Goal: Task Accomplishment & Management: Complete application form

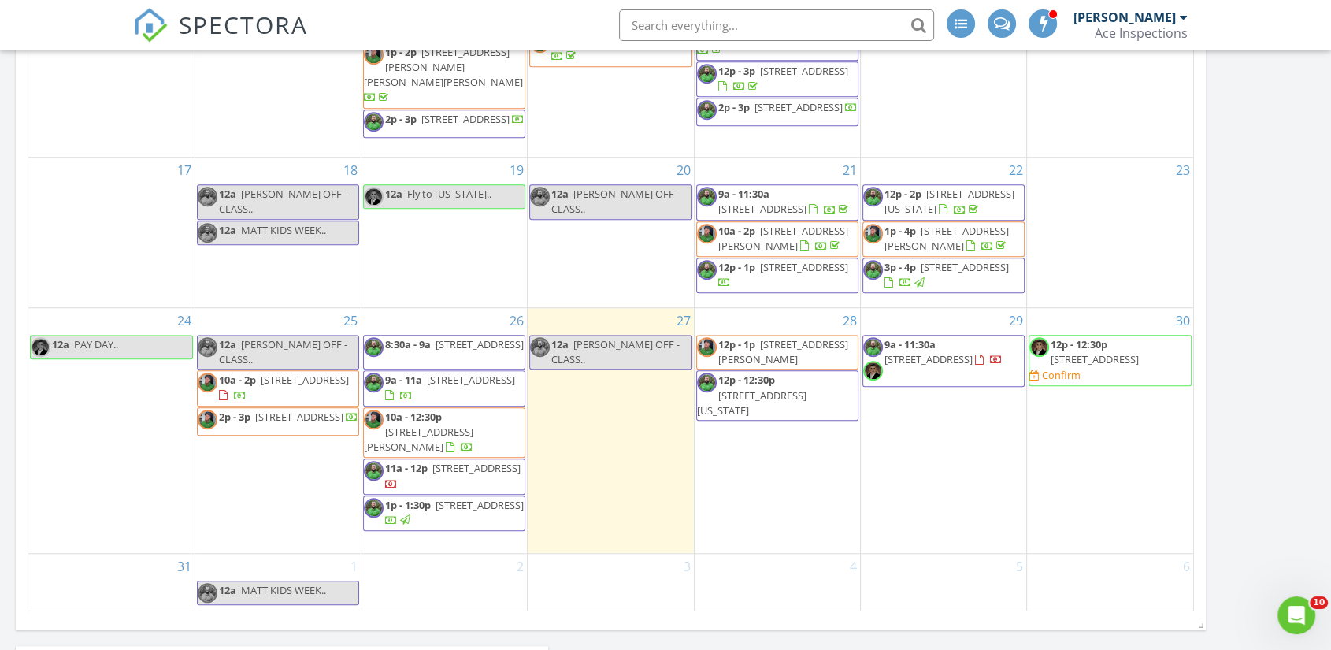
scroll to position [1224, 0]
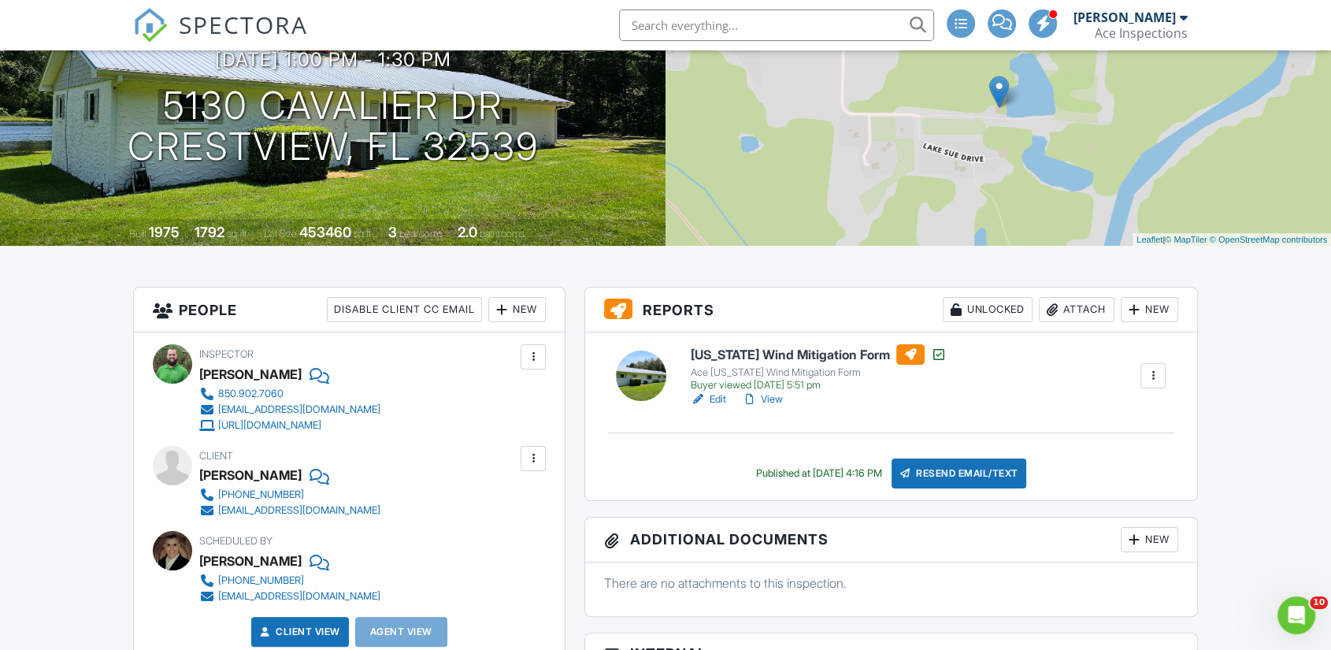
scroll to position [350, 0]
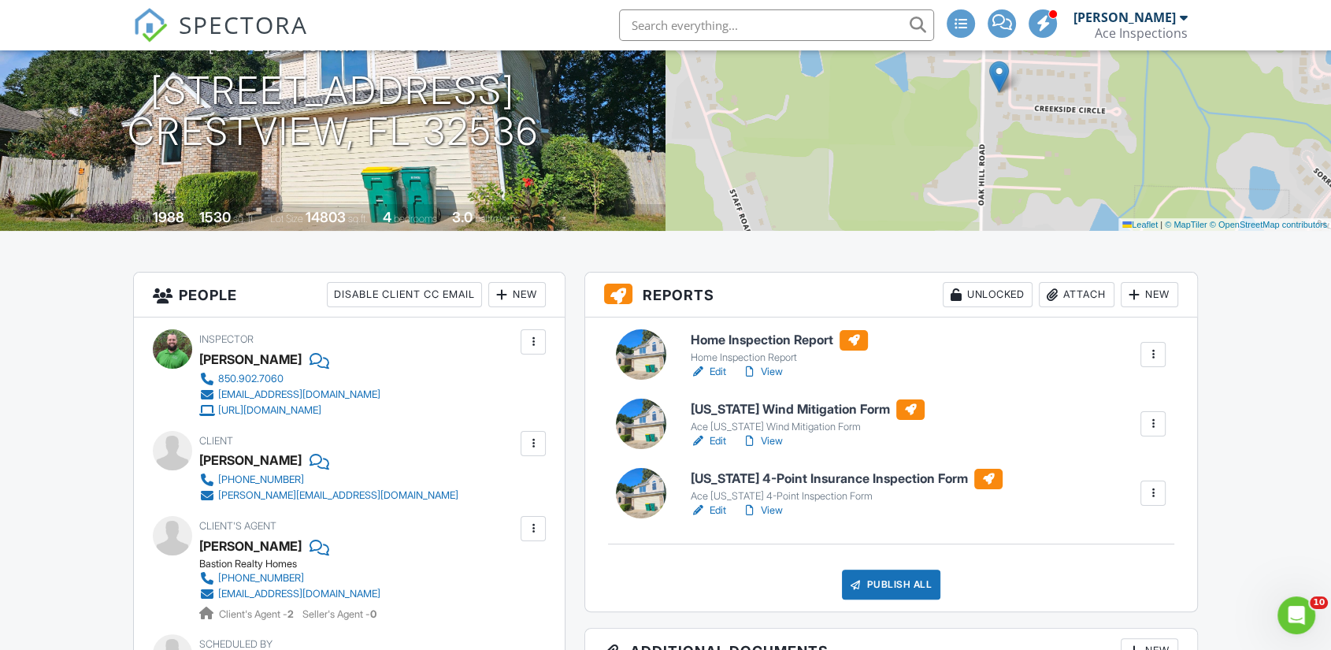
click at [778, 380] on link "View" at bounding box center [762, 372] width 41 height 16
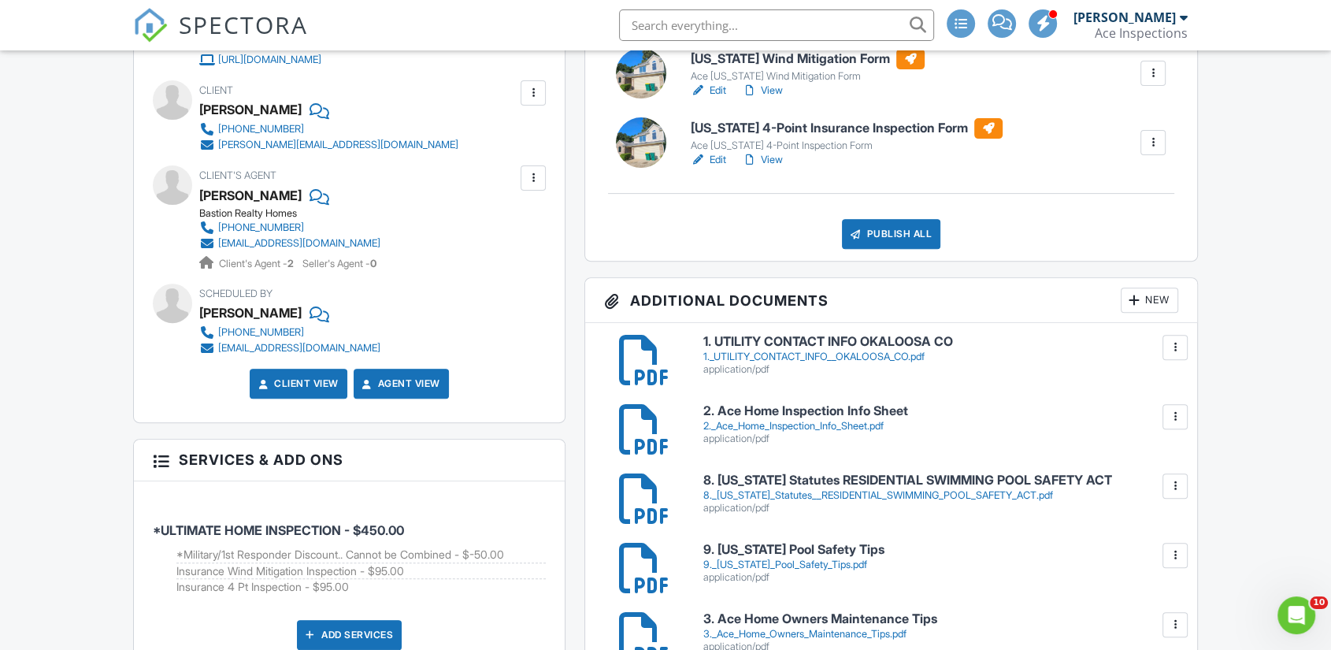
scroll to position [365, 0]
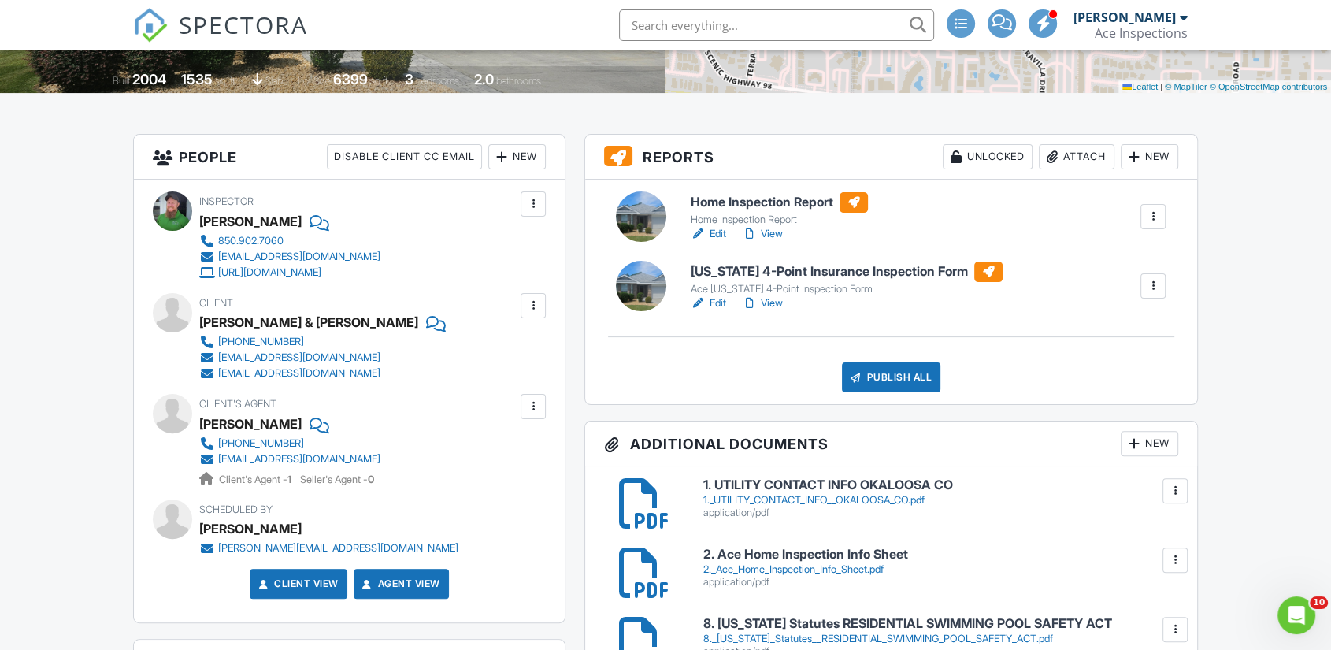
scroll to position [350, 0]
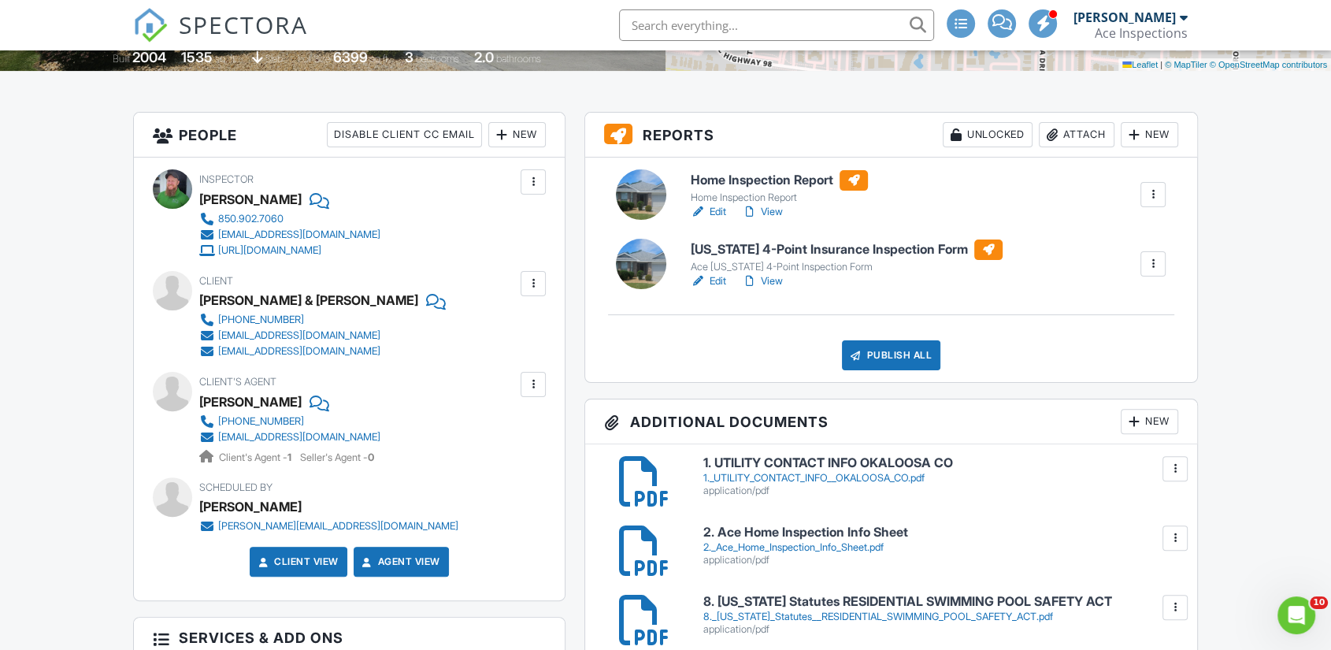
click at [776, 220] on link "View" at bounding box center [762, 212] width 41 height 16
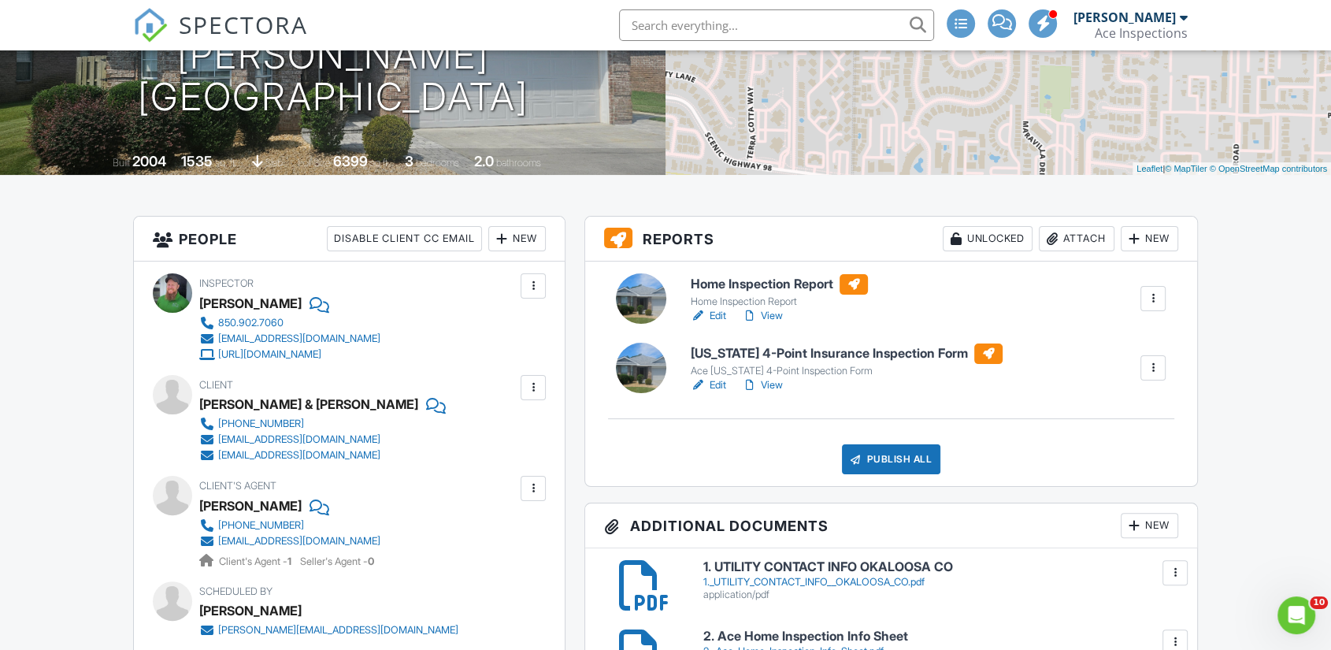
scroll to position [350, 0]
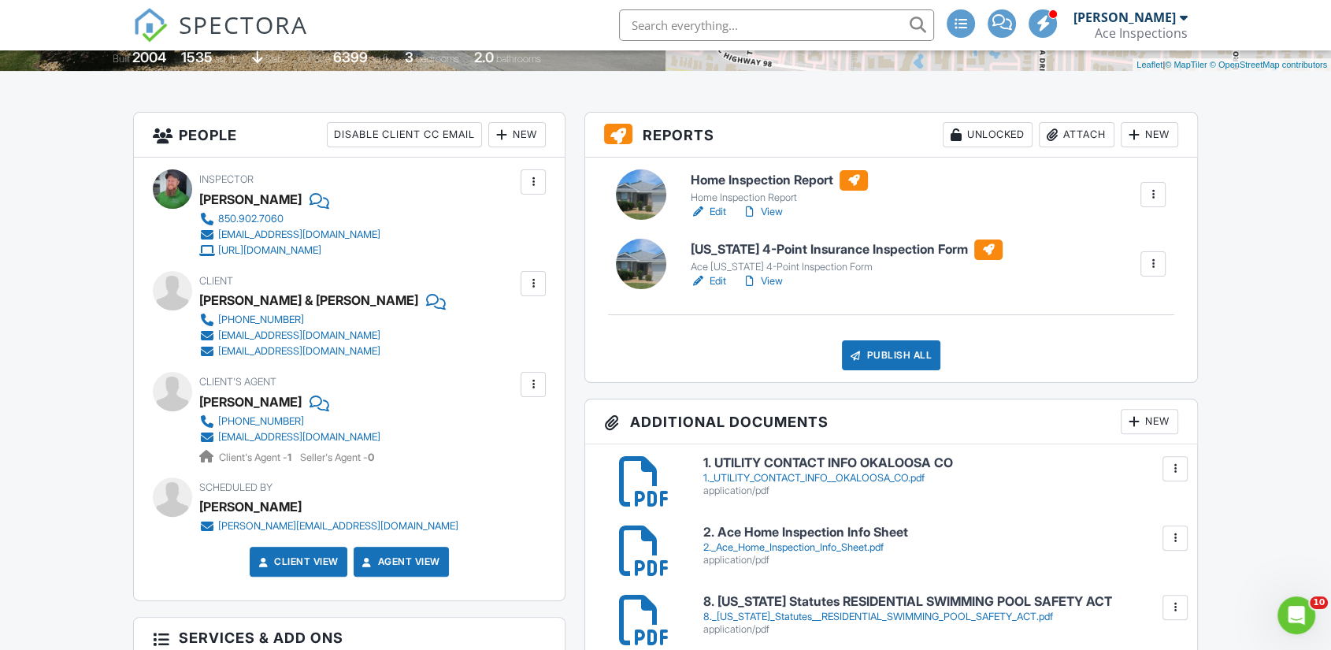
click at [776, 289] on link "View" at bounding box center [762, 281] width 41 height 16
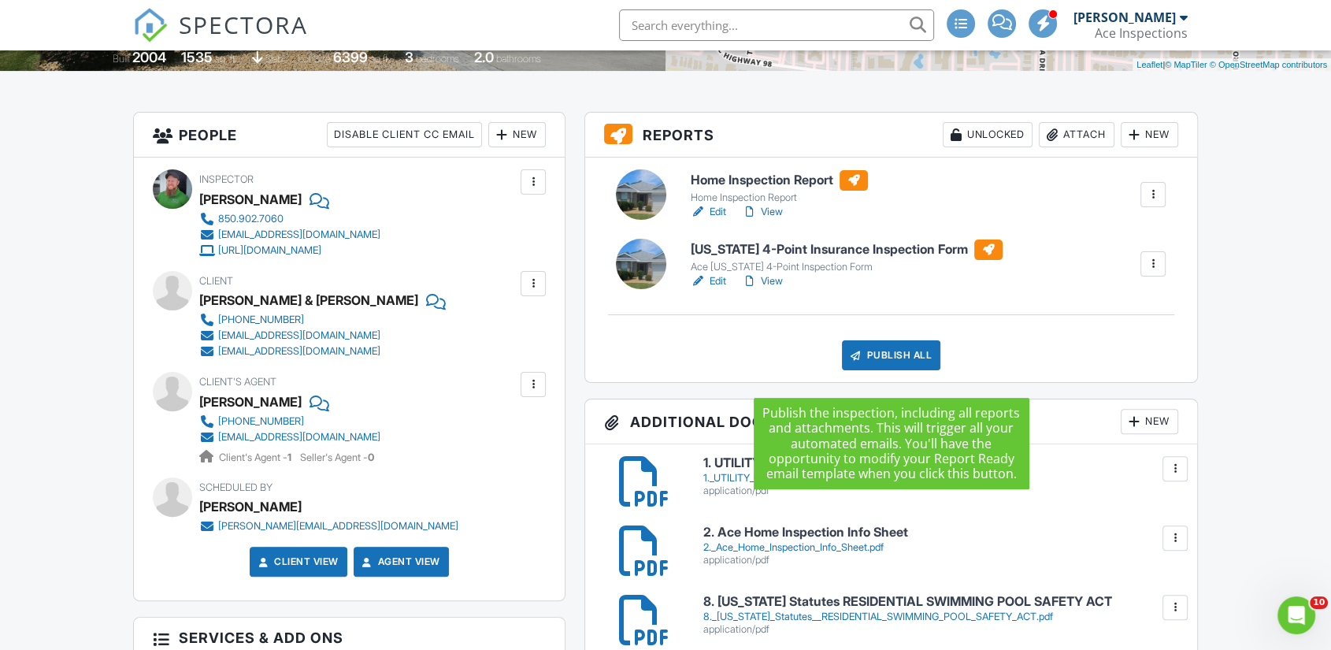
click at [891, 370] on div "Publish All" at bounding box center [891, 355] width 98 height 30
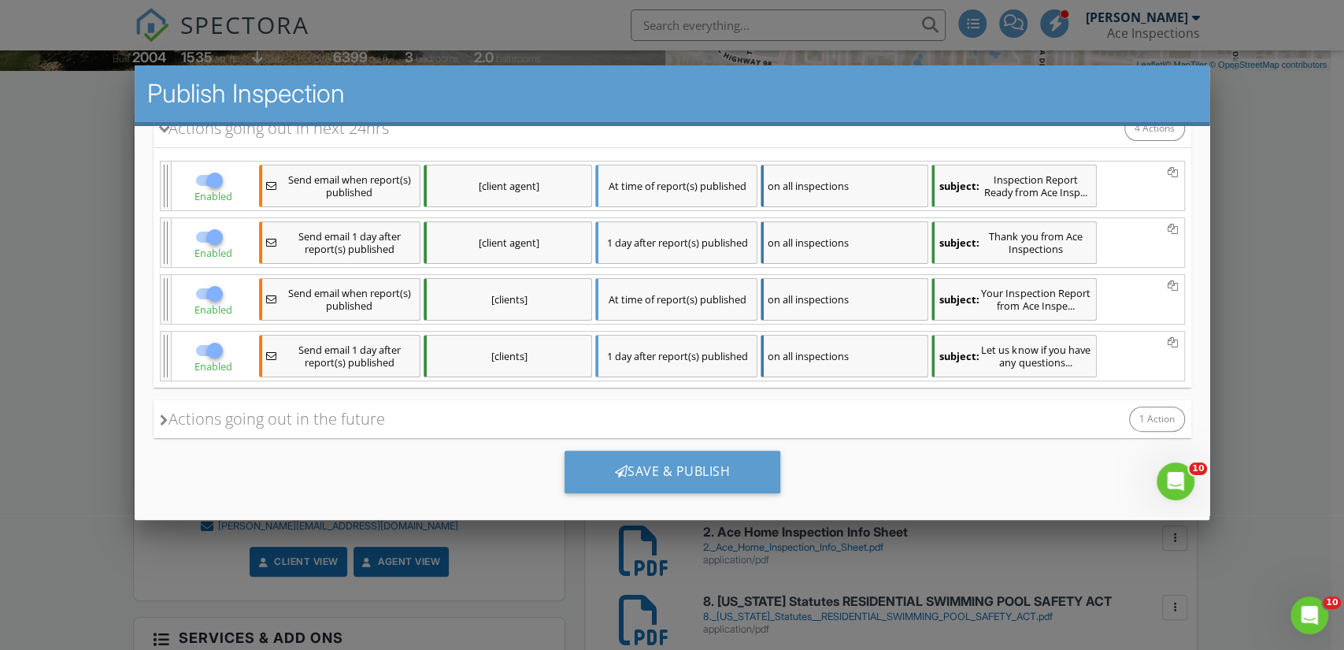
scroll to position [283, 0]
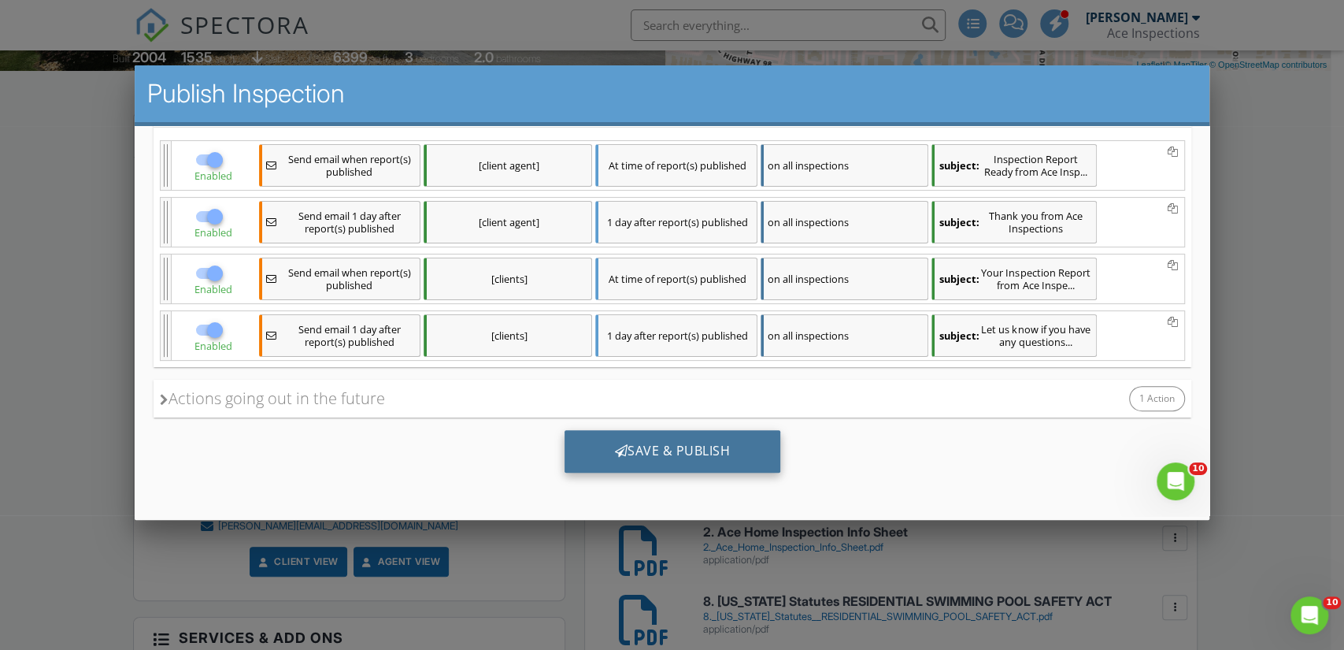
click at [673, 442] on div "Save & Publish" at bounding box center [672, 450] width 217 height 43
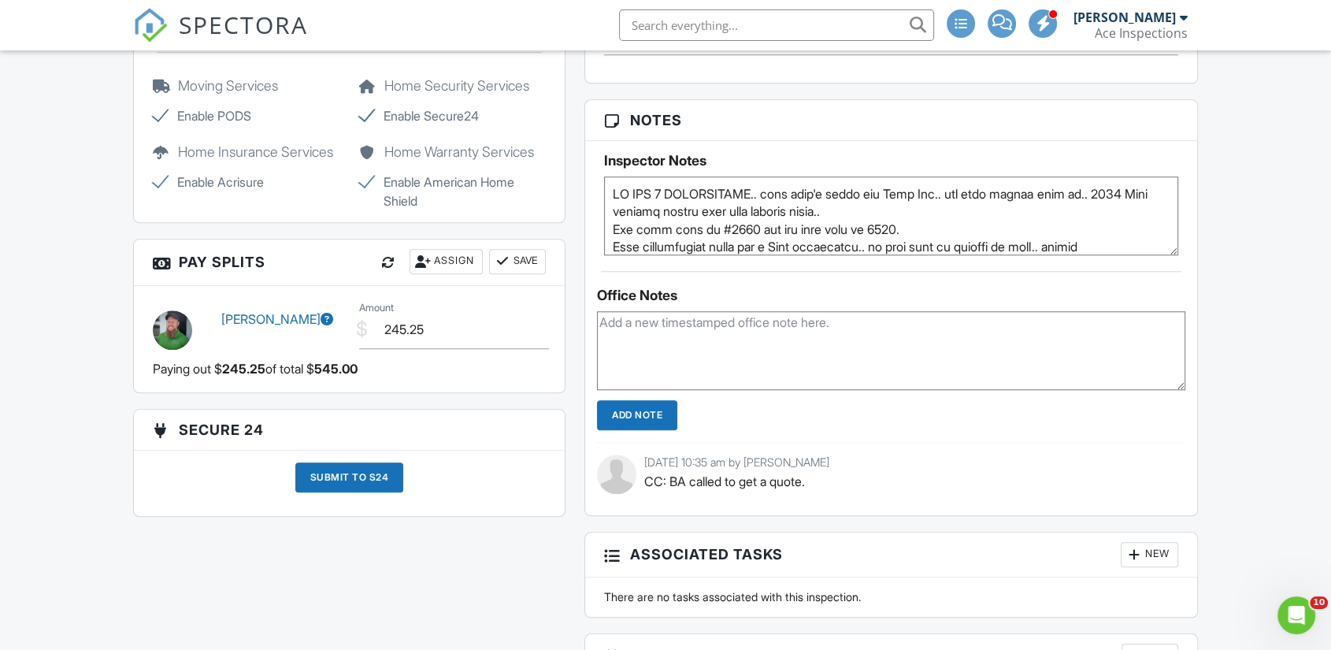
scroll to position [1349, 0]
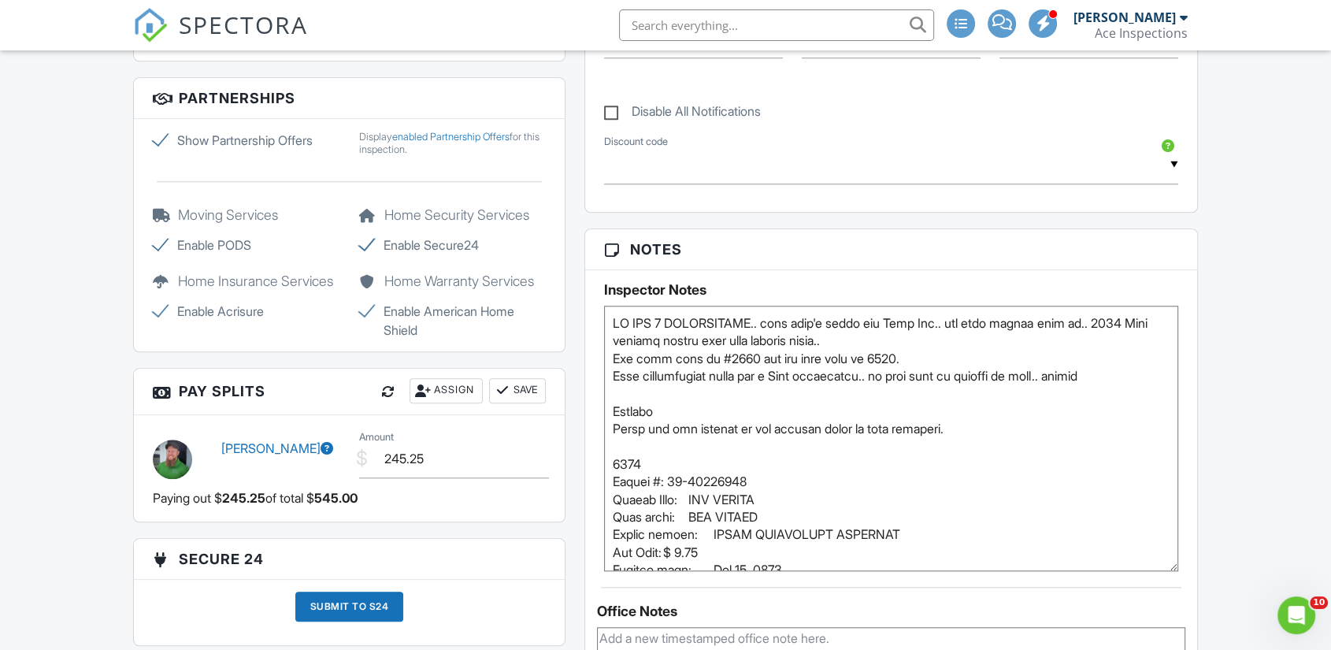
drag, startPoint x: 1172, startPoint y: 392, endPoint x: 1203, endPoint y: 586, distance: 196.1
click at [1201, 591] on div "Reports Unlocked Attach New Home Inspection Report Home Inspection Report Edit …" at bounding box center [891, 155] width 632 height 2085
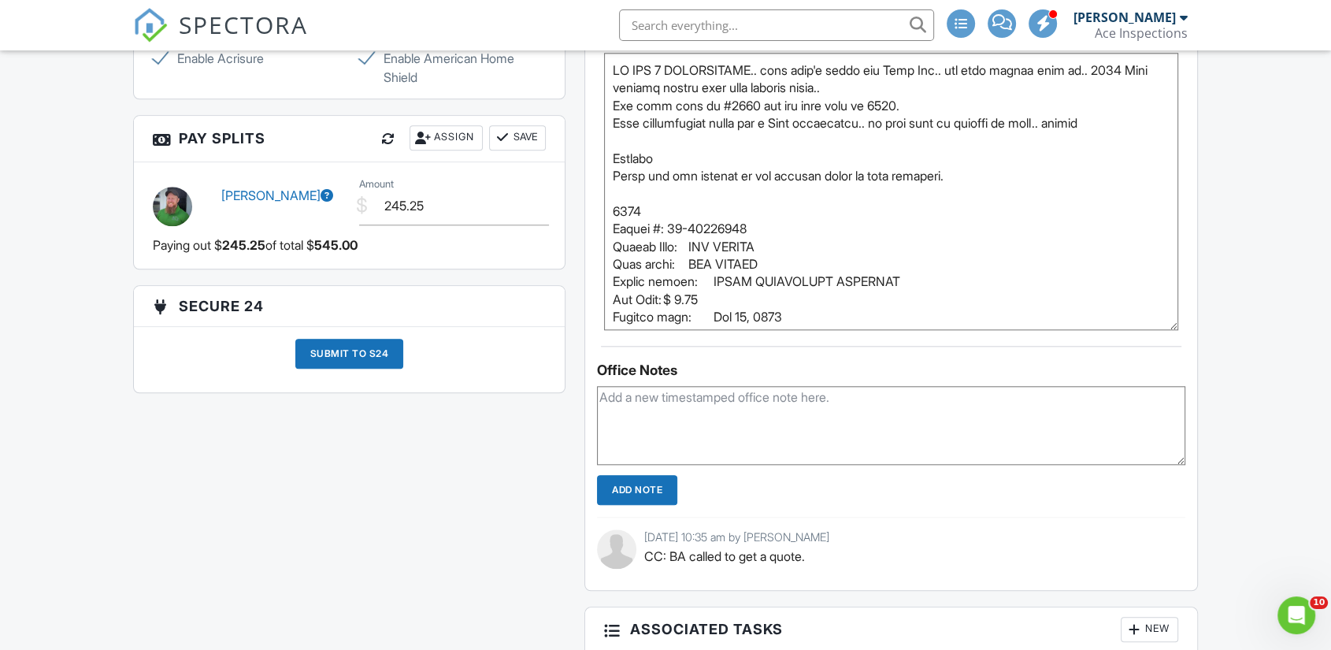
scroll to position [1524, 0]
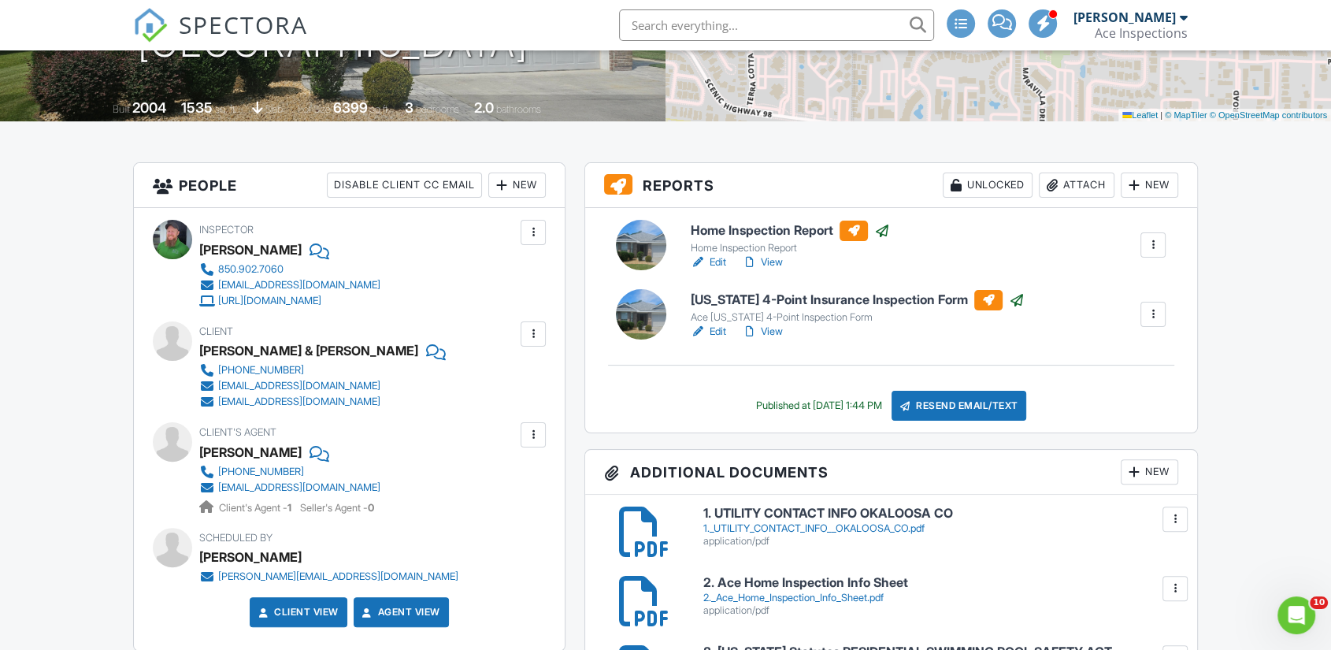
scroll to position [124, 0]
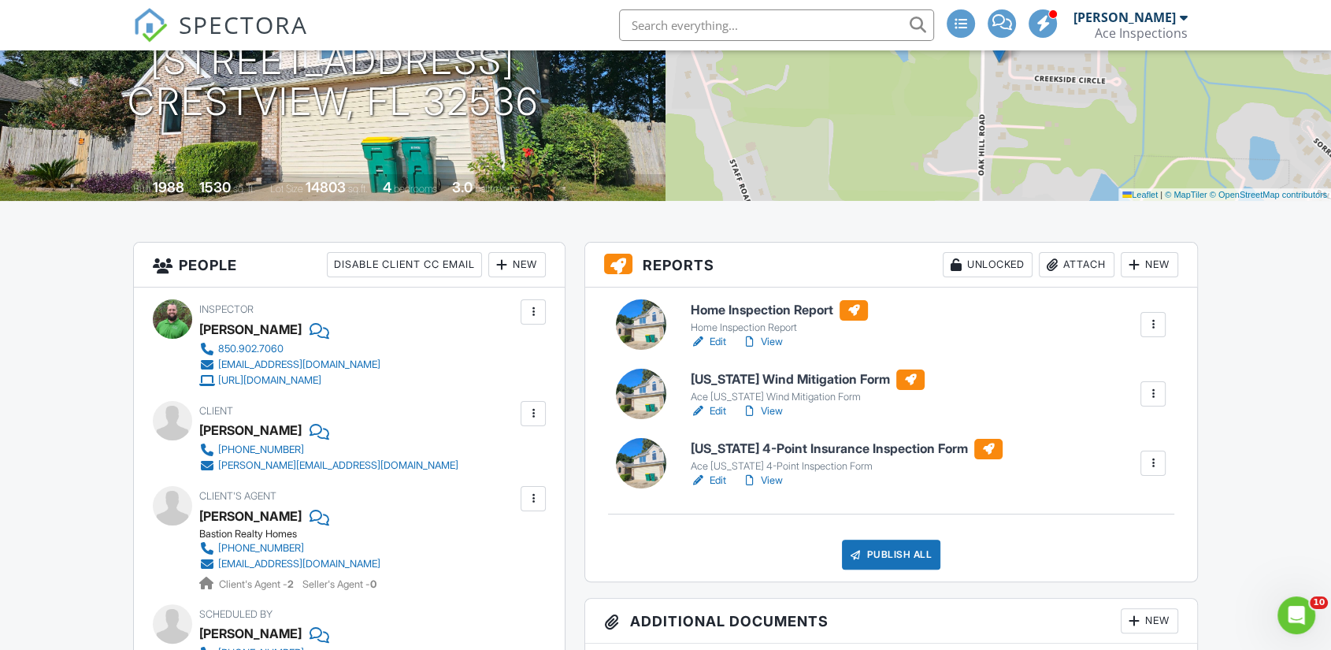
scroll to position [190, 0]
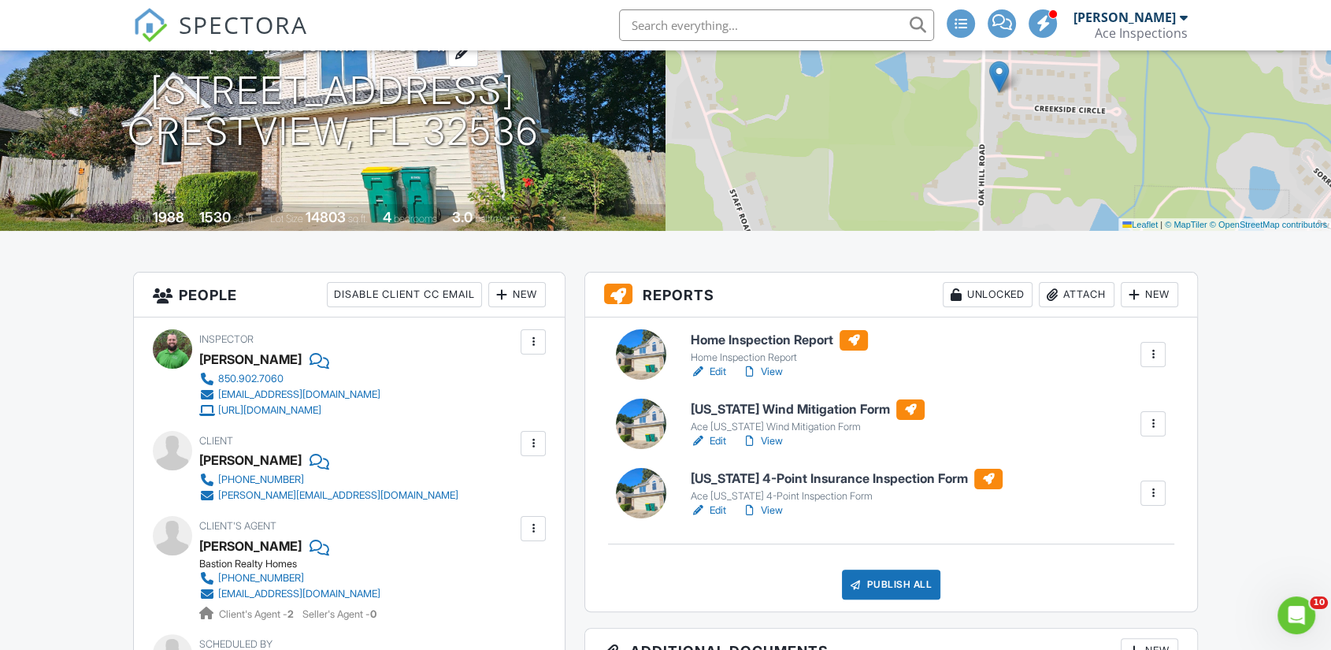
click at [243, 55] on h3 "08/26/2025 9:00 am - 11:00 am" at bounding box center [333, 44] width 250 height 21
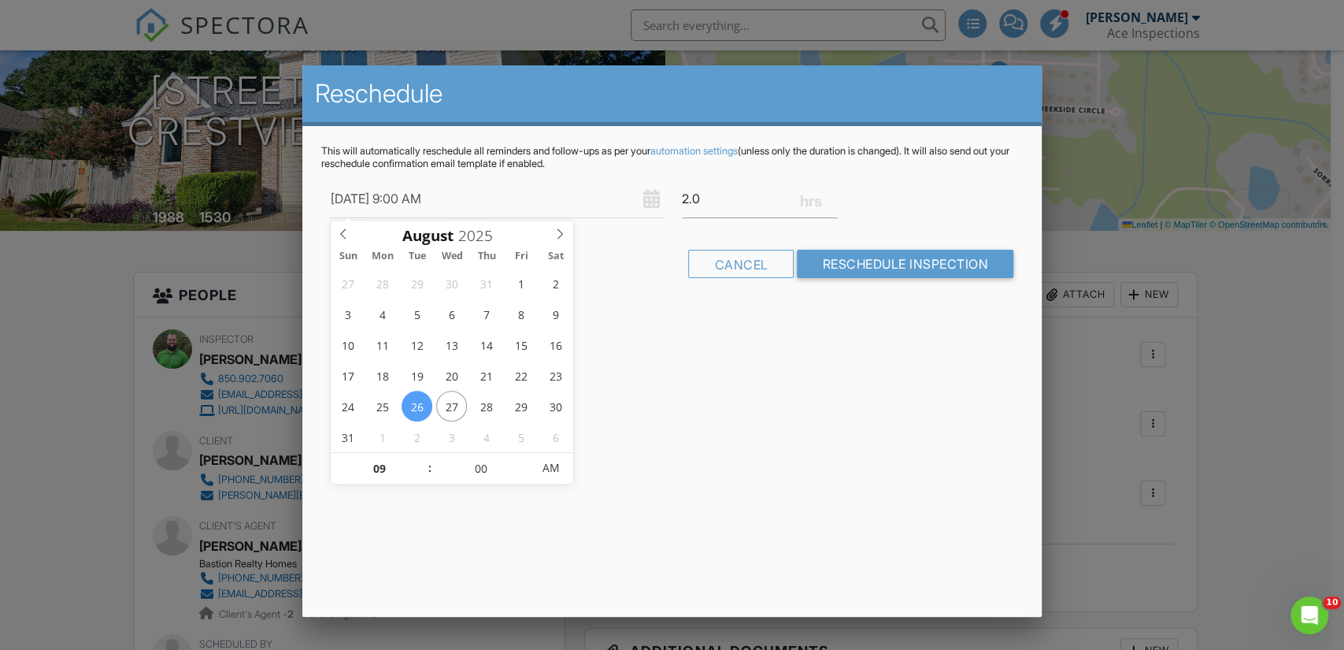
click at [94, 385] on div at bounding box center [672, 327] width 1344 height 812
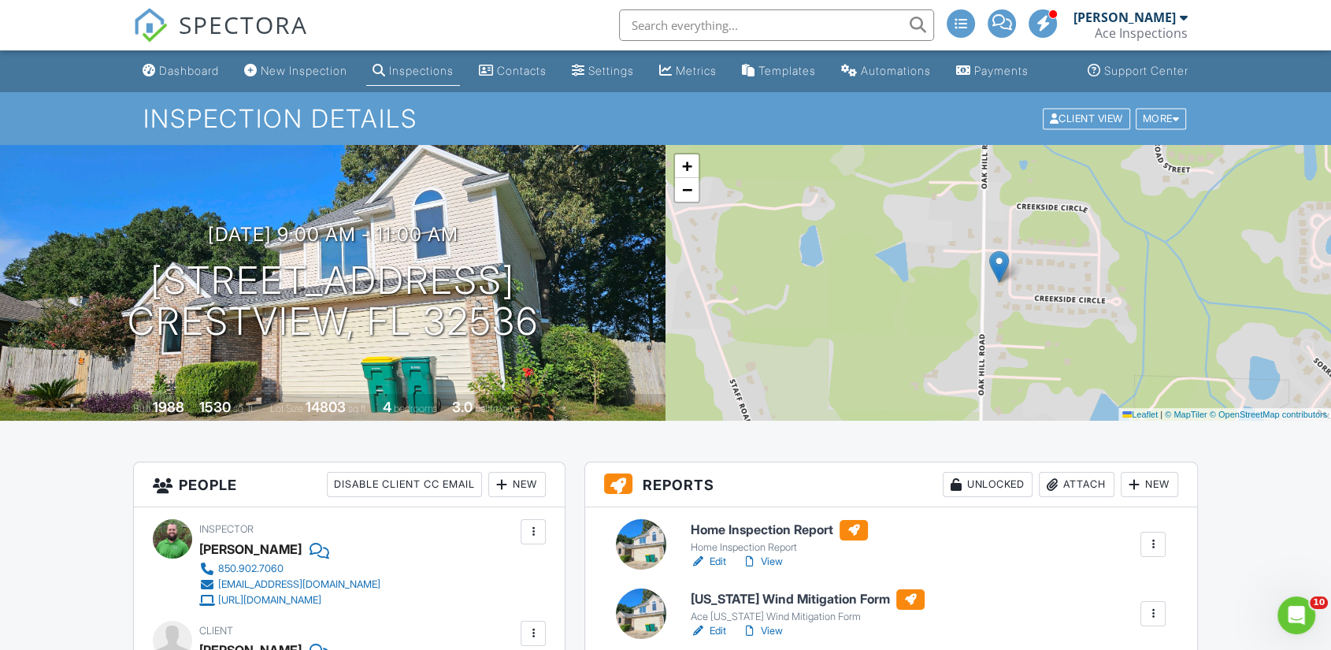
scroll to position [0, 0]
click at [1162, 129] on div "More" at bounding box center [1160, 118] width 51 height 21
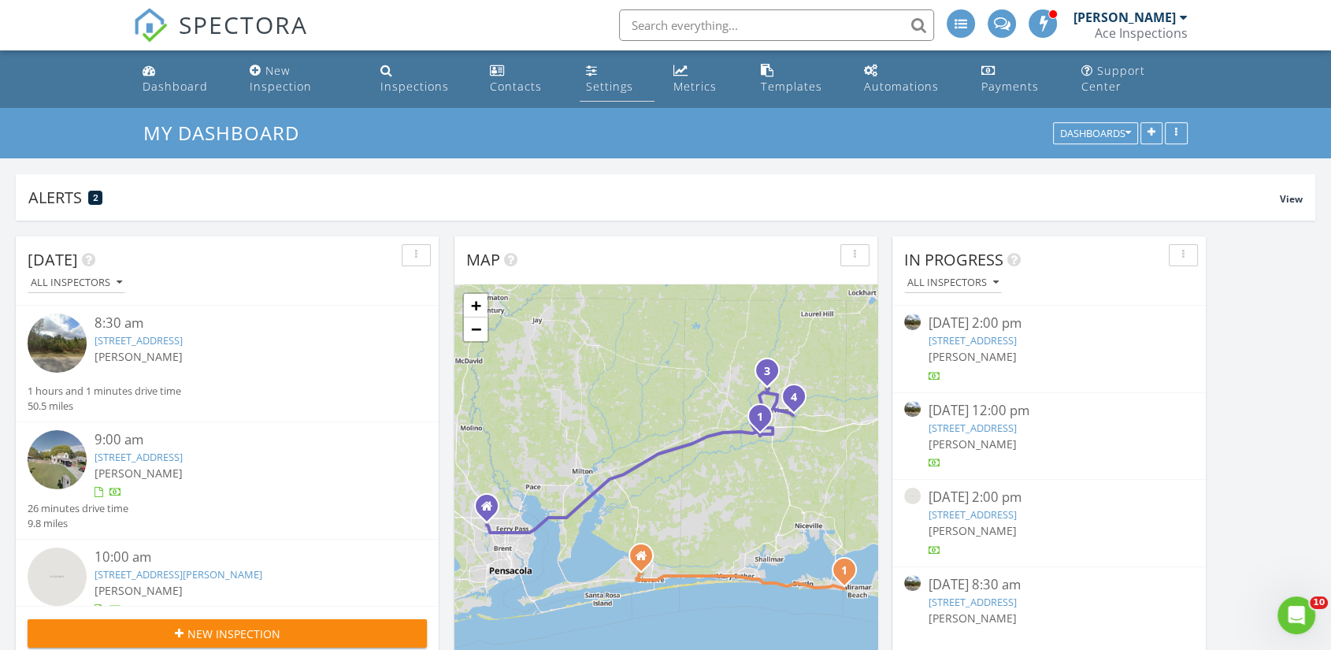
click at [609, 79] on div "Settings" at bounding box center [609, 86] width 47 height 15
click at [312, 71] on div "New Inspection" at bounding box center [281, 78] width 62 height 31
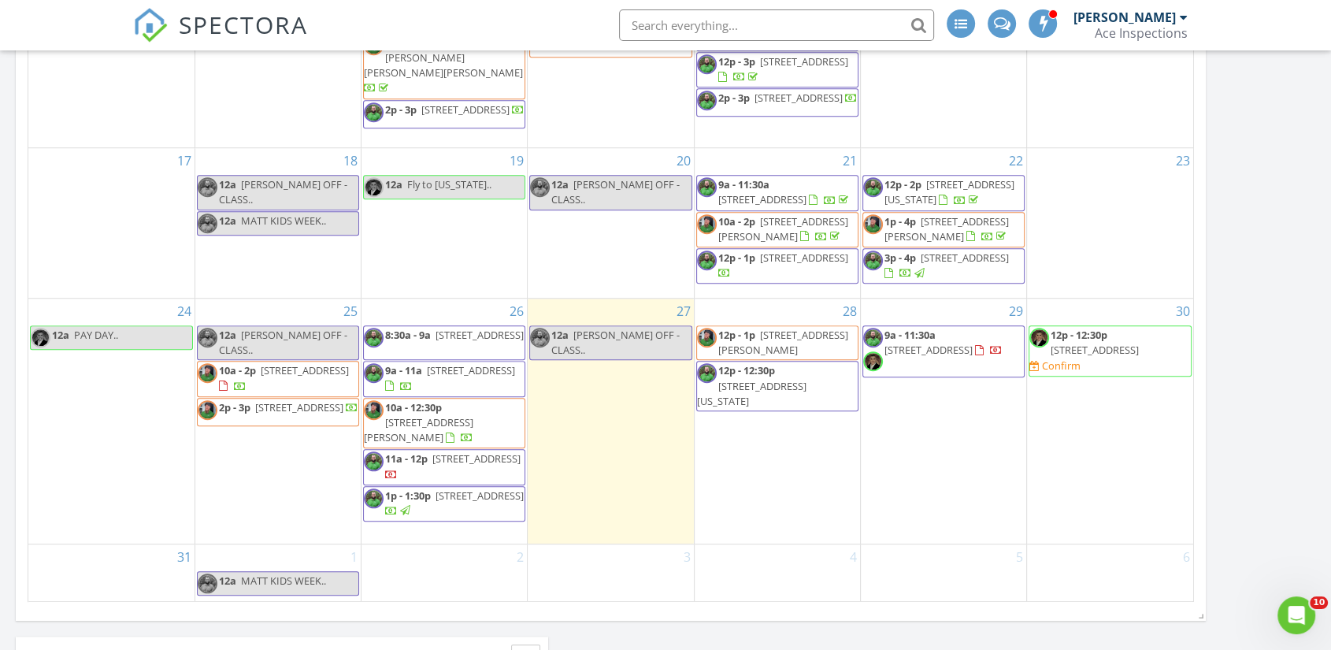
scroll to position [1224, 0]
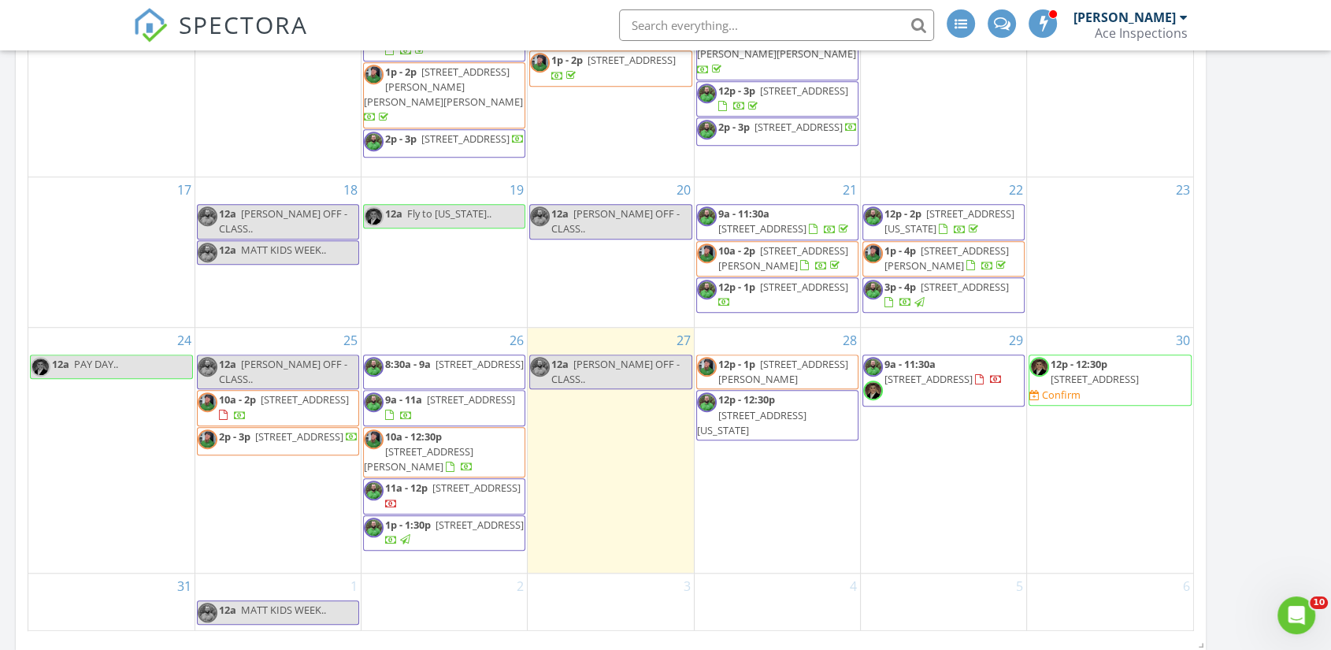
click at [0, 273] on div "Today All Inspectors 8:30 am 4610 Antioch Rd, Crestview, FL 32536 Matthew Rolle…" at bounding box center [665, 27] width 1331 height 2063
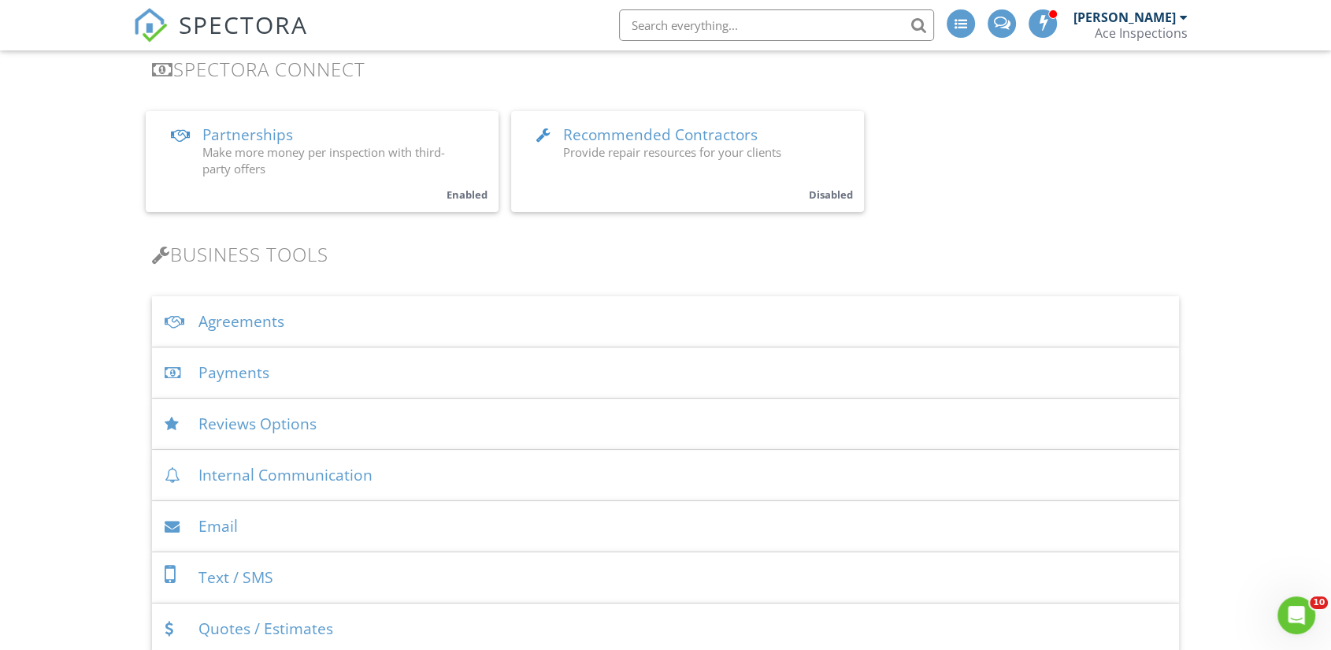
scroll to position [524, 0]
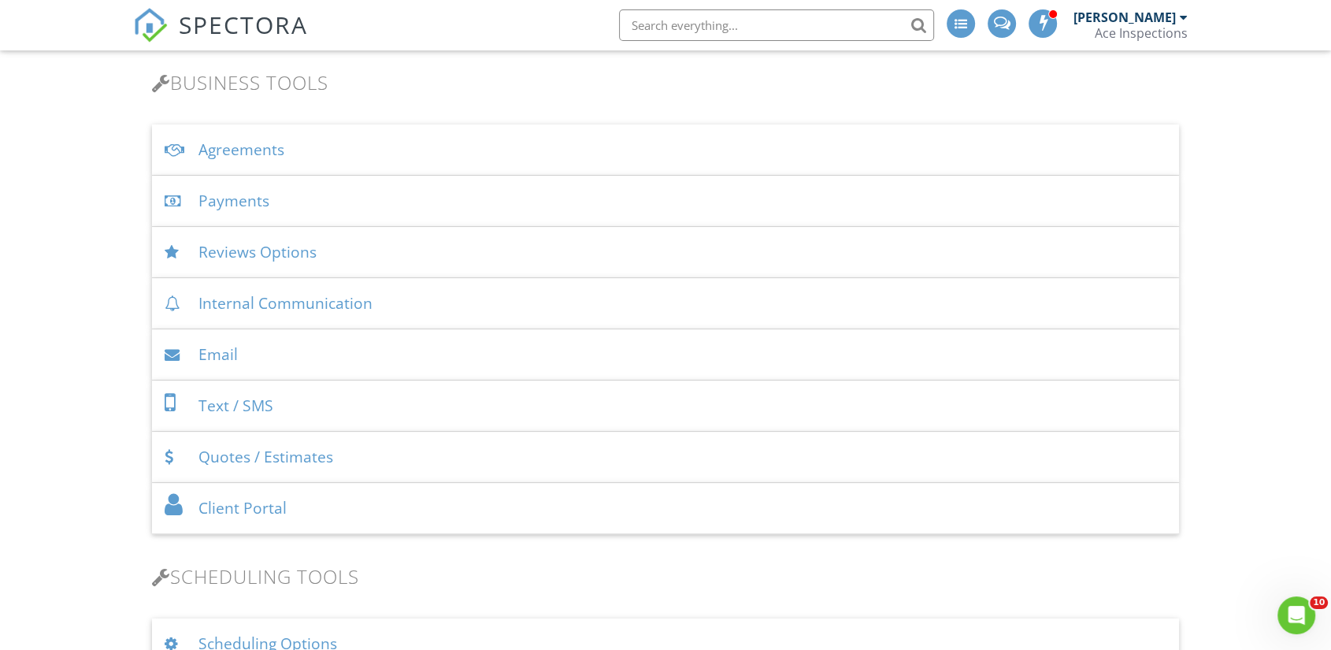
click at [288, 187] on div "Payments" at bounding box center [665, 201] width 1027 height 51
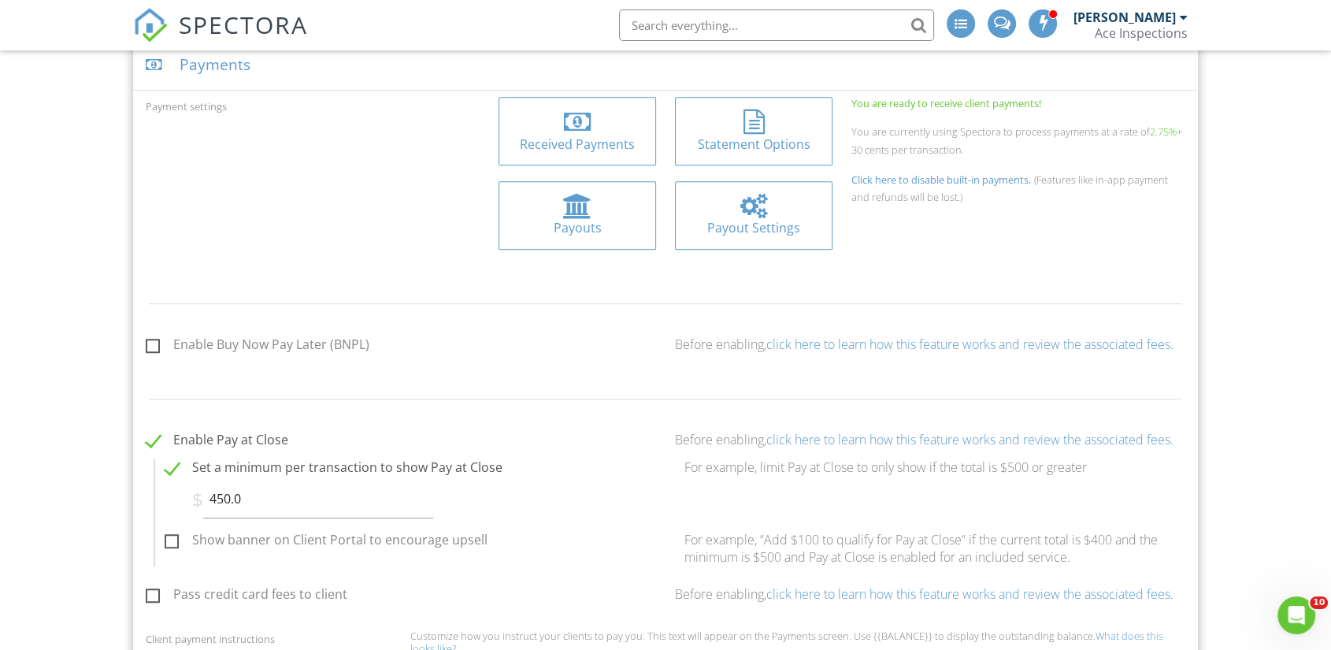
scroll to position [699, 0]
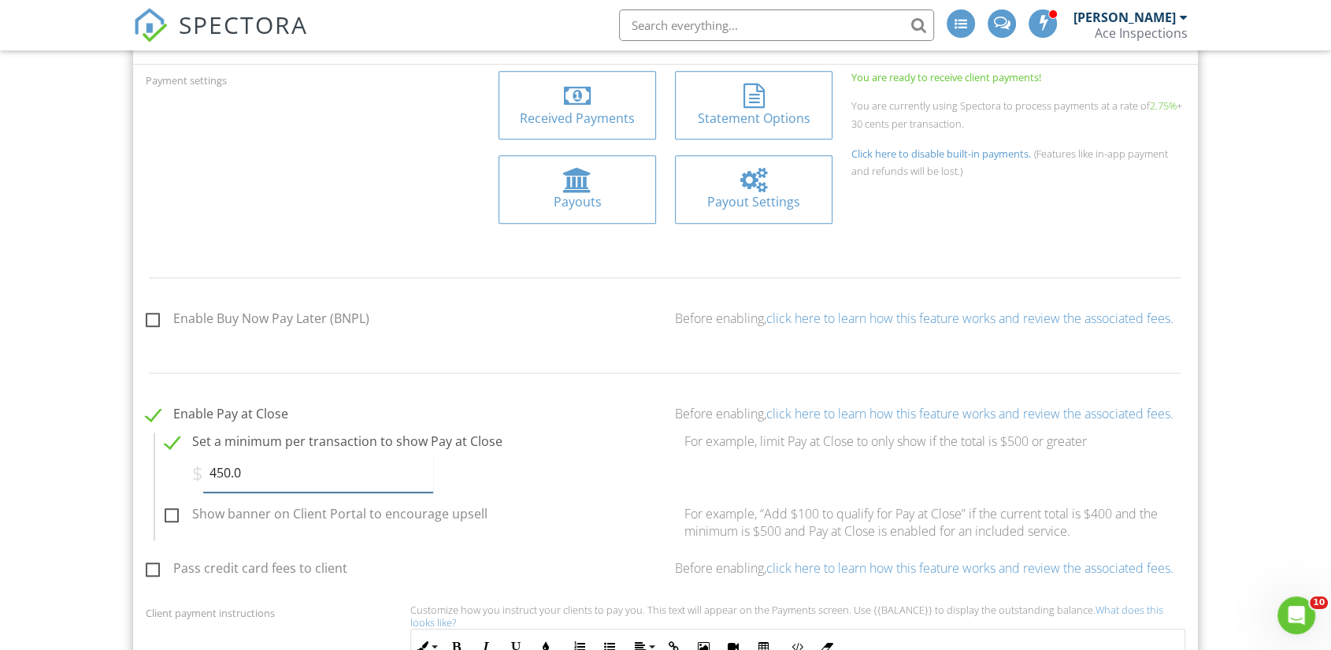
drag, startPoint x: 257, startPoint y: 463, endPoint x: 194, endPoint y: 461, distance: 63.0
click at [194, 461] on div "$ 450.0" at bounding box center [312, 473] width 241 height 39
click at [605, 413] on form "Enable Pay at Close Before enabling, click here to learn how this feature works…" at bounding box center [665, 472] width 1039 height 135
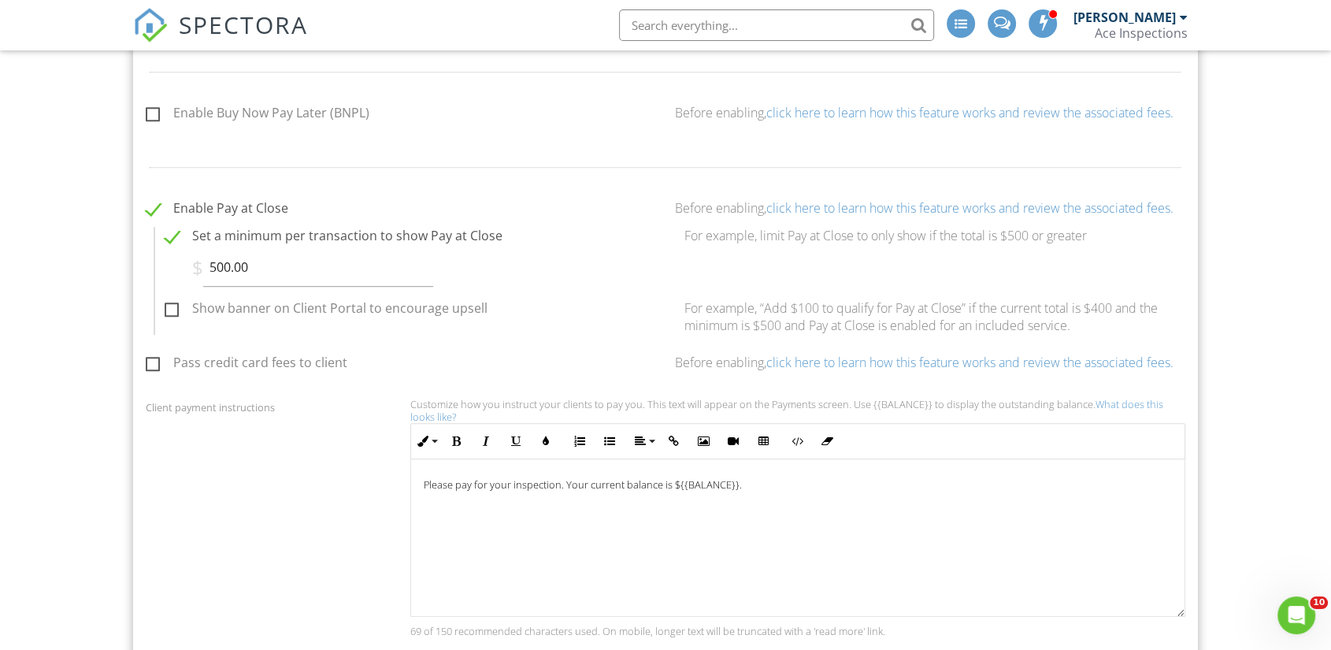
scroll to position [875, 0]
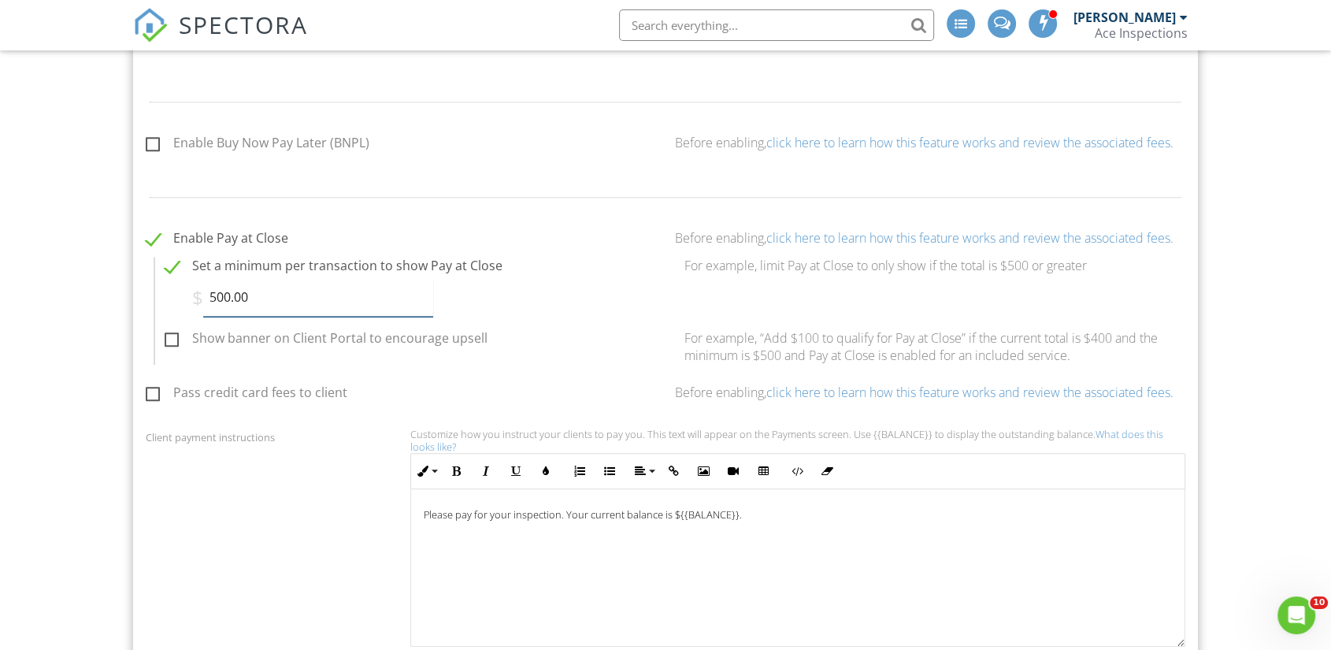
drag, startPoint x: 261, startPoint y: 281, endPoint x: 179, endPoint y: 283, distance: 82.7
click at [179, 283] on div "$ 500.00 Minimum limit must be above $50." at bounding box center [415, 297] width 520 height 39
type input "600.00"
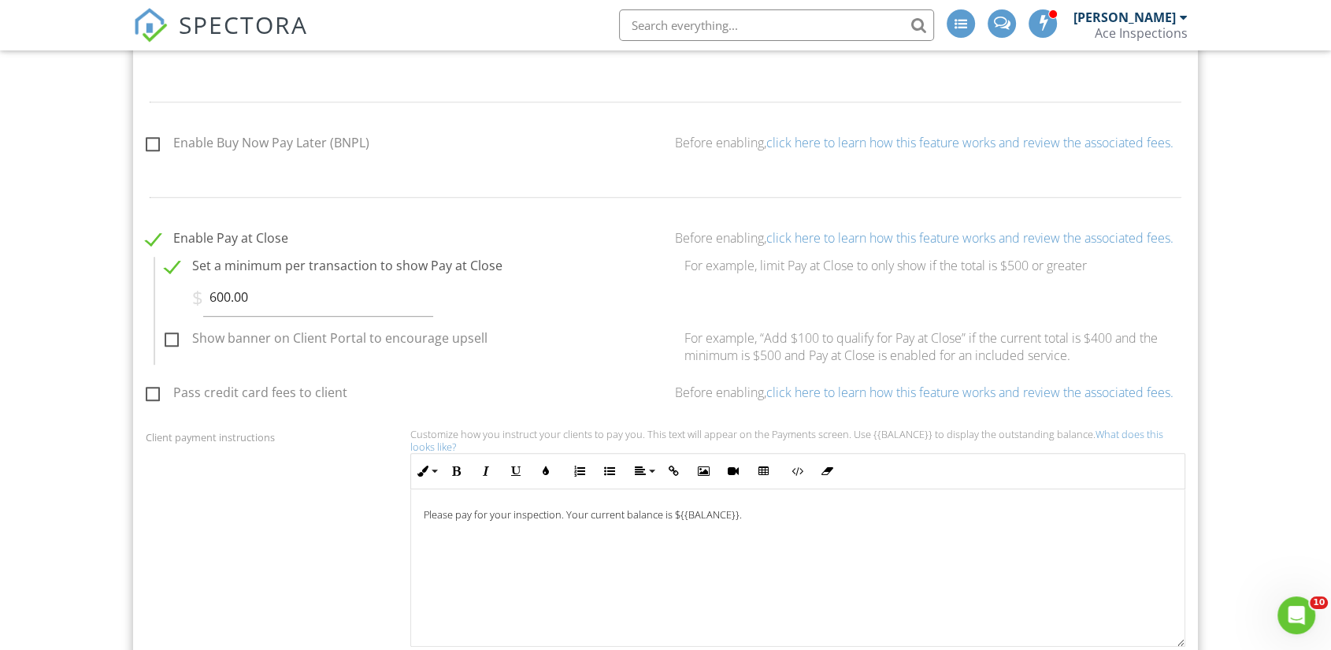
click at [601, 302] on div "Set a minimum per transaction to show Pay at Close $ 600.00 Minimum limit must …" at bounding box center [415, 290] width 520 height 66
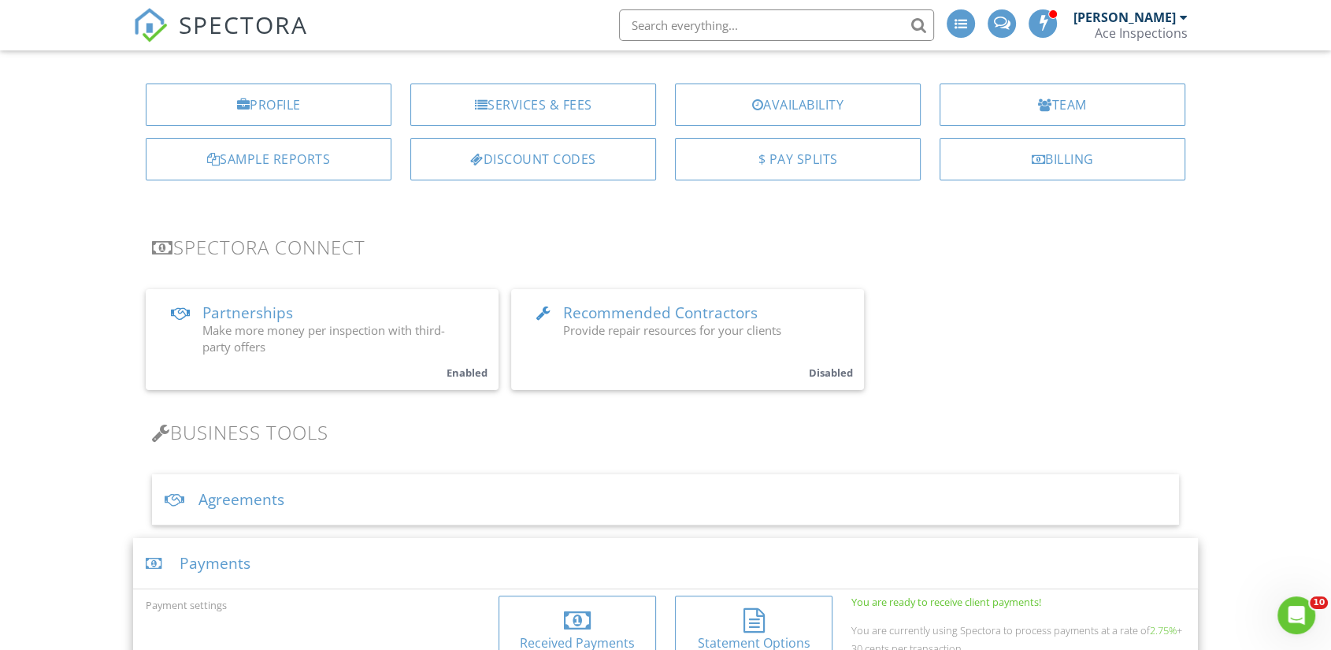
scroll to position [0, 0]
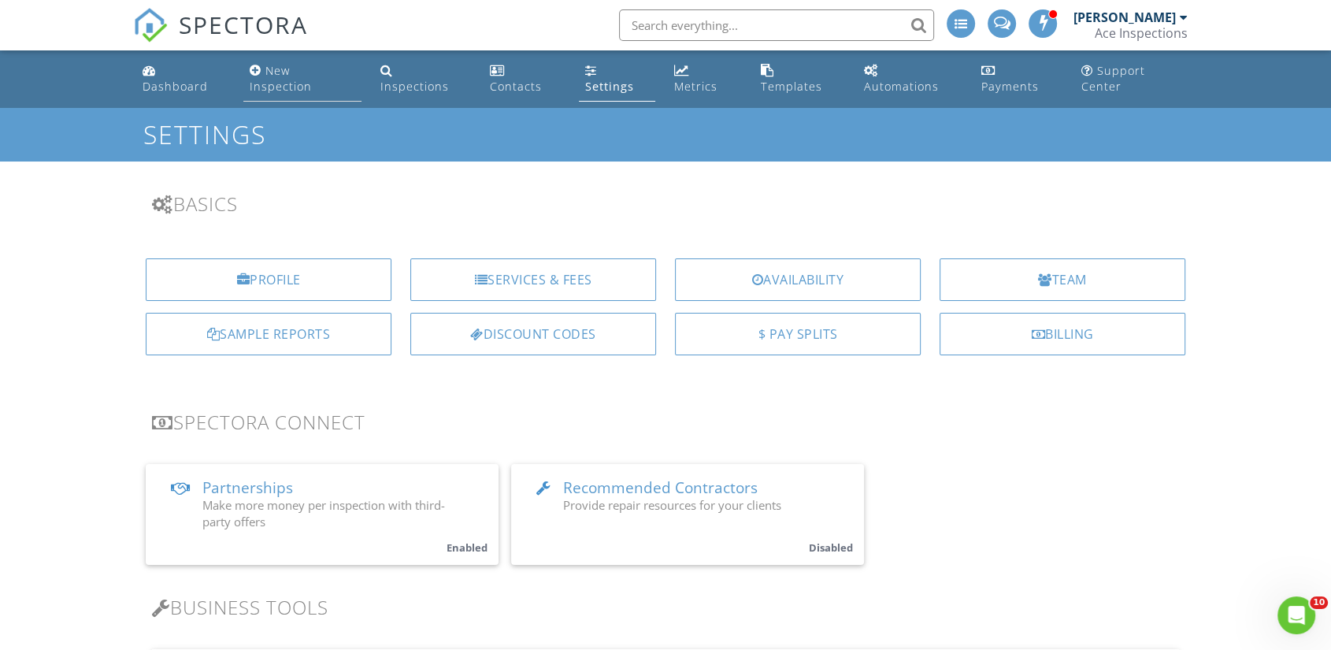
click at [312, 68] on div "New Inspection" at bounding box center [281, 78] width 62 height 31
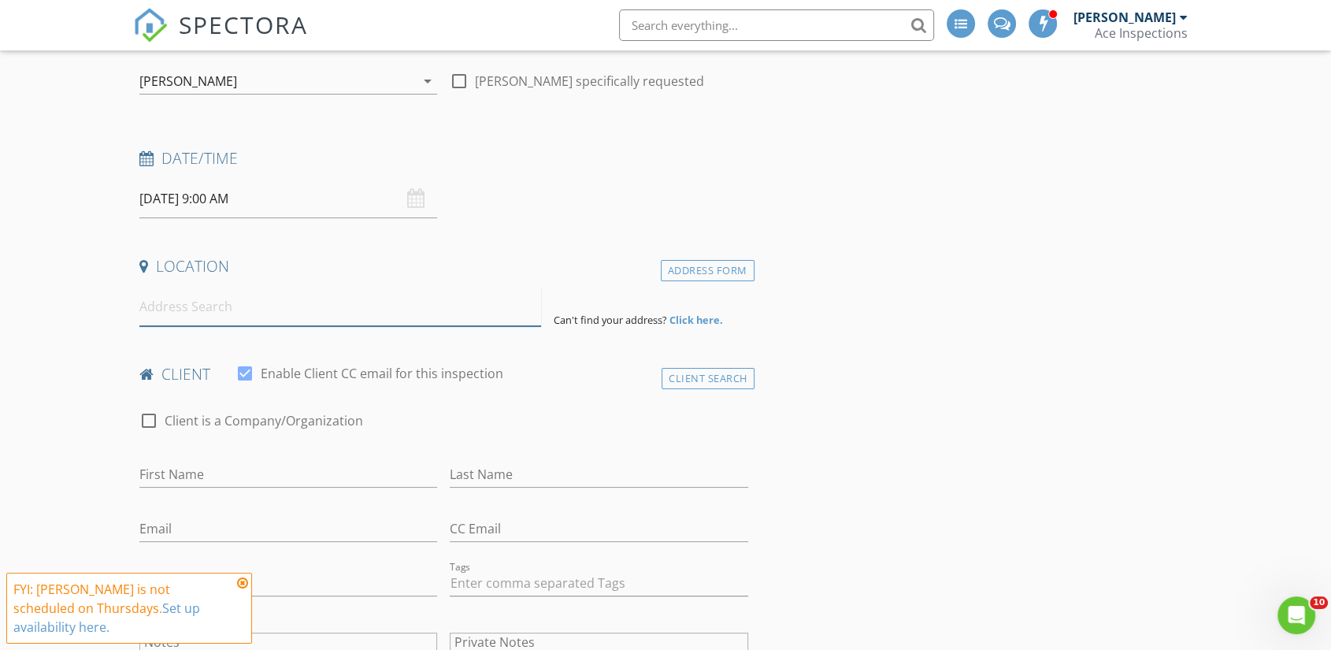
click at [183, 294] on input at bounding box center [340, 306] width 402 height 39
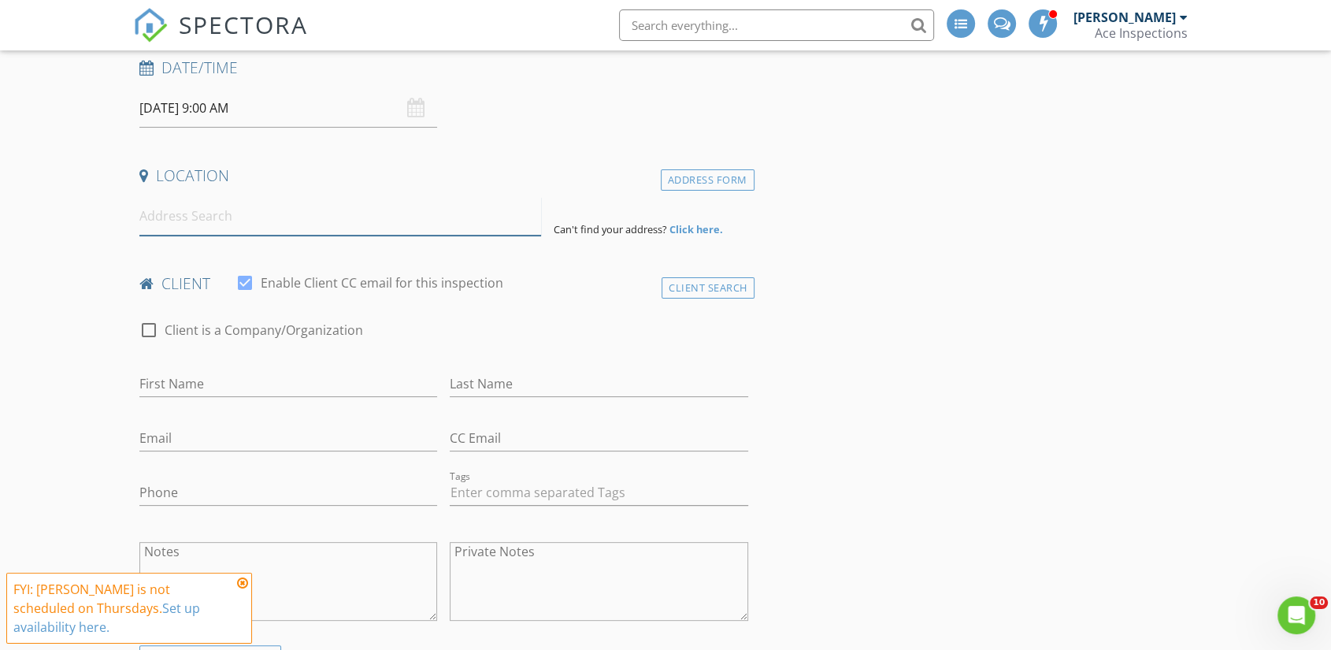
scroll to position [350, 0]
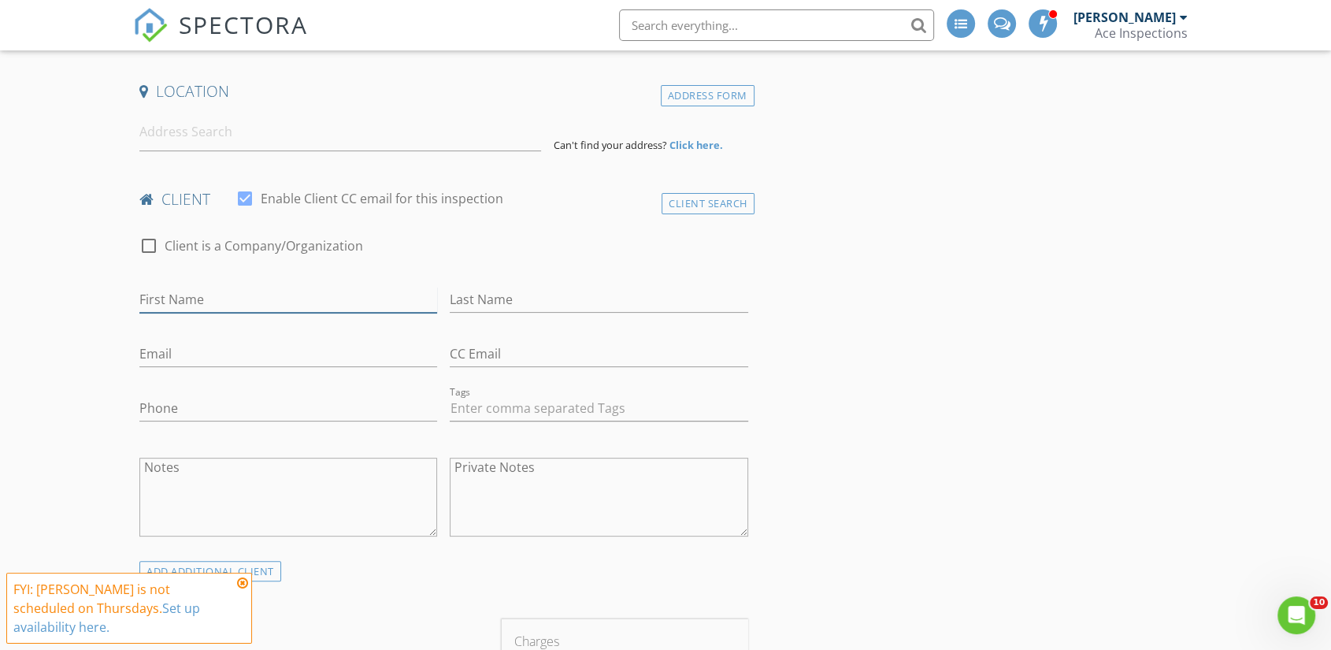
click at [183, 287] on input "First Name" at bounding box center [288, 300] width 298 height 26
type input "[PERSON_NAME]"
click at [172, 117] on input at bounding box center [340, 132] width 402 height 39
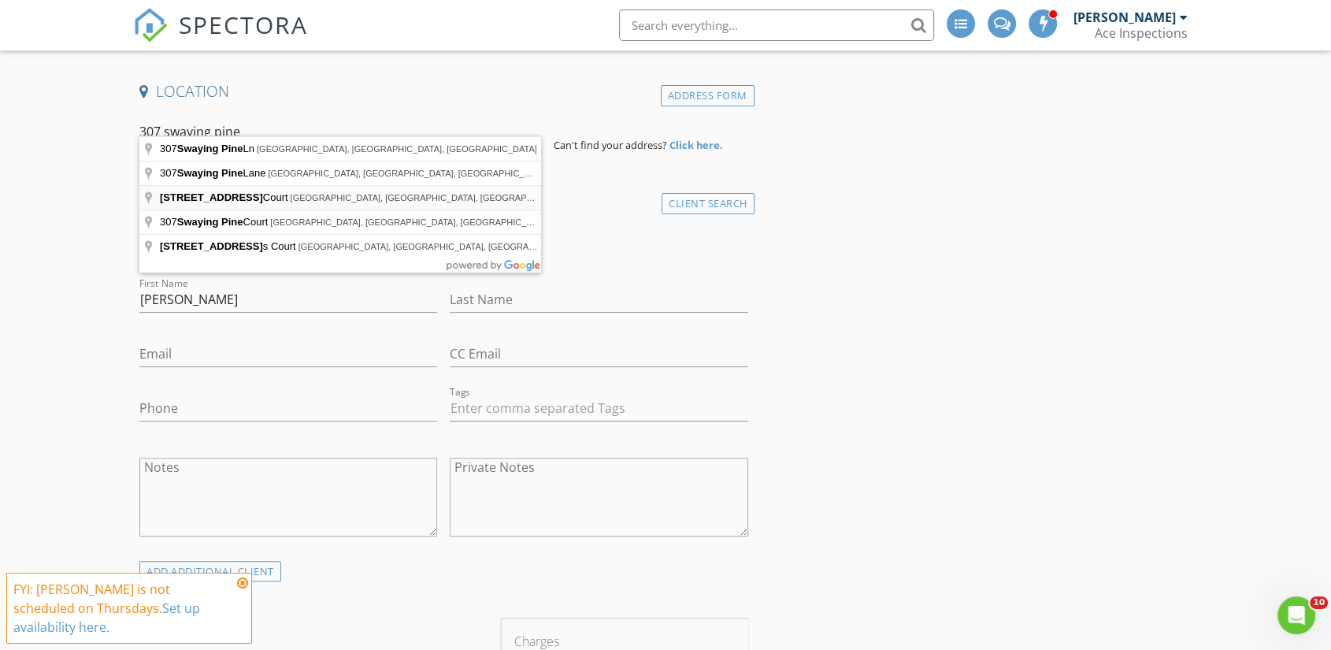
type input "[STREET_ADDRESS]"
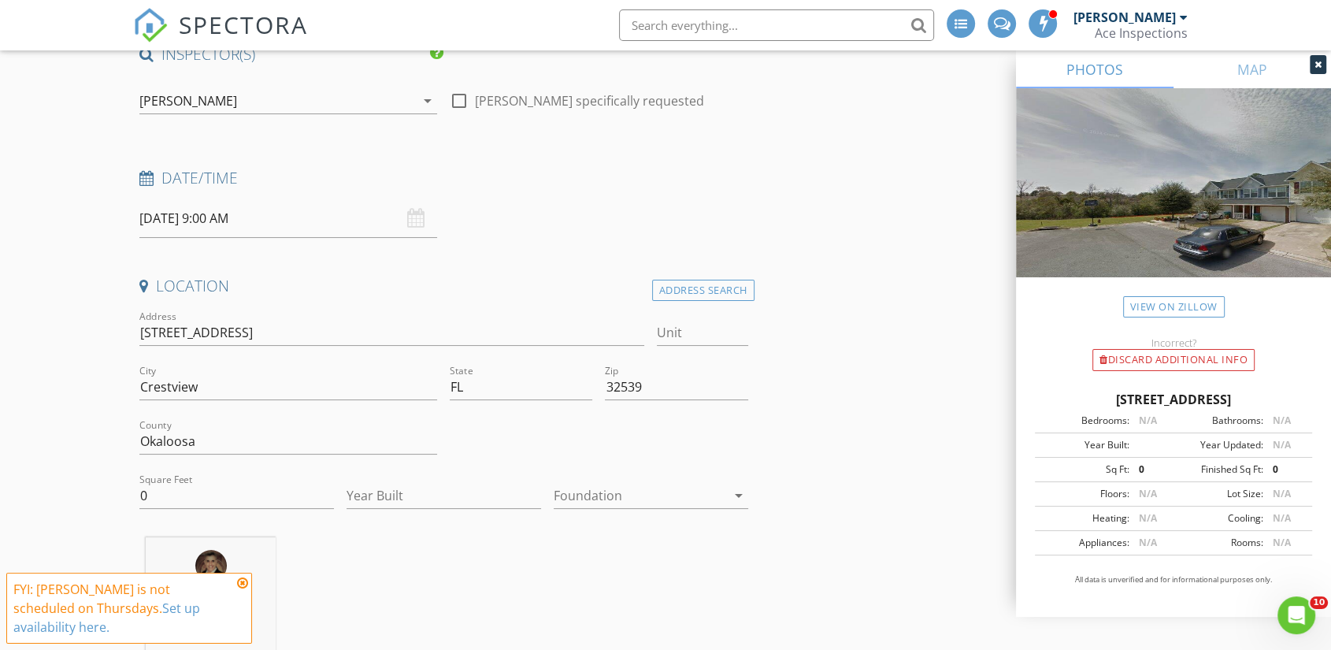
scroll to position [175, 0]
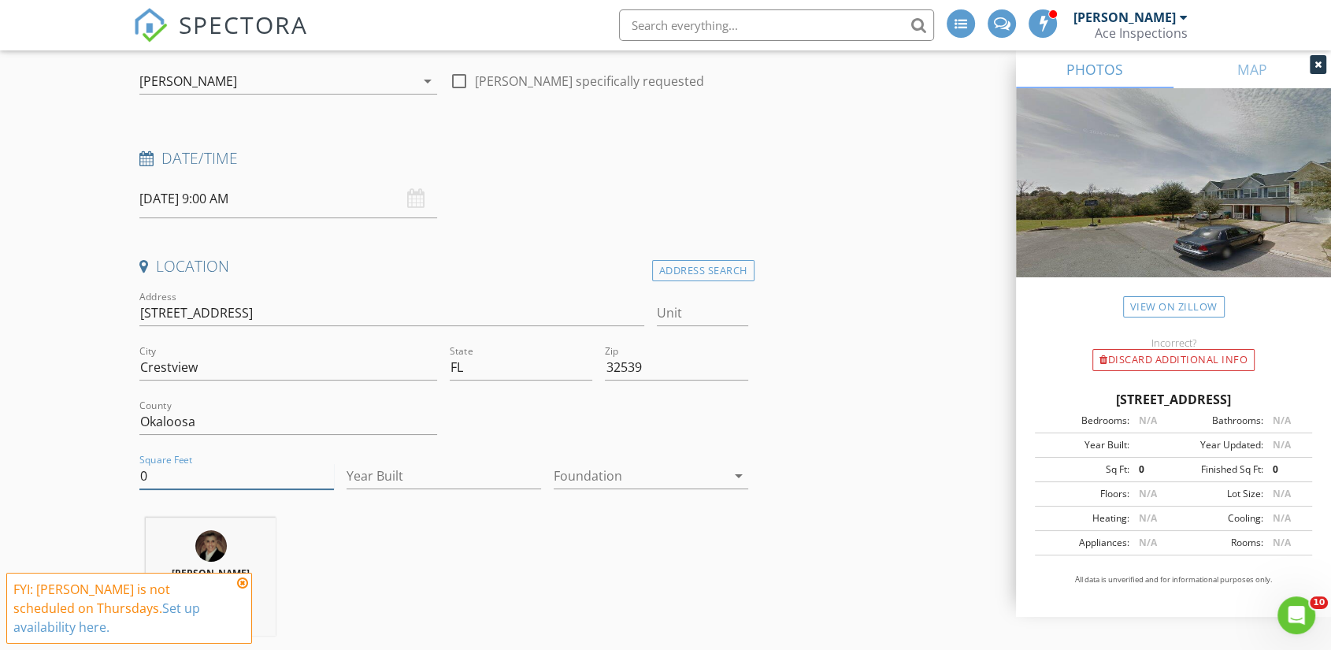
click at [250, 463] on input "0" at bounding box center [236, 476] width 194 height 26
type input "1560"
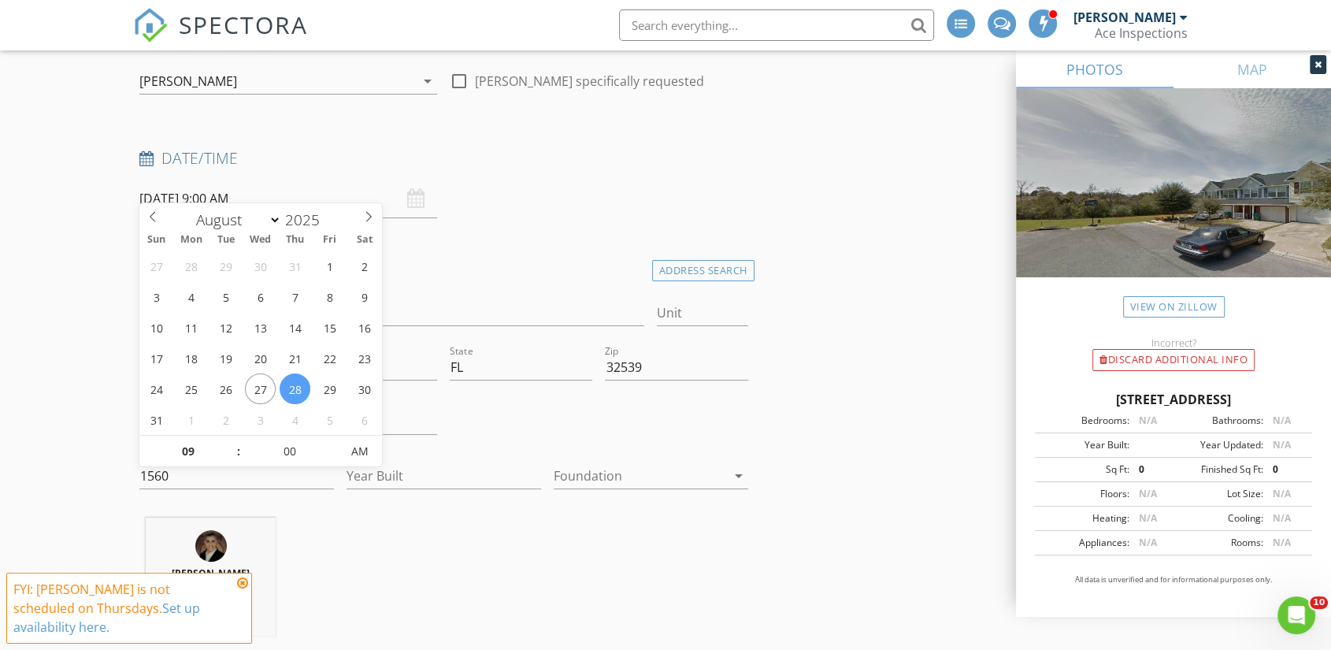
click at [207, 184] on input "[DATE] 9:00 AM" at bounding box center [288, 199] width 298 height 39
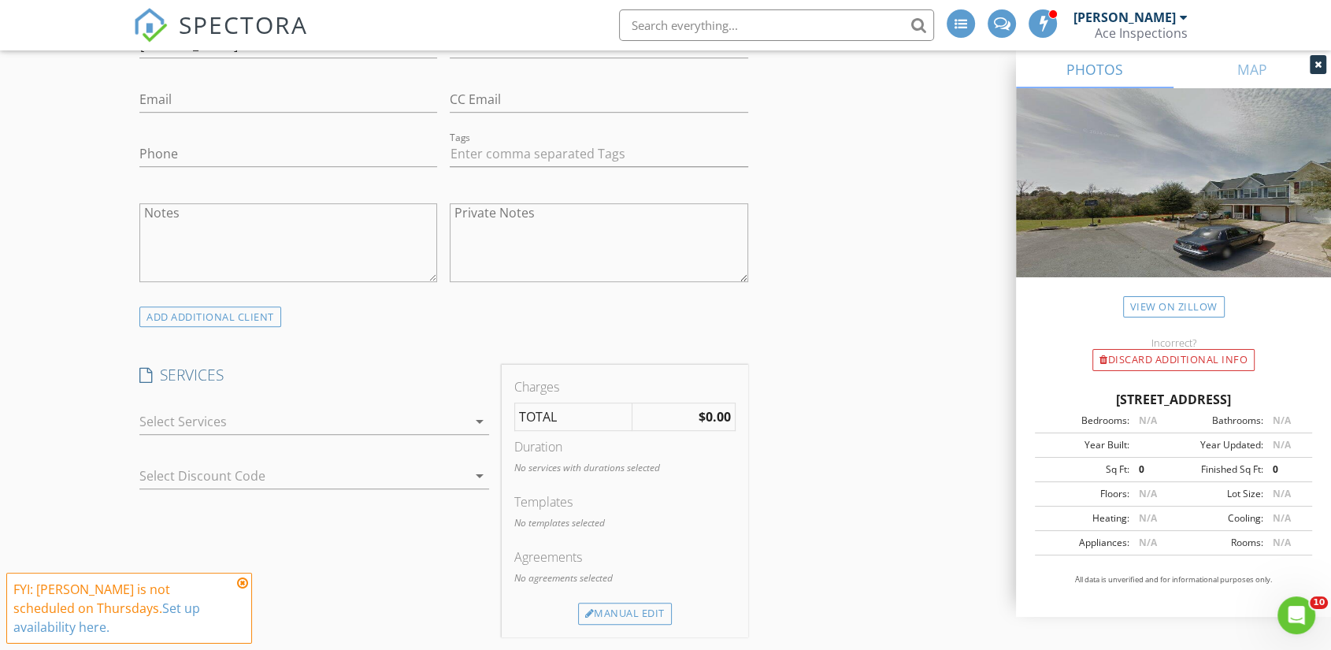
scroll to position [1050, 0]
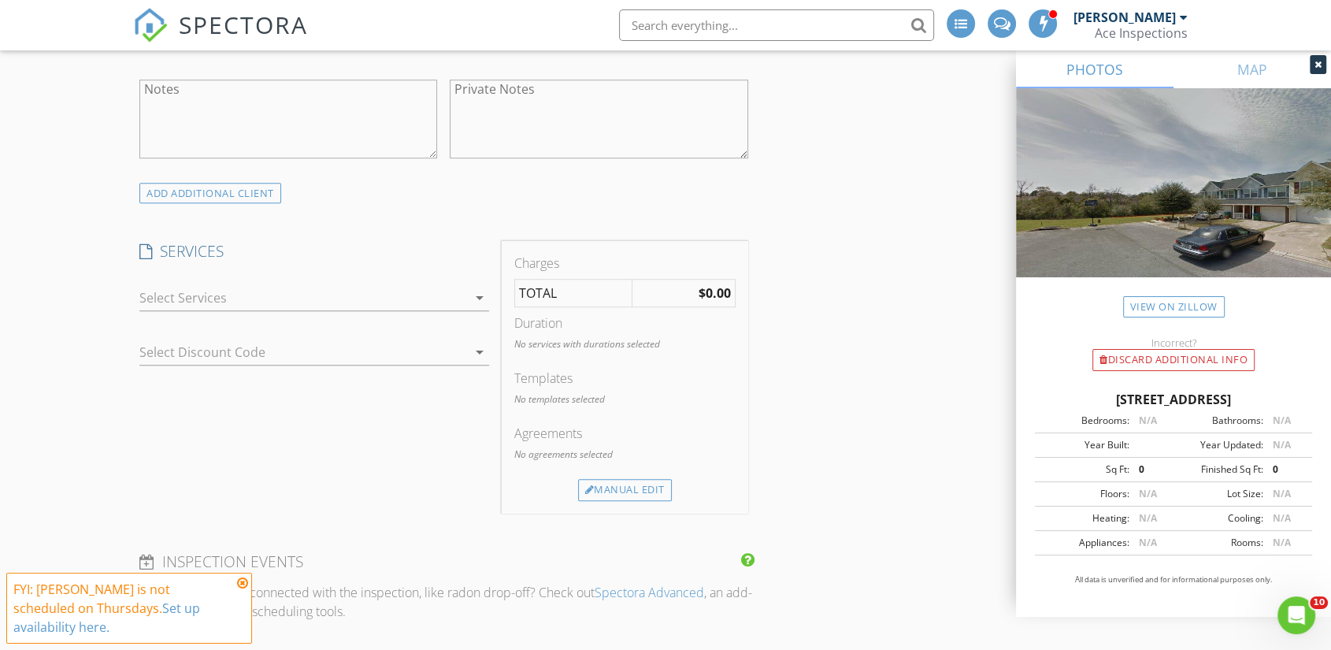
click at [433, 285] on div at bounding box center [303, 297] width 328 height 25
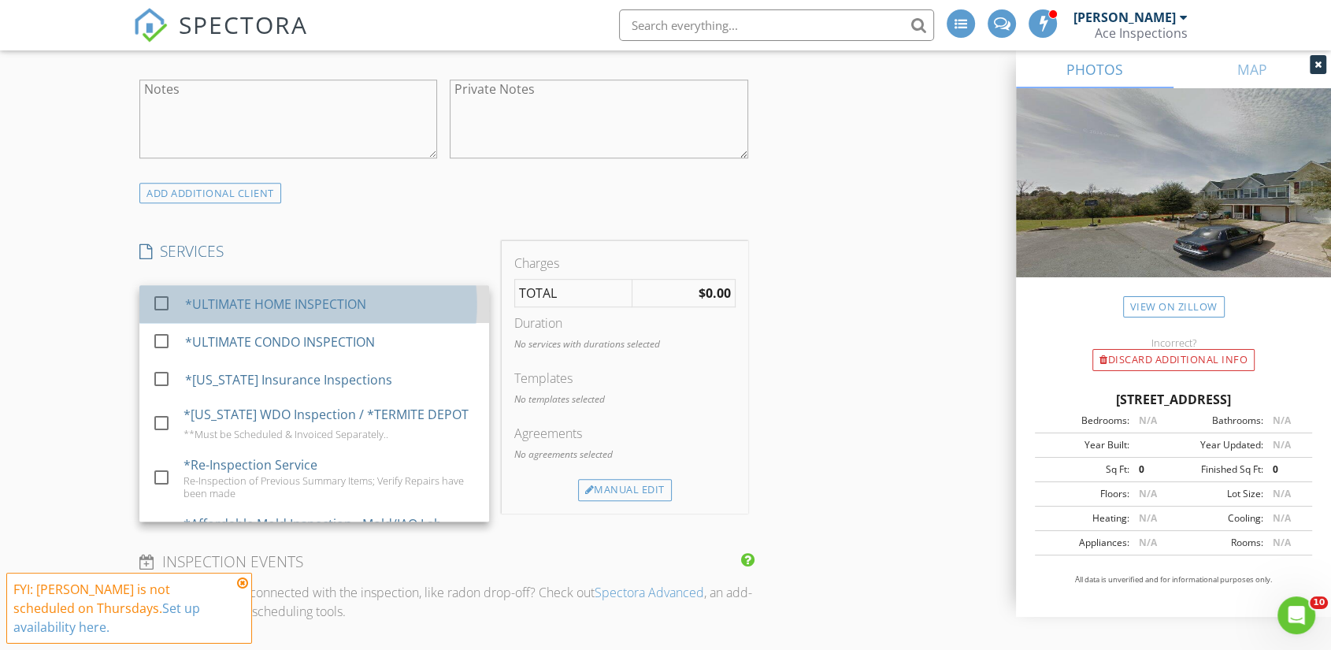
click at [390, 291] on div "*ULTIMATE HOME INSPECTION" at bounding box center [330, 303] width 291 height 31
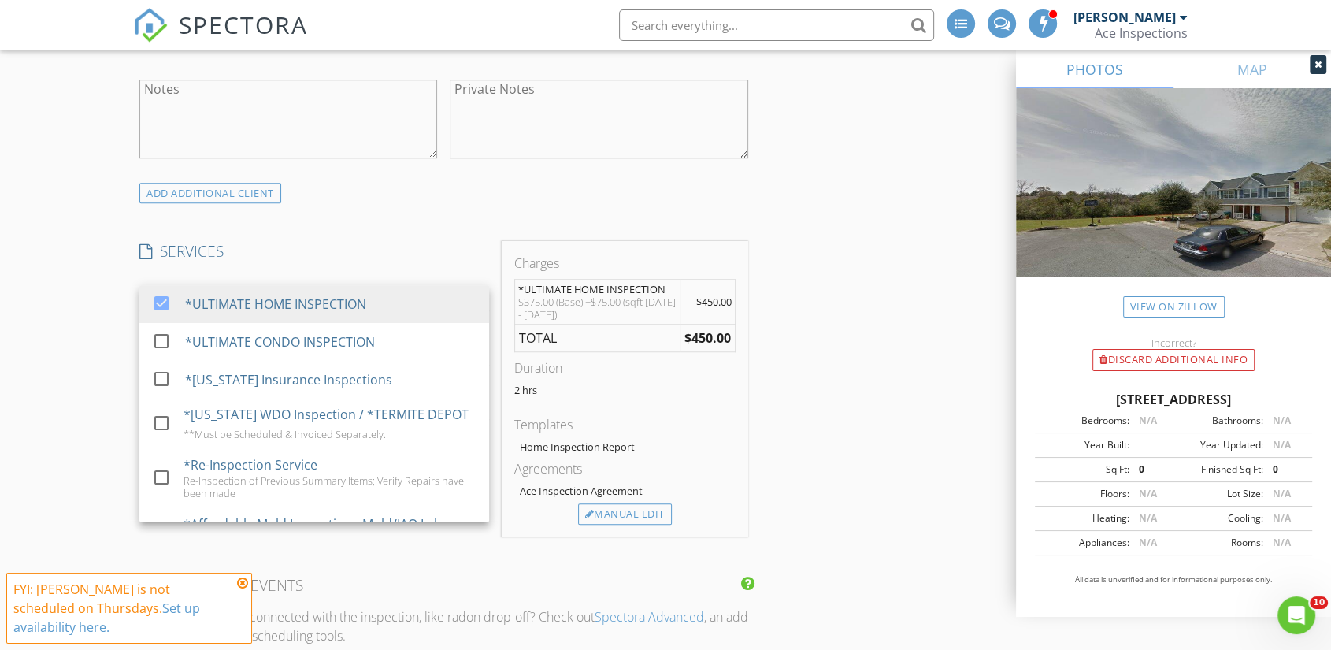
click at [44, 315] on div "New Inspection INSPECTOR(S) check_box Walter Lindberg PRIMARY check_box_outline…" at bounding box center [665, 593] width 1331 height 3070
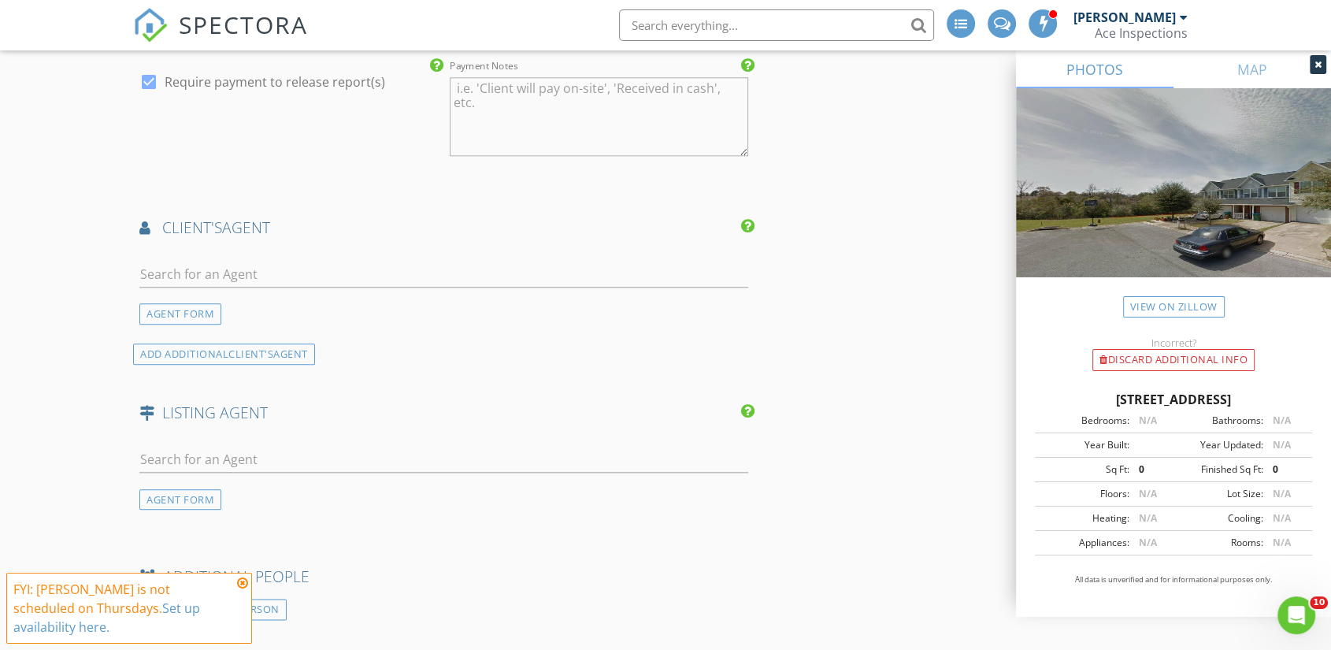
scroll to position [1750, 0]
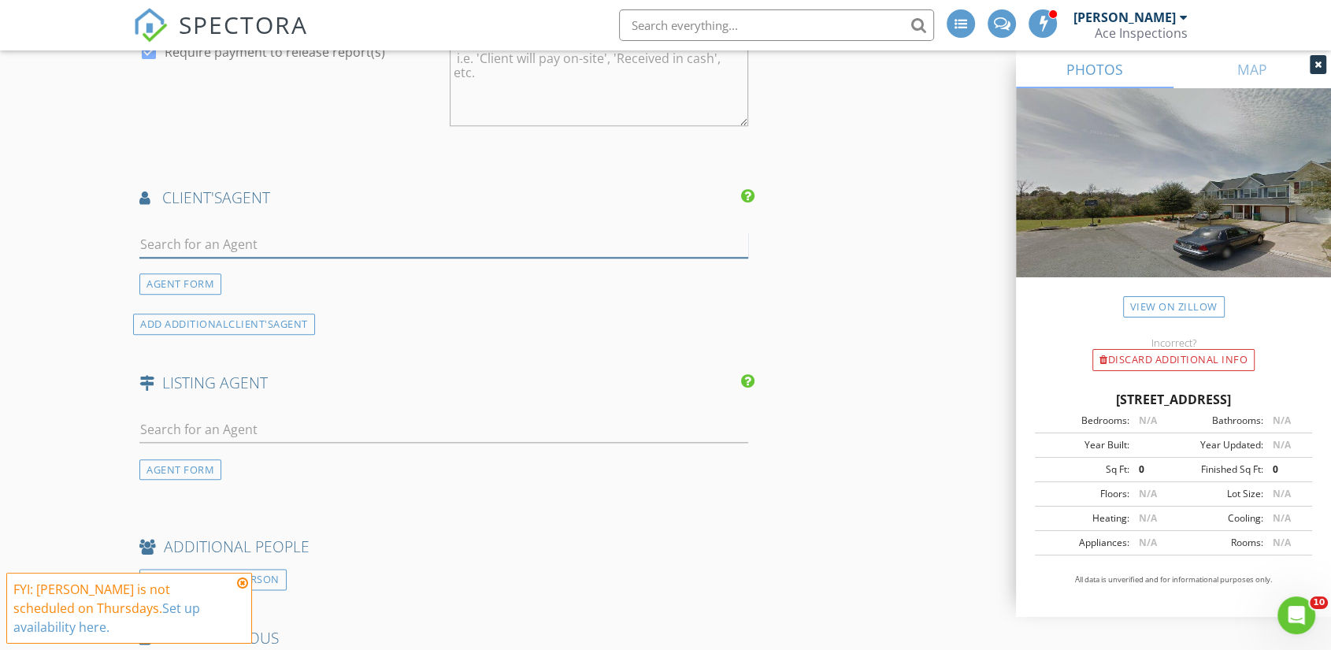
click at [225, 231] on input "text" at bounding box center [443, 244] width 609 height 26
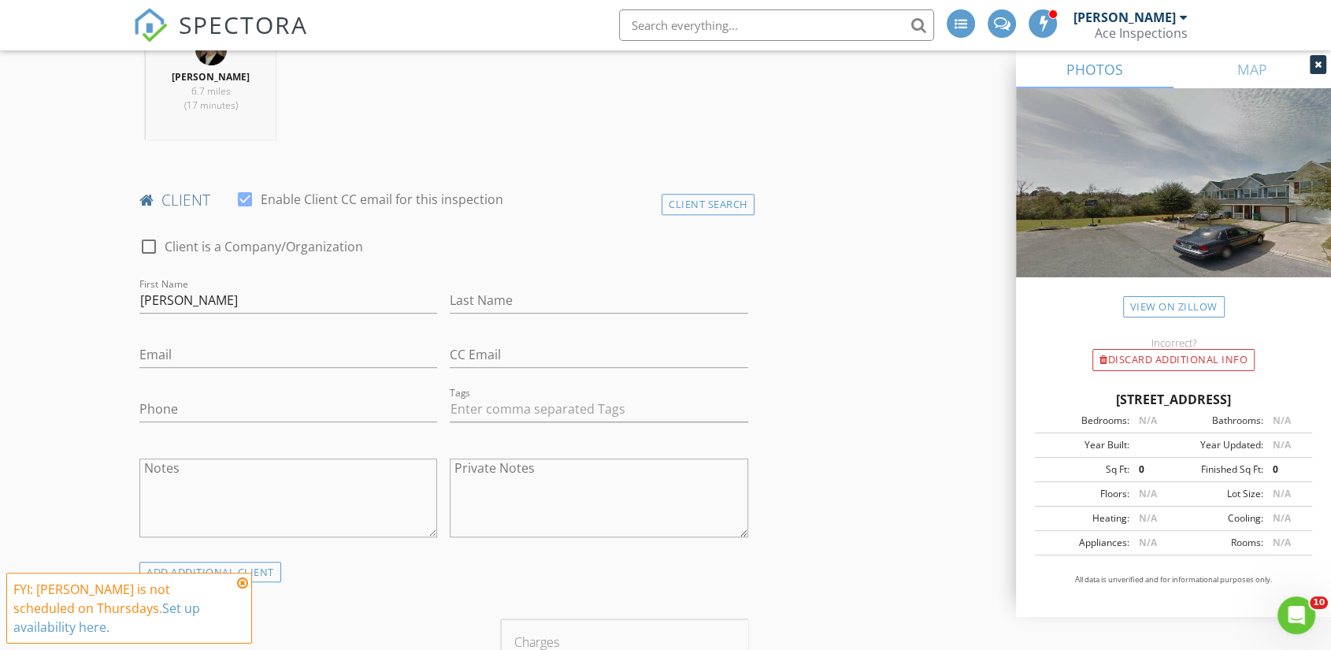
scroll to position [699, 0]
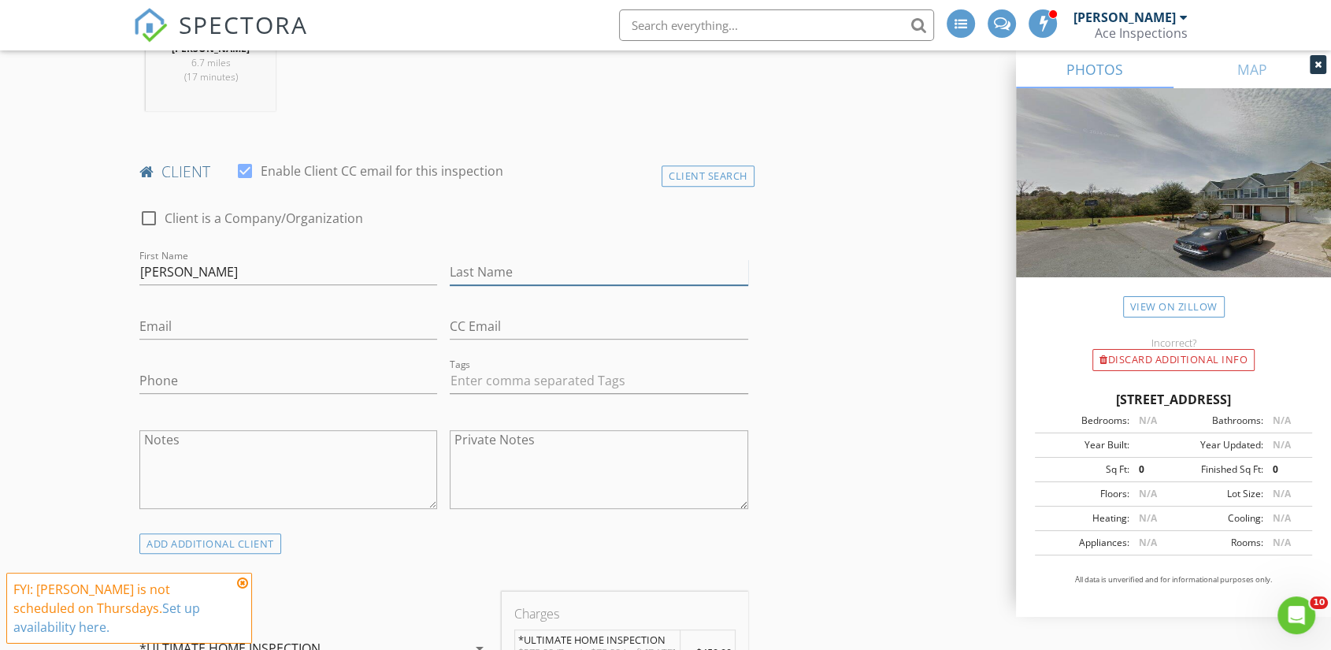
click at [502, 259] on input "Last Name" at bounding box center [599, 272] width 298 height 26
drag, startPoint x: 491, startPoint y: 254, endPoint x: 432, endPoint y: 259, distance: 59.3
click at [435, 259] on div "check_box_outline_blank Client is a Company/Organization First Name Nicole Last…" at bounding box center [443, 362] width 621 height 339
type input "reeves"
click at [707, 165] on div "Client Search" at bounding box center [707, 175] width 93 height 21
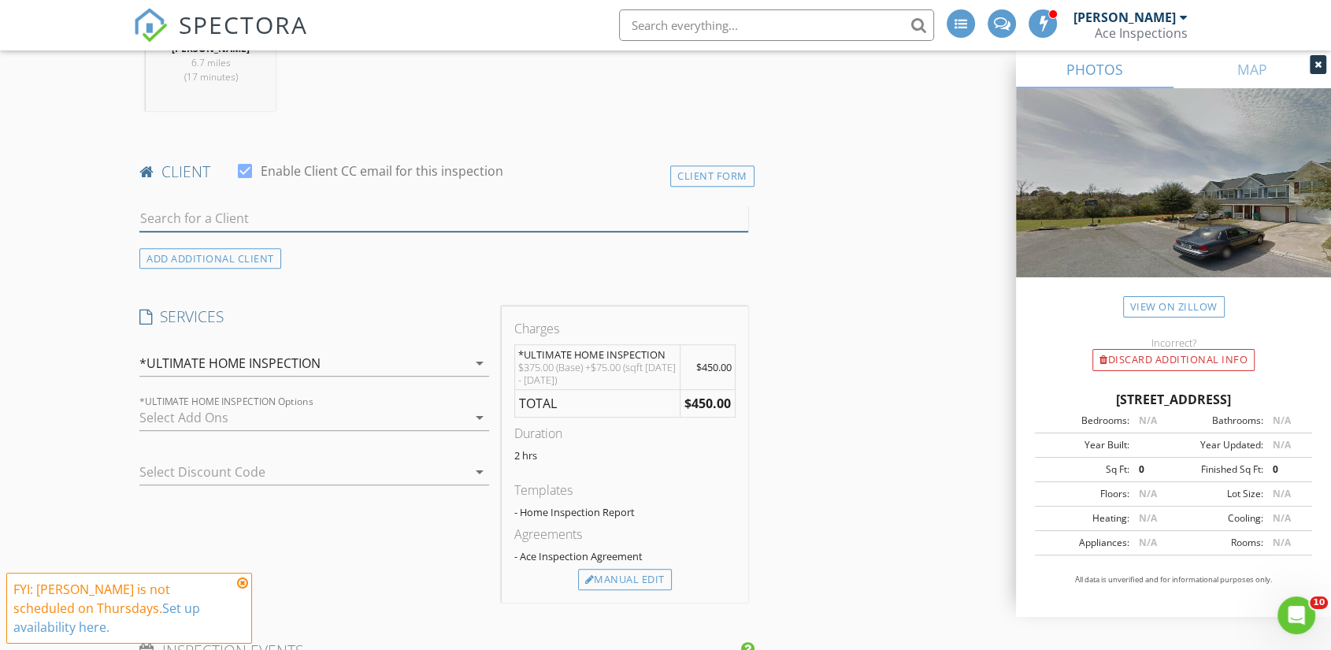
click at [266, 206] on input "text" at bounding box center [443, 219] width 609 height 26
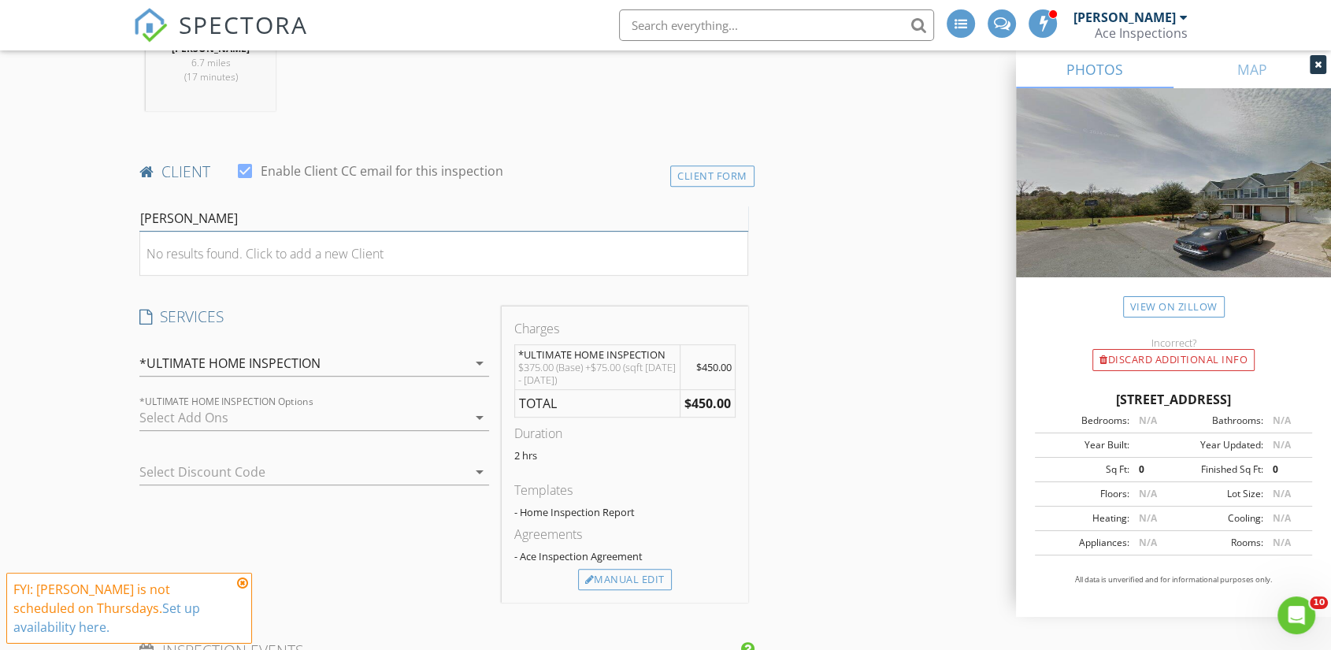
click at [177, 206] on input "nicole reeves" at bounding box center [443, 219] width 609 height 26
click at [227, 206] on input "[PERSON_NAME]" at bounding box center [443, 219] width 609 height 26
drag, startPoint x: 227, startPoint y: 199, endPoint x: 180, endPoint y: 200, distance: 46.5
click at [180, 206] on input "[PERSON_NAME]" at bounding box center [443, 219] width 609 height 26
type input "[PERSON_NAME]"
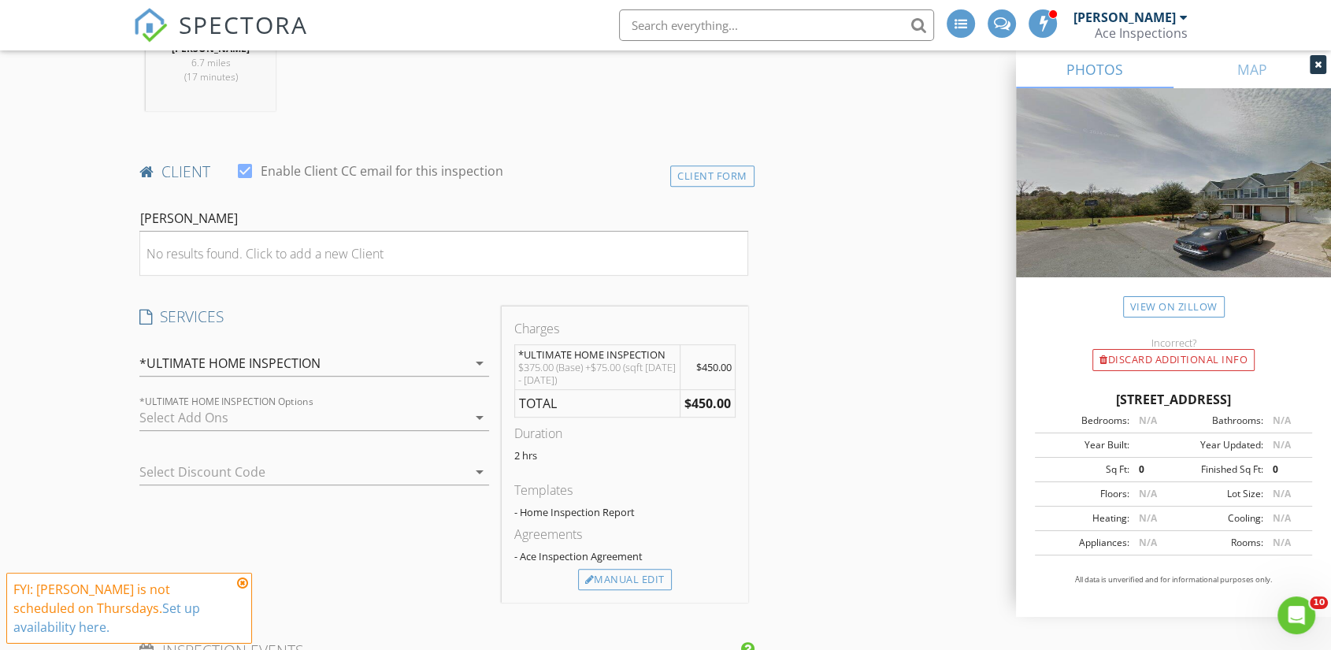
drag, startPoint x: 86, startPoint y: 250, endPoint x: 104, endPoint y: 250, distance: 18.1
click at [706, 165] on div "Client Form" at bounding box center [712, 175] width 84 height 21
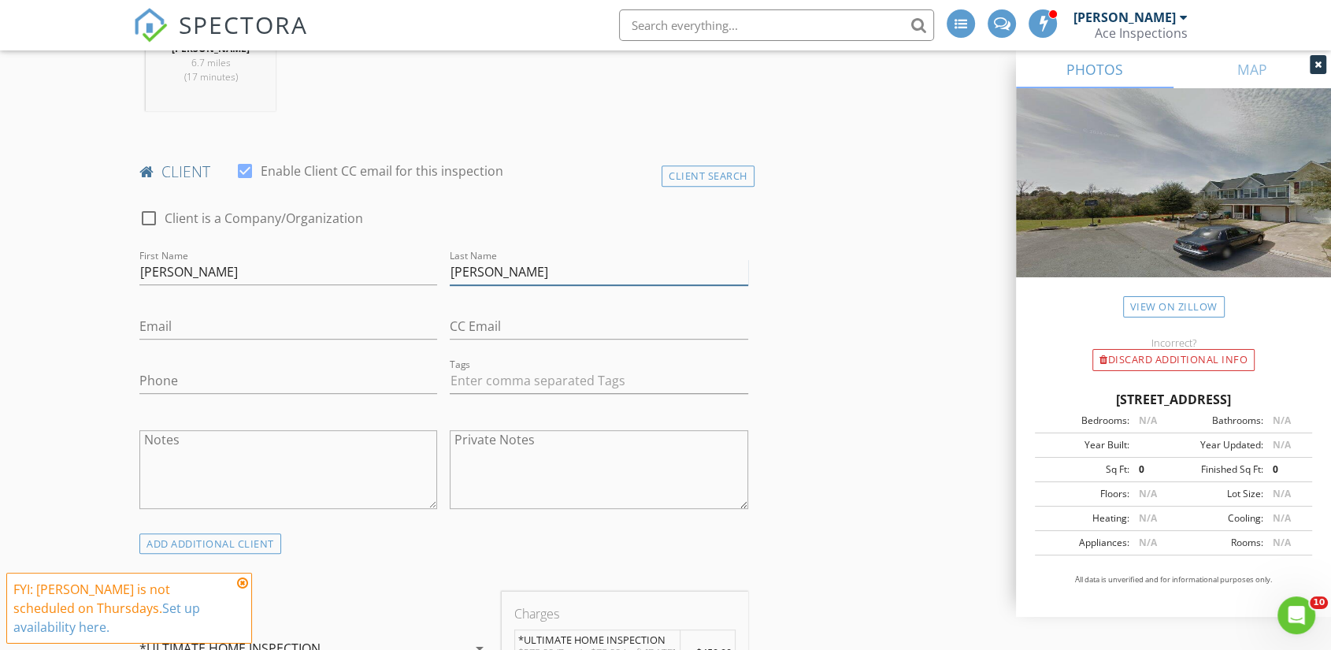
click at [459, 259] on input "reeves" at bounding box center [599, 272] width 298 height 26
type input "[PERSON_NAME]"
click at [272, 368] on input "Phone" at bounding box center [288, 381] width 298 height 26
click at [169, 313] on input "Email" at bounding box center [288, 326] width 298 height 26
click at [189, 313] on input "reevesn@nwfsfsc.edu" at bounding box center [288, 326] width 298 height 26
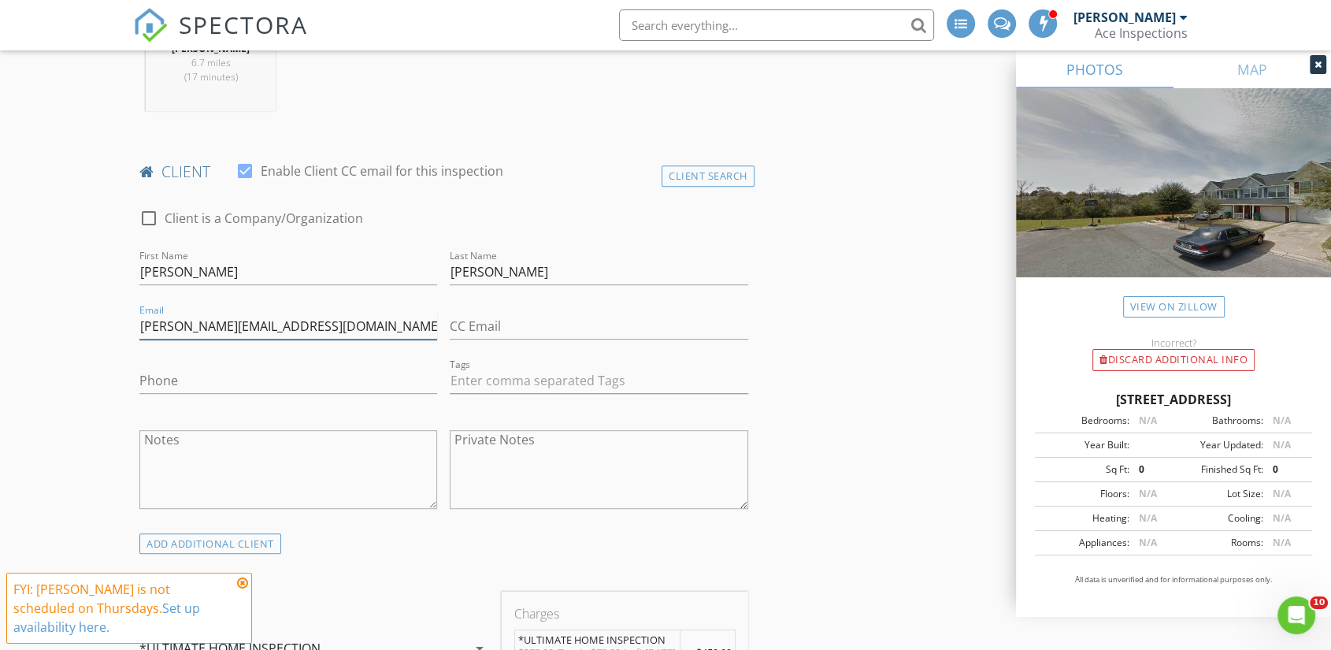
click at [220, 313] on input "reevesn@nwfsfsc.edu" at bounding box center [288, 326] width 298 height 26
type input "[PERSON_NAME][EMAIL_ADDRESS][DOMAIN_NAME]"
click at [170, 368] on input "Phone" at bounding box center [288, 381] width 298 height 26
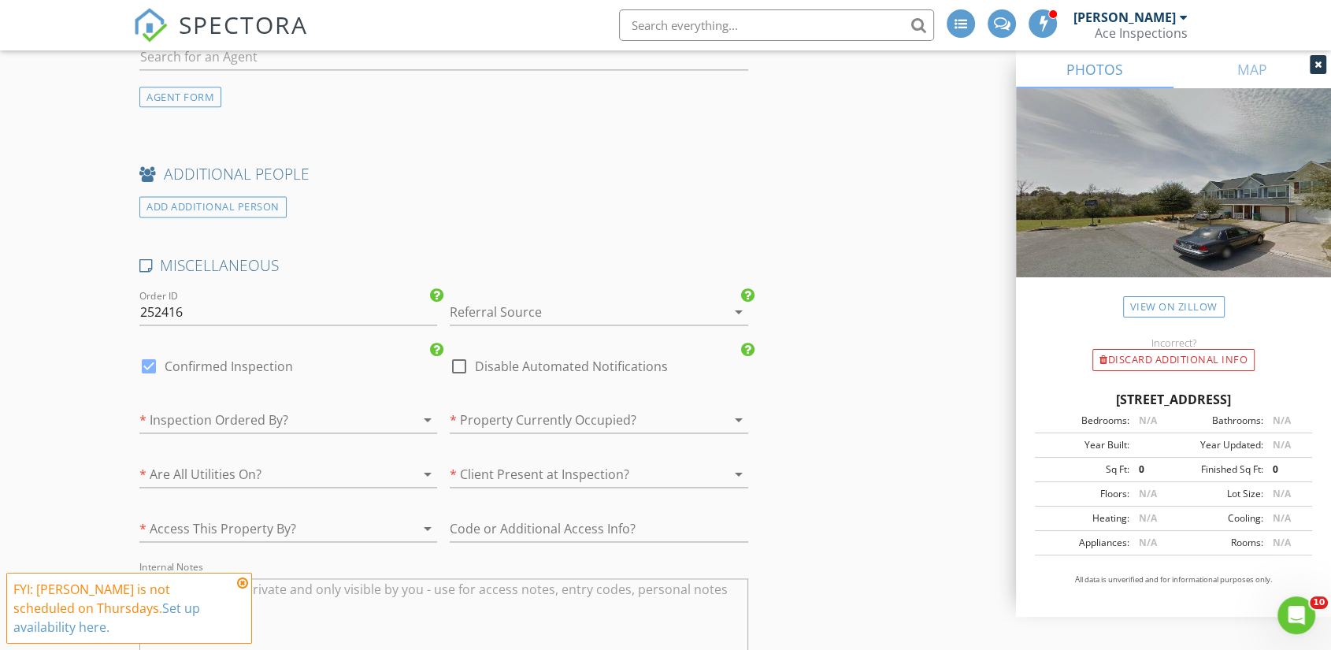
scroll to position [2099, 0]
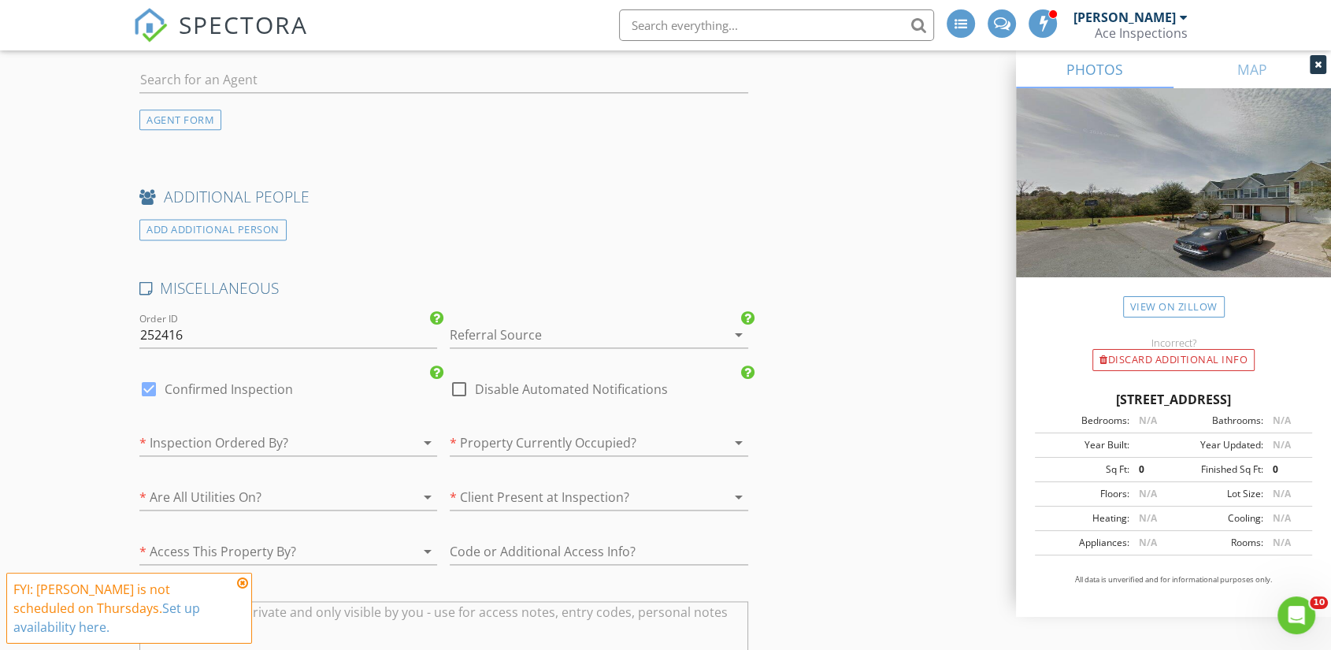
click at [517, 322] on div at bounding box center [577, 334] width 254 height 25
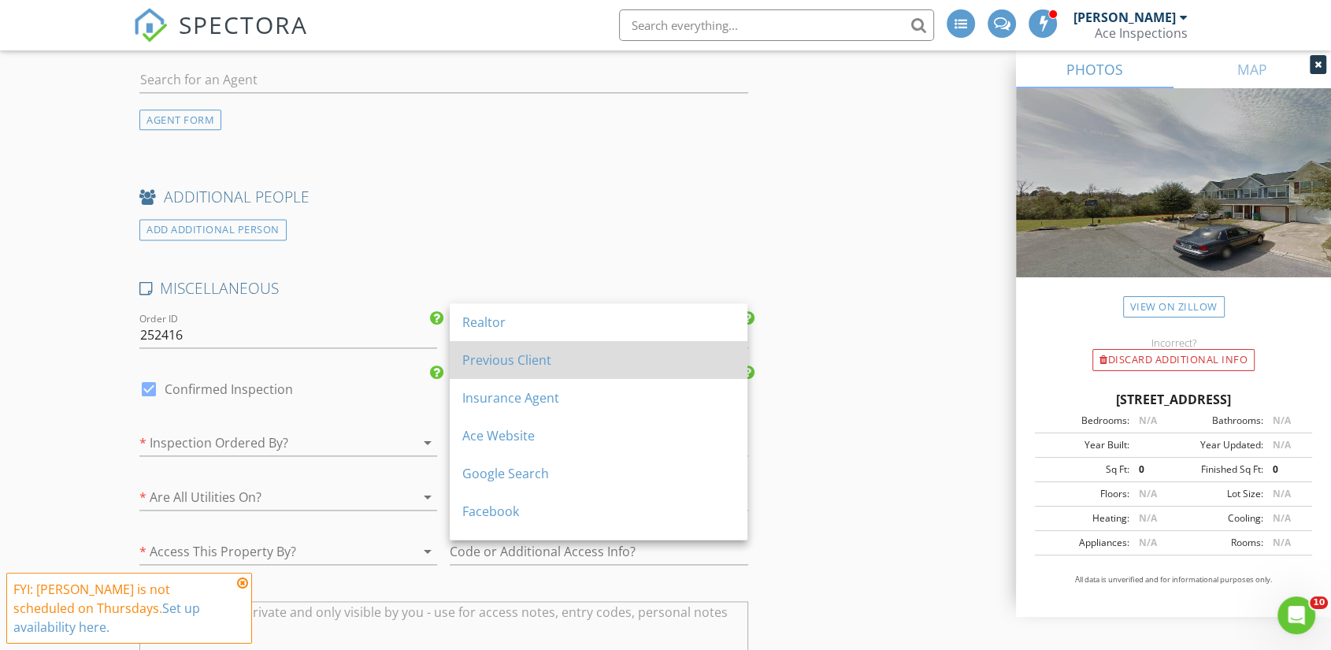
click at [550, 361] on div "Previous Client" at bounding box center [598, 359] width 272 height 19
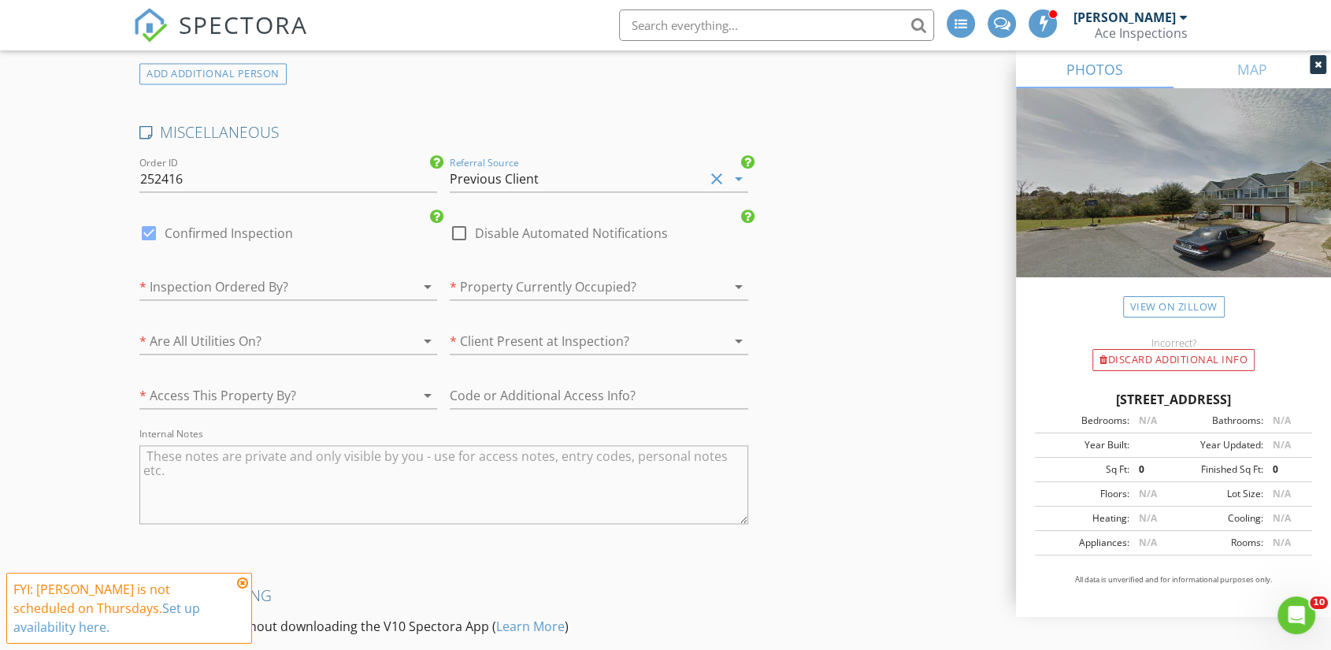
scroll to position [2274, 0]
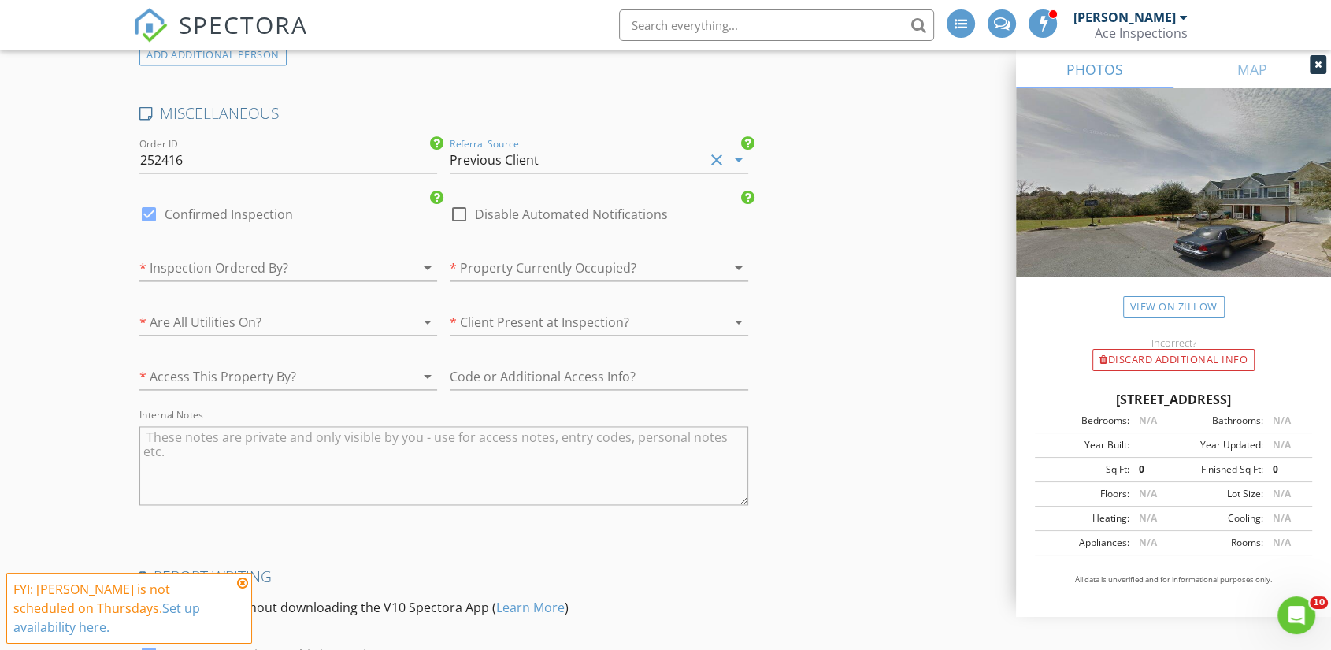
click at [251, 255] on div at bounding box center [266, 267] width 254 height 25
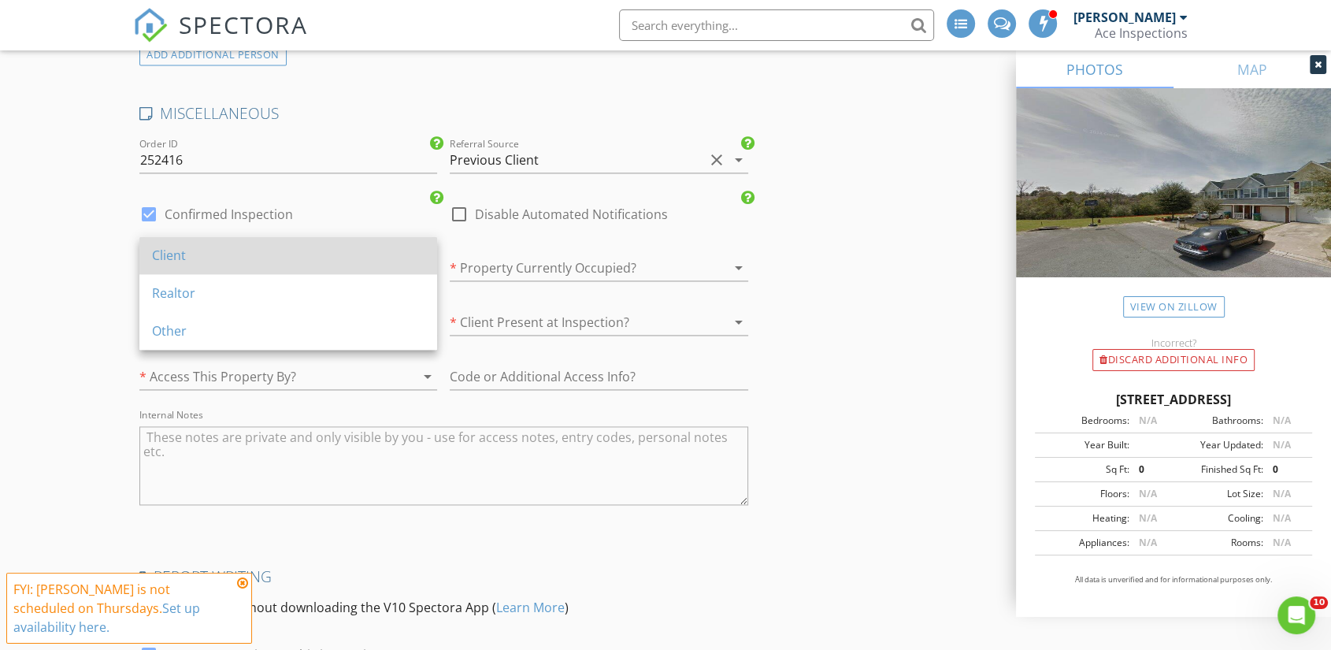
click at [286, 262] on div "Client" at bounding box center [288, 255] width 272 height 19
click at [286, 262] on div "* Inspection Ordered By? arrow_drop_down" at bounding box center [288, 276] width 298 height 42
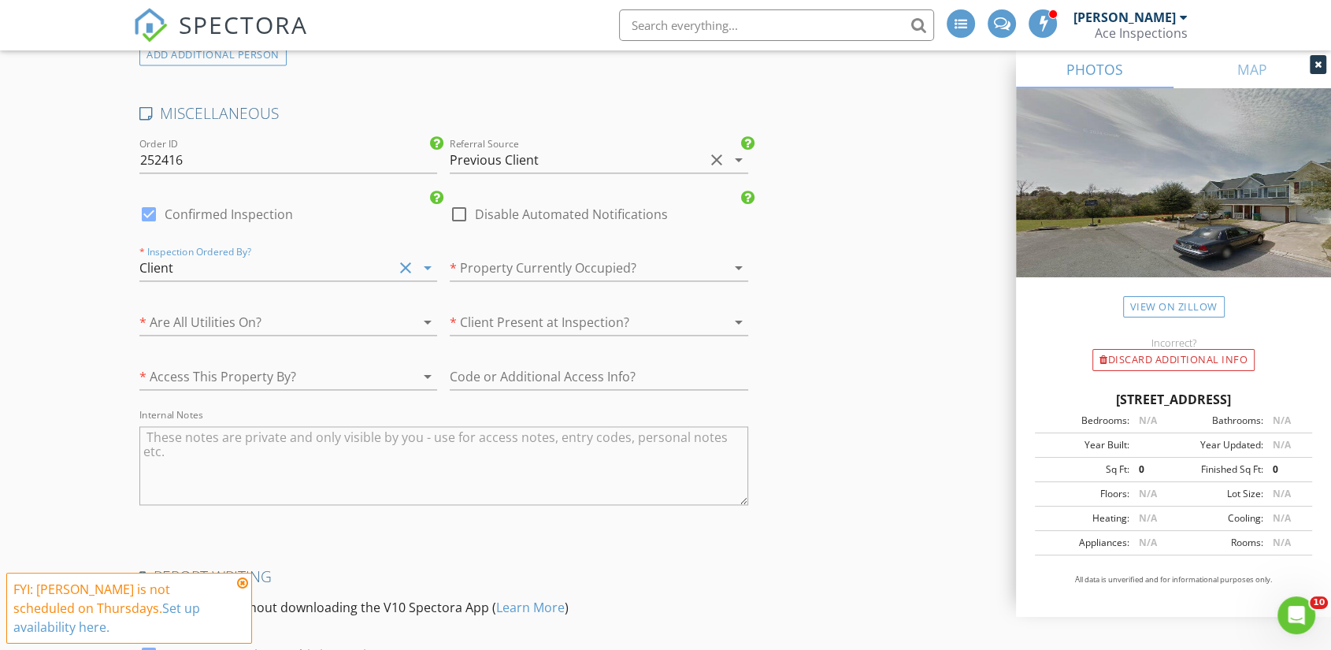
click at [494, 255] on div at bounding box center [577, 267] width 254 height 25
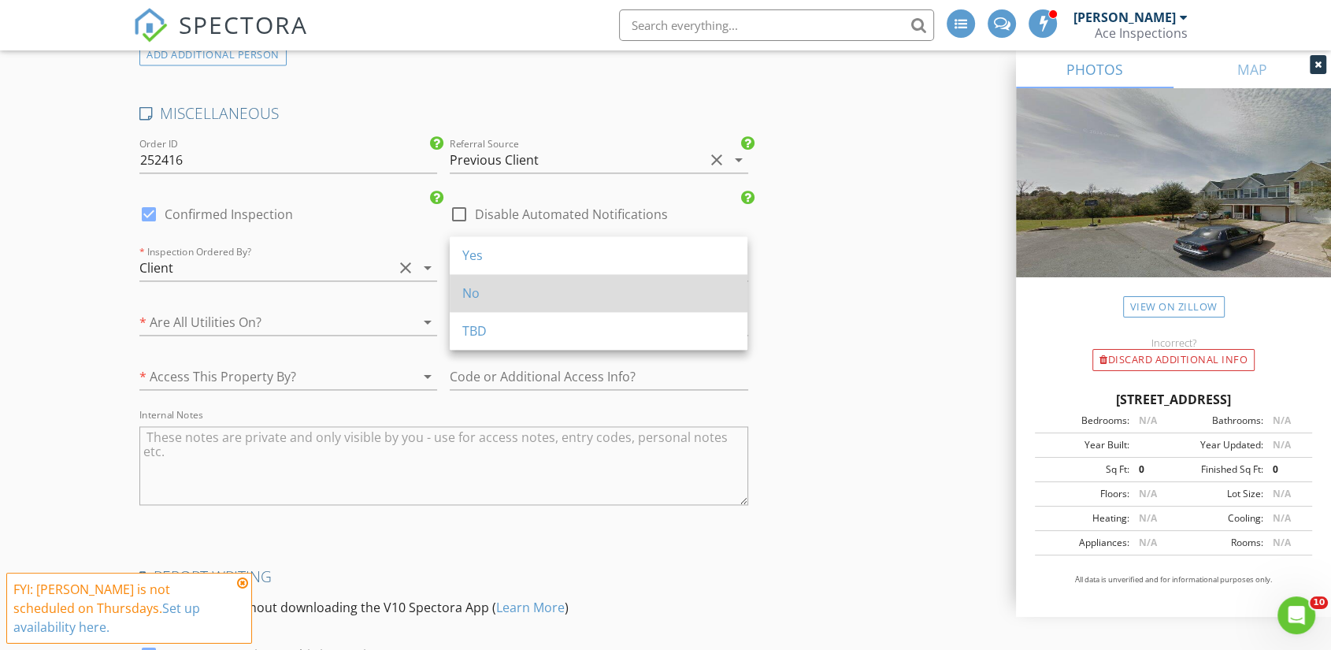
click at [532, 289] on div "No" at bounding box center [598, 292] width 272 height 19
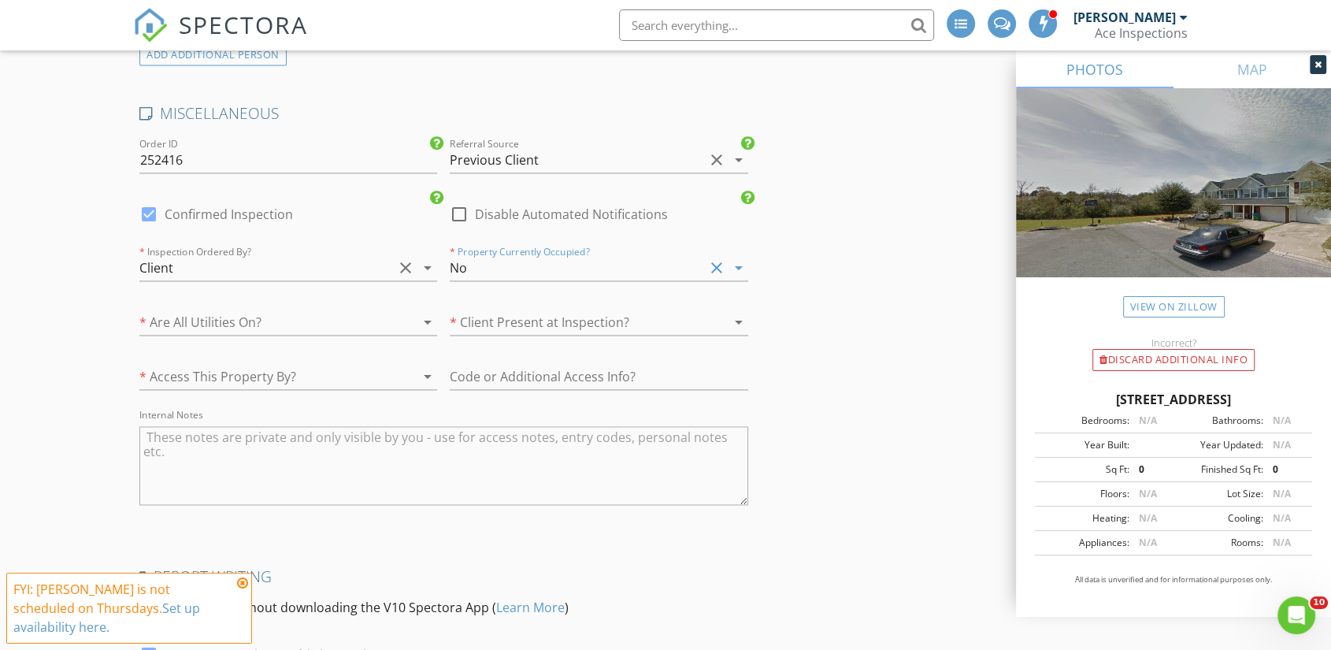
click at [183, 436] on textarea "Internal Notes" at bounding box center [443, 465] width 609 height 79
click at [313, 309] on div at bounding box center [266, 321] width 254 height 25
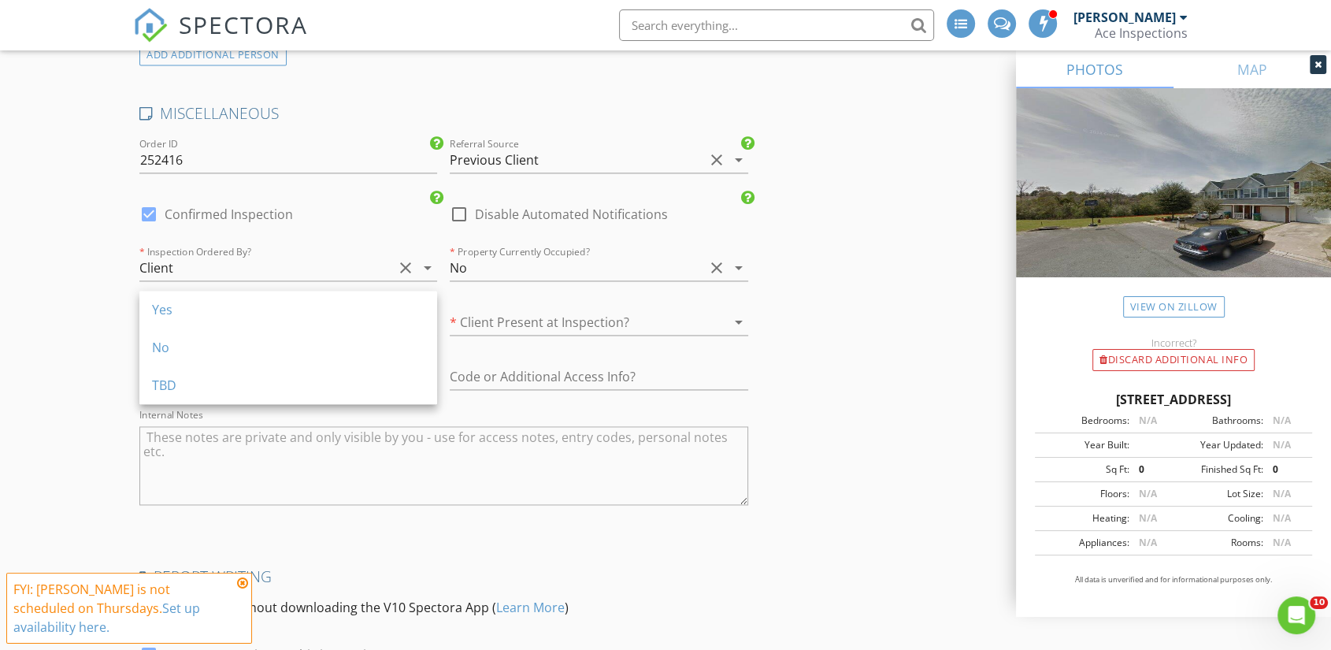
click at [313, 309] on div "Yes" at bounding box center [288, 309] width 272 height 19
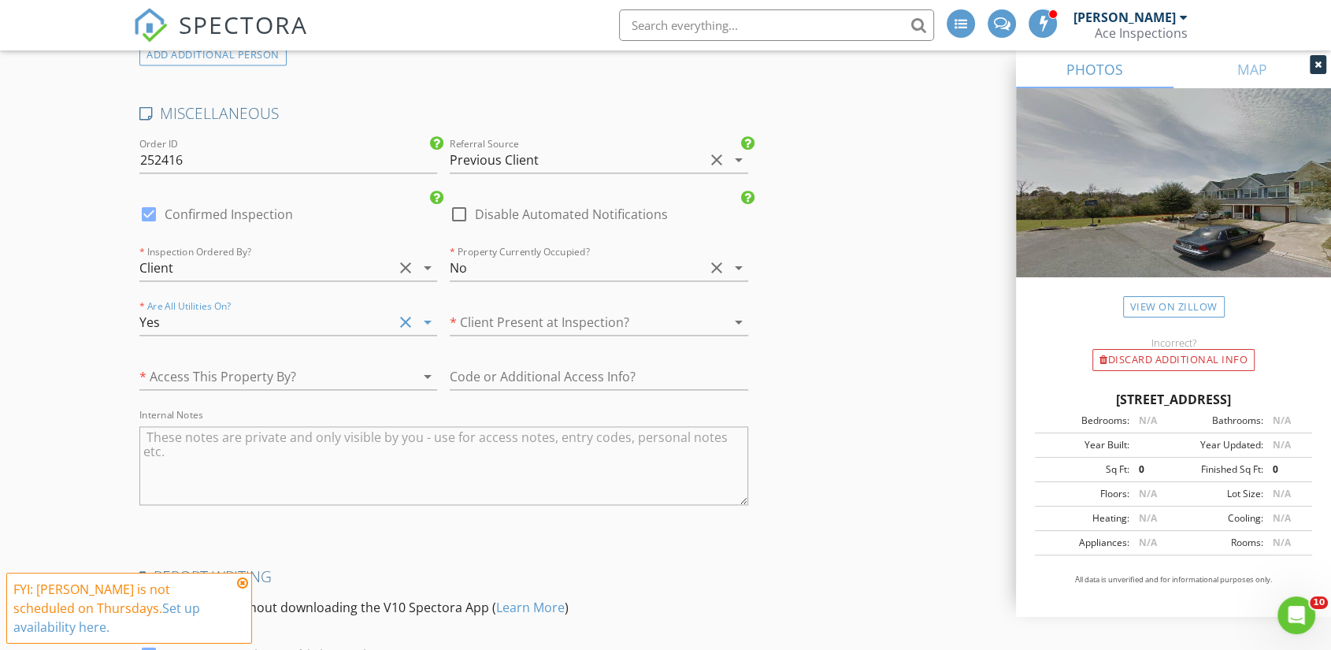
click at [496, 309] on div at bounding box center [577, 321] width 254 height 25
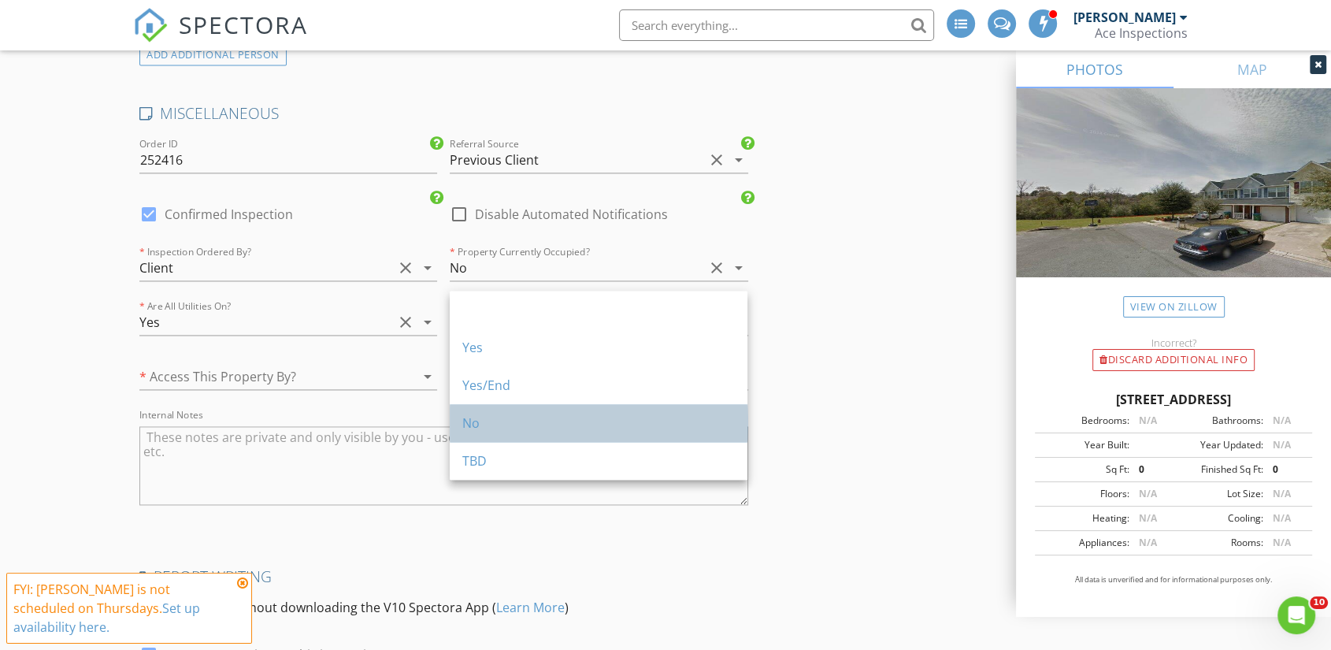
click at [539, 421] on div "No" at bounding box center [598, 422] width 272 height 19
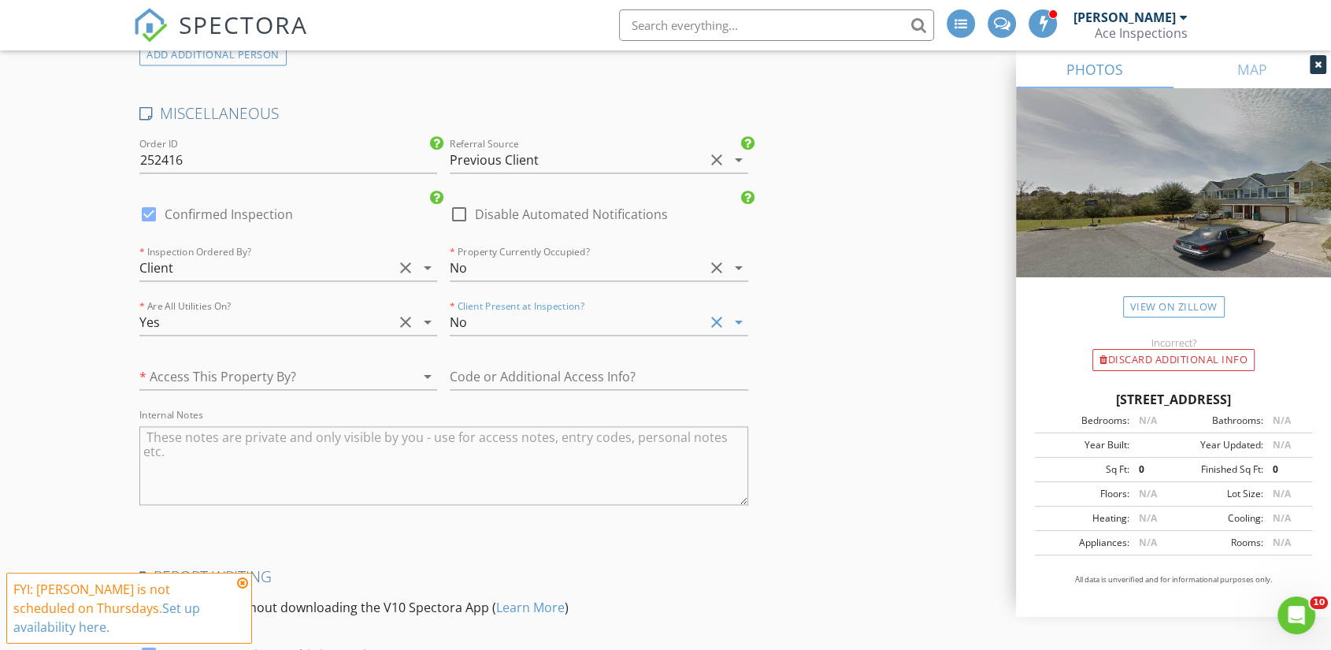
drag, startPoint x: 207, startPoint y: 432, endPoint x: 174, endPoint y: 427, distance: 33.5
click at [206, 432] on textarea "Internal Notes" at bounding box center [443, 465] width 609 height 79
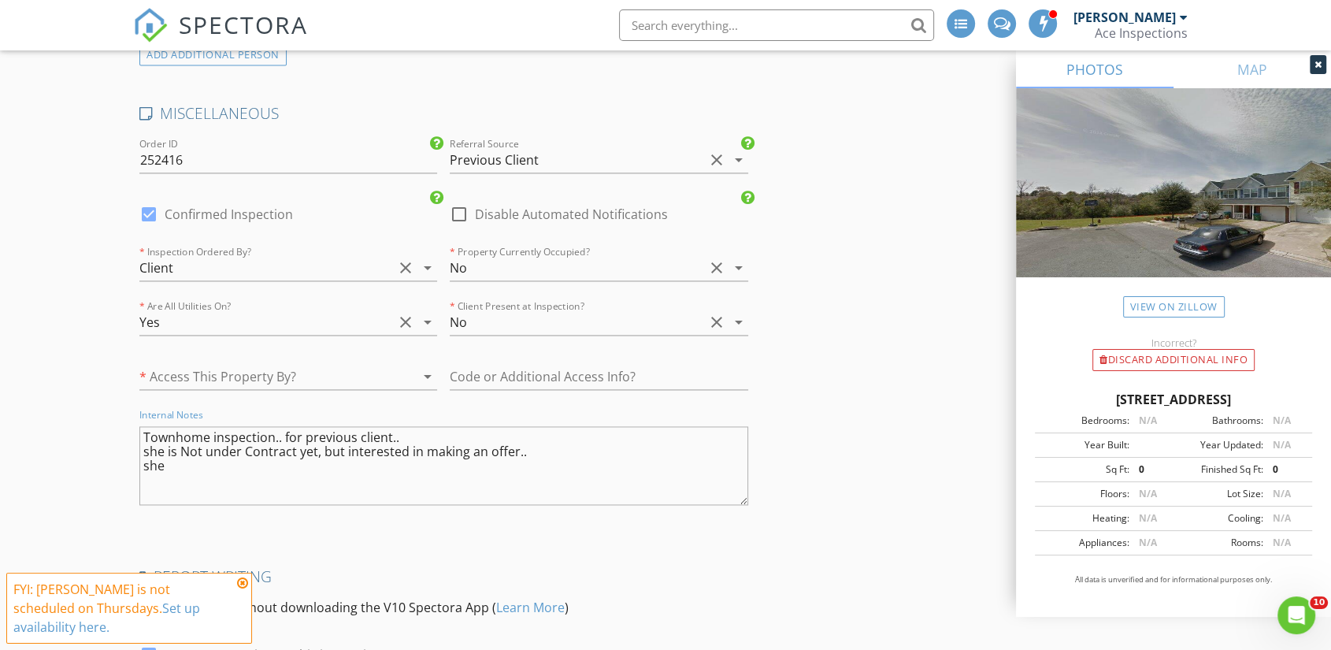
click at [198, 449] on textarea "Townhome inspection.. for previous client.. she is Not under Contract yet, but …" at bounding box center [443, 465] width 609 height 79
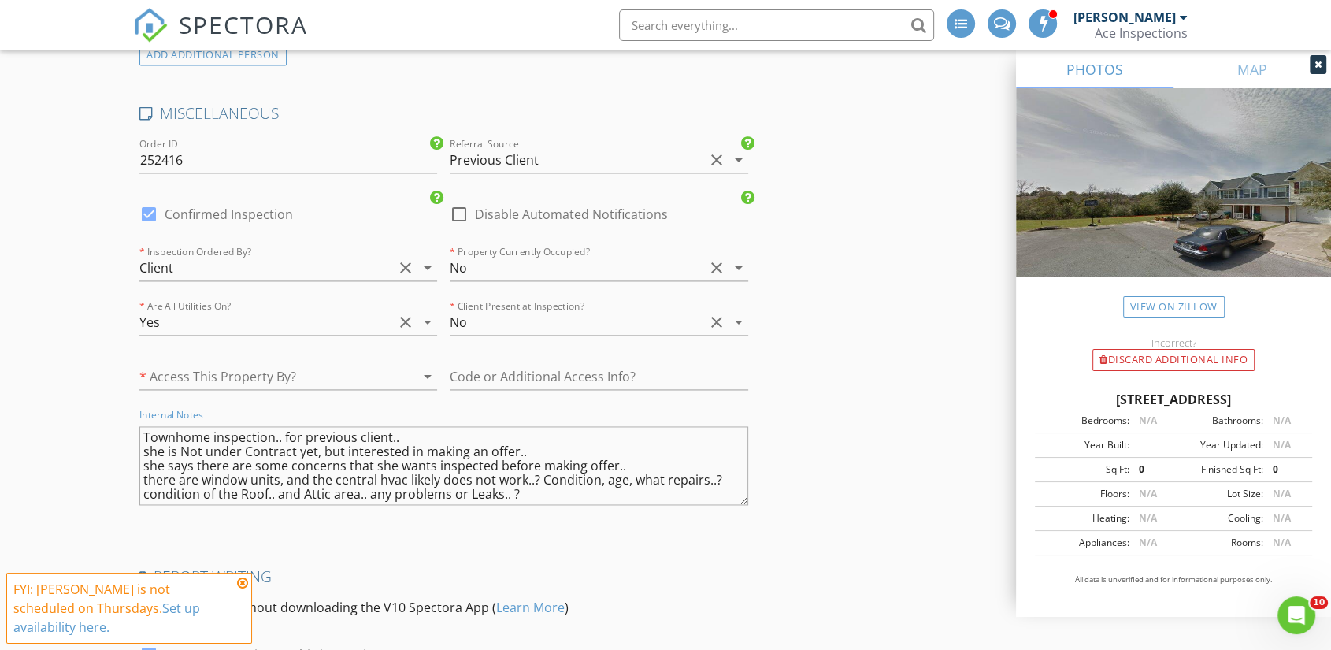
scroll to position [13, 0]
drag, startPoint x: 739, startPoint y: 477, endPoint x: 751, endPoint y: 539, distance: 62.5
click at [751, 537] on div "Internal Notes Townhome inspection.. for previous client.. she is Not under Con…" at bounding box center [443, 471] width 621 height 131
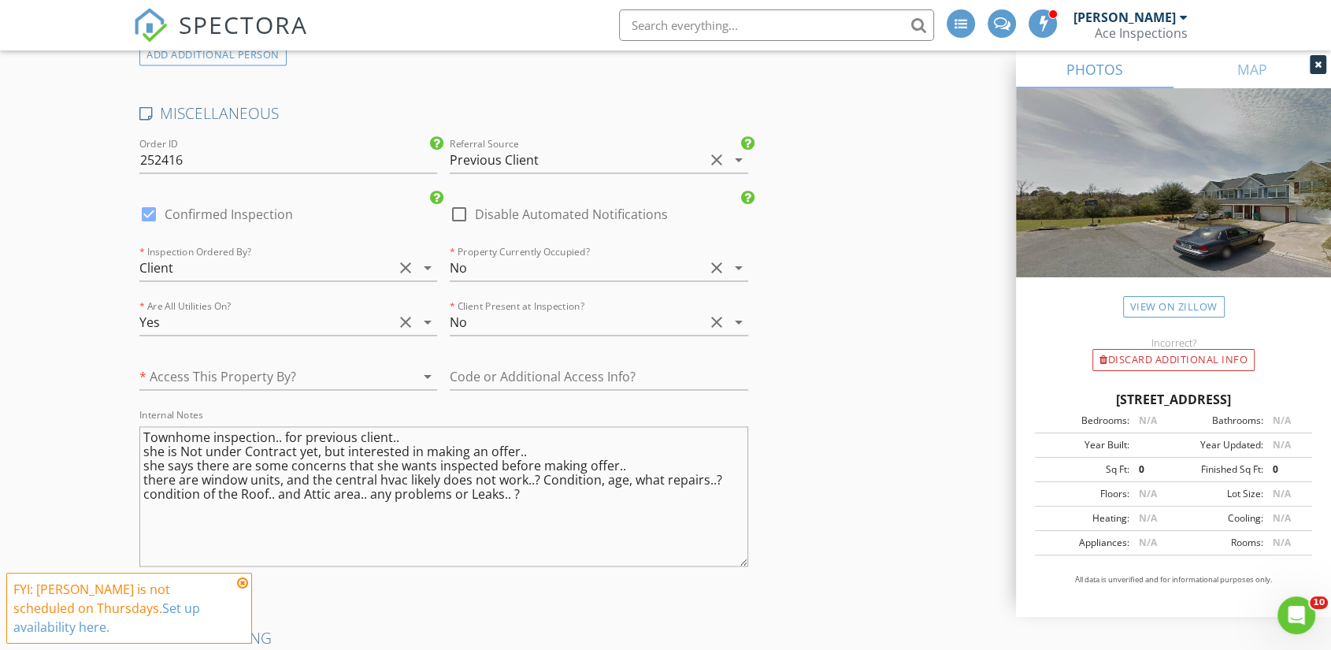
click at [717, 506] on textarea "Townhome inspection.. for previous client.. she is Not under Contract yet, but …" at bounding box center [443, 496] width 609 height 140
click at [491, 502] on textarea "Townhome inspection.. for previous client.. she is Not under Contract yet, but …" at bounding box center [443, 496] width 609 height 140
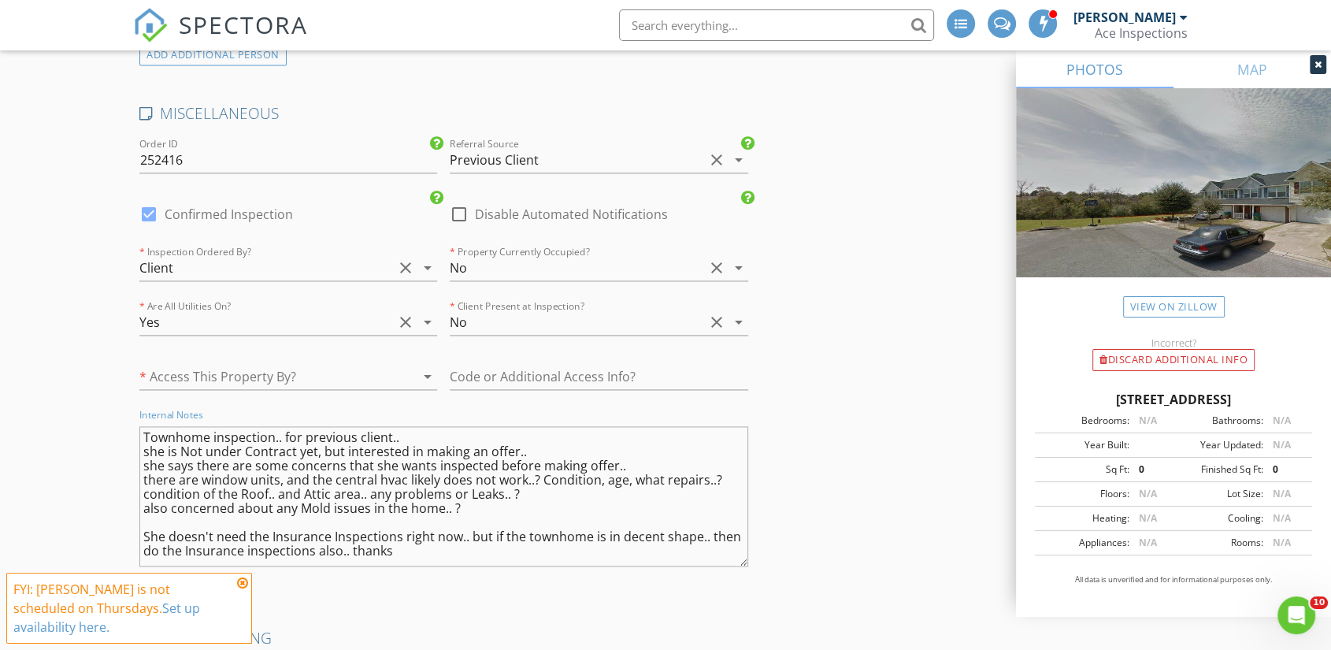
type textarea "Townhome inspection.. for previous client.. she is Not under Contract yet, but …"
drag, startPoint x: 743, startPoint y: 541, endPoint x: 746, endPoint y: 583, distance: 41.8
click at [746, 583] on textarea "Townhome inspection.. for previous client.. she is Not under Contract yet, but …" at bounding box center [443, 516] width 609 height 181
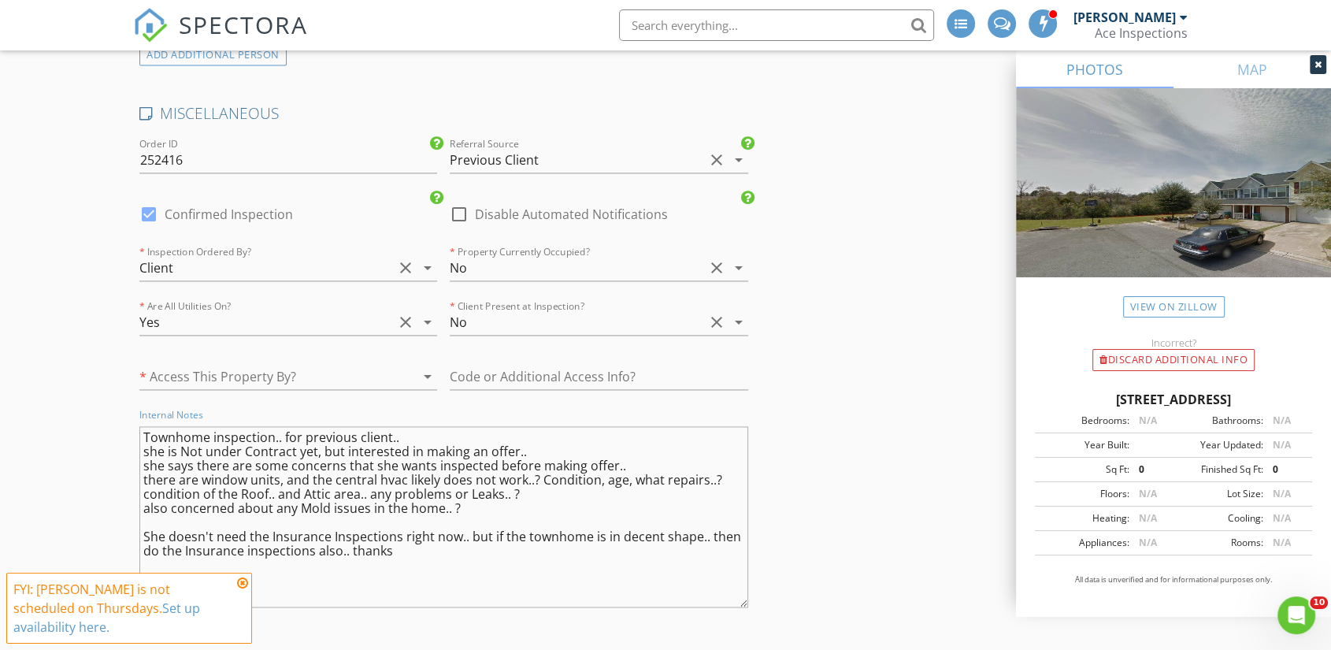
click at [143, 201] on div at bounding box center [148, 214] width 27 height 27
checkbox input "false"
checkbox input "true"
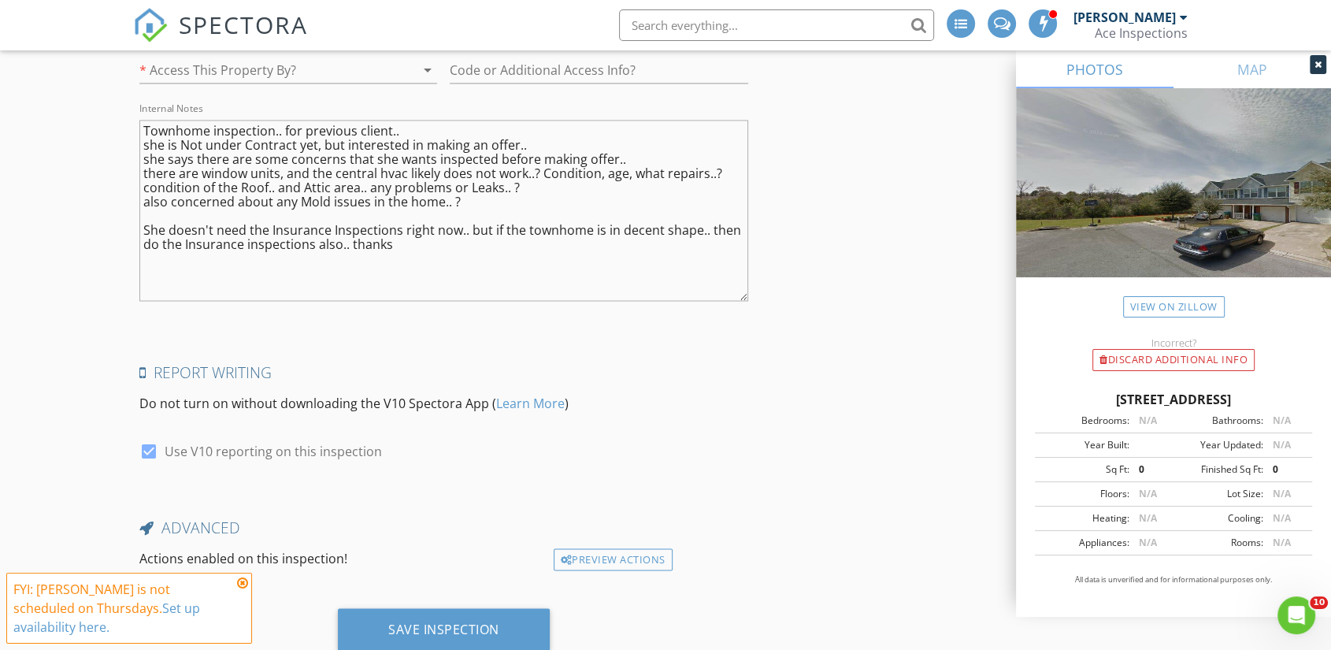
scroll to position [2610, 0]
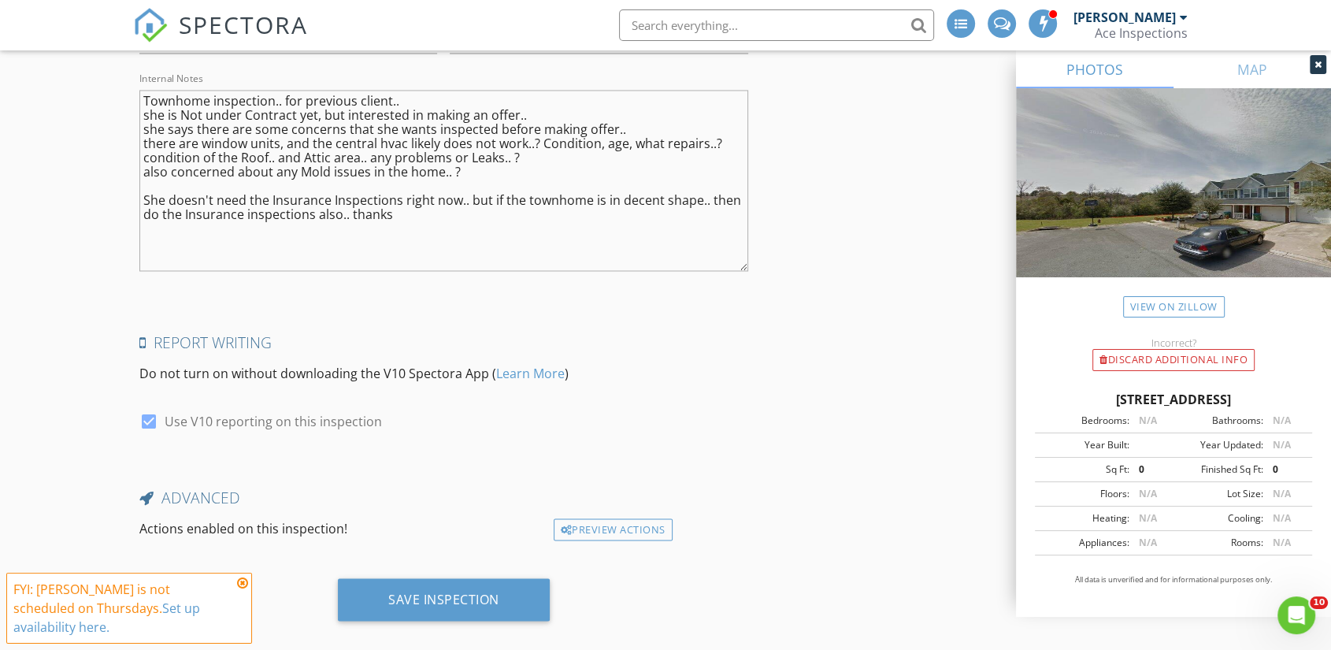
click at [1111, 399] on div "307 Swaying Pine Ct, Crestview FL 32539" at bounding box center [1173, 399] width 277 height 19
copy div "307 Swaying Pine Ct, Crestview FL 32539"
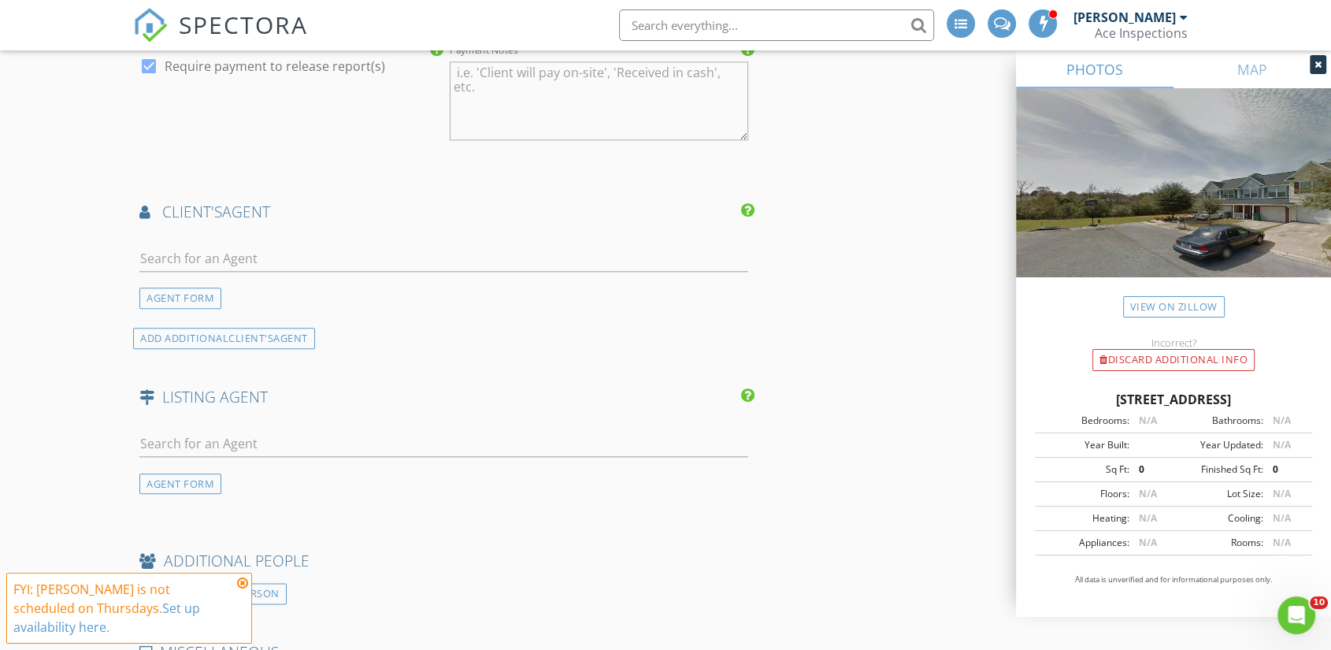
scroll to position [1561, 0]
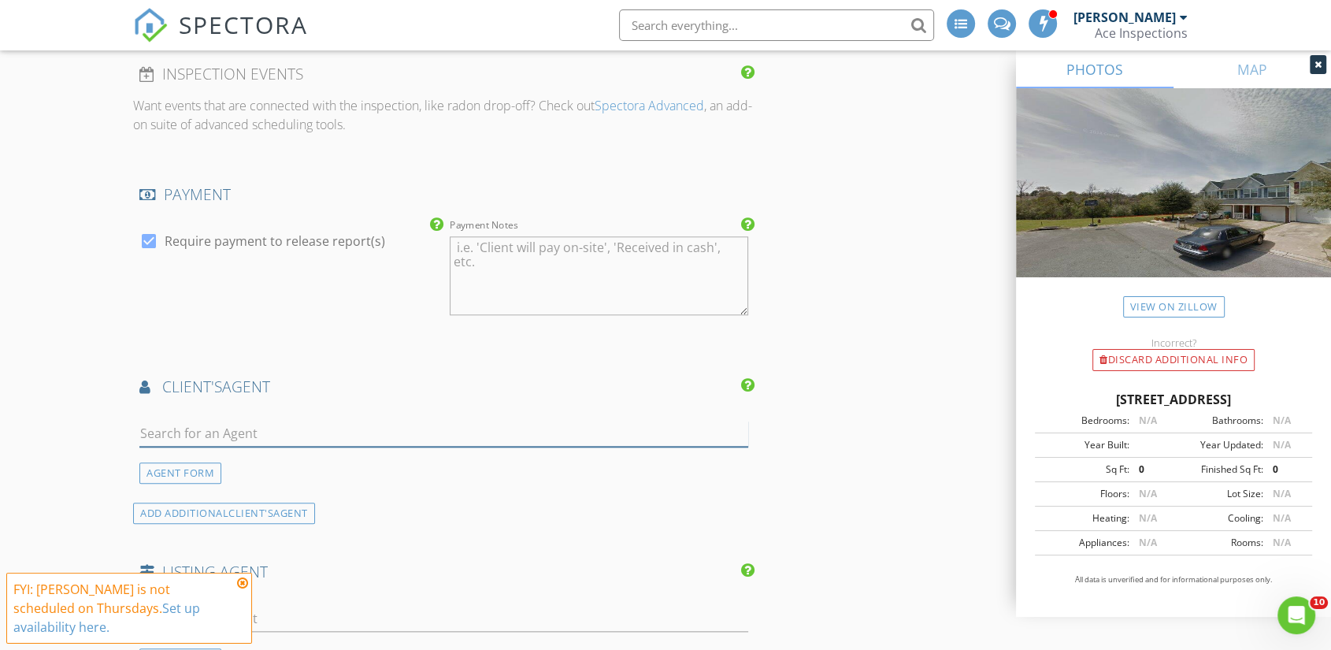
click at [228, 420] on input "text" at bounding box center [443, 433] width 609 height 26
type input "dustin"
click at [192, 462] on div "AGENT FORM" at bounding box center [180, 472] width 82 height 21
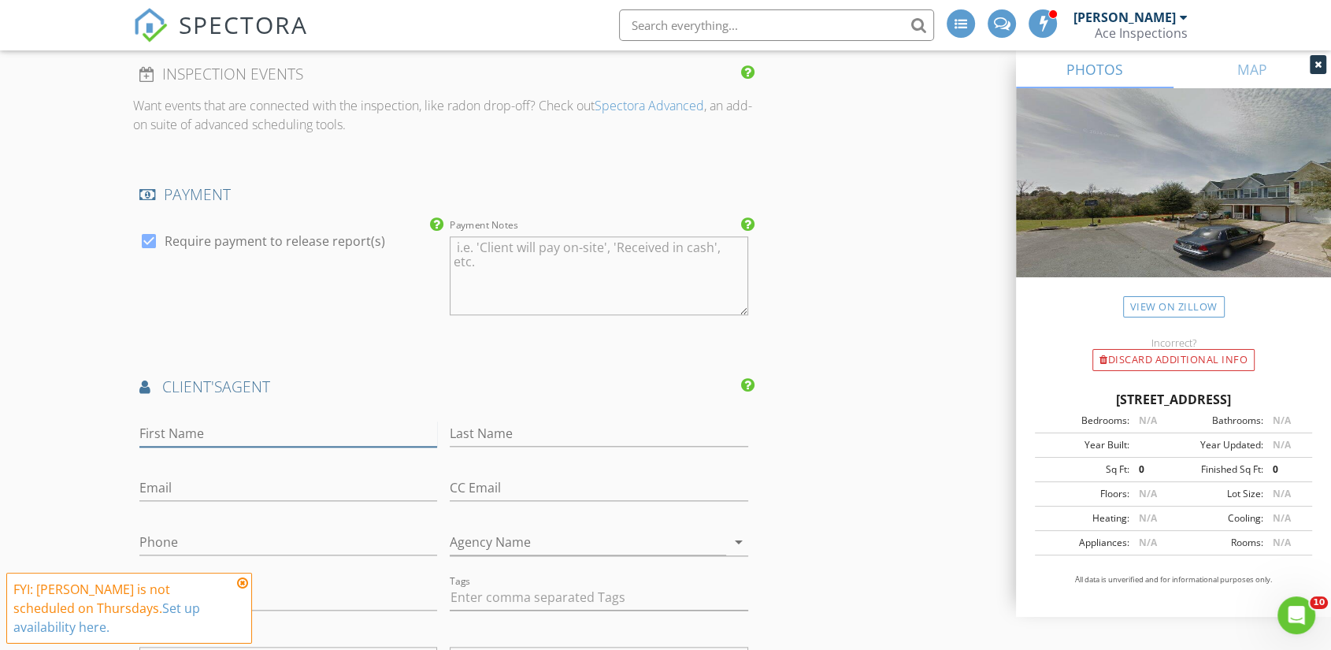
click at [202, 420] on input "First Name" at bounding box center [288, 433] width 298 height 26
type input "Dustin"
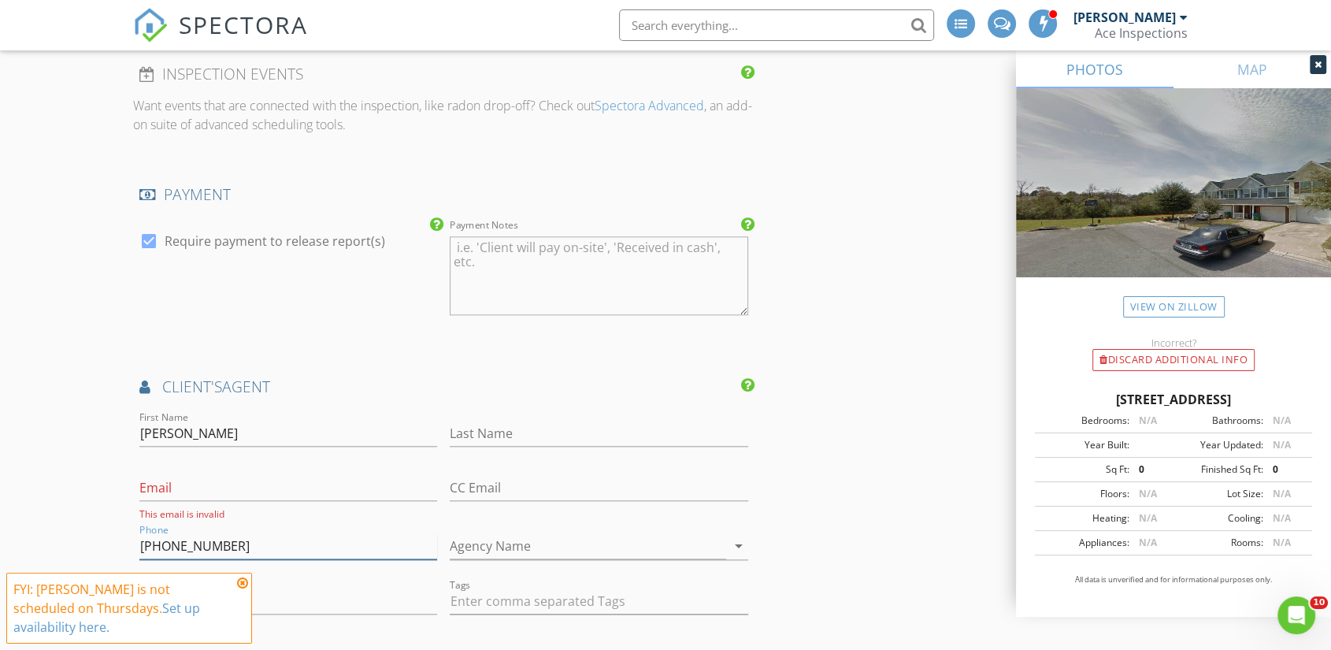
type input "772-303-3377"
click at [183, 475] on input "Email" at bounding box center [288, 488] width 298 height 26
click at [508, 422] on input "Last Name" at bounding box center [599, 433] width 298 height 26
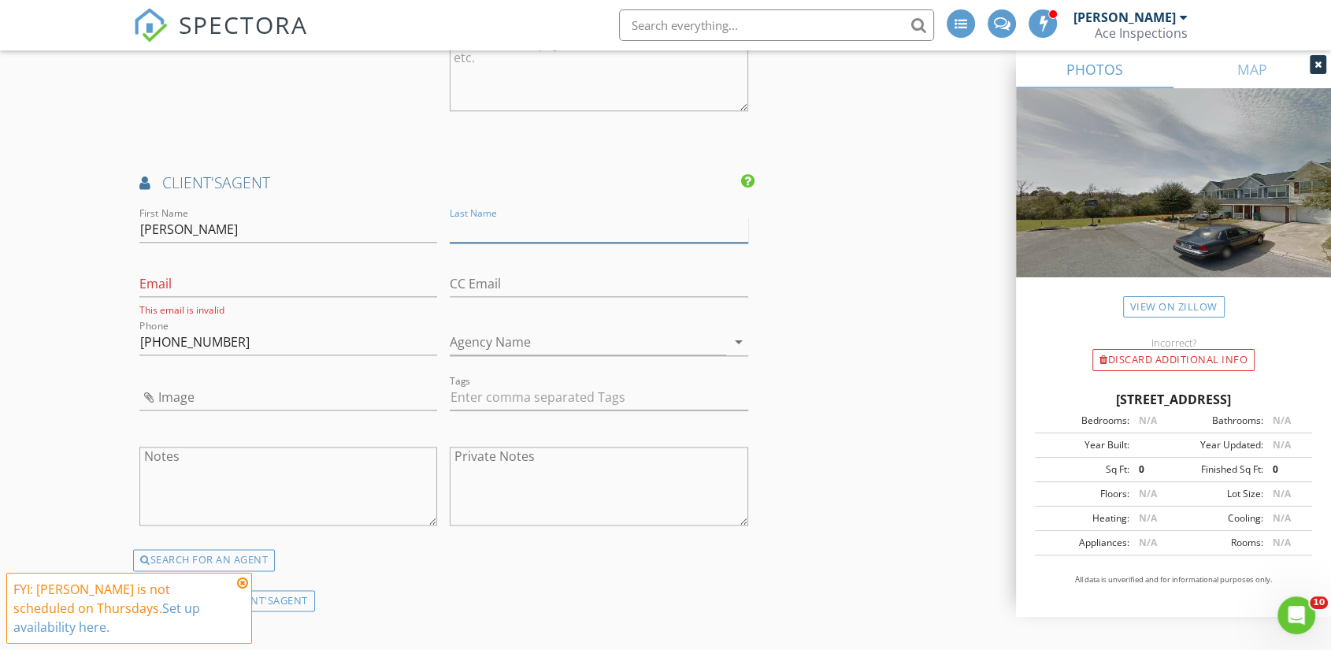
scroll to position [1735, 0]
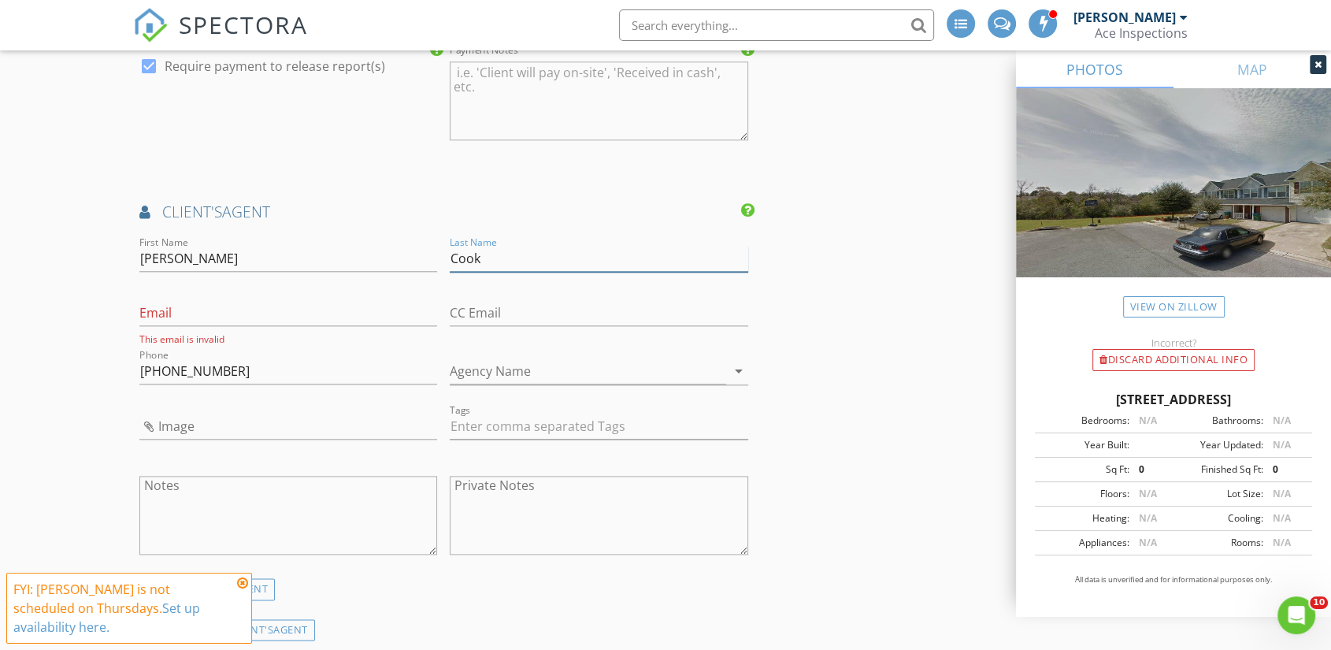
type input "Cook"
type input "d"
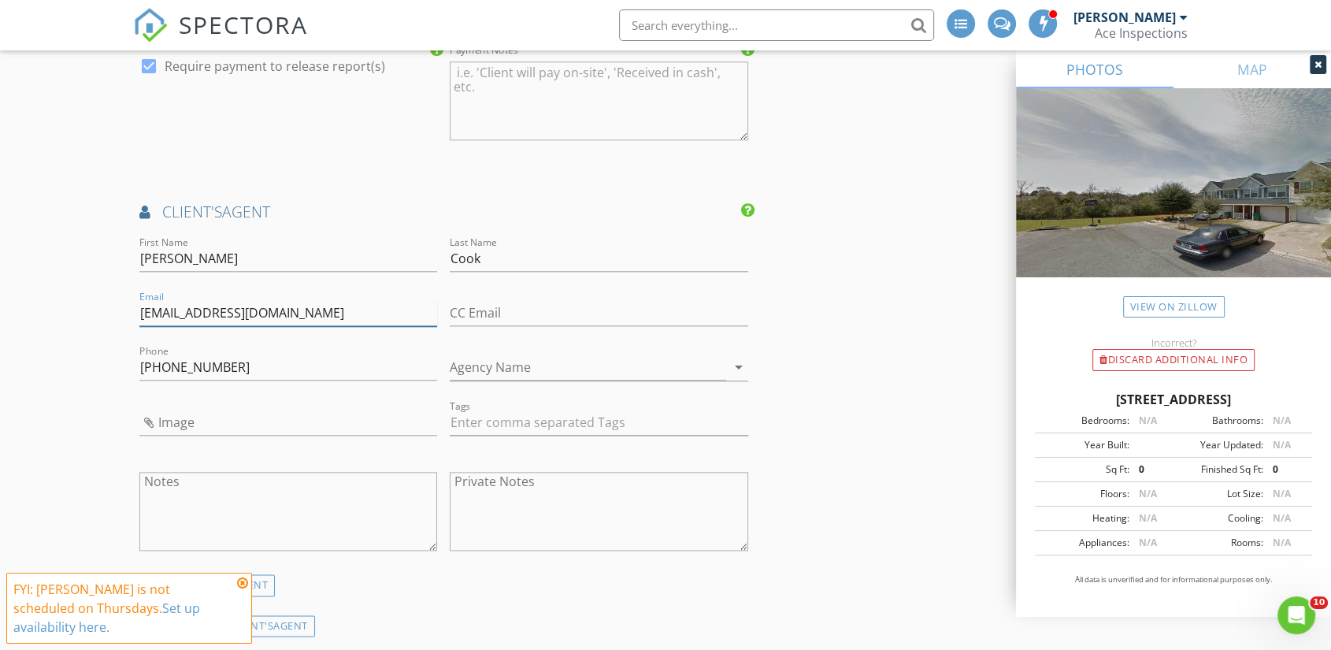
type input "homes@easydwell.io"
click at [59, 414] on div "New Inspection INSPECTOR(S) check_box Walter Lindberg PRIMARY check_box_outline…" at bounding box center [665, 101] width 1331 height 3459
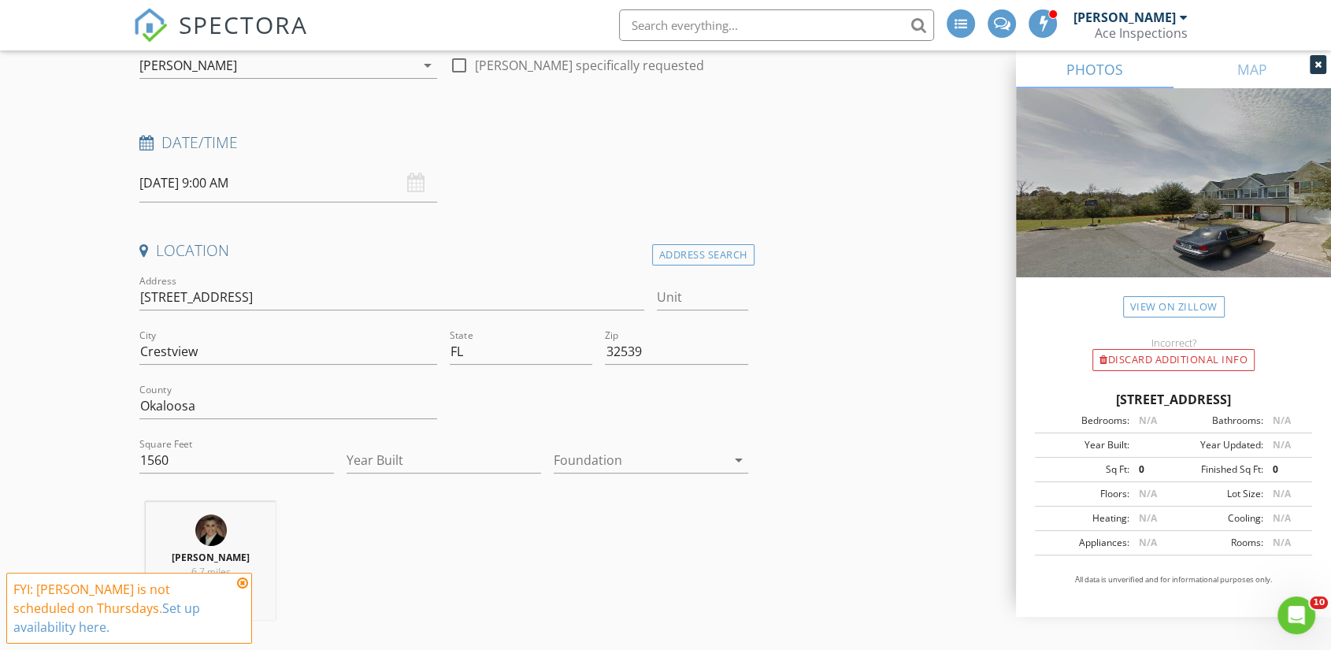
scroll to position [161, 0]
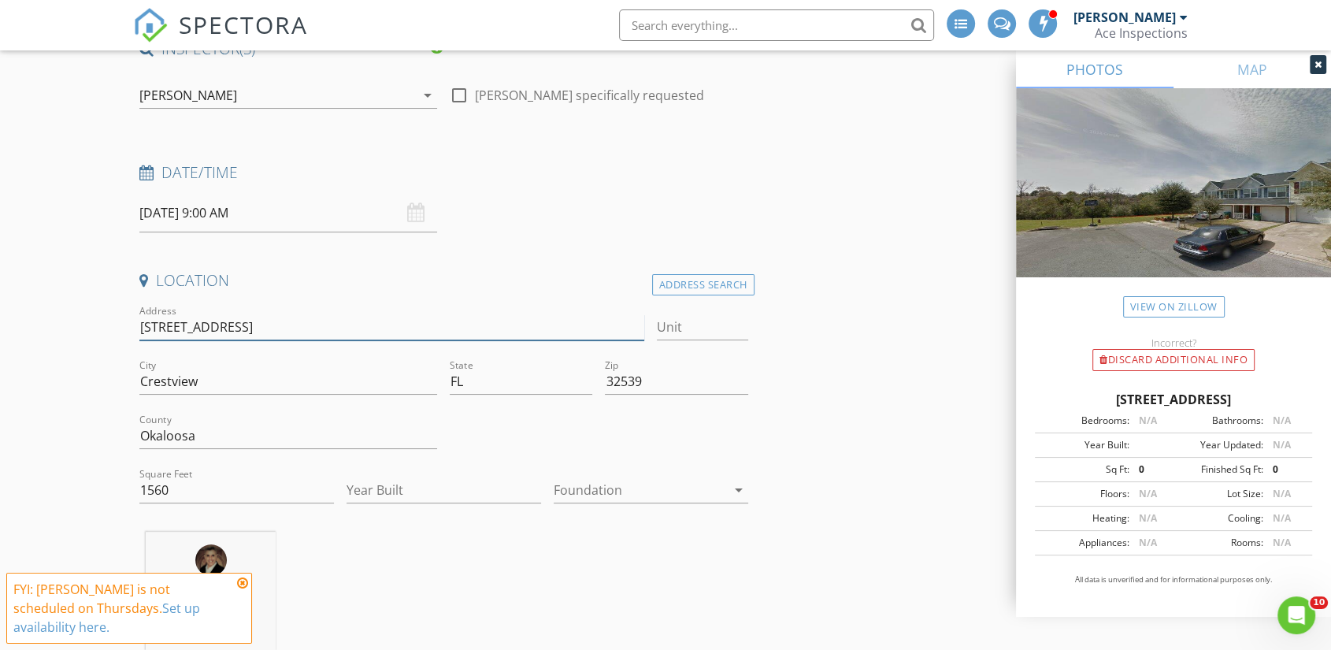
click at [161, 314] on input "307 Swaying Pine Ct" at bounding box center [391, 327] width 505 height 26
type input "307Pine Ct"
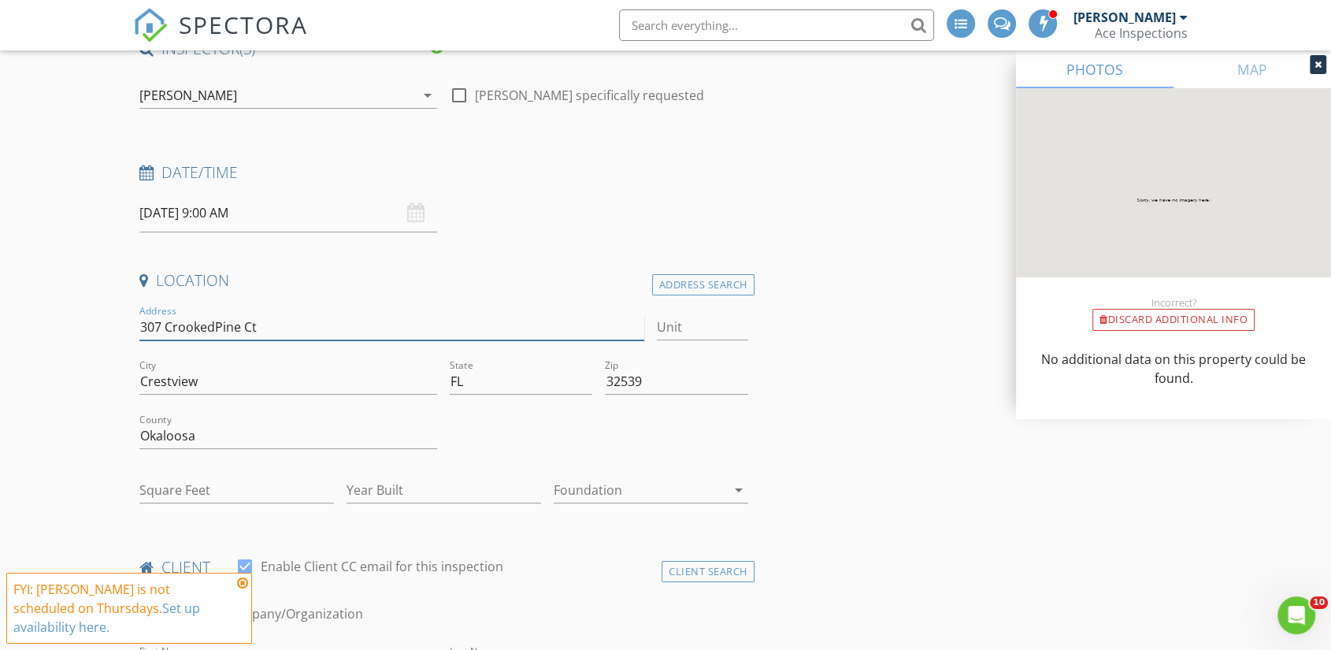
type input "307 Crooked Pine Ct"
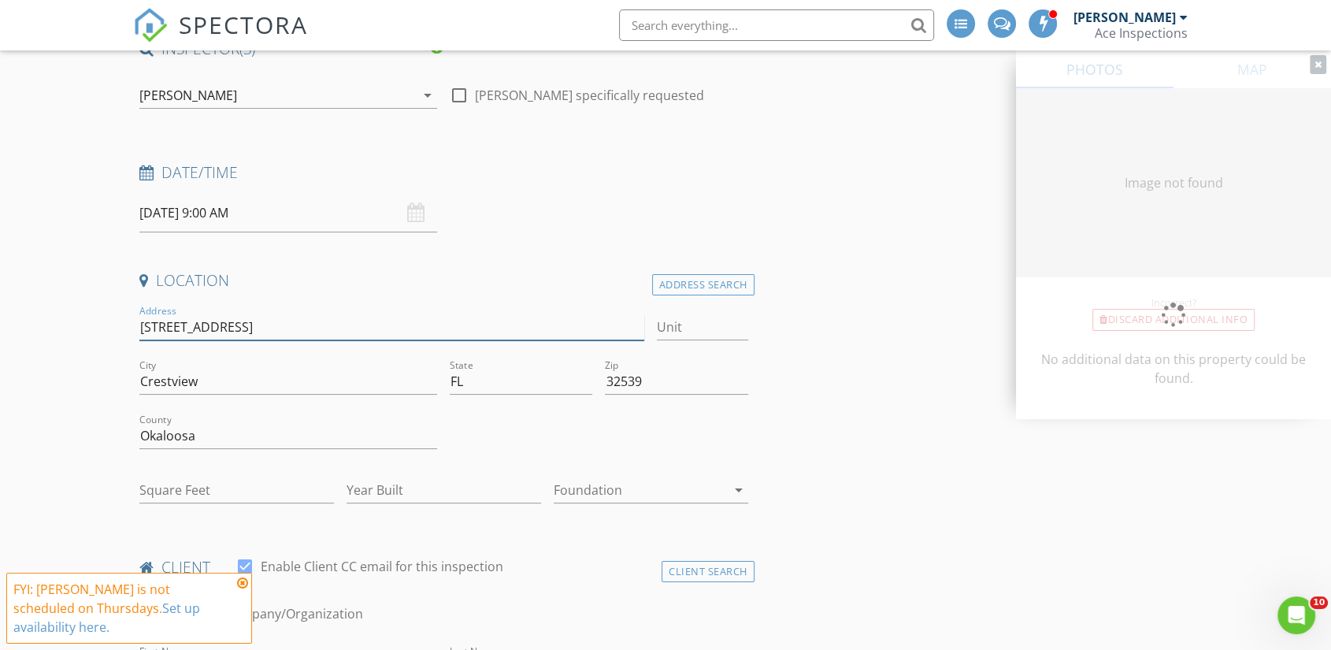
type input "1564"
type input "2005"
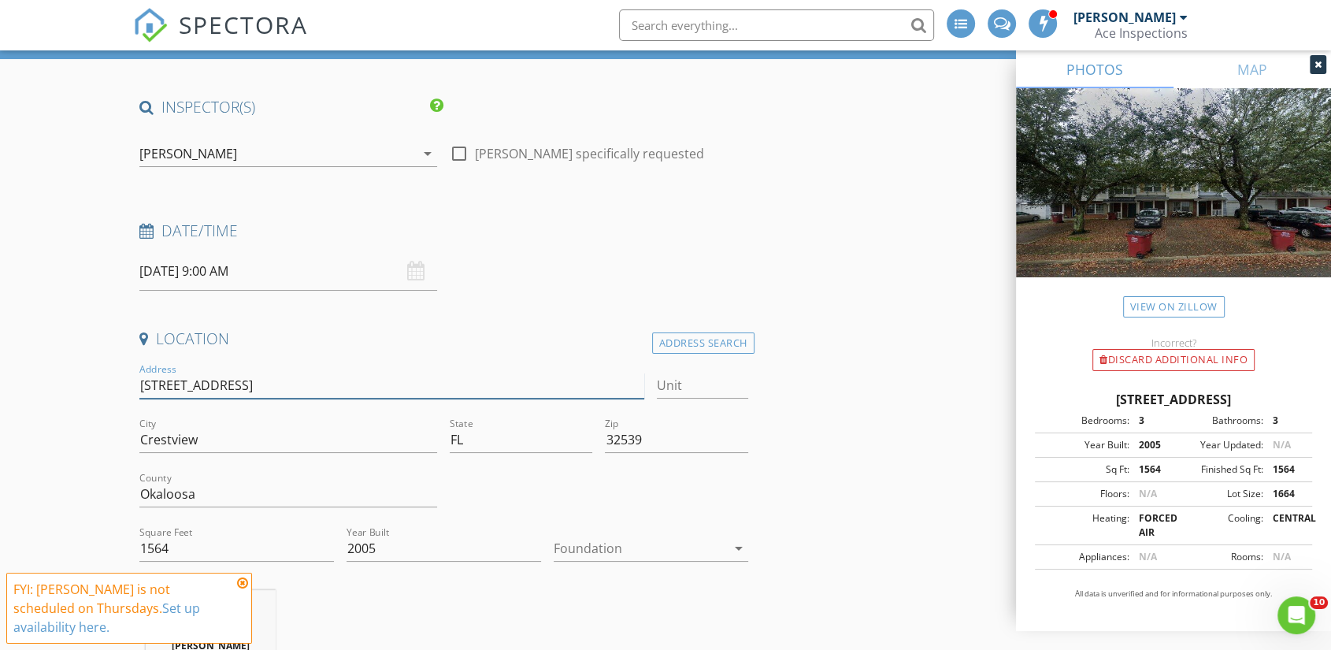
scroll to position [0, 0]
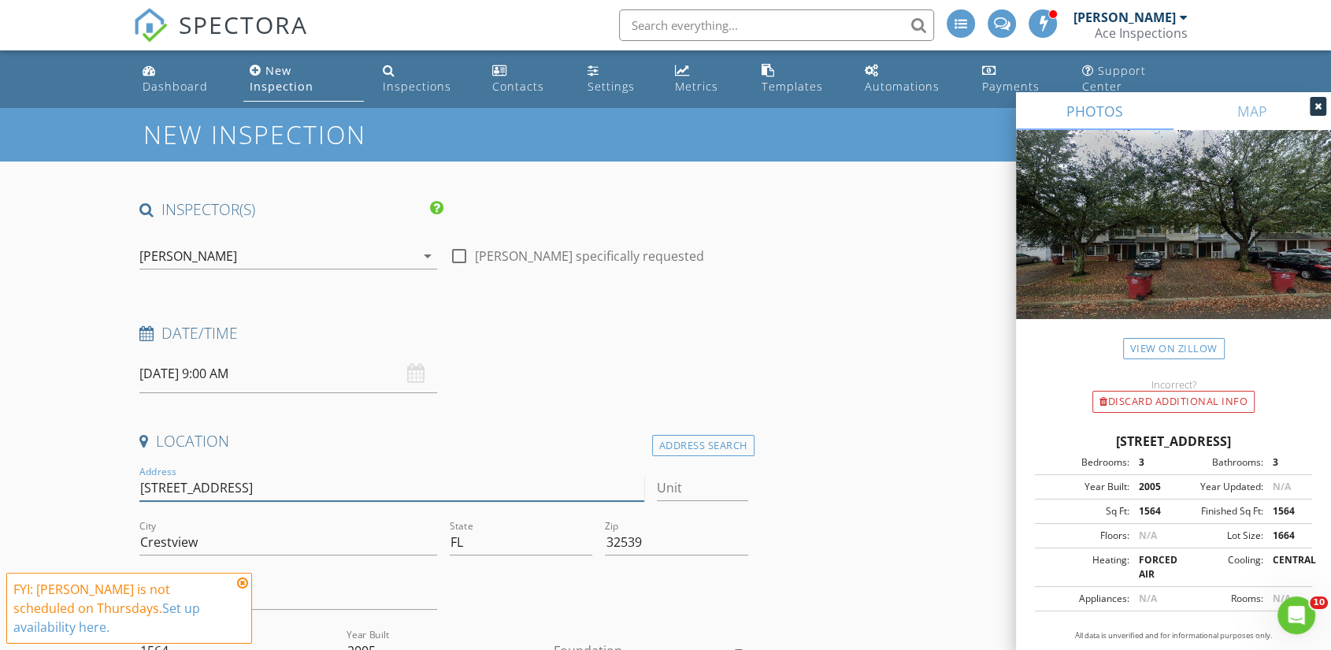
type input "307 Crooked Pine Ct"
click at [259, 243] on div "[PERSON_NAME]" at bounding box center [277, 255] width 276 height 25
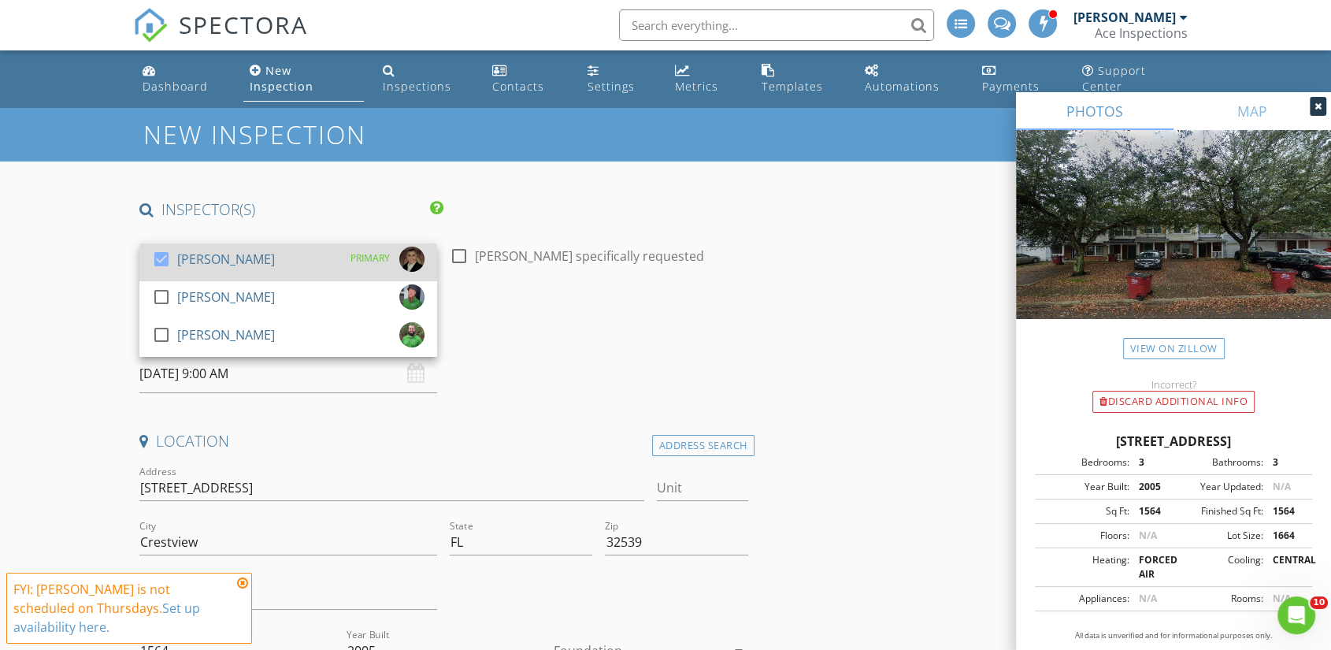
click at [194, 246] on div "[PERSON_NAME]" at bounding box center [226, 258] width 98 height 25
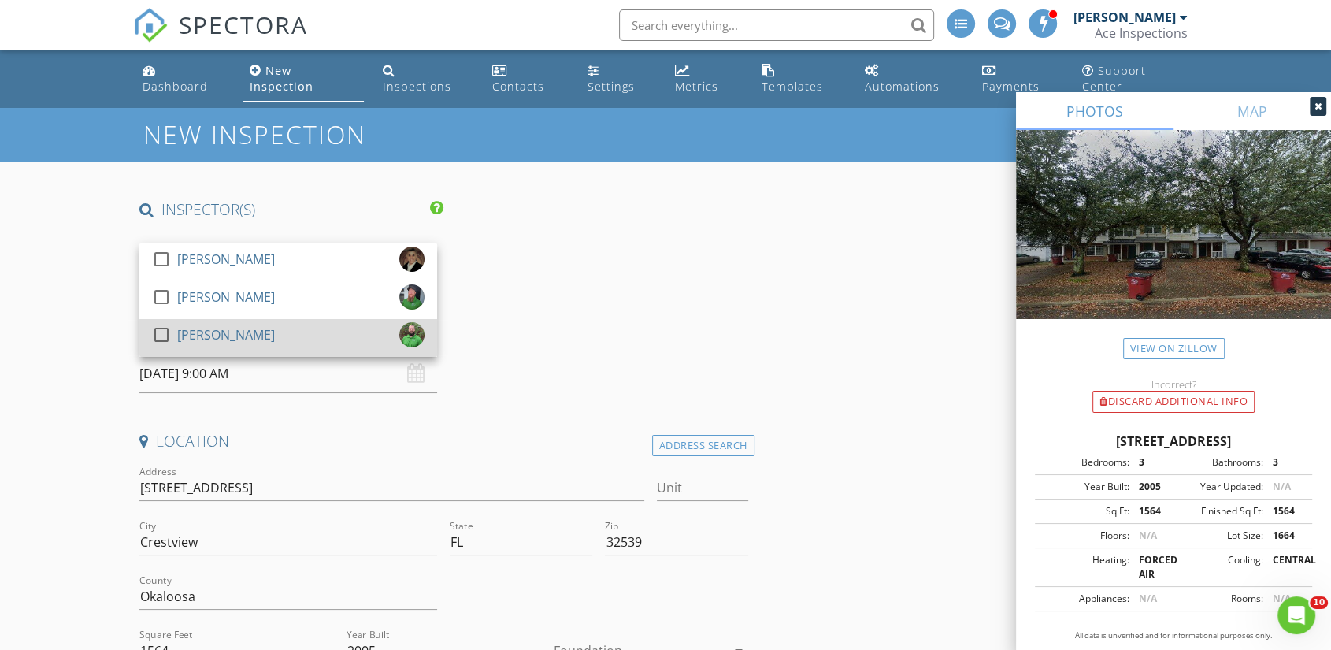
click at [219, 335] on div "check_box_outline_blank Matthew Roller" at bounding box center [213, 337] width 123 height 31
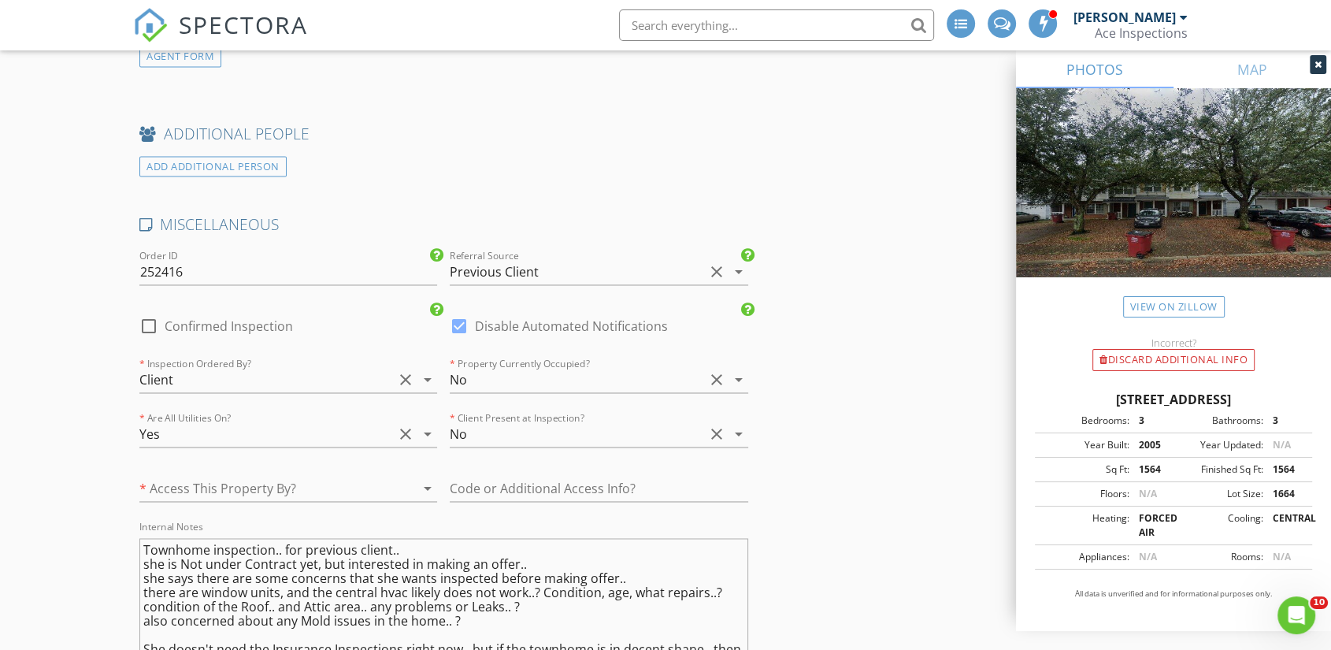
scroll to position [2624, 0]
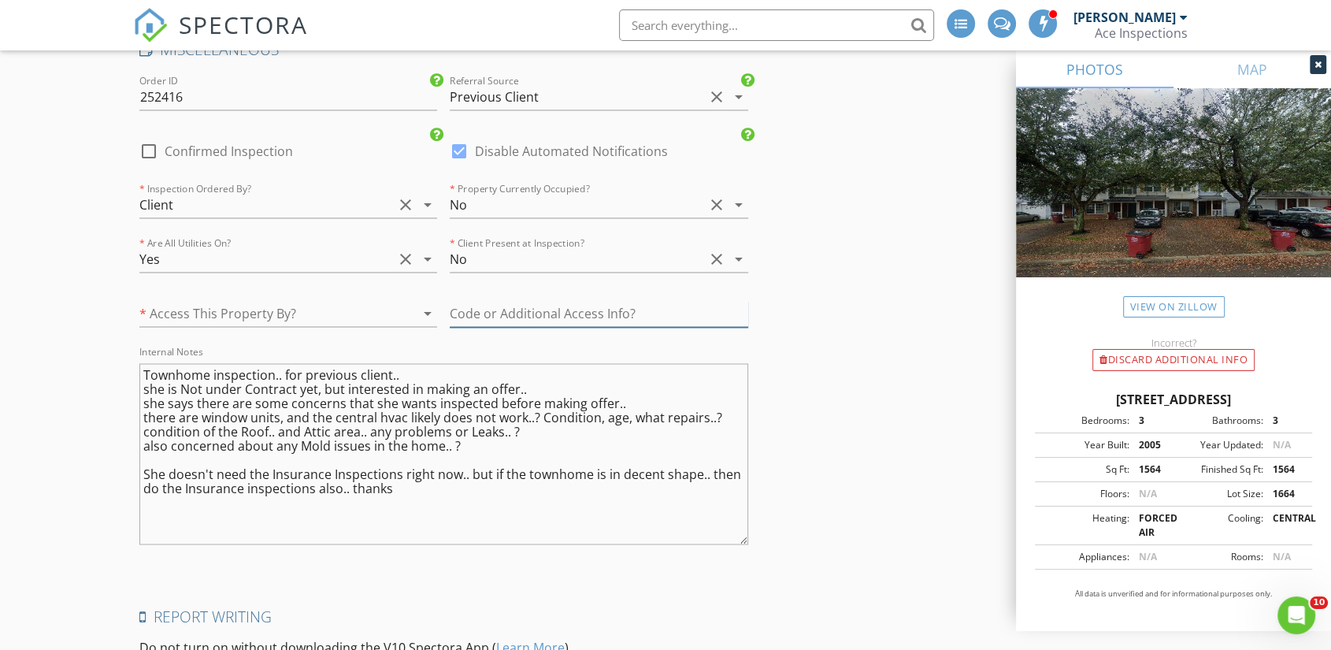
click at [565, 301] on input "text" at bounding box center [599, 314] width 298 height 26
type input "2528"
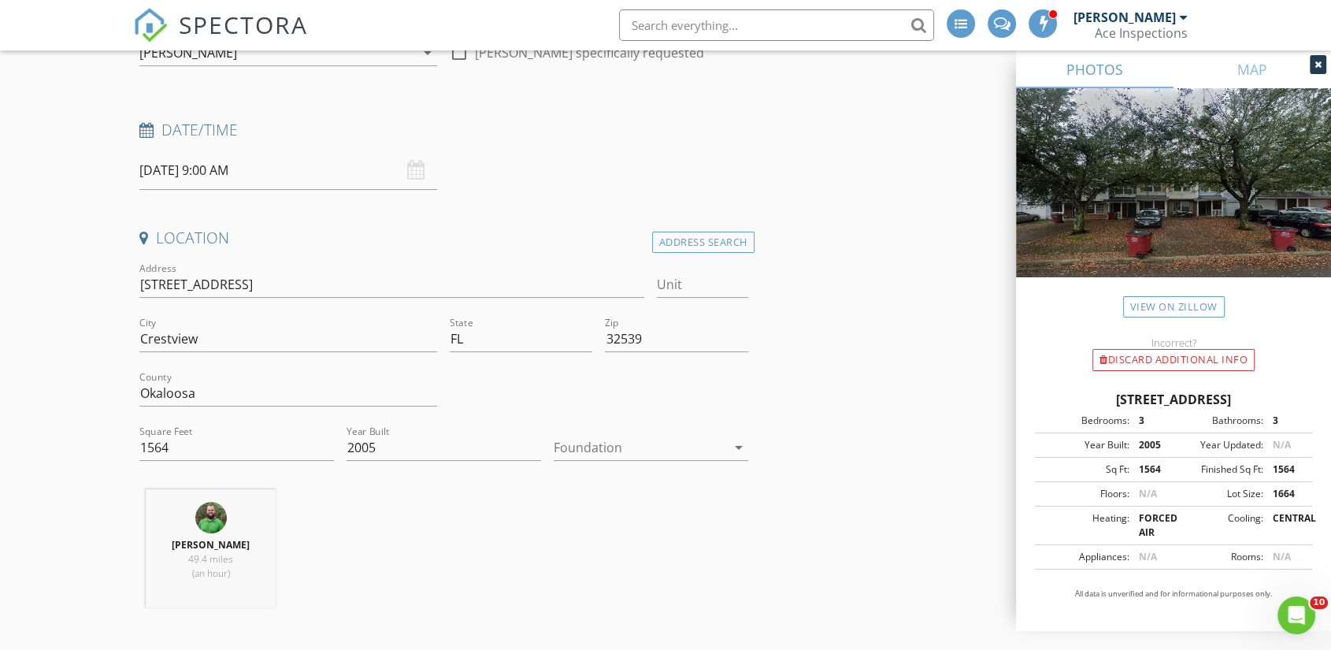
scroll to position [175, 0]
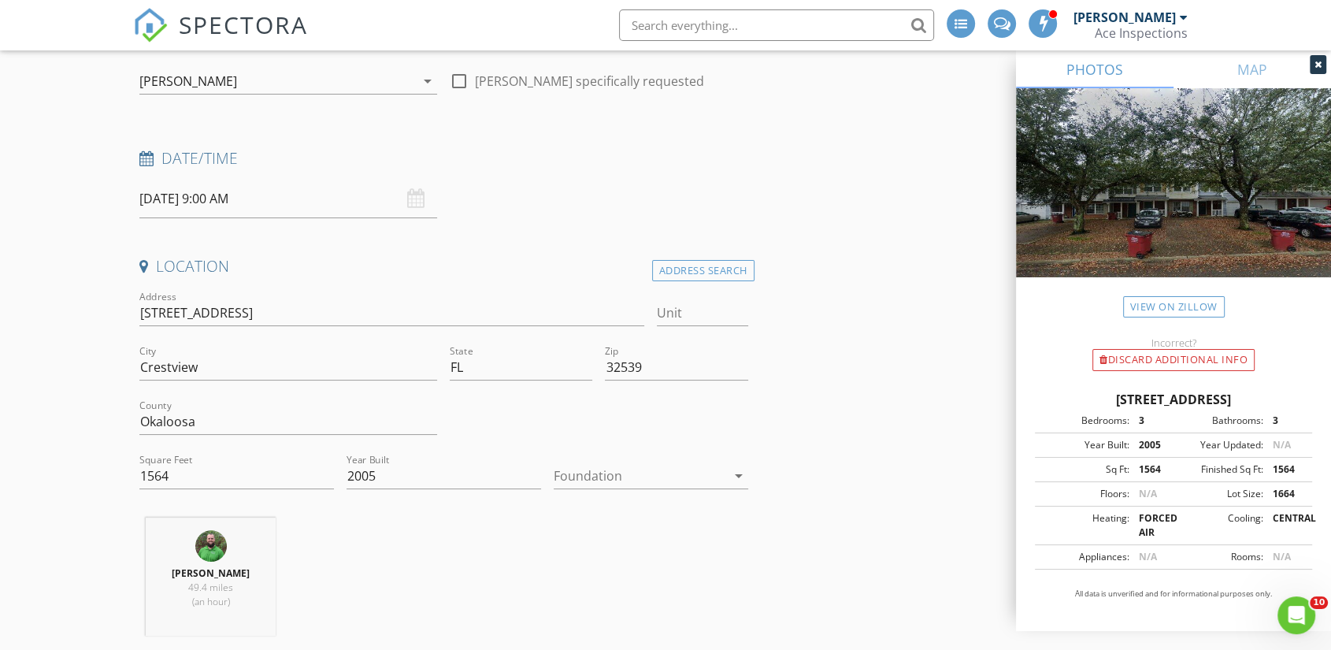
click at [1091, 398] on div "307 Crooked Pine Ct, Crestview FL 32539" at bounding box center [1173, 399] width 277 height 19
copy div "307 Crooked Pine Ct, Crestview FL 32539"
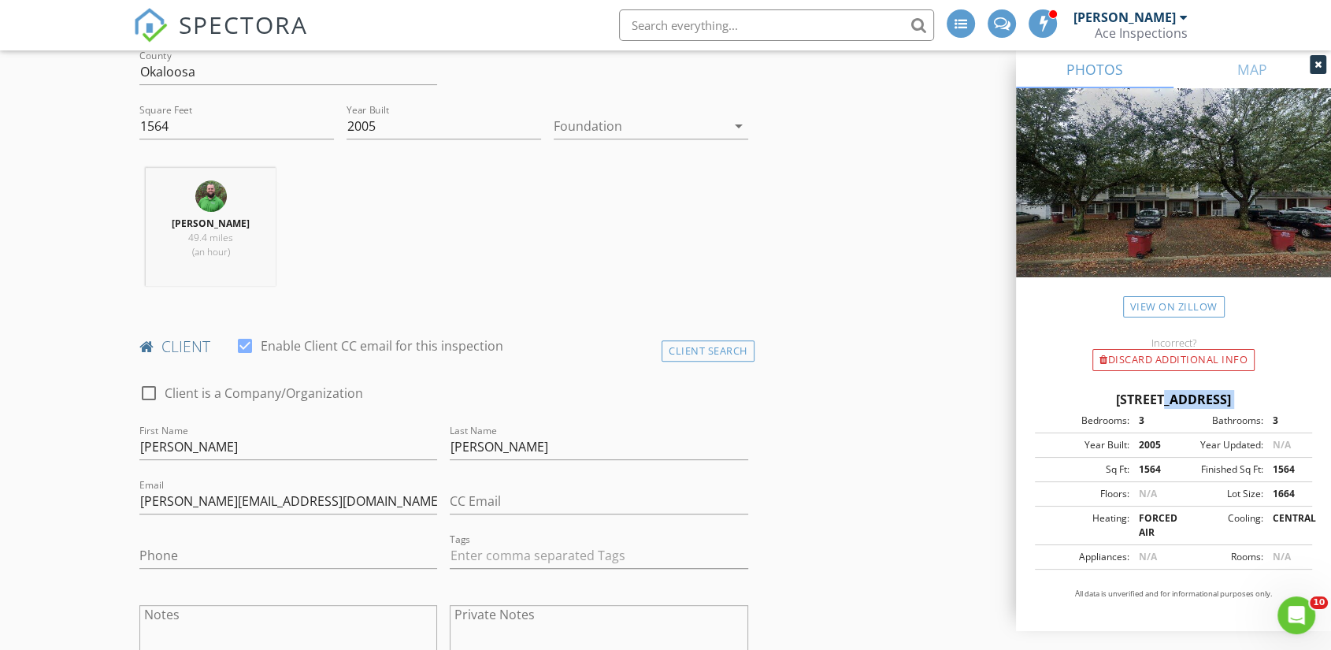
scroll to position [699, 0]
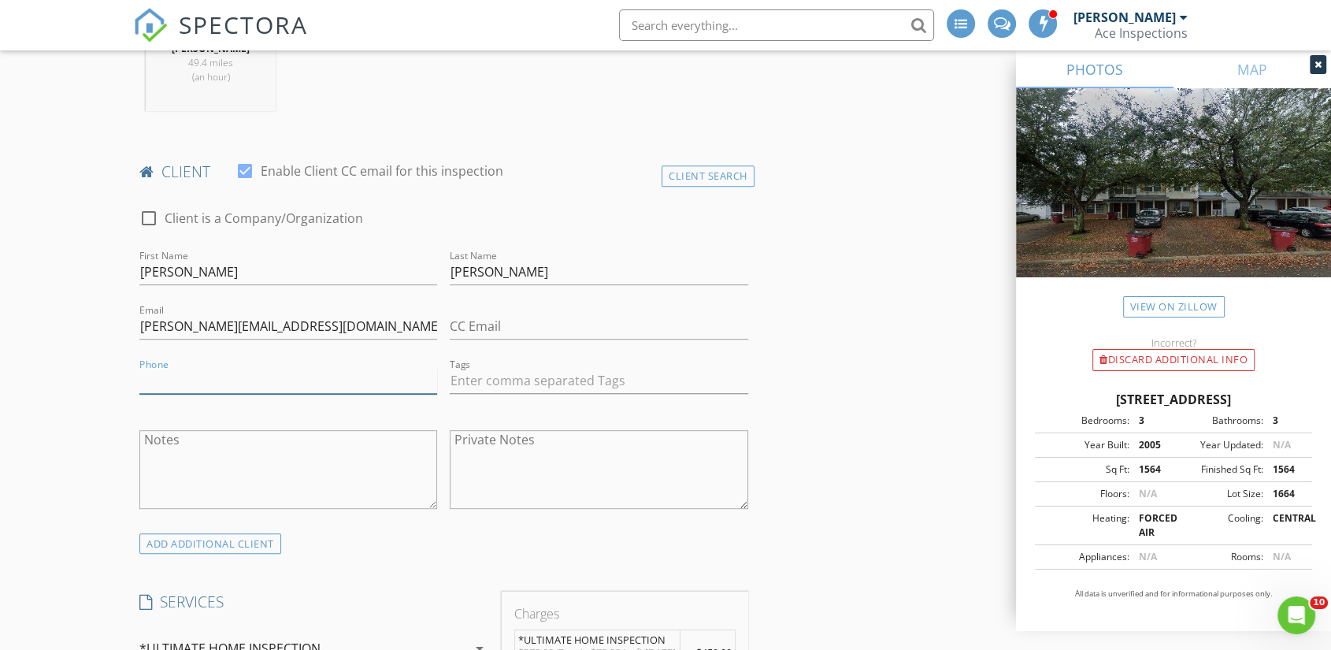
click at [198, 368] on input "Phone" at bounding box center [288, 381] width 298 height 26
type input "850-305-6697"
drag, startPoint x: 113, startPoint y: 332, endPoint x: 99, endPoint y: 337, distance: 14.9
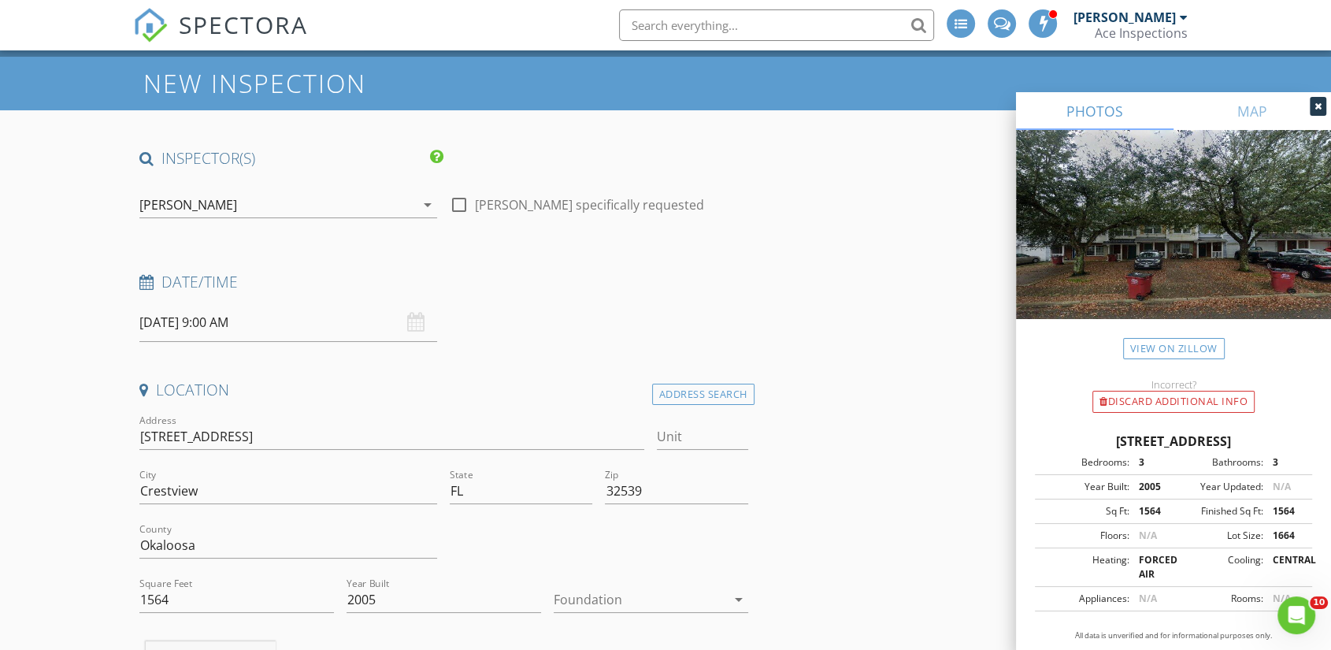
scroll to position [0, 0]
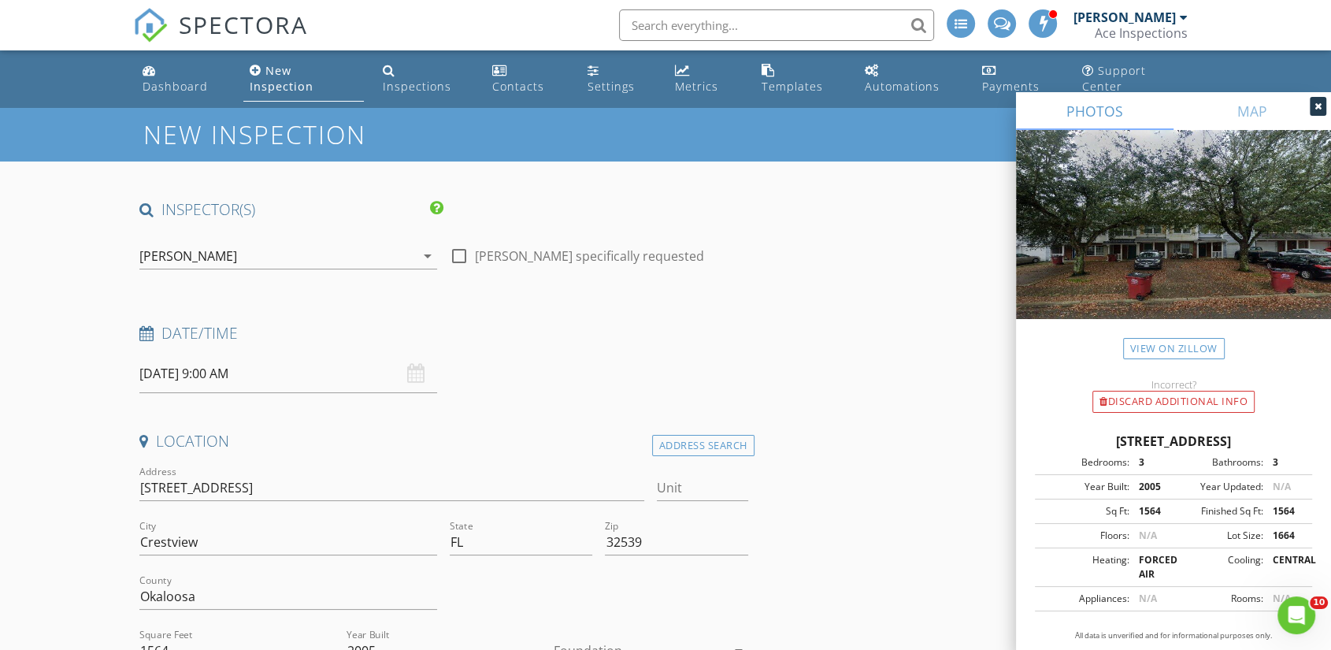
click at [244, 243] on div "[PERSON_NAME]" at bounding box center [277, 255] width 276 height 25
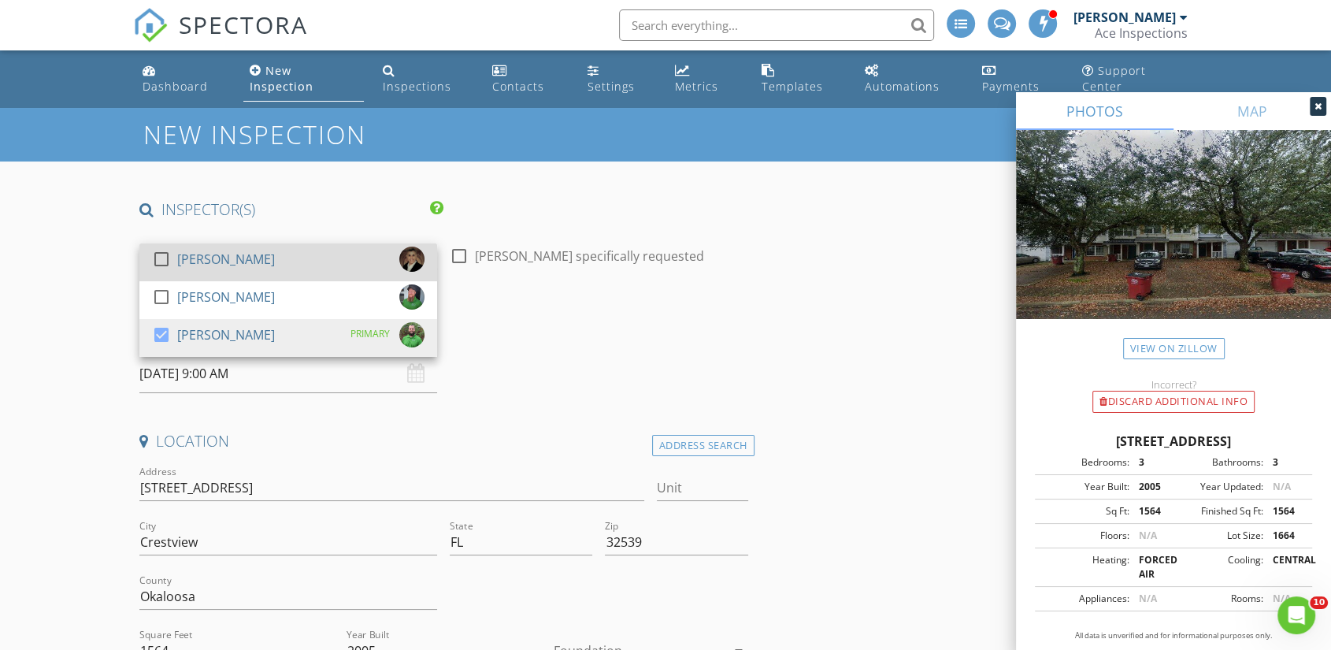
click at [244, 246] on div "[PERSON_NAME]" at bounding box center [226, 258] width 98 height 25
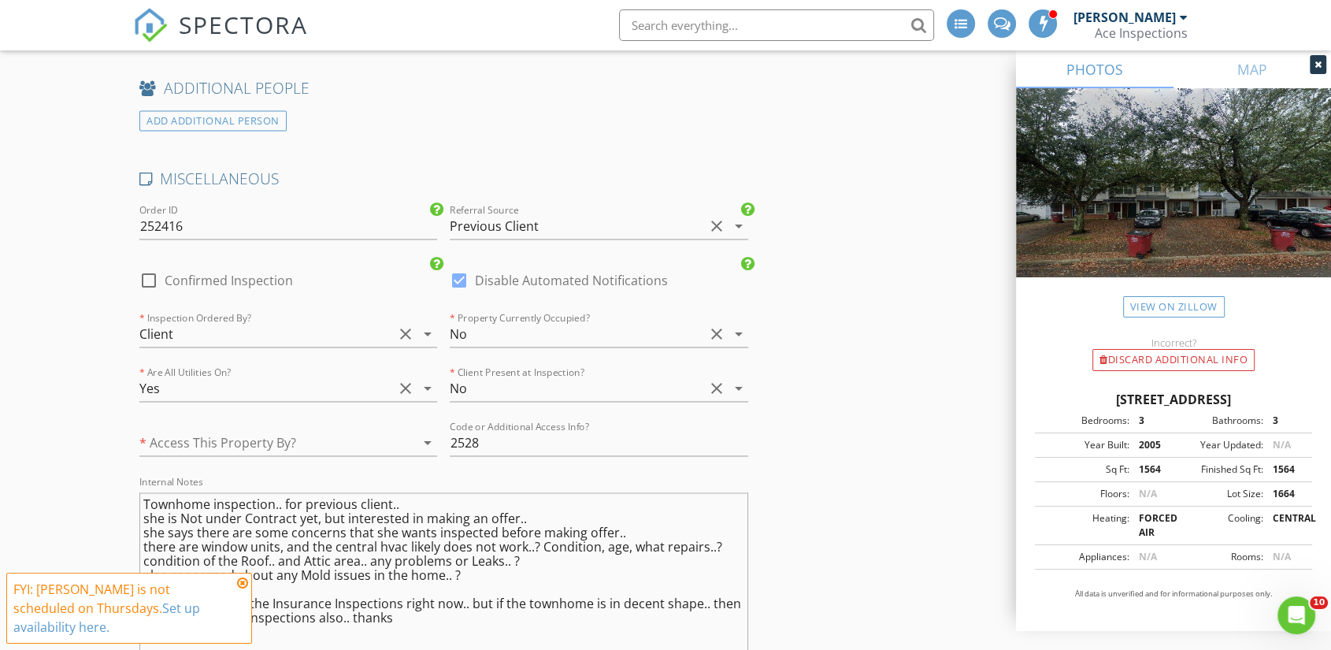
scroll to position [2624, 0]
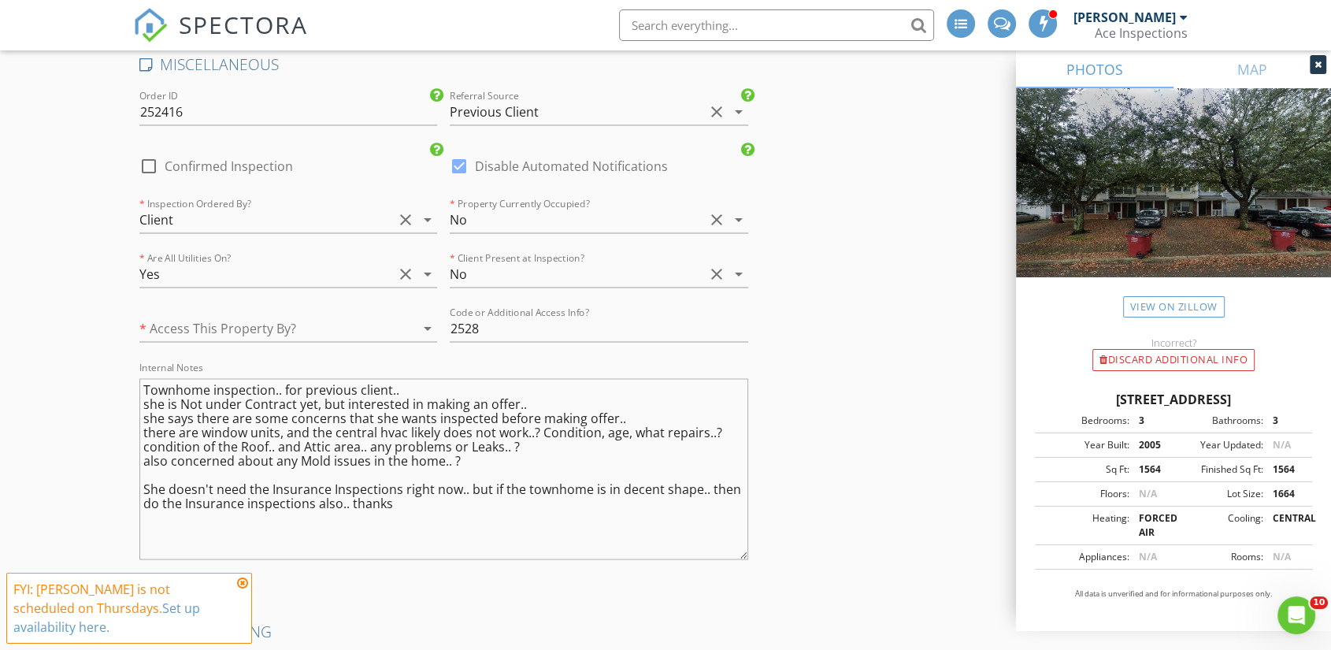
click at [150, 153] on div at bounding box center [148, 166] width 27 height 27
checkbox input "true"
click at [457, 153] on div at bounding box center [459, 166] width 27 height 27
checkbox input "false"
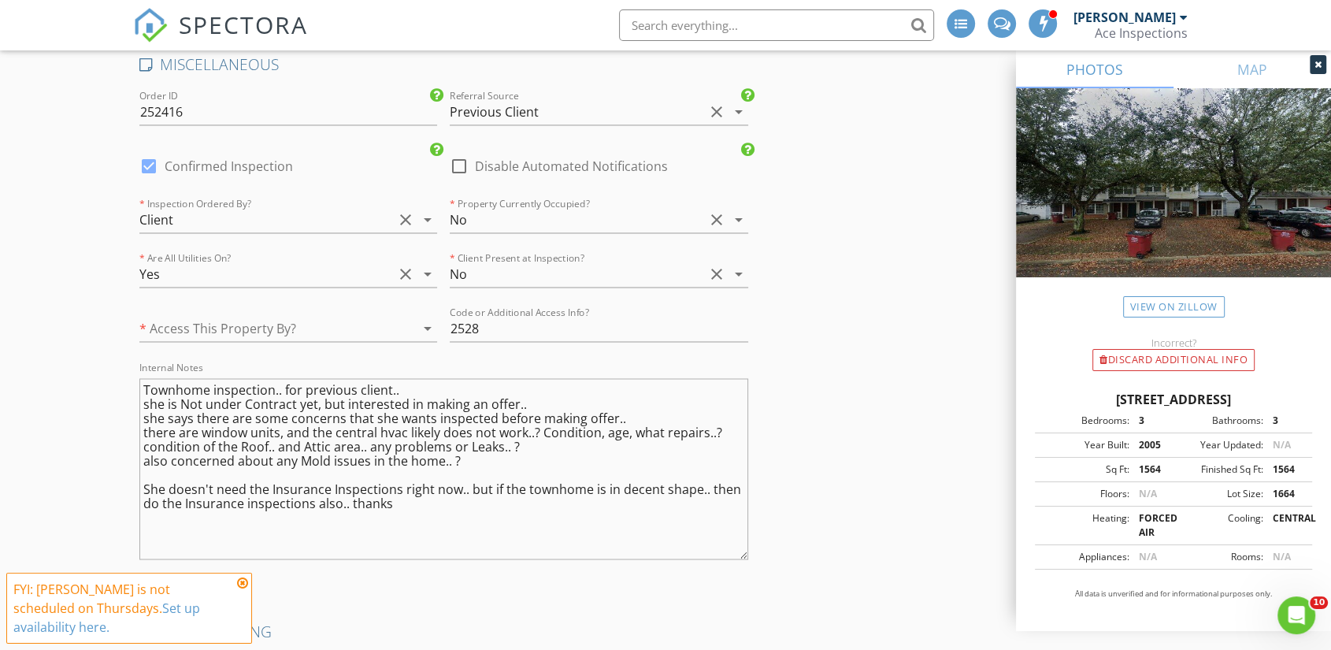
click at [198, 316] on div at bounding box center [266, 328] width 254 height 25
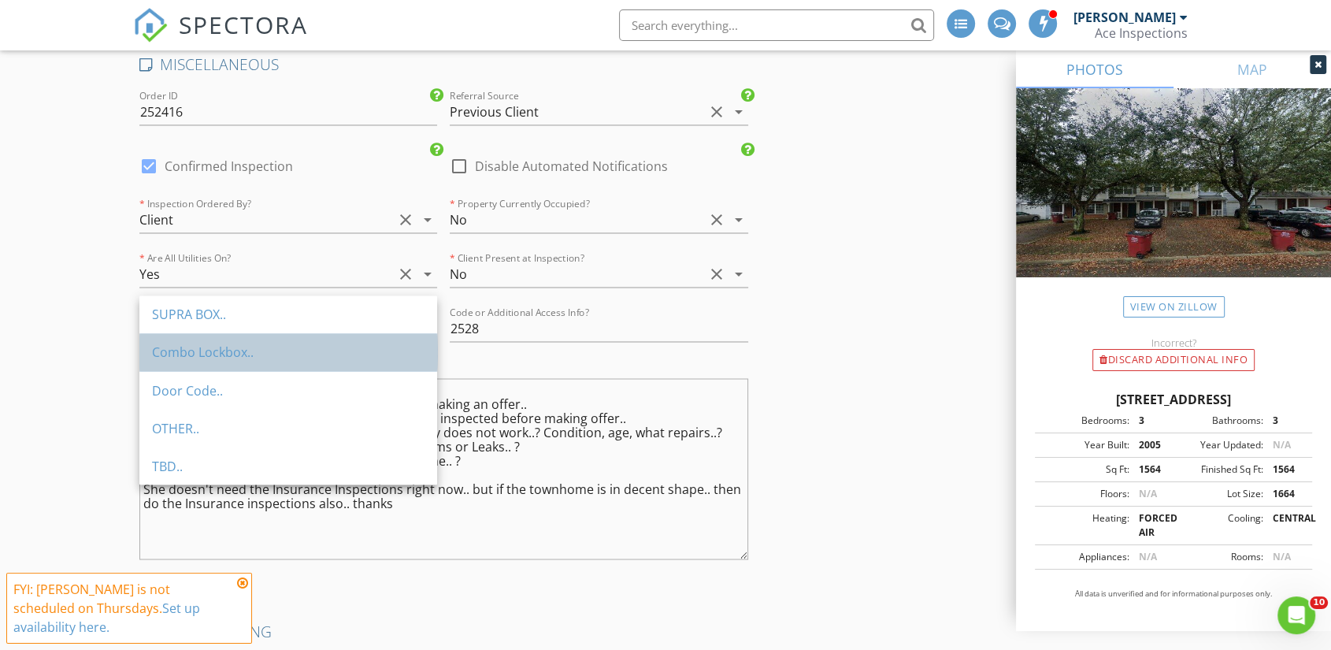
click at [194, 350] on div "Combo Lockbox.." at bounding box center [288, 352] width 272 height 19
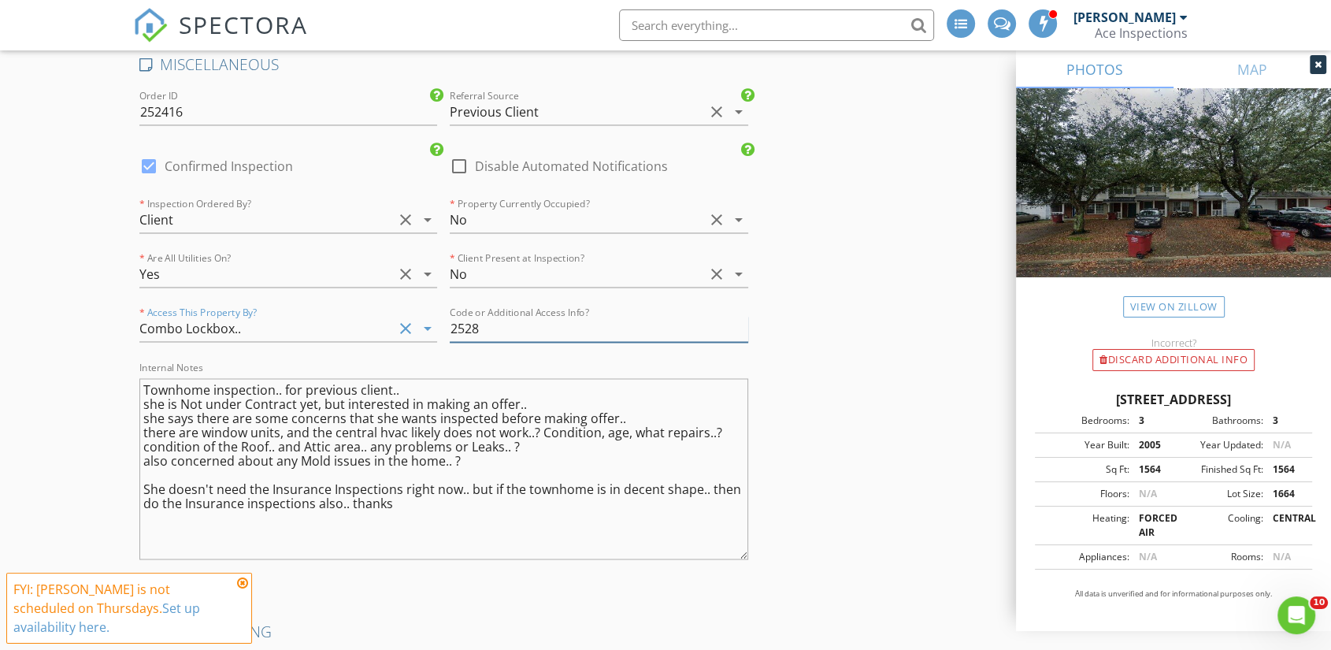
click at [502, 316] on input "2528" at bounding box center [599, 329] width 298 height 26
click at [529, 316] on input "code 2528" at bounding box center [599, 329] width 298 height 26
type input "code 2528.."
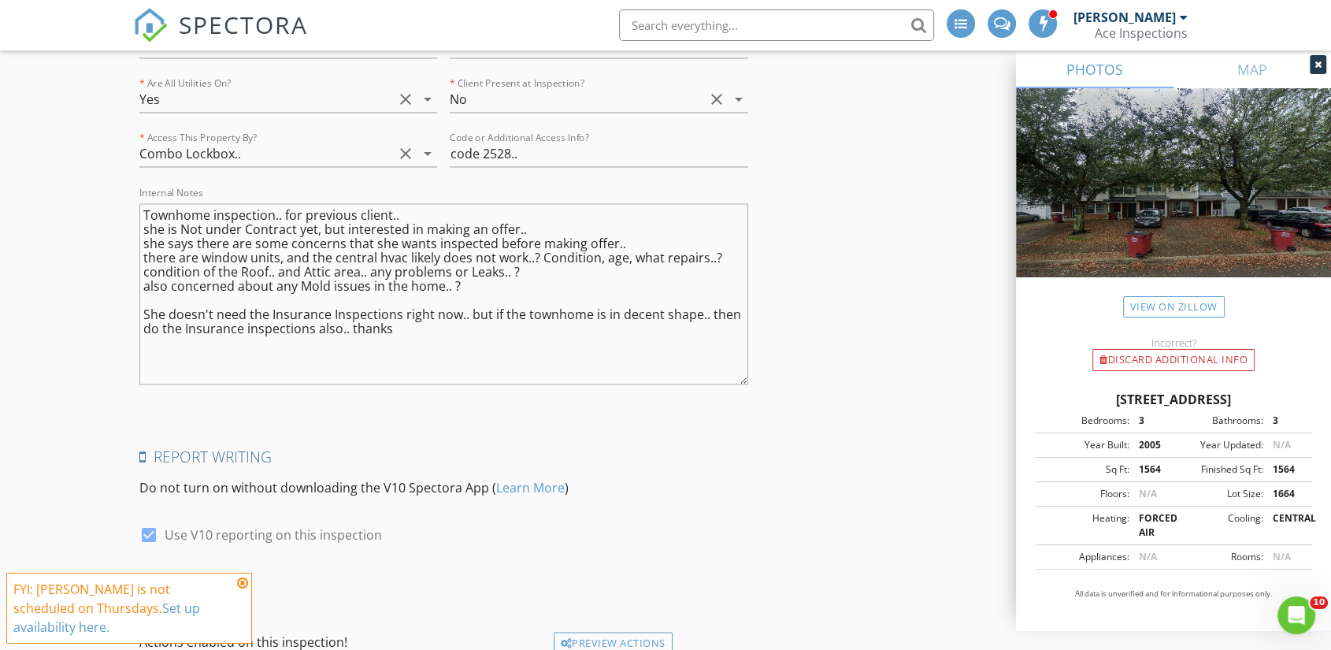
scroll to position [2911, 0]
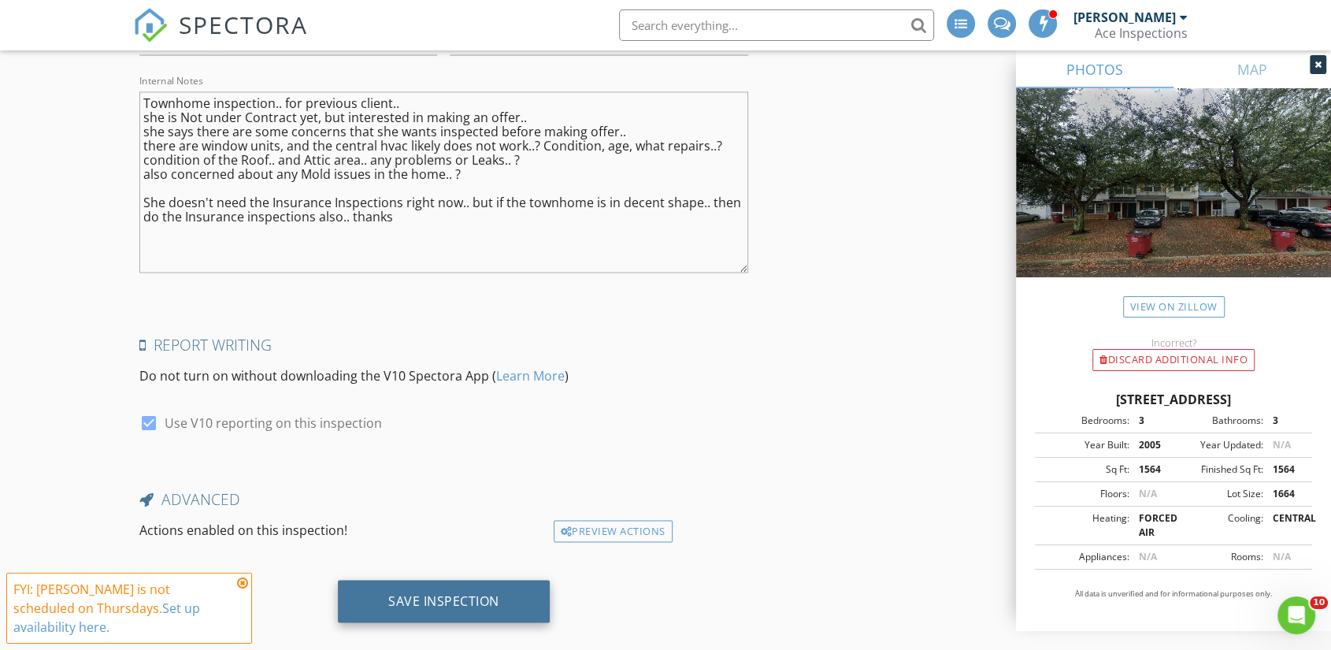
click at [435, 592] on div "Save Inspection" at bounding box center [443, 600] width 111 height 16
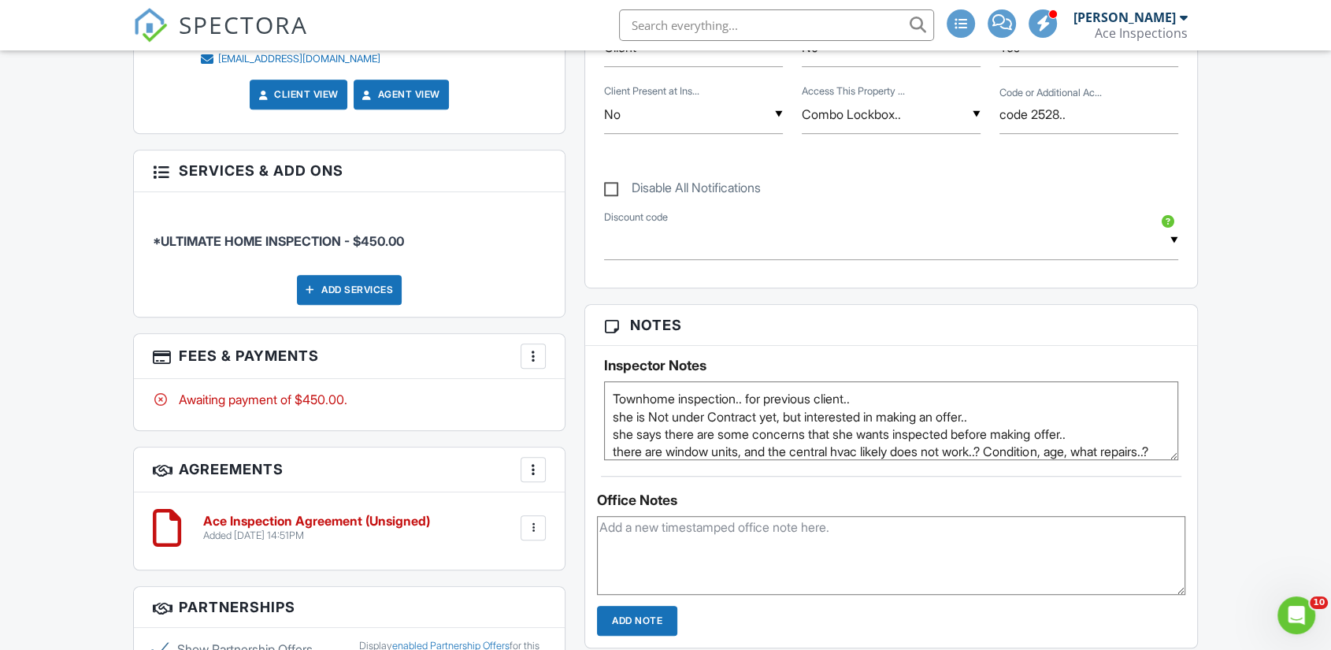
scroll to position [875, 0]
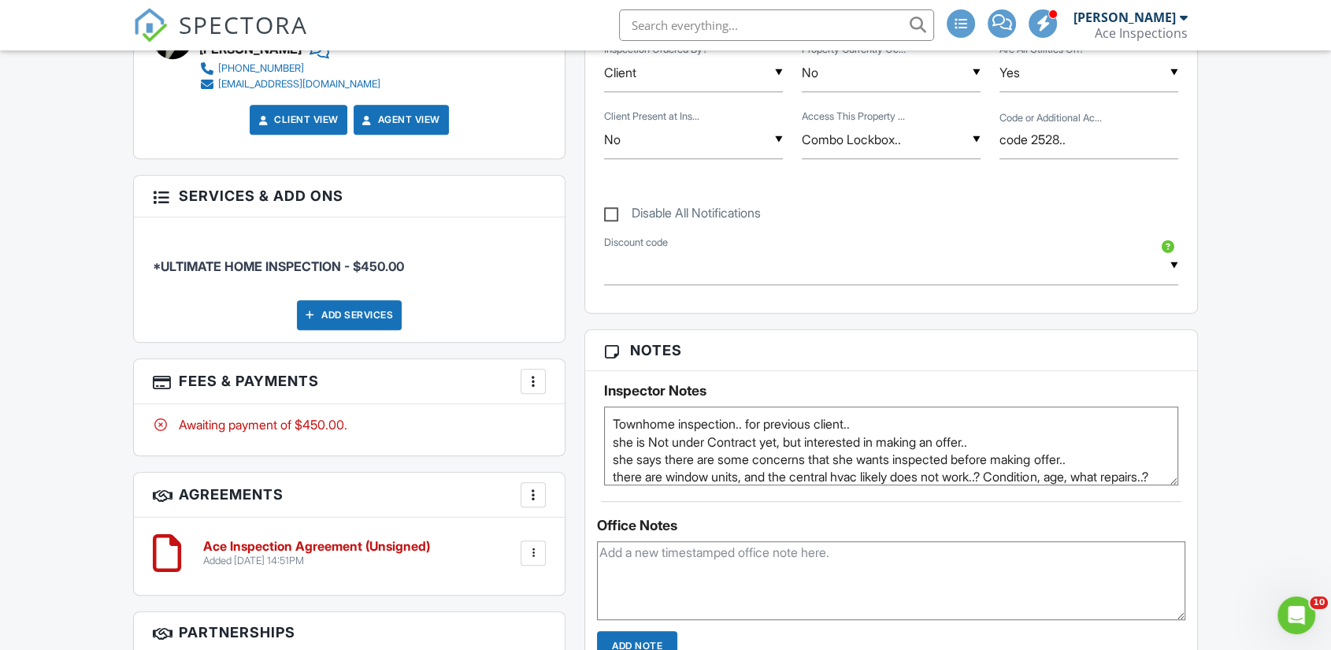
click at [62, 347] on div "Dashboard New Inspection Inspections Contacts Settings Metrics Templates Automa…" at bounding box center [665, 355] width 1331 height 2359
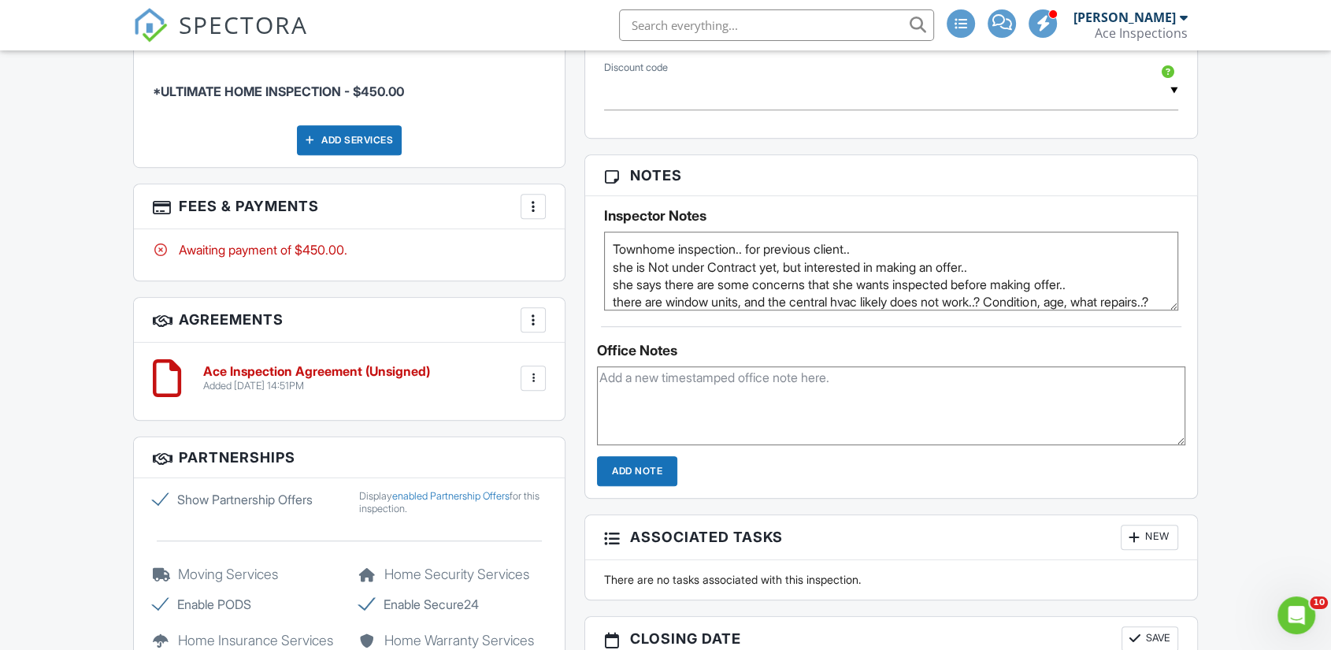
scroll to position [1224, 0]
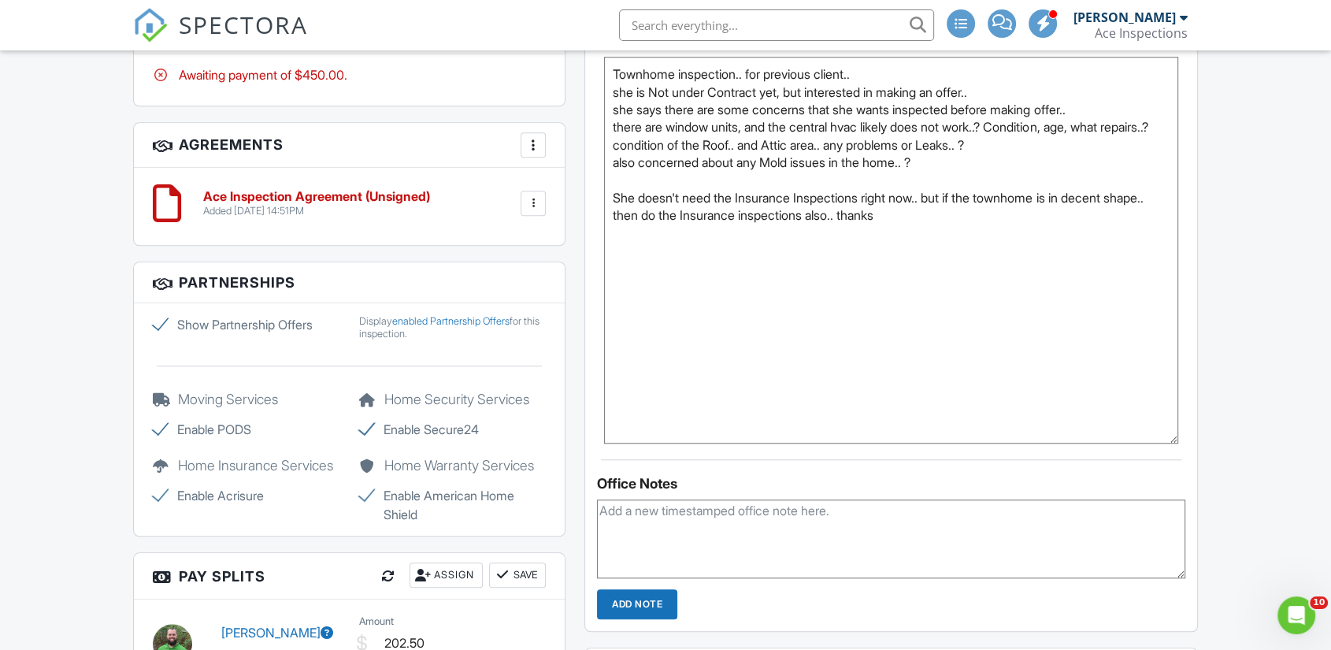
drag, startPoint x: 1172, startPoint y: 143, endPoint x: 1207, endPoint y: 450, distance: 308.3
click at [1211, 450] on div "Dashboard New Inspection Inspections Contacts Settings Metrics Templates Automa…" at bounding box center [665, 51] width 1331 height 2450
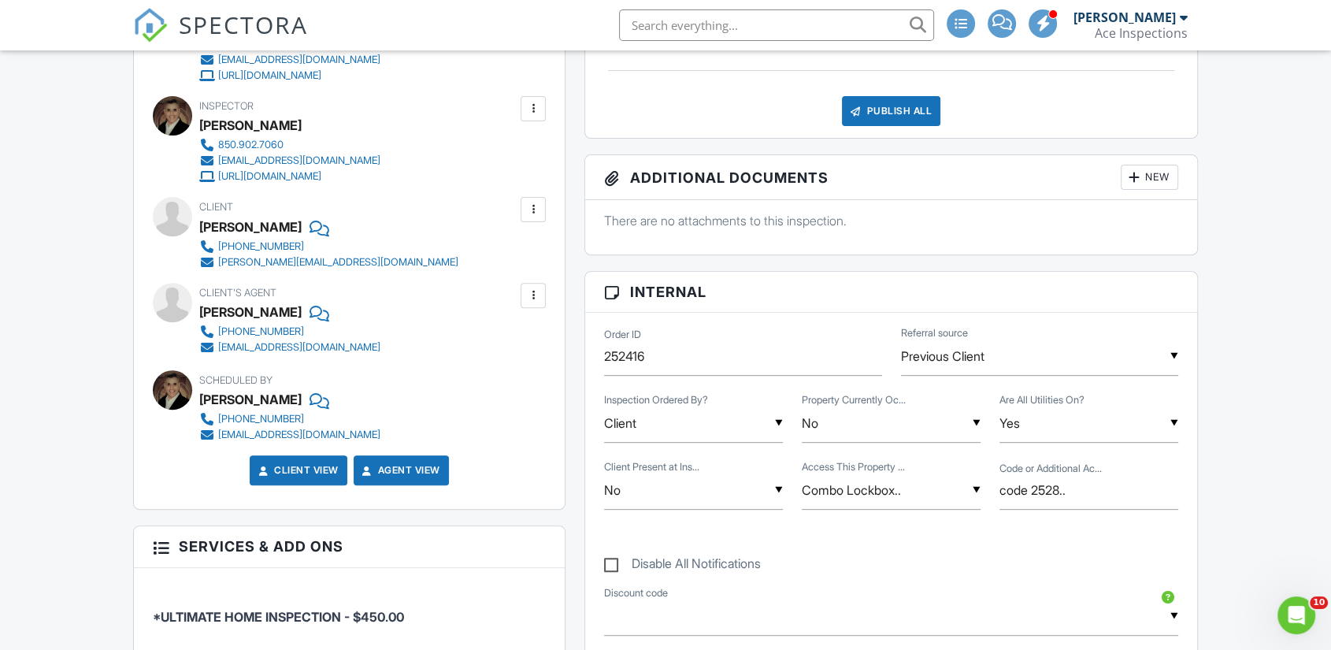
scroll to position [699, 0]
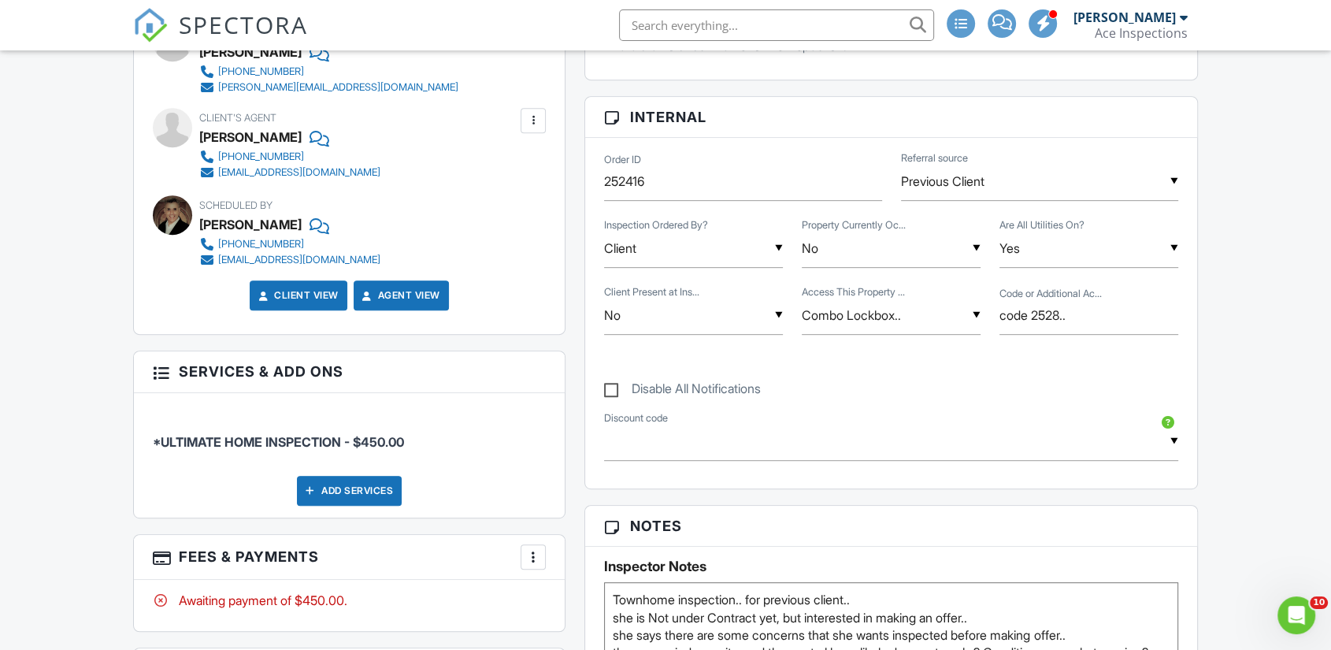
click at [1264, 387] on div "Dashboard New Inspection Inspections Contacts Settings Metrics Templates Automa…" at bounding box center [665, 576] width 1331 height 2450
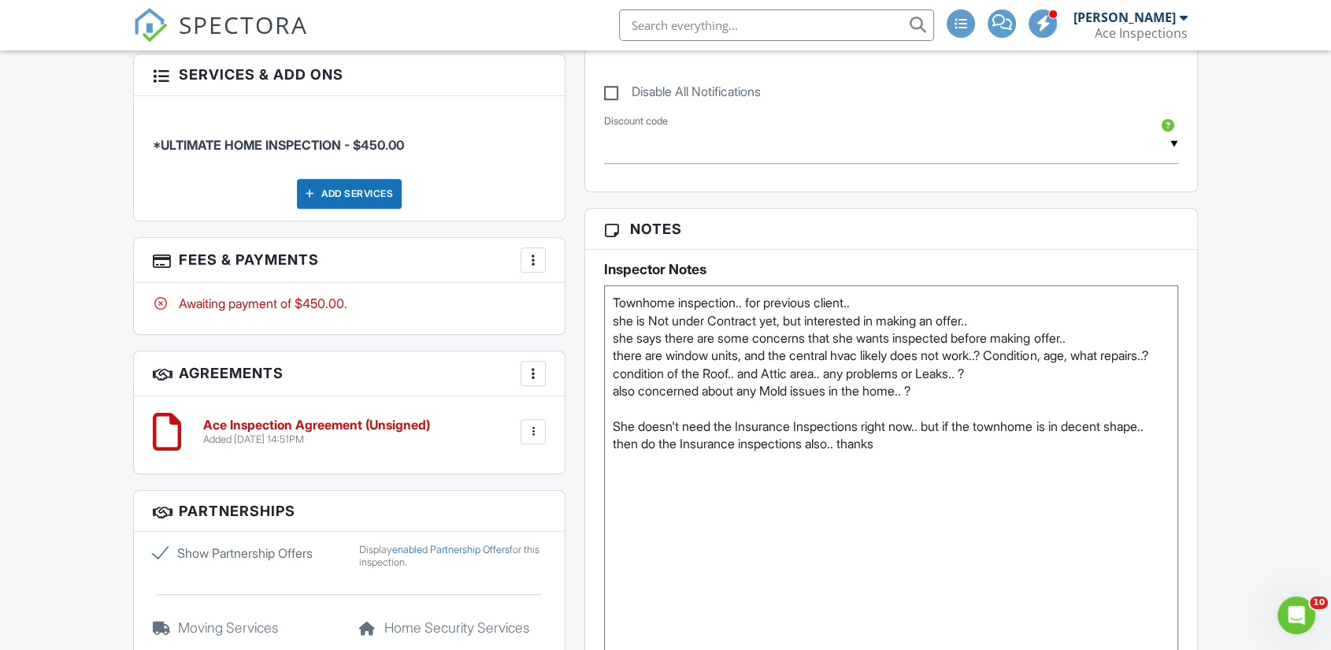
scroll to position [1050, 0]
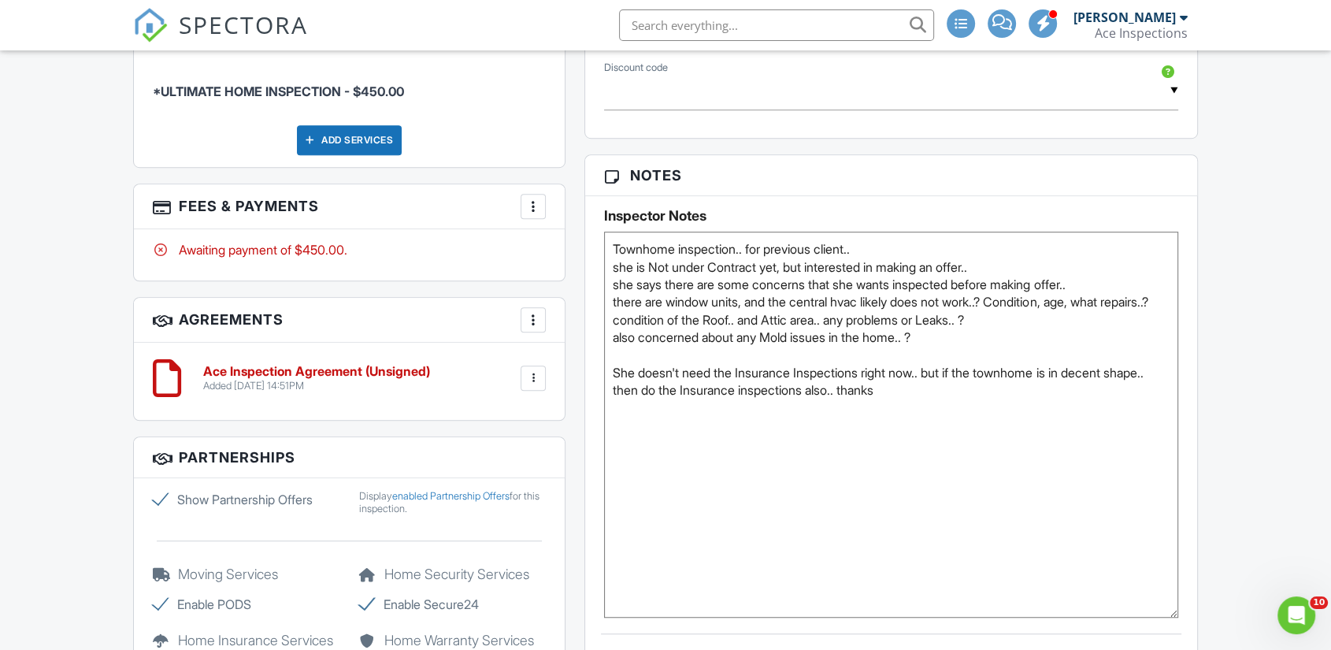
click at [1268, 427] on div "Dashboard New Inspection Inspections Contacts Settings Metrics Templates Automa…" at bounding box center [665, 226] width 1331 height 2450
click at [983, 427] on textarea "Townhome inspection.. for previous client.. she is Not under Contract yet, but …" at bounding box center [891, 424] width 574 height 386
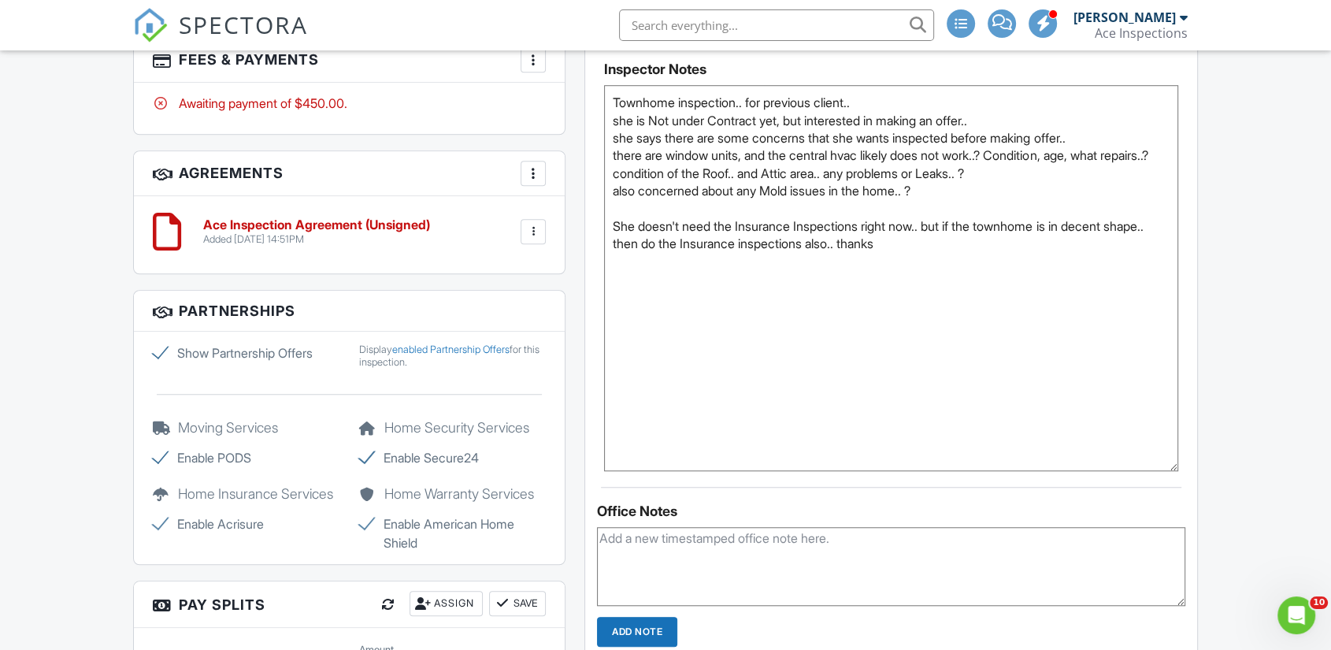
scroll to position [1224, 0]
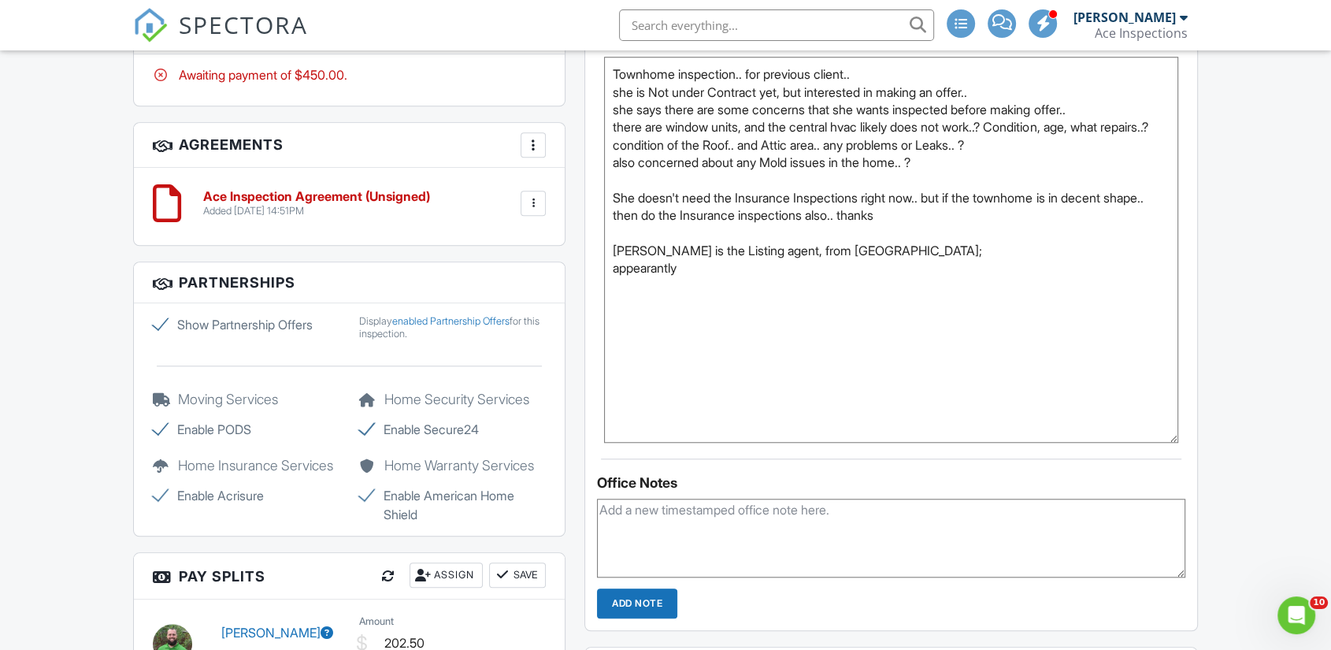
click at [636, 304] on textarea "Townhome inspection.. for previous client.. she is Not under Contract yet, but …" at bounding box center [891, 250] width 574 height 386
click at [731, 306] on textarea "Townhome inspection.. for previous client.. she is Not under Contract yet, but …" at bounding box center [891, 250] width 574 height 386
click at [639, 298] on textarea "Townhome inspection.. for previous client.. she is Not under Contract yet, but …" at bounding box center [891, 250] width 574 height 386
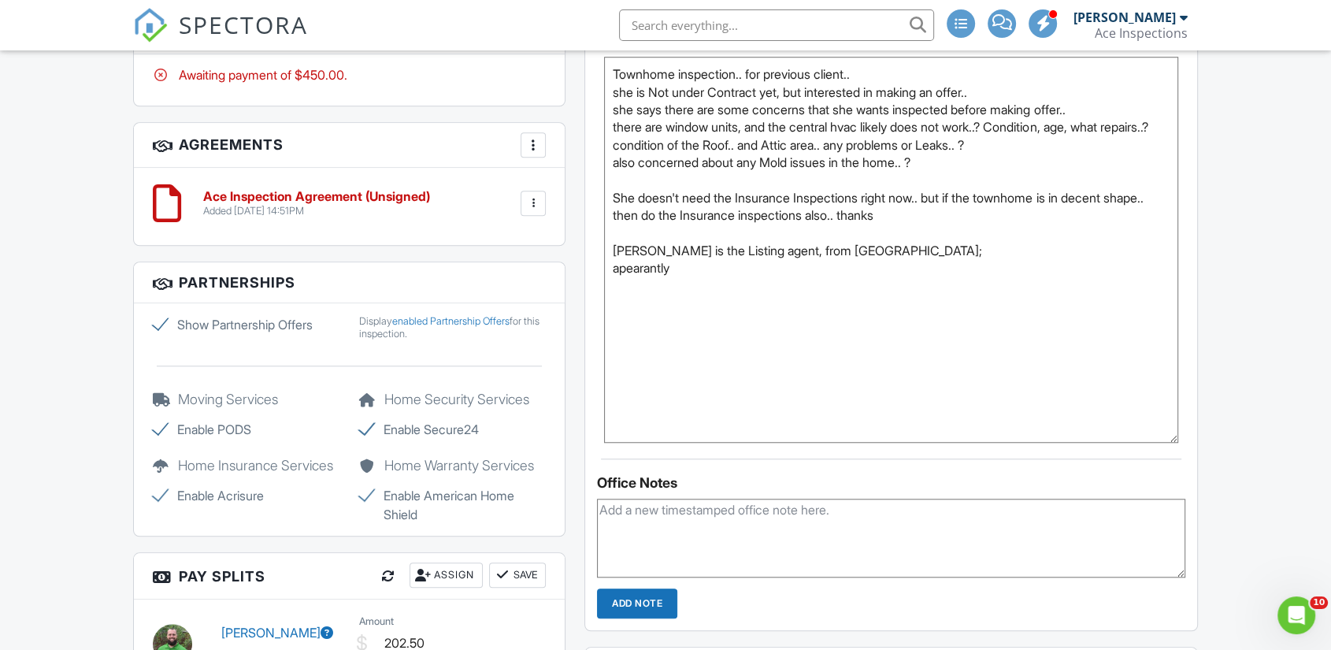
click at [639, 298] on textarea "Townhome inspection.. for previous client.. she is Not under Contract yet, but …" at bounding box center [891, 250] width 574 height 386
click at [635, 302] on textarea "Townhome inspection.. for previous client.. she is Not under Contract yet, but …" at bounding box center [891, 250] width 574 height 386
click at [710, 301] on textarea "Townhome inspection.. for previous client.. she is Not under Contract yet, but …" at bounding box center [891, 250] width 574 height 386
click at [654, 301] on textarea "Townhome inspection.. for previous client.. she is Not under Contract yet, but …" at bounding box center [891, 250] width 574 height 386
click at [694, 302] on textarea "Townhome inspection.. for previous client.. she is Not under Contract yet, but …" at bounding box center [891, 250] width 574 height 386
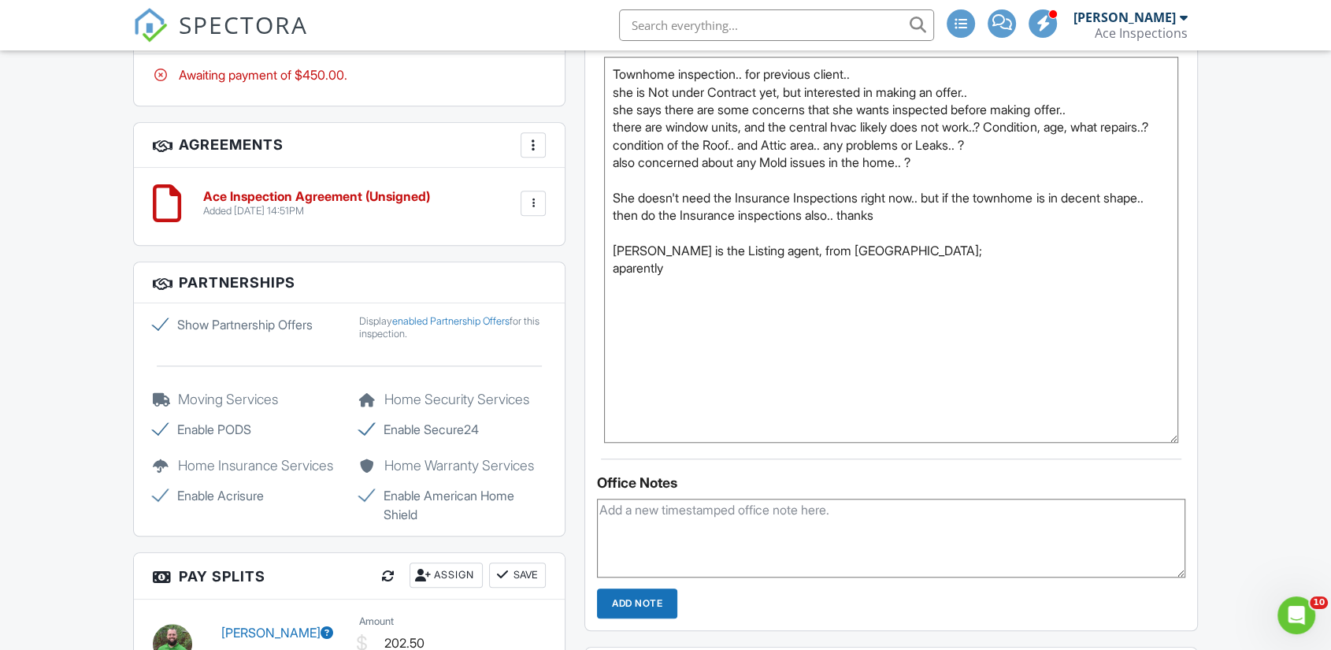
click at [636, 303] on textarea "Townhome inspection.. for previous client.. she is Not under Contract yet, but …" at bounding box center [891, 250] width 574 height 386
click at [721, 306] on textarea "Townhome inspection.. for previous client.. she is Not under Contract yet, but …" at bounding box center [891, 250] width 574 height 386
click at [645, 294] on textarea "Townhome inspection.. for previous client.. she is Not under Contract yet, but …" at bounding box center [891, 250] width 574 height 386
click at [732, 302] on textarea "Townhome inspection.. for previous client.. she is Not under Contract yet, but …" at bounding box center [891, 250] width 574 height 386
click at [1266, 314] on div "Dashboard New Inspection Inspections Contacts Settings Metrics Templates Automa…" at bounding box center [665, 51] width 1331 height 2450
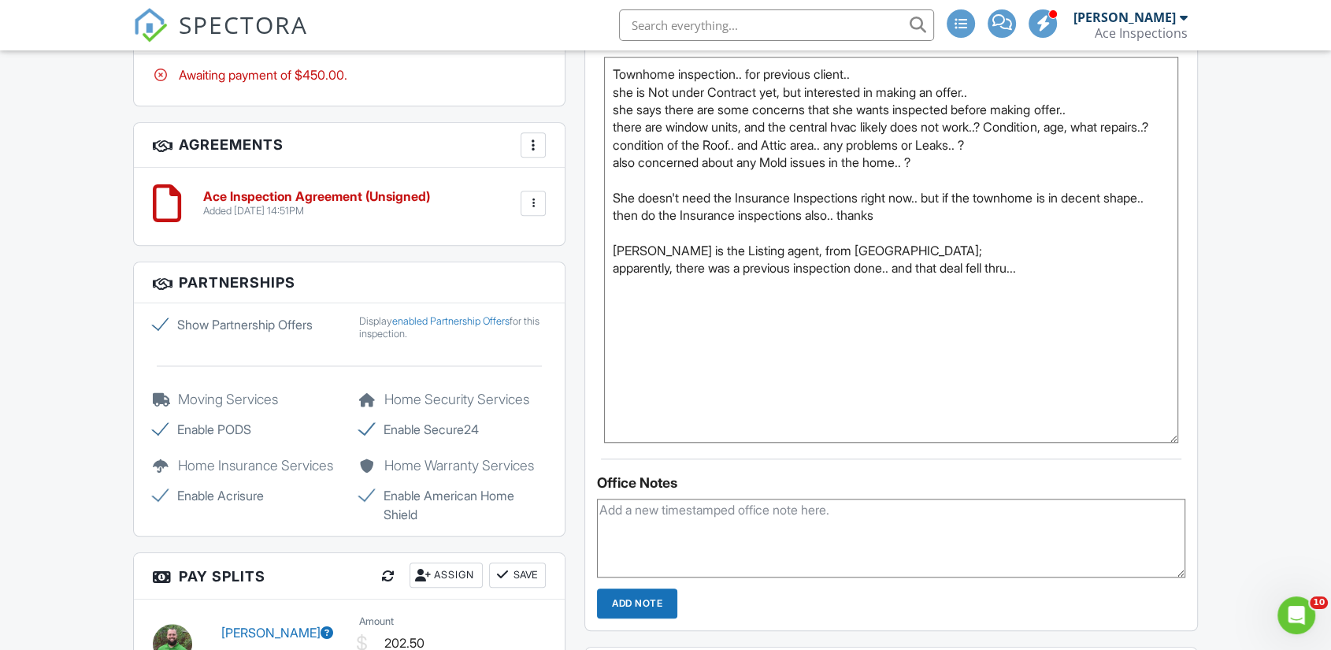
click at [1261, 309] on div "Dashboard New Inspection Inspections Contacts Settings Metrics Templates Automa…" at bounding box center [665, 51] width 1331 height 2450
click at [1017, 402] on textarea "Townhome inspection.. for previous client.. she is Not under Contract yet, but …" at bounding box center [891, 250] width 574 height 386
paste textarea "Permits Below are the details on all permits found on this property. 2021 Permi…"
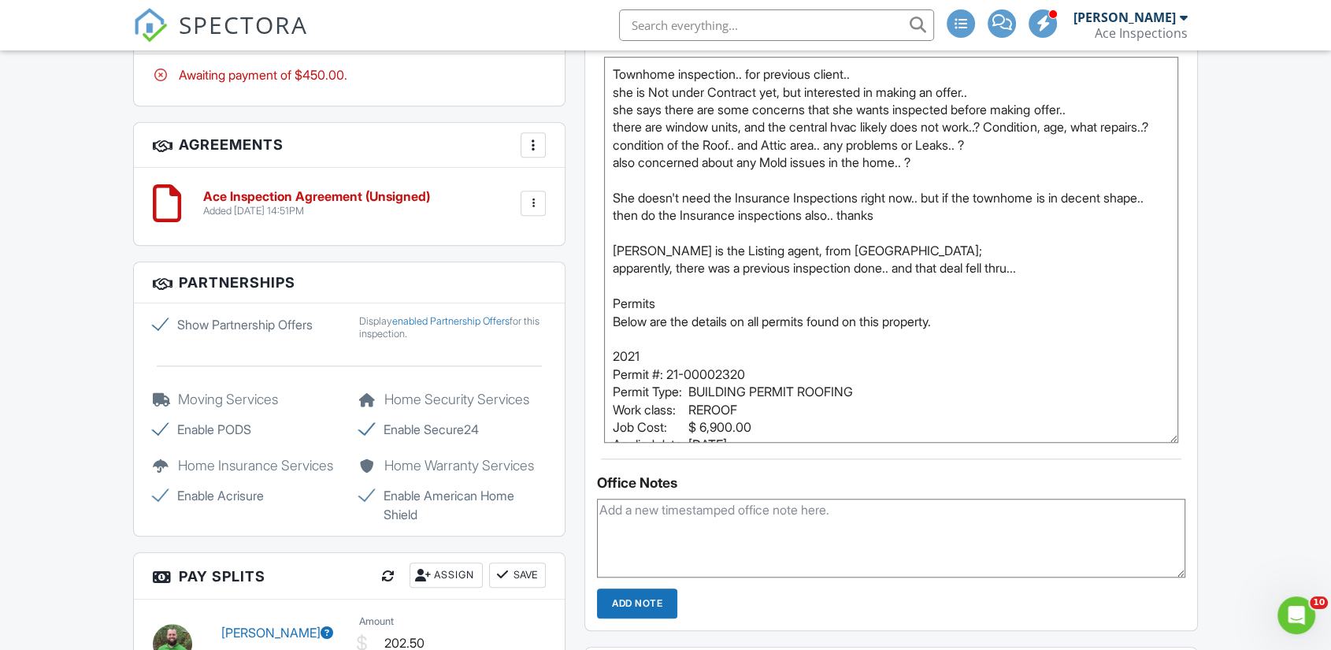
type textarea "Townhome inspection.. for previous client.. she is Not under Contract yet, but …"
click at [1250, 346] on div "Dashboard New Inspection Inspections Contacts Settings Metrics Templates Automa…" at bounding box center [665, 51] width 1331 height 2450
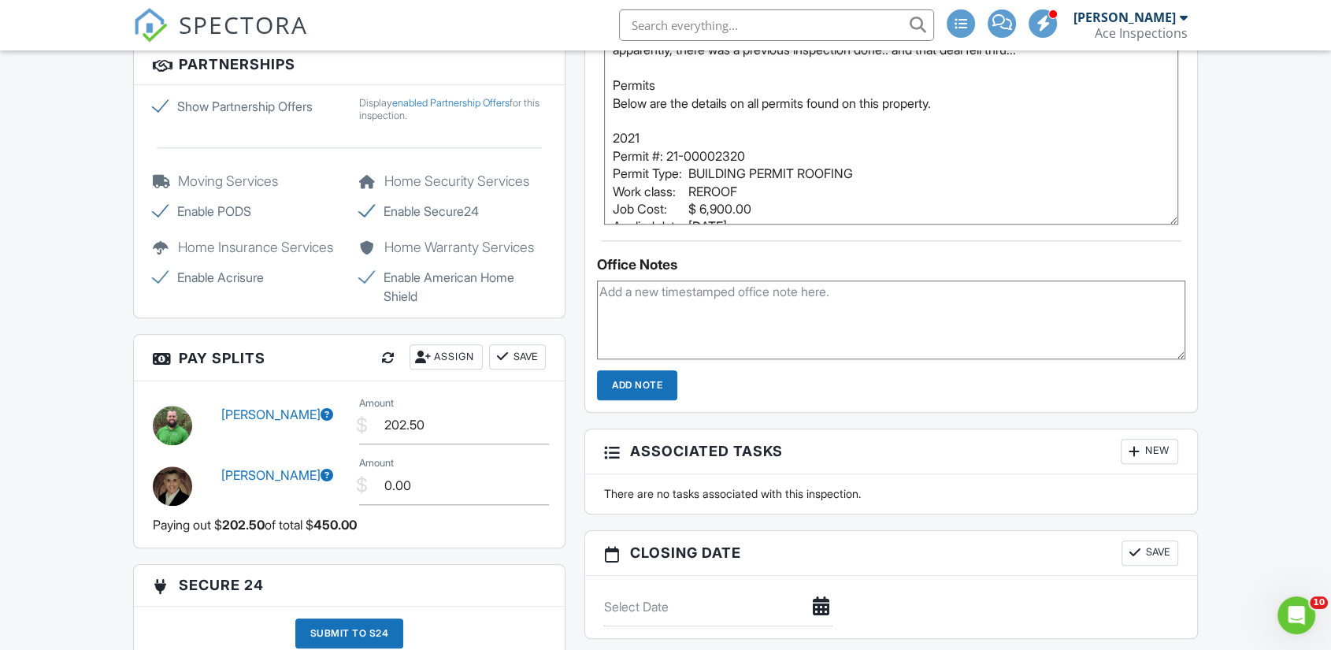
scroll to position [1399, 0]
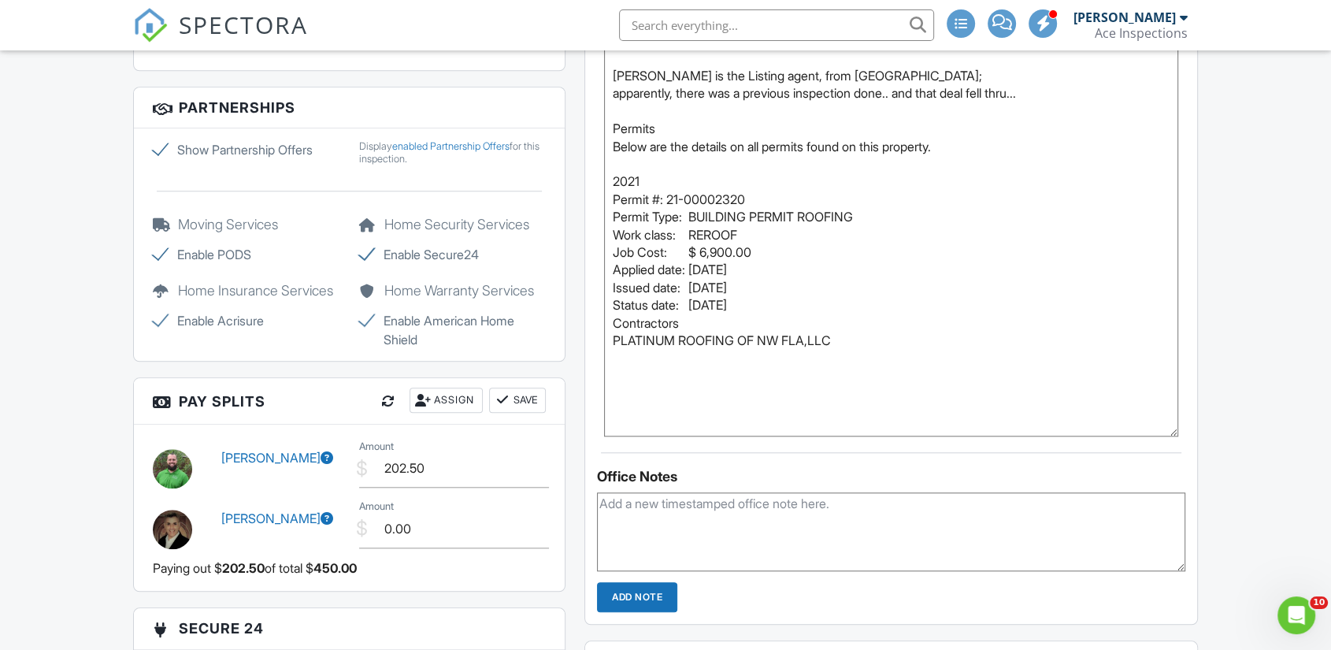
drag, startPoint x: 1172, startPoint y: 275, endPoint x: 1192, endPoint y: 404, distance: 130.7
click at [1184, 436] on div "Inspector Notes Townhome inspection.. for previous client.. she is Not under Co…" at bounding box center [891, 141] width 612 height 590
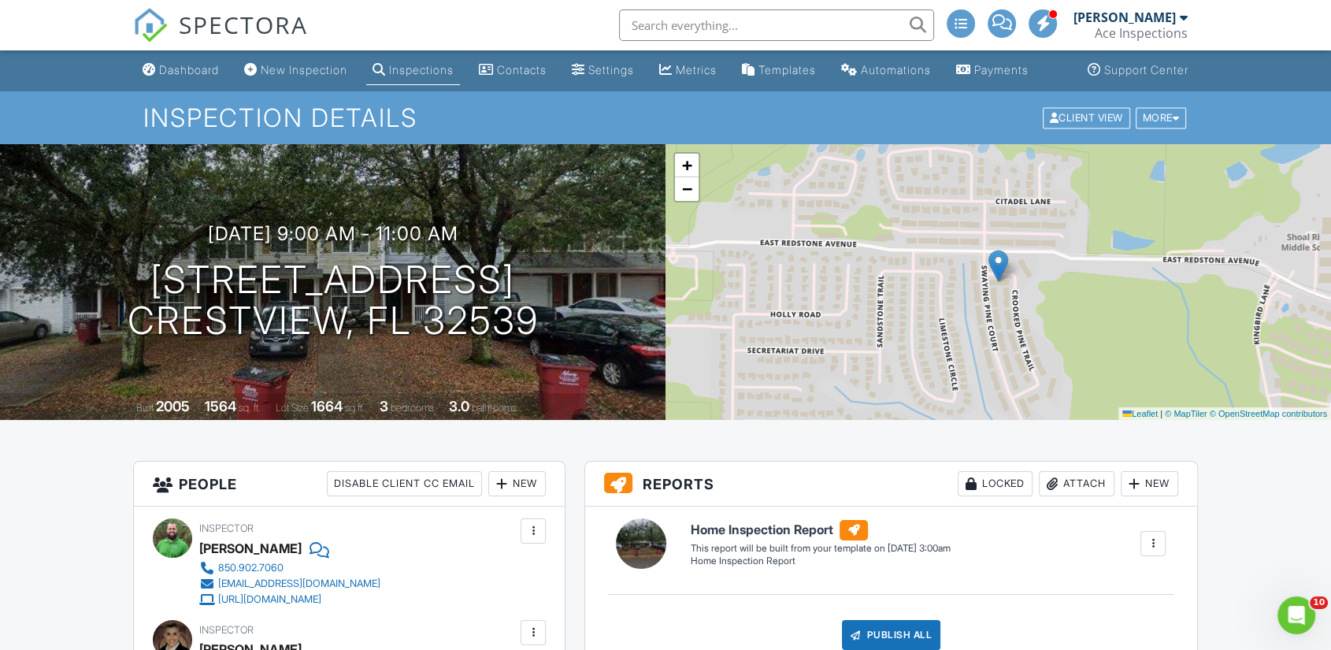
scroll to position [0, 0]
click at [290, 78] on link "New Inspection" at bounding box center [296, 71] width 116 height 29
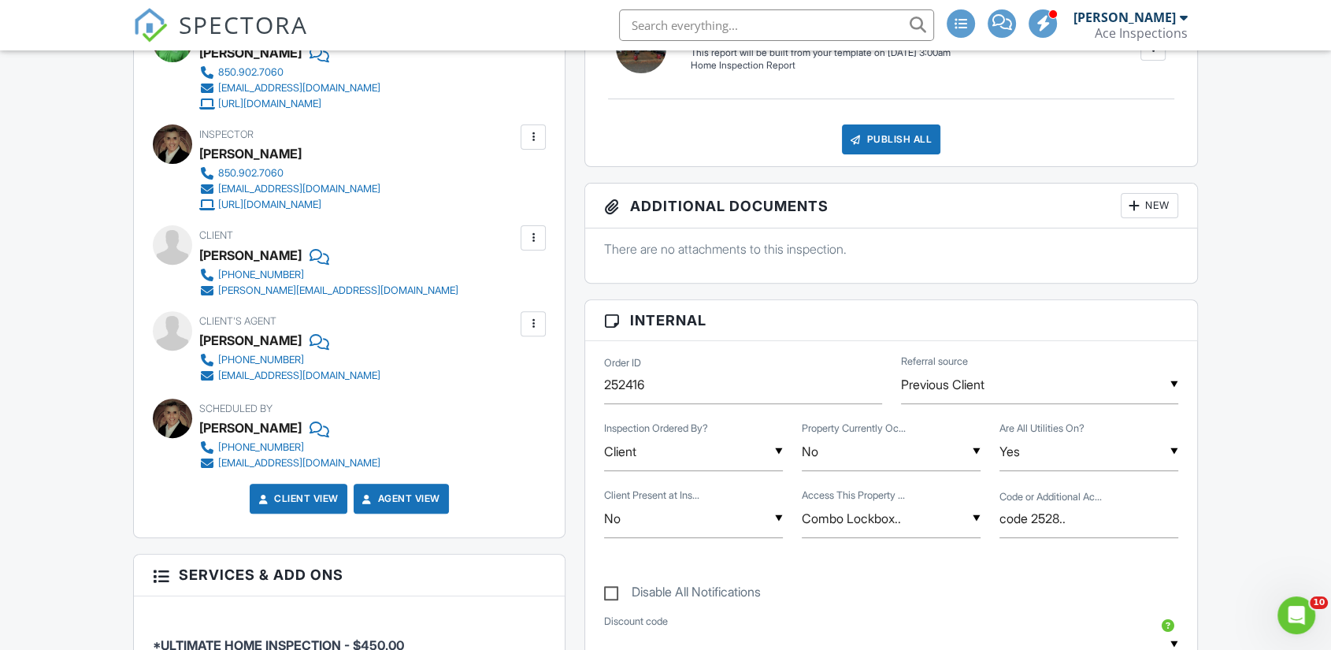
scroll to position [524, 0]
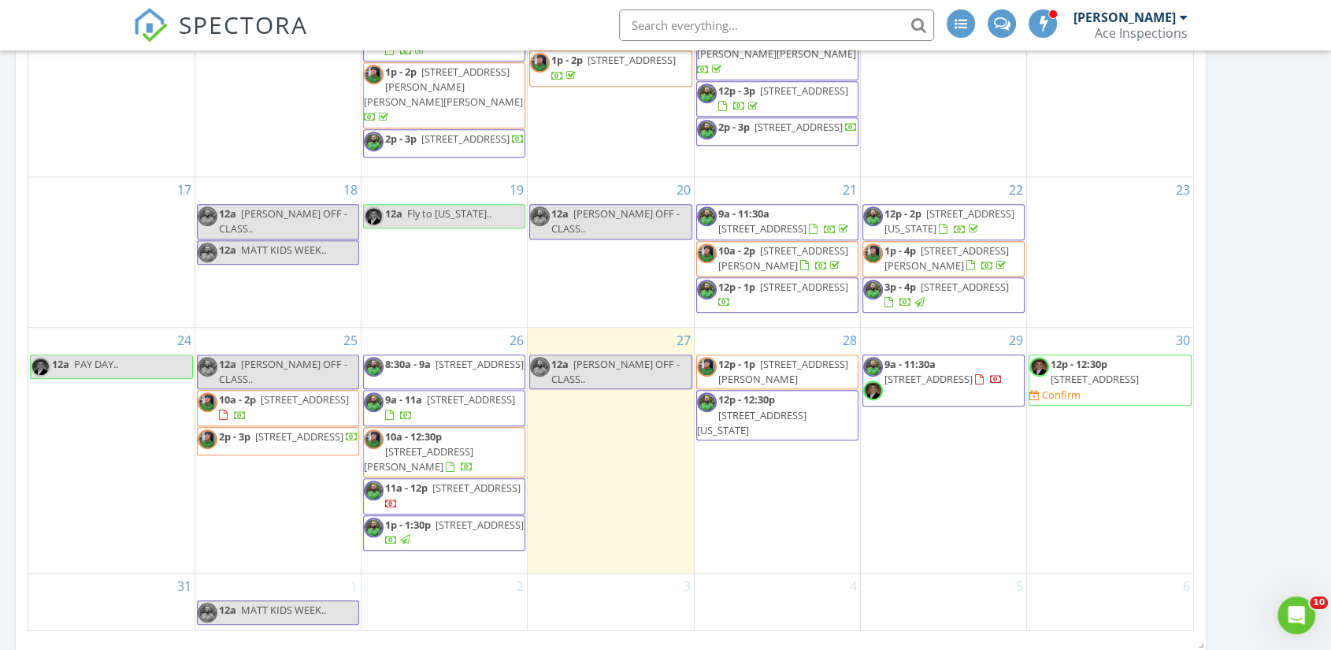
scroll to position [2091, 1358]
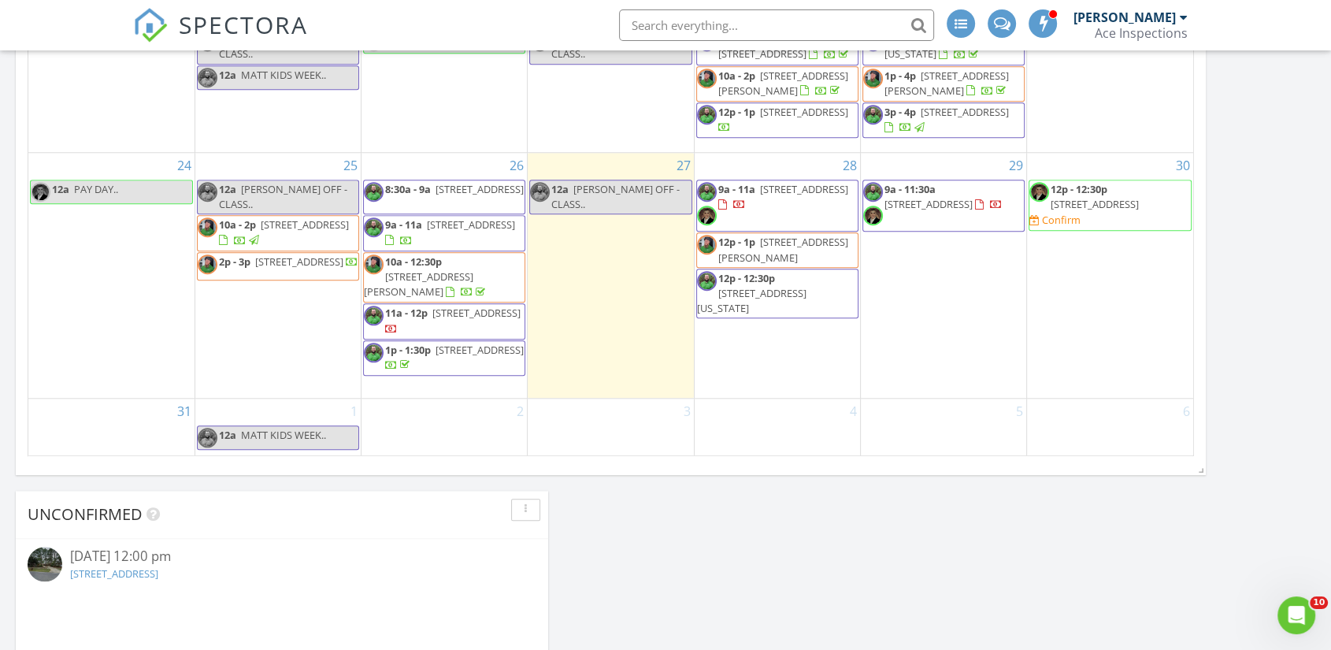
scroll to position [1224, 0]
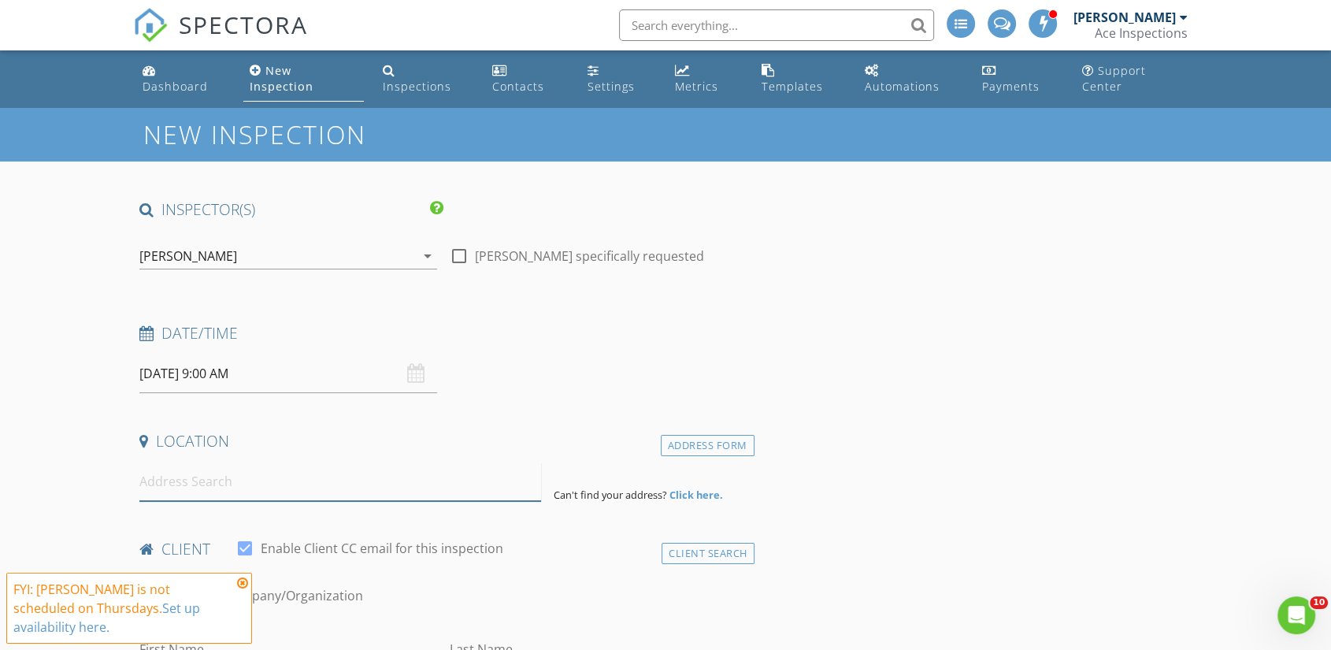
click at [210, 474] on input at bounding box center [340, 481] width 402 height 39
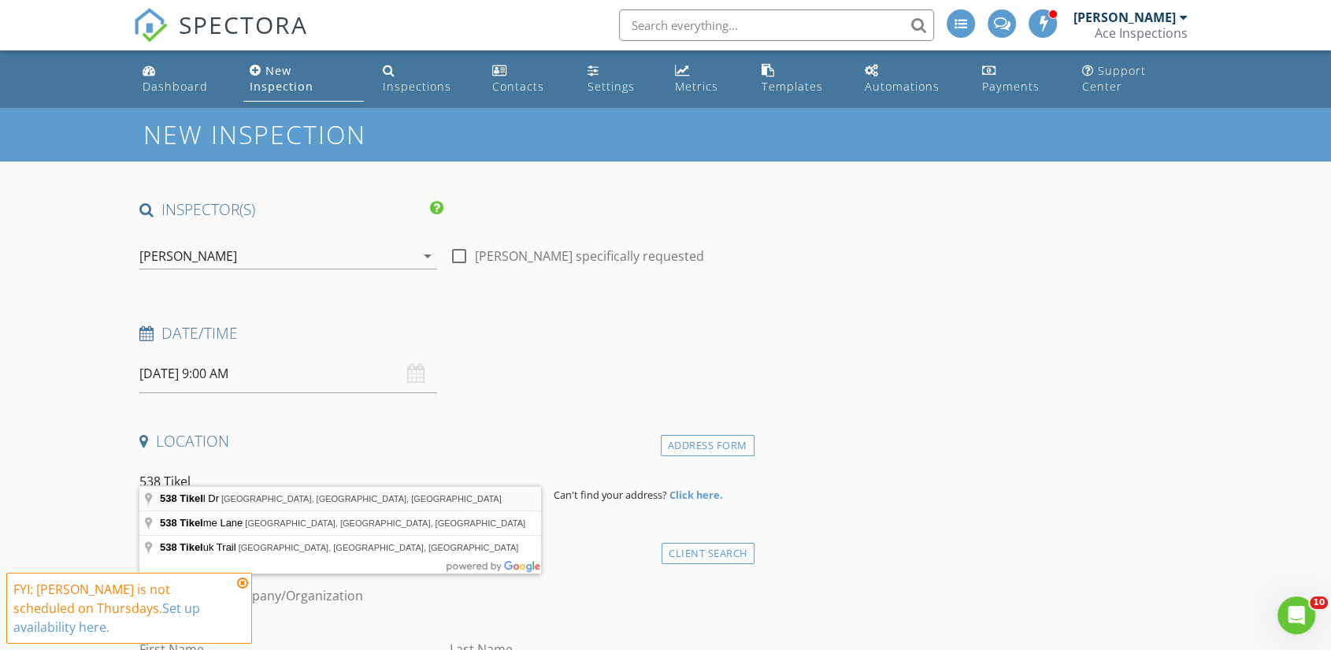
type input "[STREET_ADDRESS]"
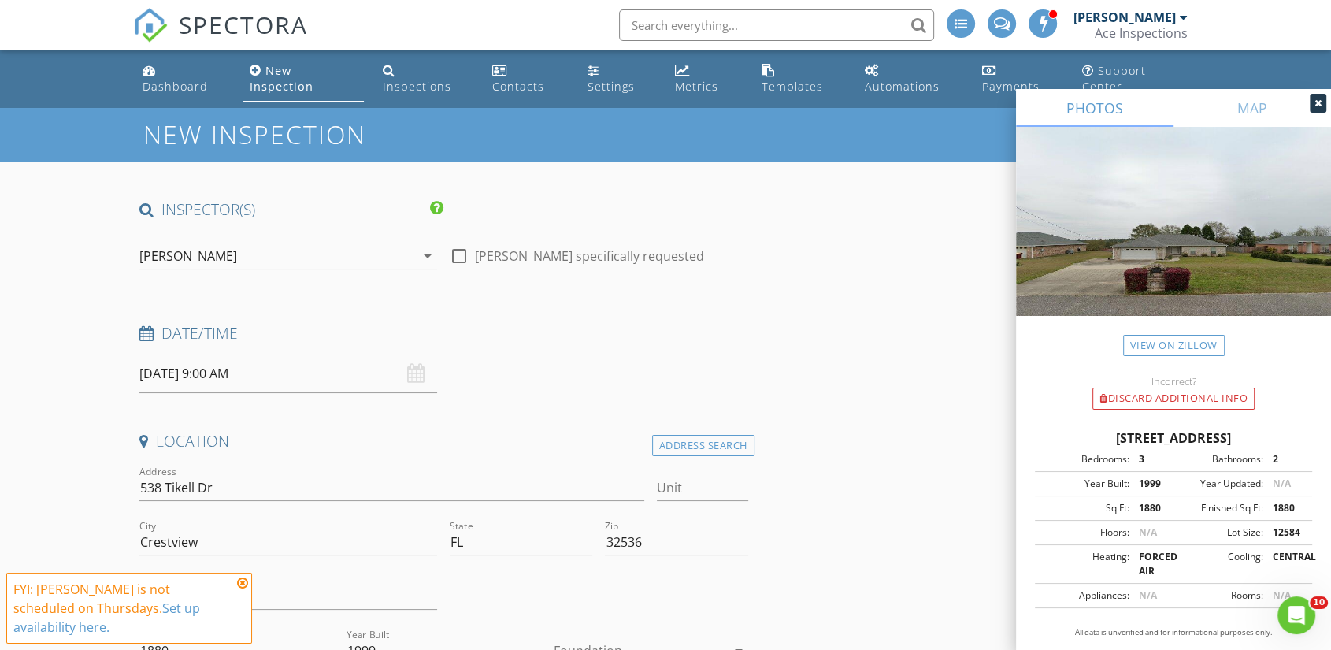
scroll to position [175, 0]
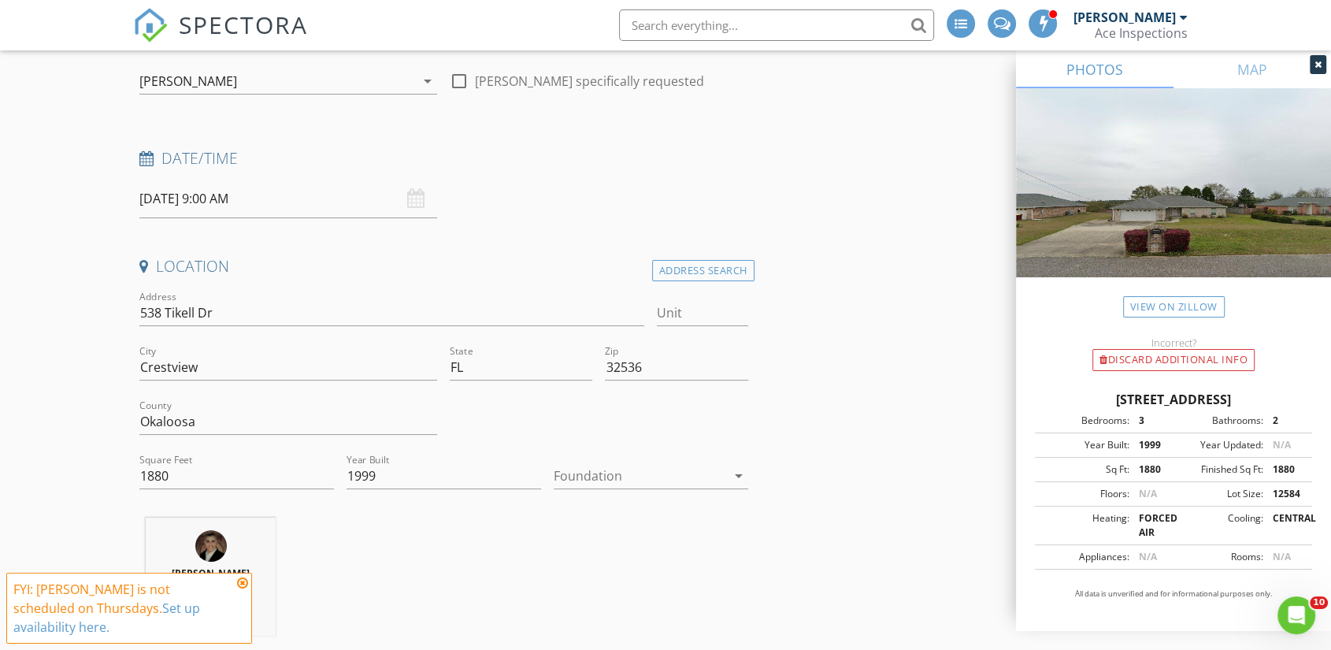
click at [1109, 401] on div "[STREET_ADDRESS]" at bounding box center [1173, 399] width 277 height 19
click at [1109, 400] on div "[STREET_ADDRESS]" at bounding box center [1173, 399] width 277 height 19
click at [1109, 400] on div "538 Tikell Dr, Crestview FL 32536" at bounding box center [1173, 399] width 277 height 19
copy div "538 Tikell Dr, Crestview FL 32536"
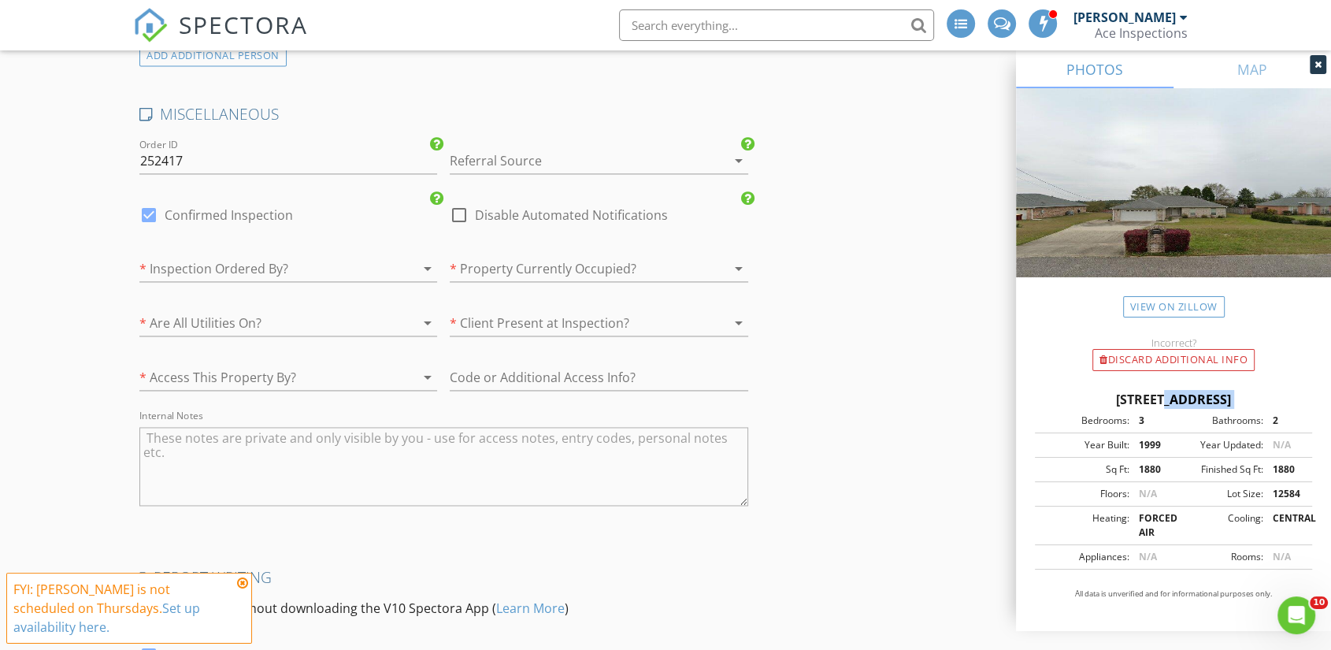
scroll to position [2274, 0]
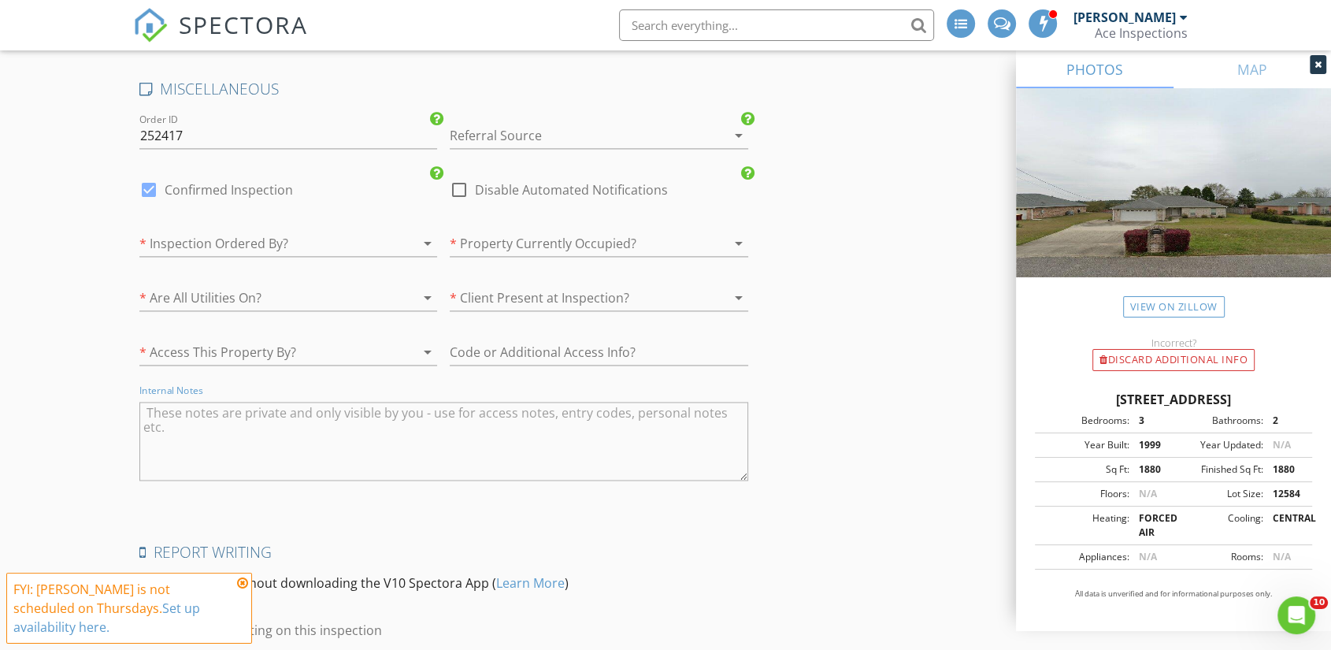
click at [423, 422] on textarea "Internal Notes" at bounding box center [443, 441] width 609 height 79
paste textarea "Permits Below are the details on all permits found on this property. 2013 Permi…"
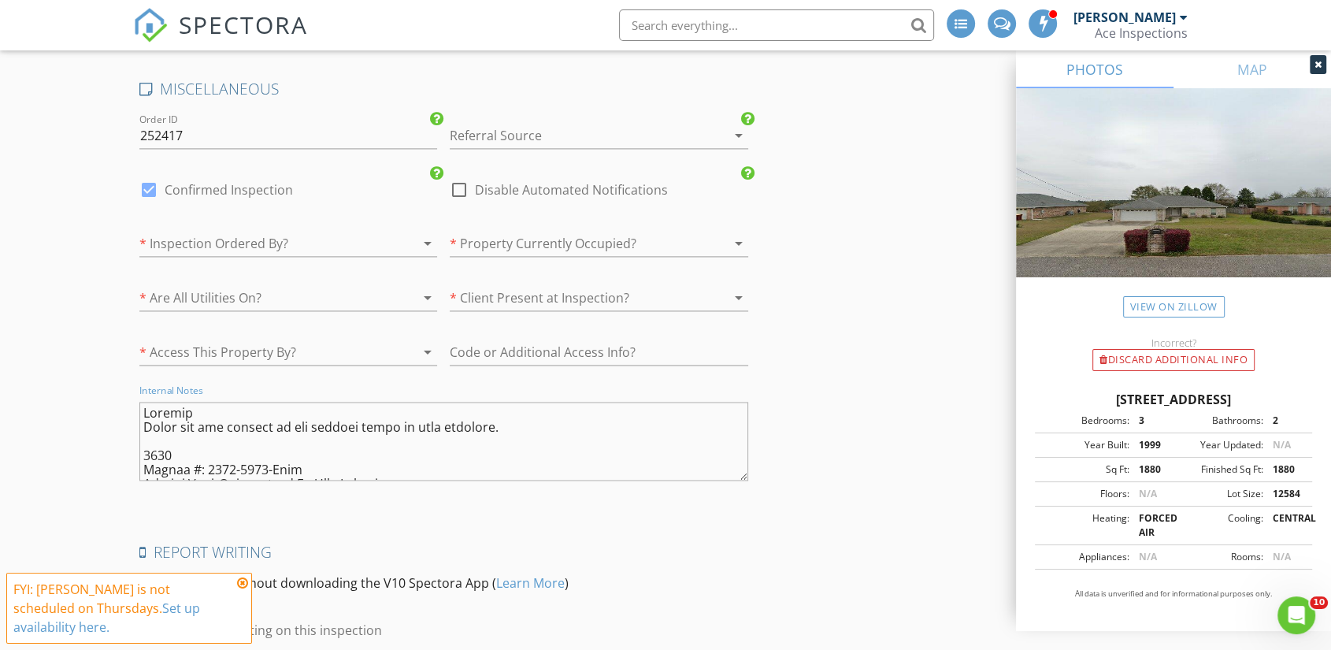
scroll to position [1287, 0]
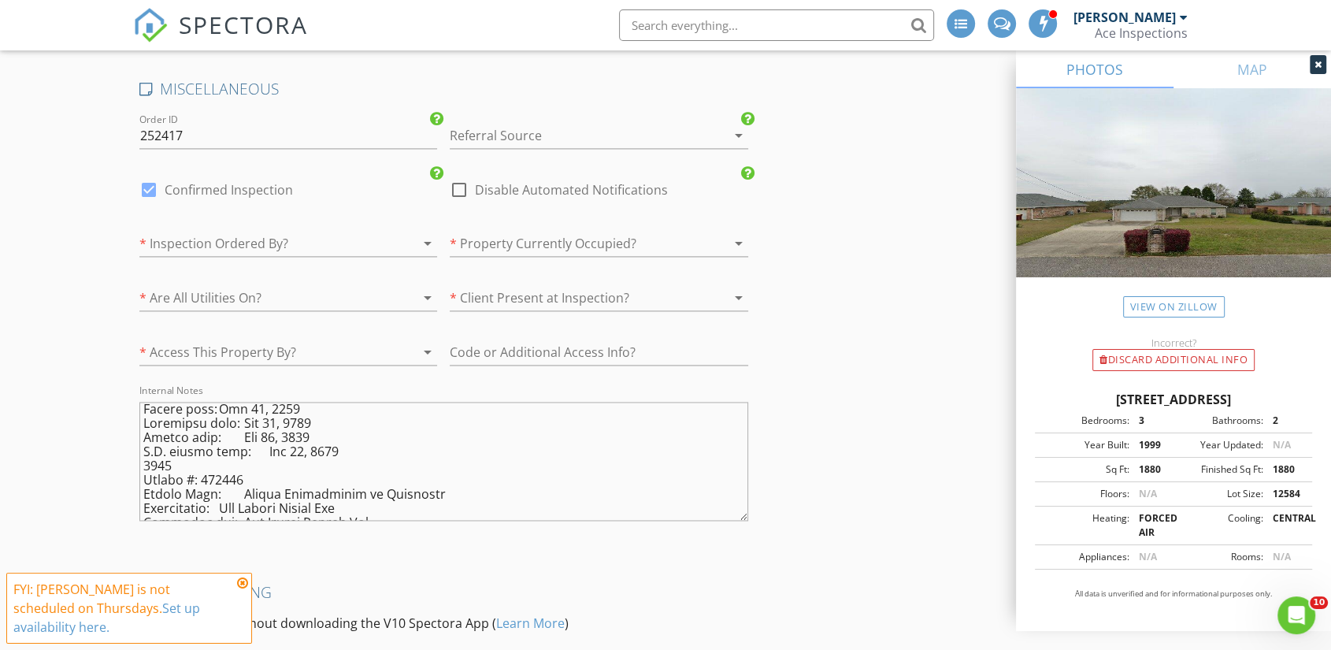
drag, startPoint x: 744, startPoint y: 454, endPoint x: 763, endPoint y: 565, distance: 111.8
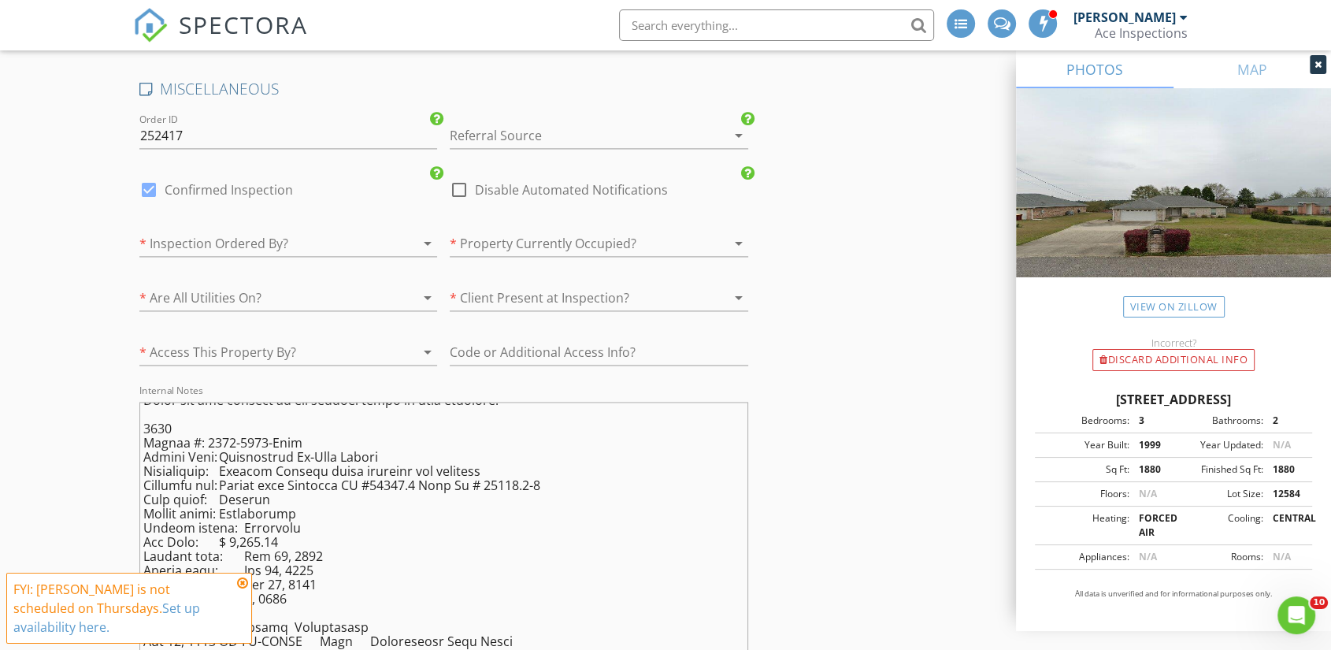
scroll to position [0, 0]
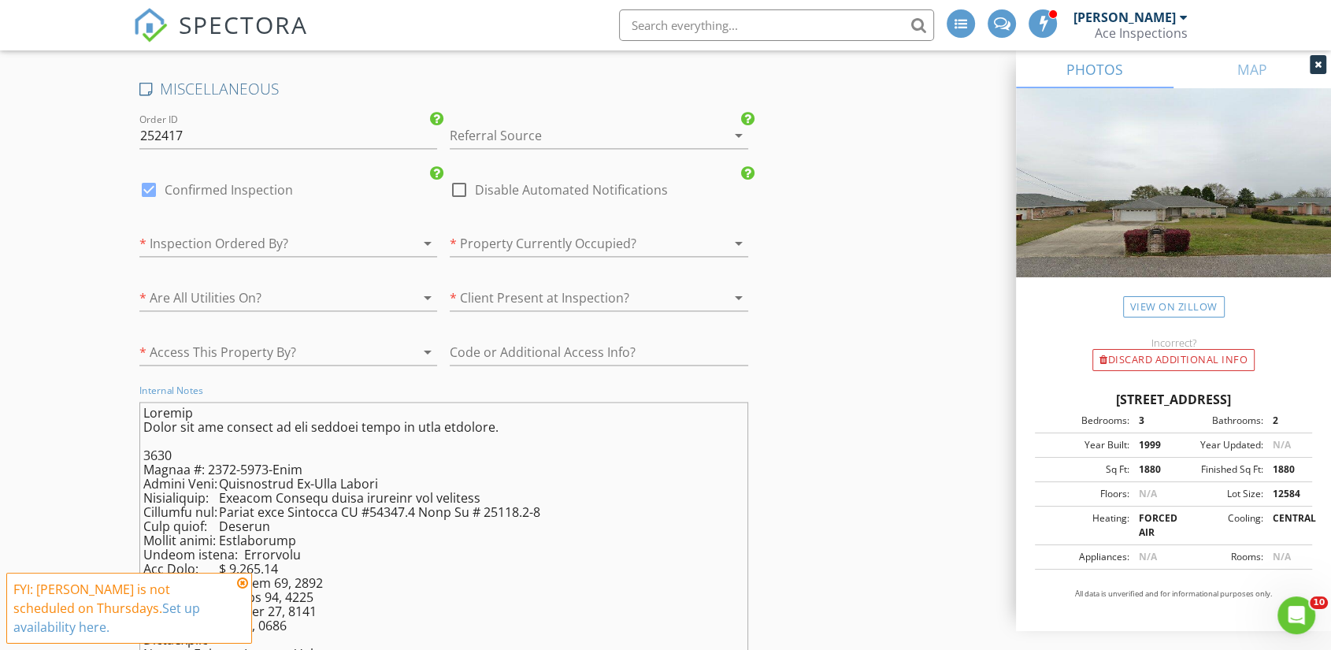
click at [146, 402] on textarea "Internal Notes" at bounding box center [443, 537] width 609 height 271
type textarea "Permits Below are the details on all permits found on this property. 2013 Permi…"
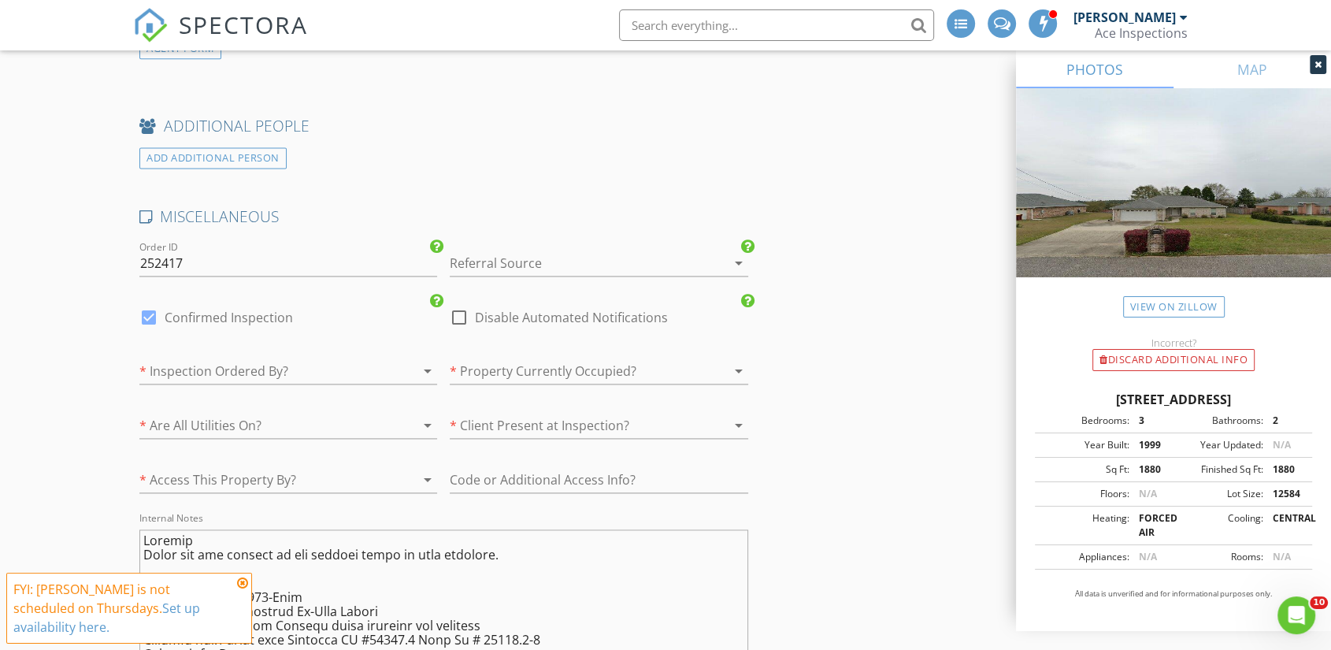
scroll to position [2099, 0]
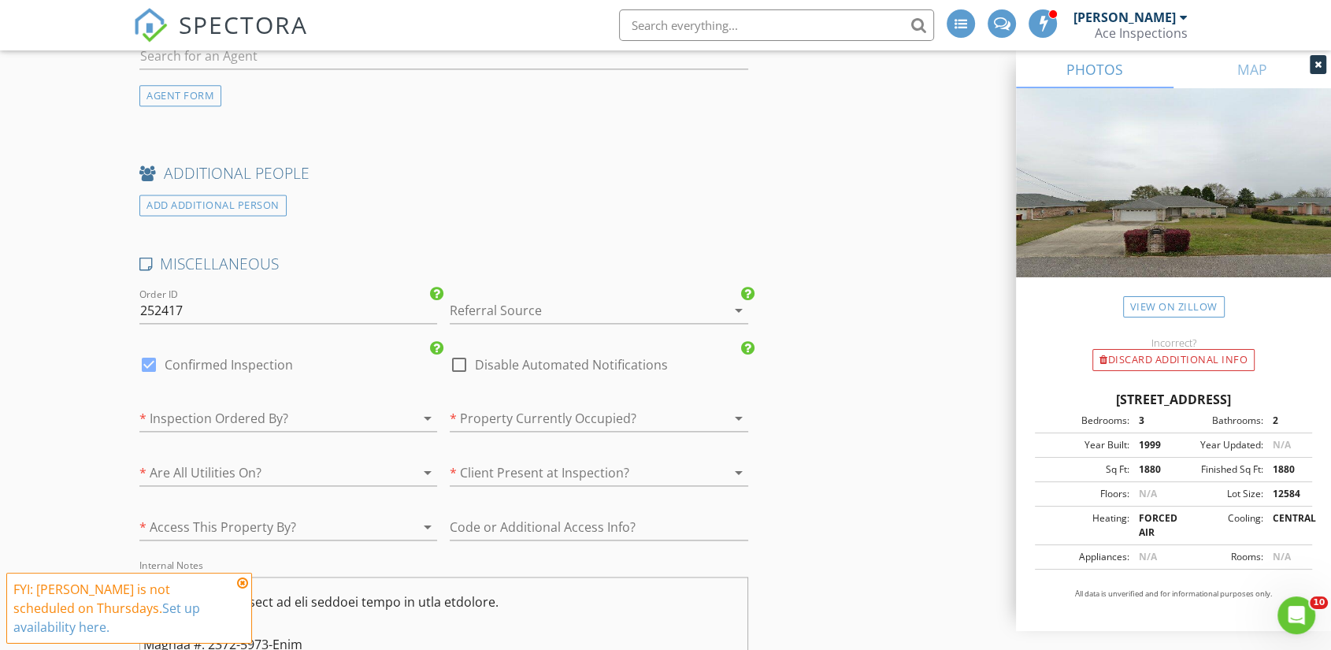
click at [528, 298] on div at bounding box center [577, 310] width 254 height 25
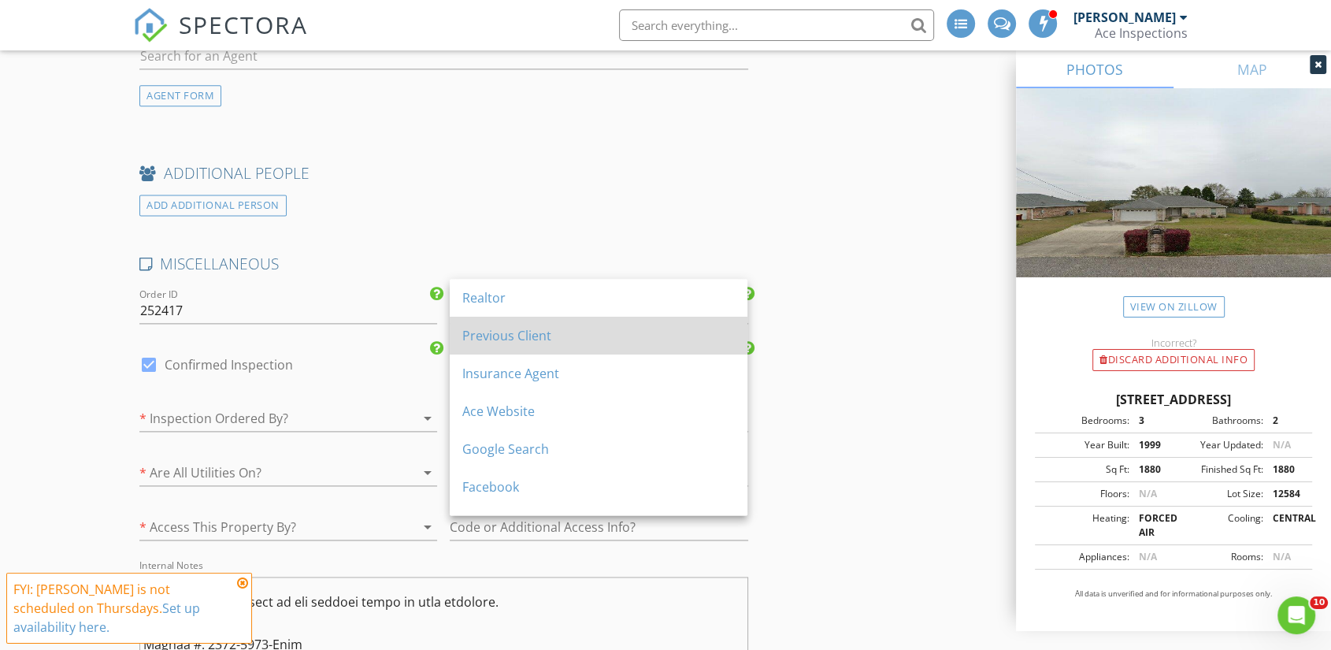
click at [534, 330] on div "Previous Client" at bounding box center [598, 335] width 272 height 19
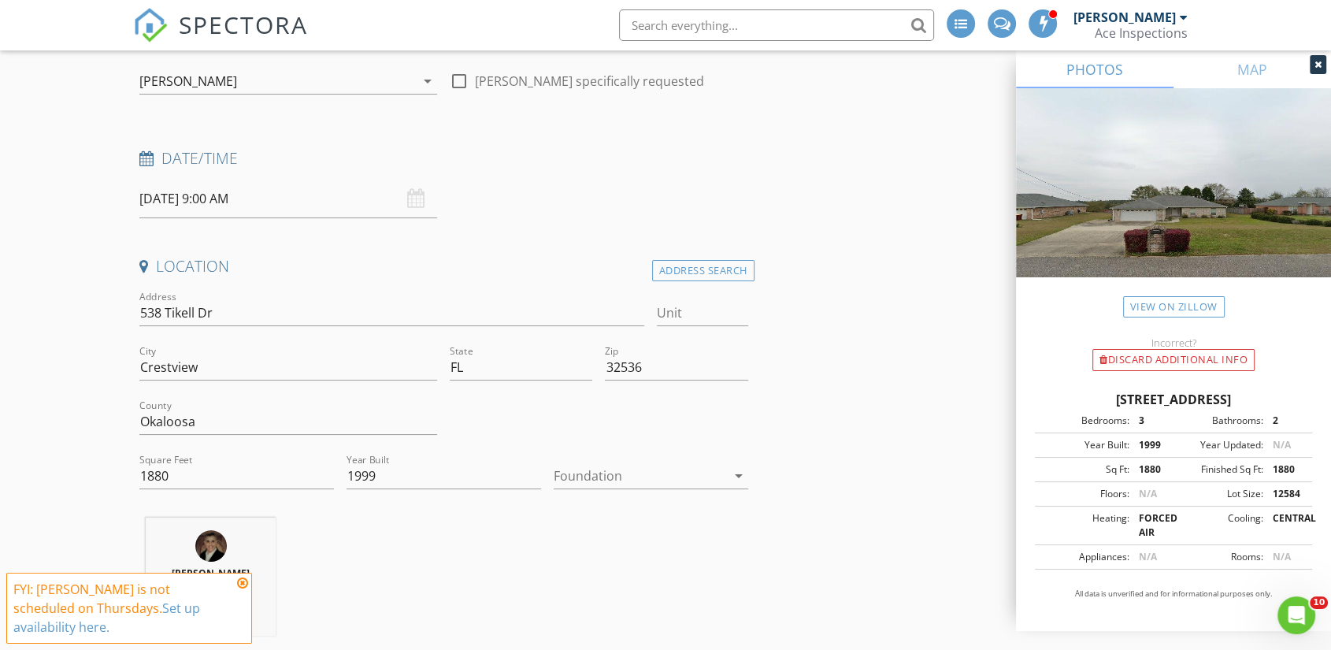
scroll to position [0, 0]
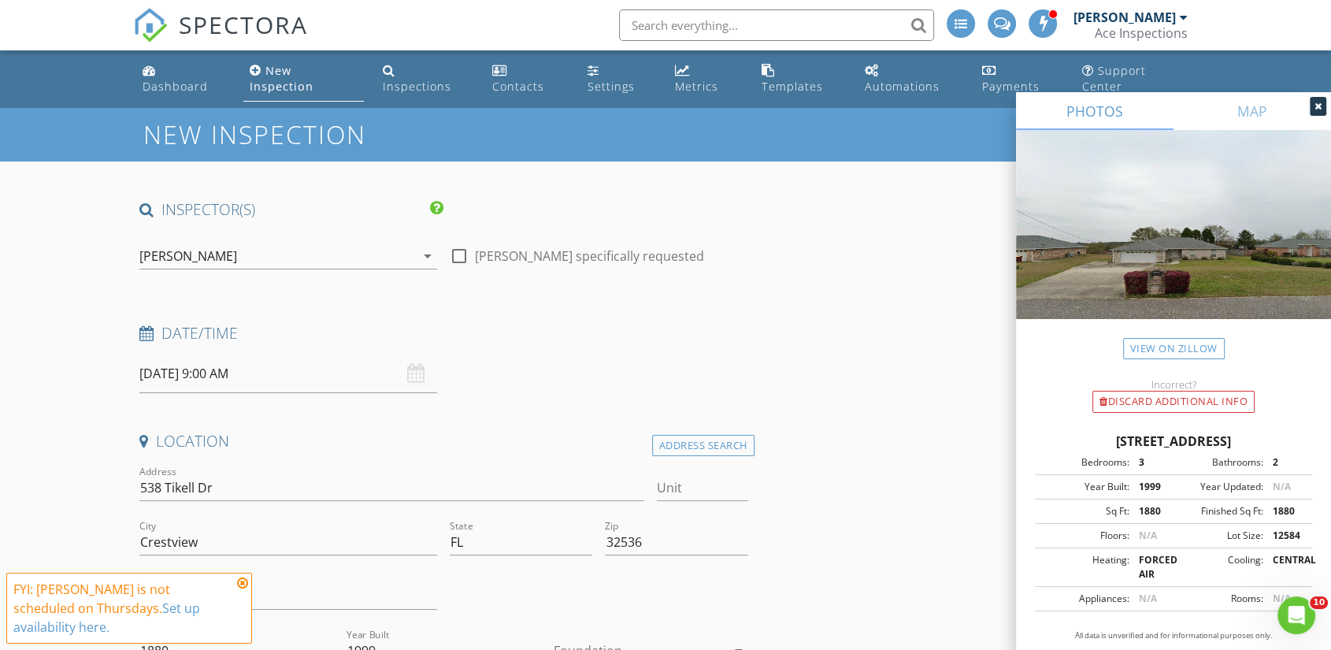
click at [186, 249] on div "[PERSON_NAME]" at bounding box center [188, 256] width 98 height 14
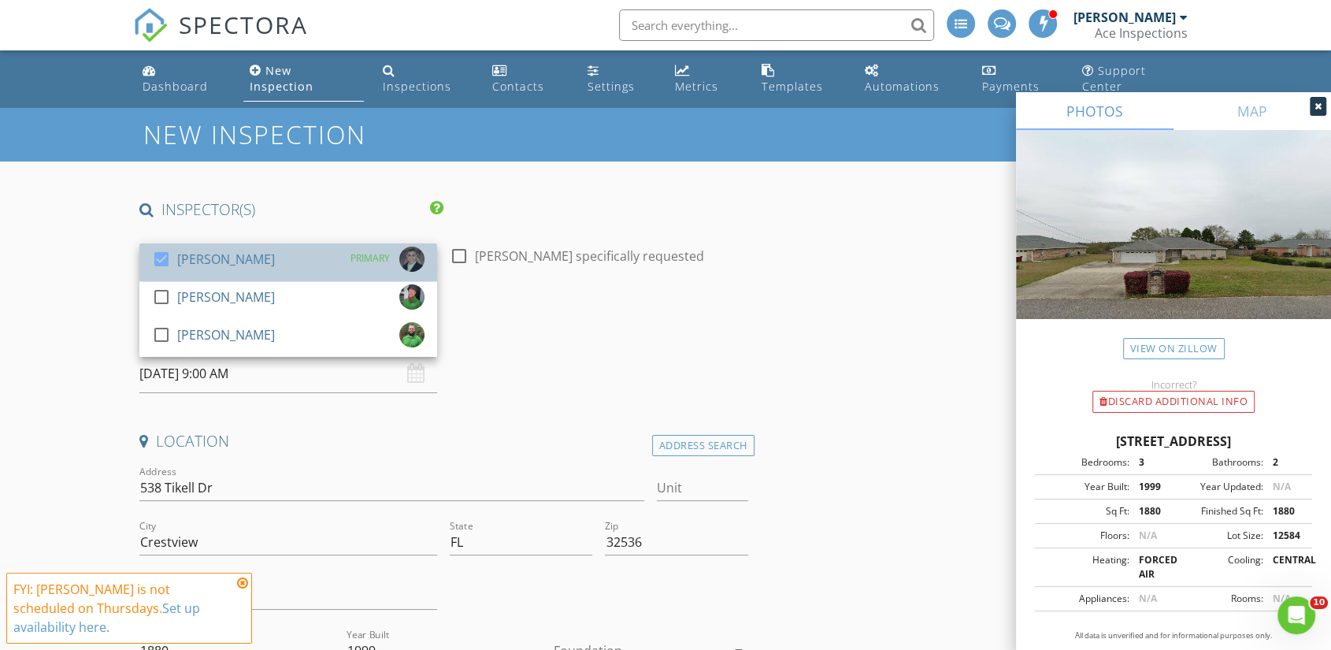
click at [188, 246] on div "[PERSON_NAME]" at bounding box center [226, 258] width 98 height 25
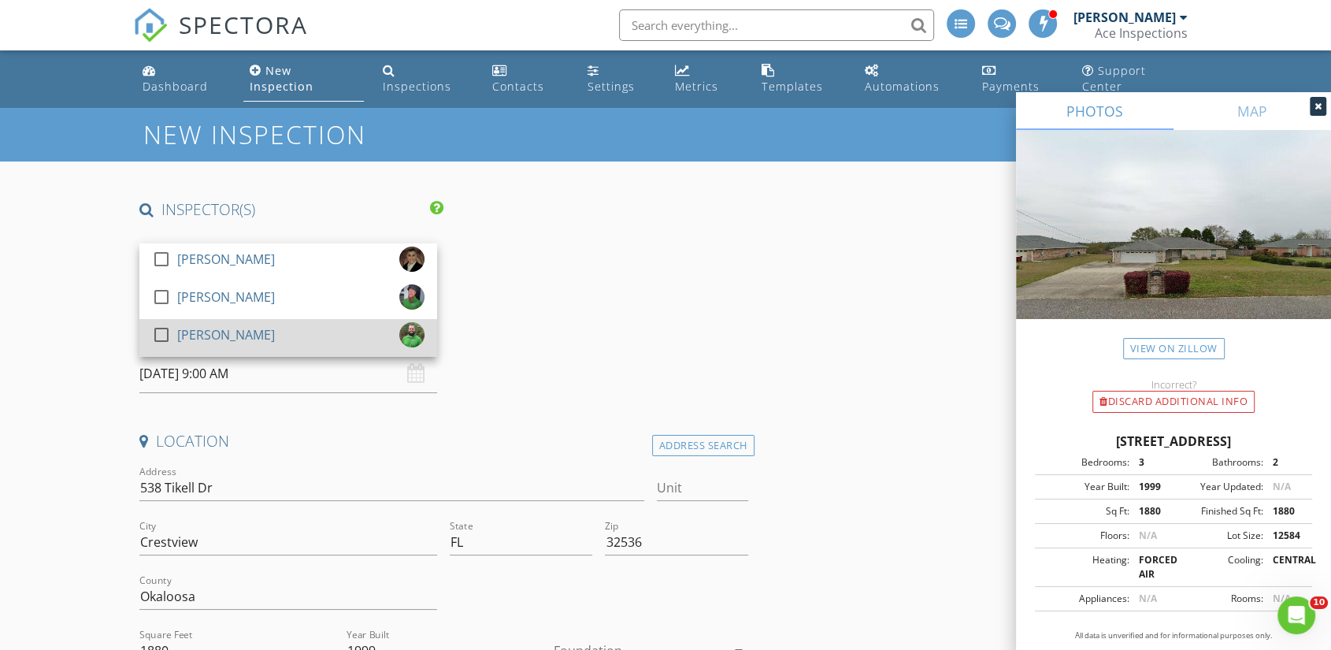
click at [201, 322] on div "[PERSON_NAME]" at bounding box center [226, 334] width 98 height 25
click at [200, 322] on div "[PERSON_NAME]" at bounding box center [226, 334] width 98 height 25
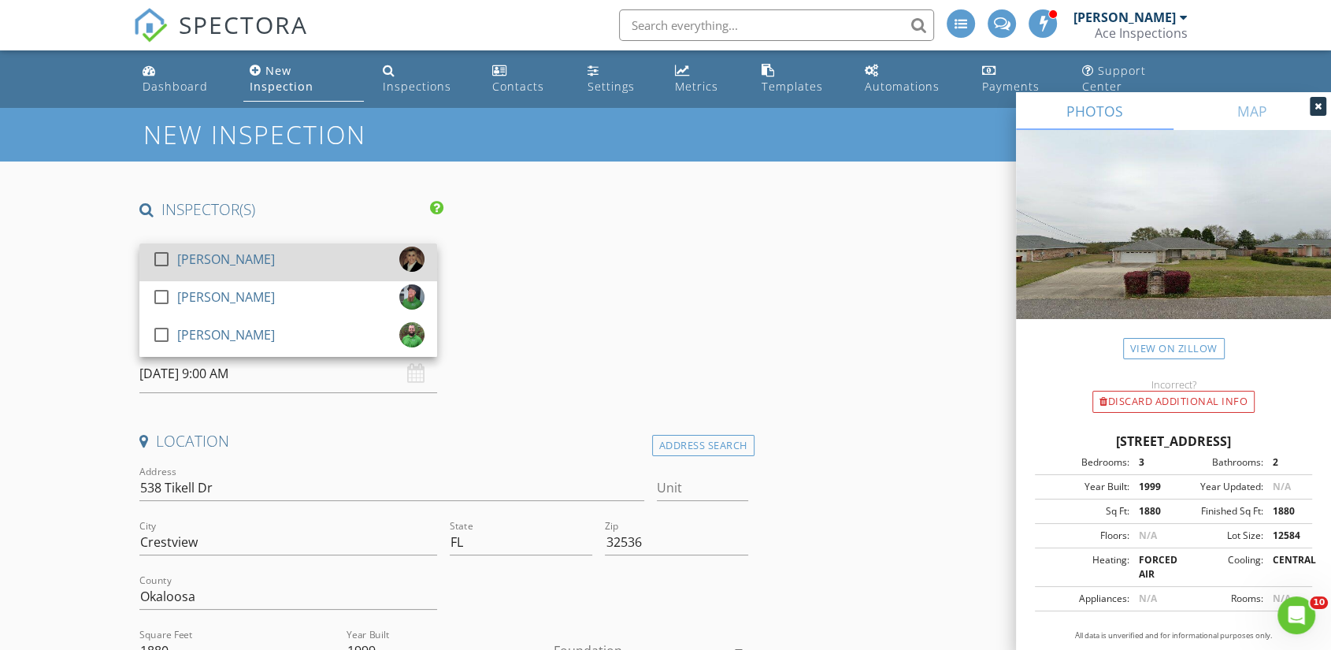
click at [190, 246] on div "[PERSON_NAME]" at bounding box center [226, 258] width 98 height 25
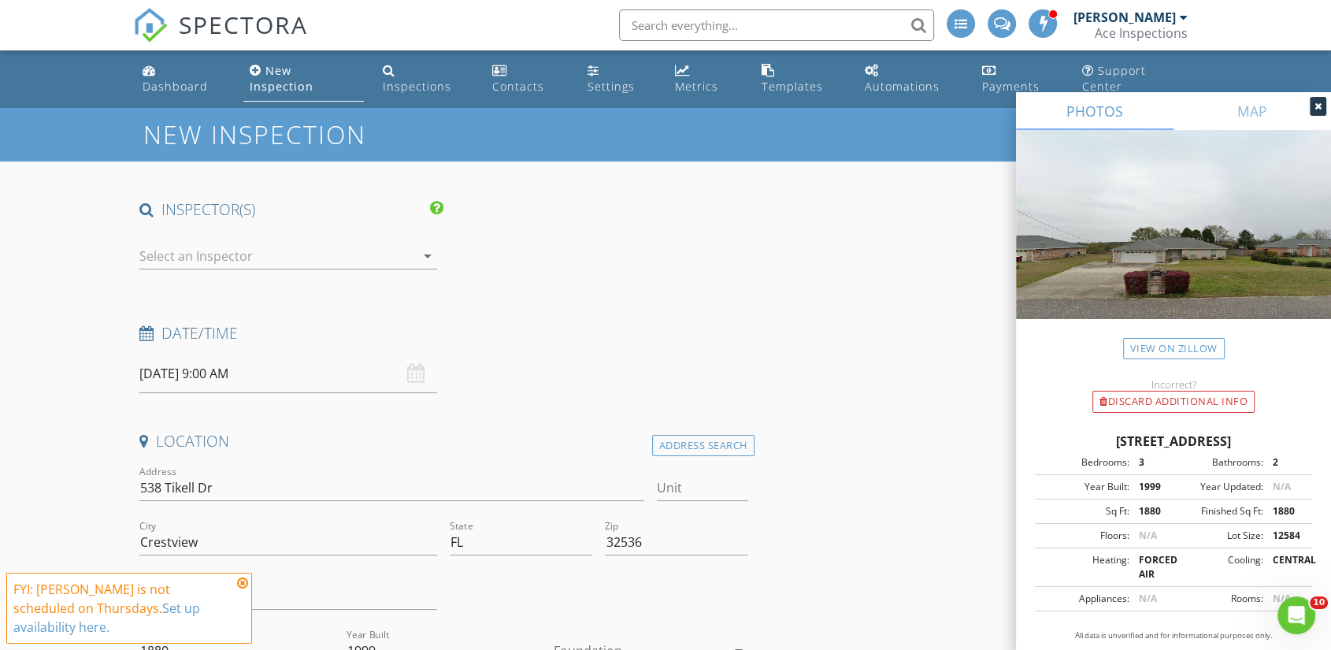
click at [180, 357] on input "08/28/2025 9:00 AM" at bounding box center [288, 373] width 298 height 39
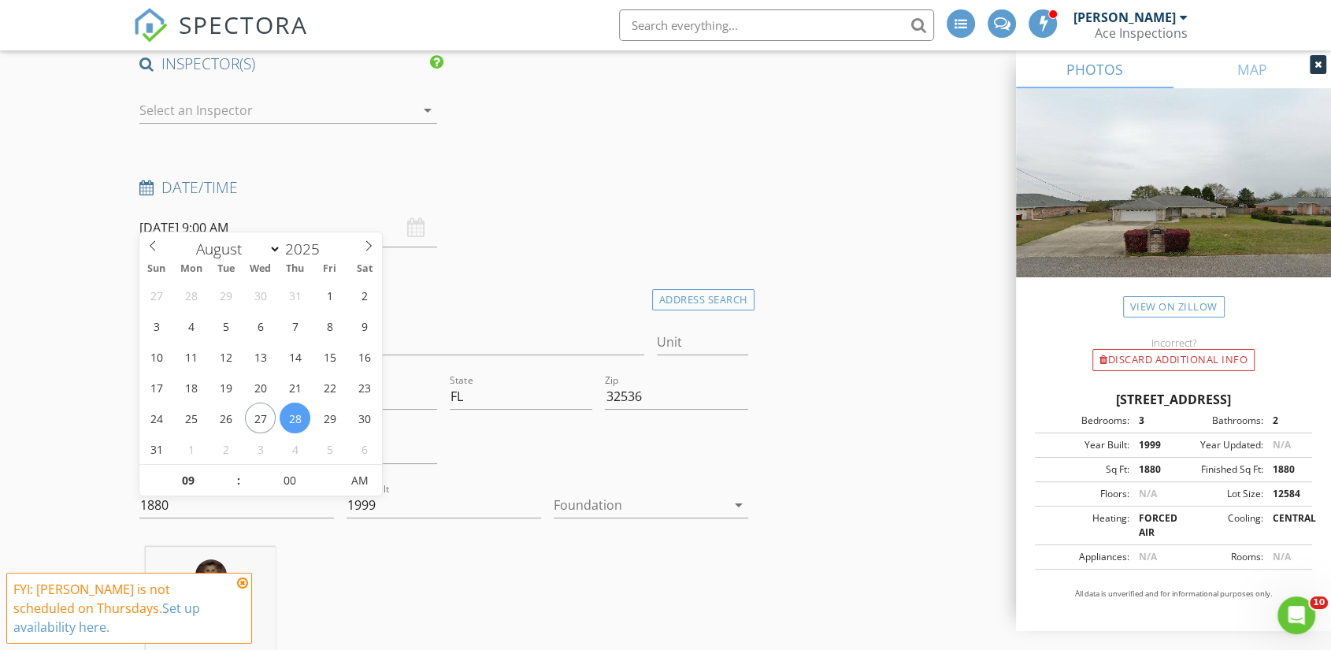
scroll to position [175, 0]
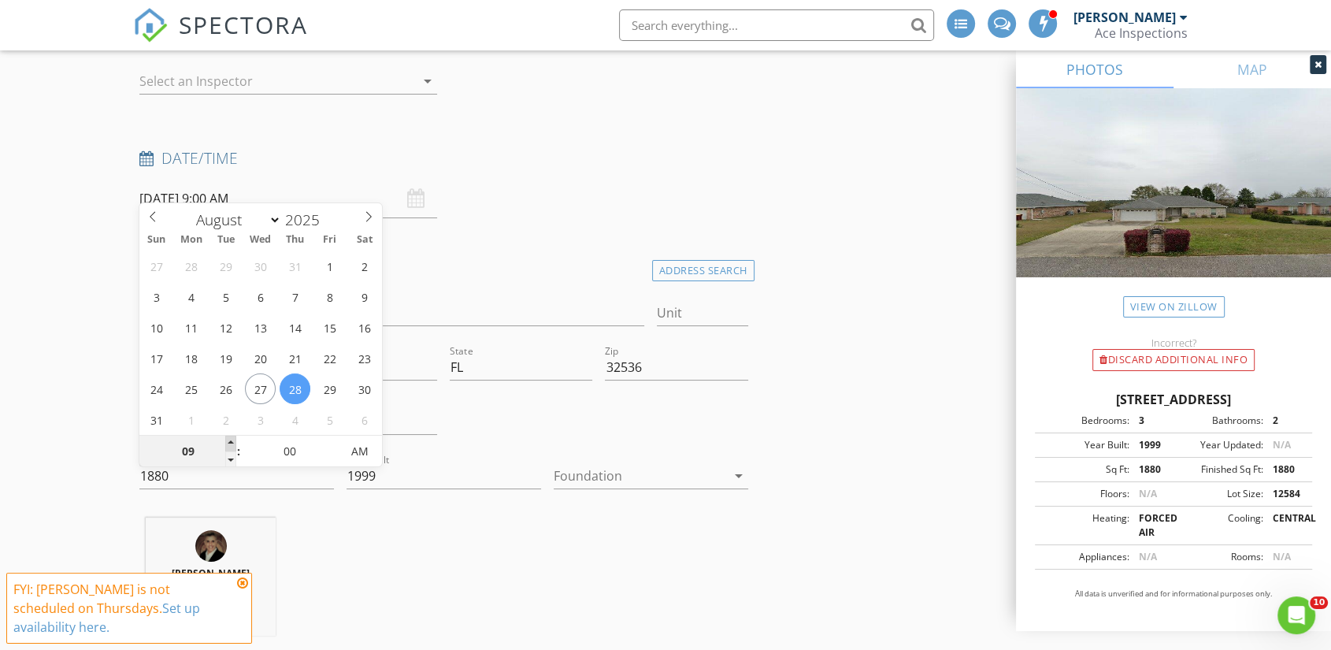
type input "10"
type input "08/28/2025 10:00 AM"
click at [232, 440] on span at bounding box center [230, 443] width 11 height 16
type input "11"
type input "08/28/2025 11:00 AM"
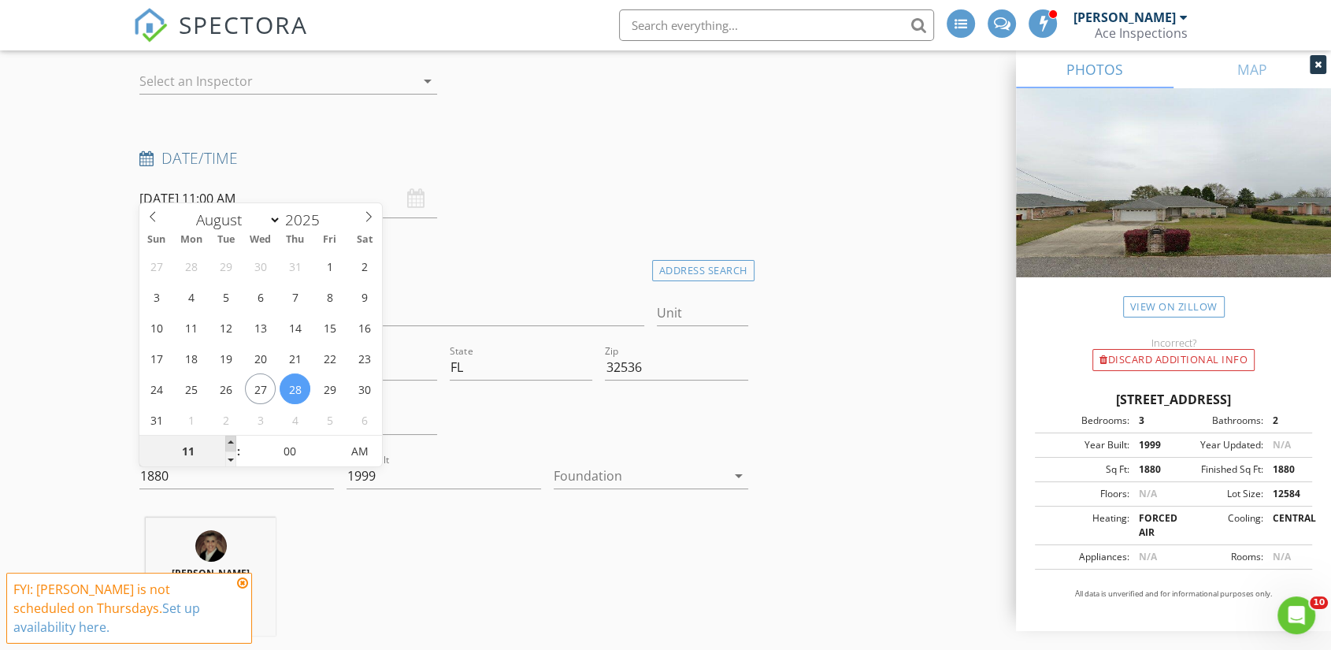
click at [232, 440] on span at bounding box center [230, 443] width 11 height 16
type input "12"
type input "08/28/2025 12:00 PM"
click at [232, 440] on span at bounding box center [230, 443] width 11 height 16
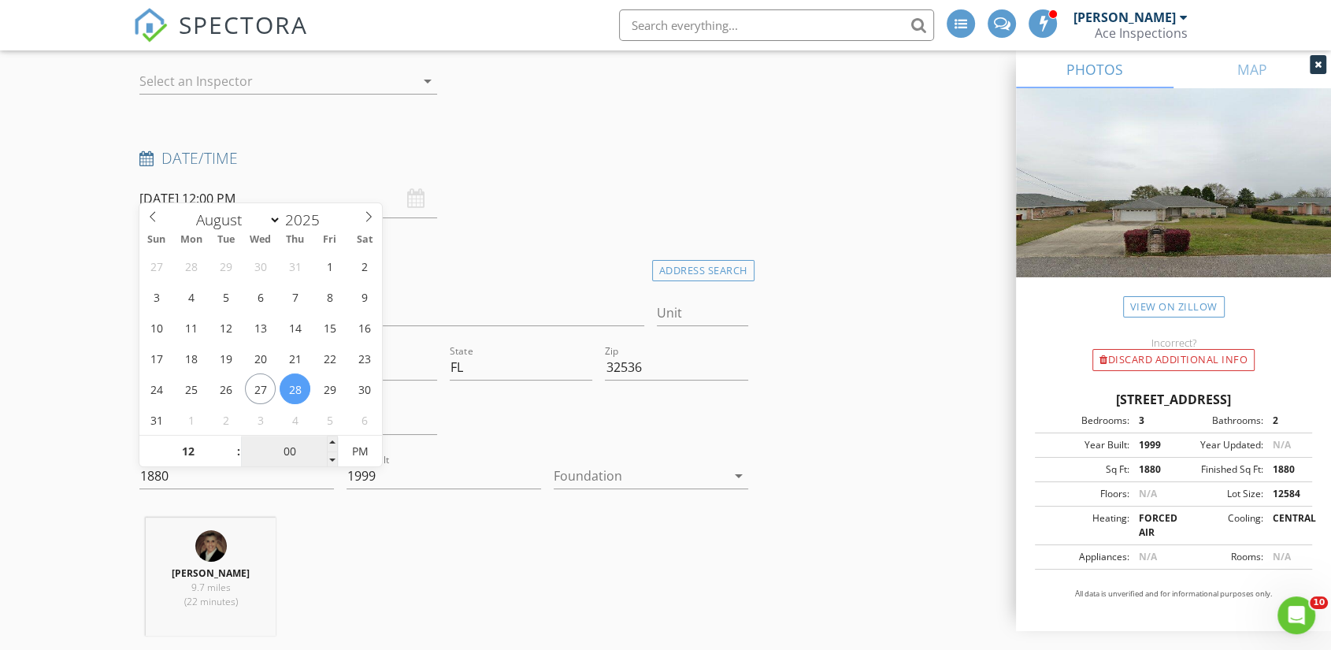
click at [292, 456] on input "00" at bounding box center [289, 451] width 97 height 31
type input "30"
type input "08/28/2025 12:30 PM"
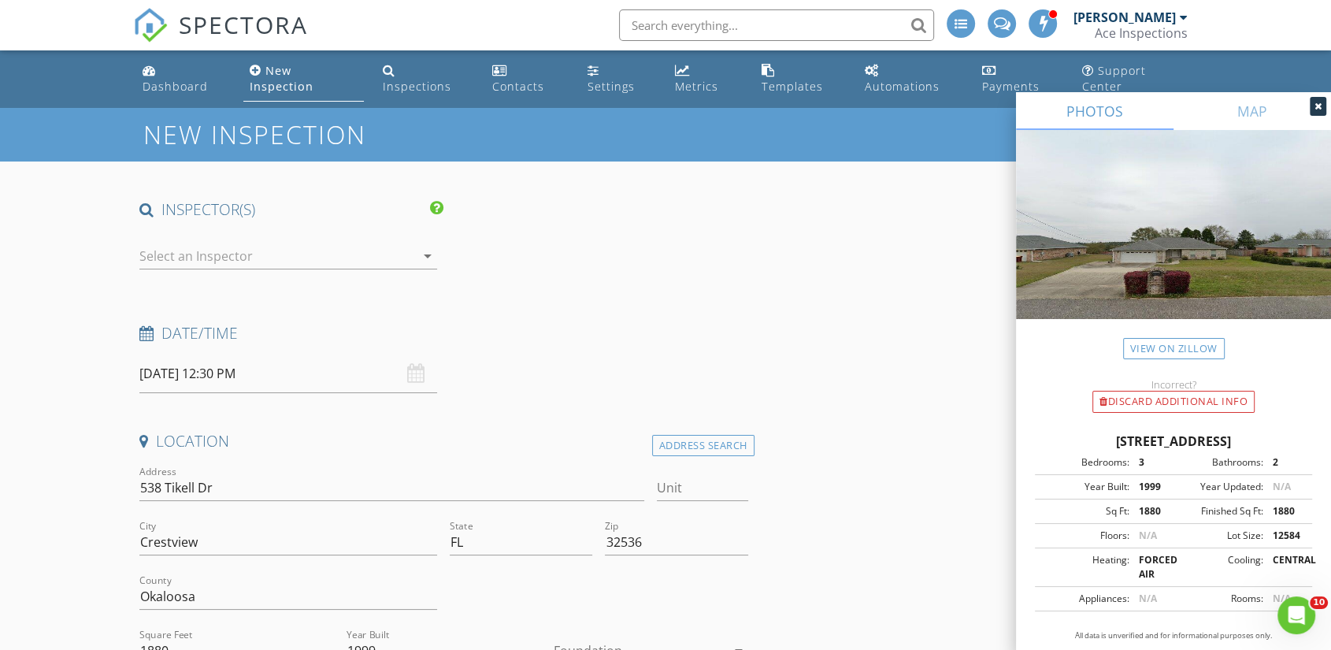
click at [220, 243] on div at bounding box center [277, 255] width 276 height 25
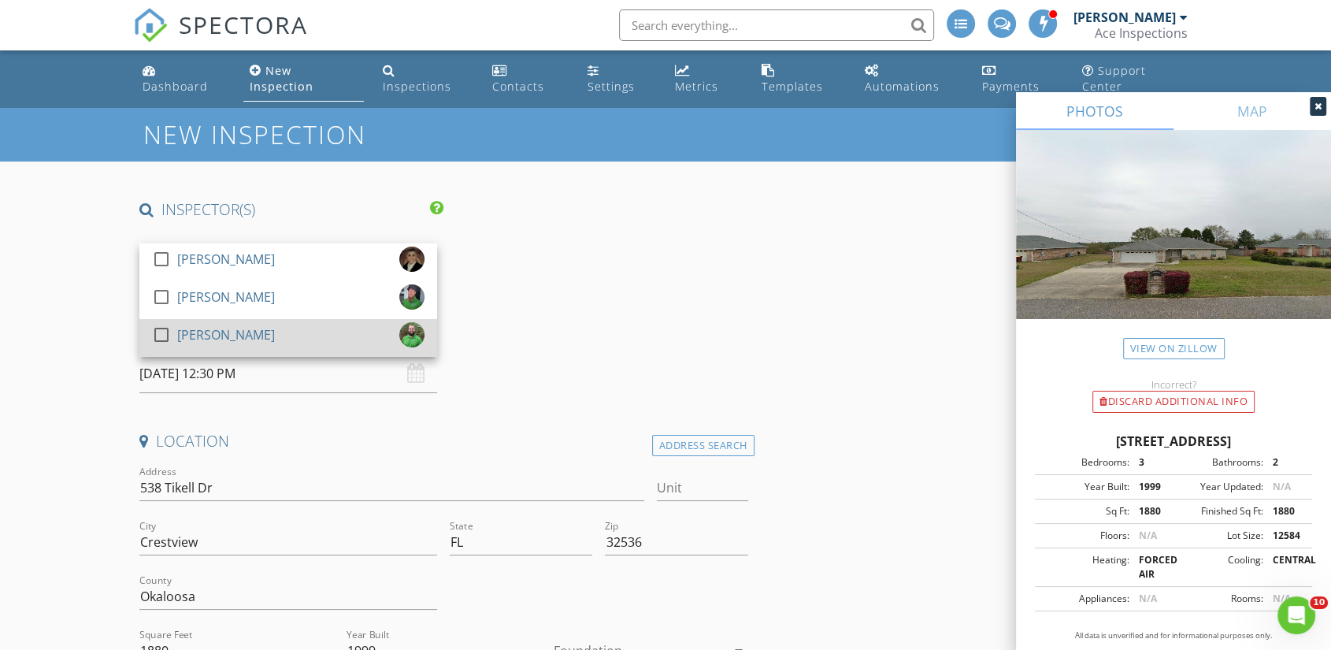
click at [225, 326] on div "[PERSON_NAME]" at bounding box center [226, 334] width 98 height 25
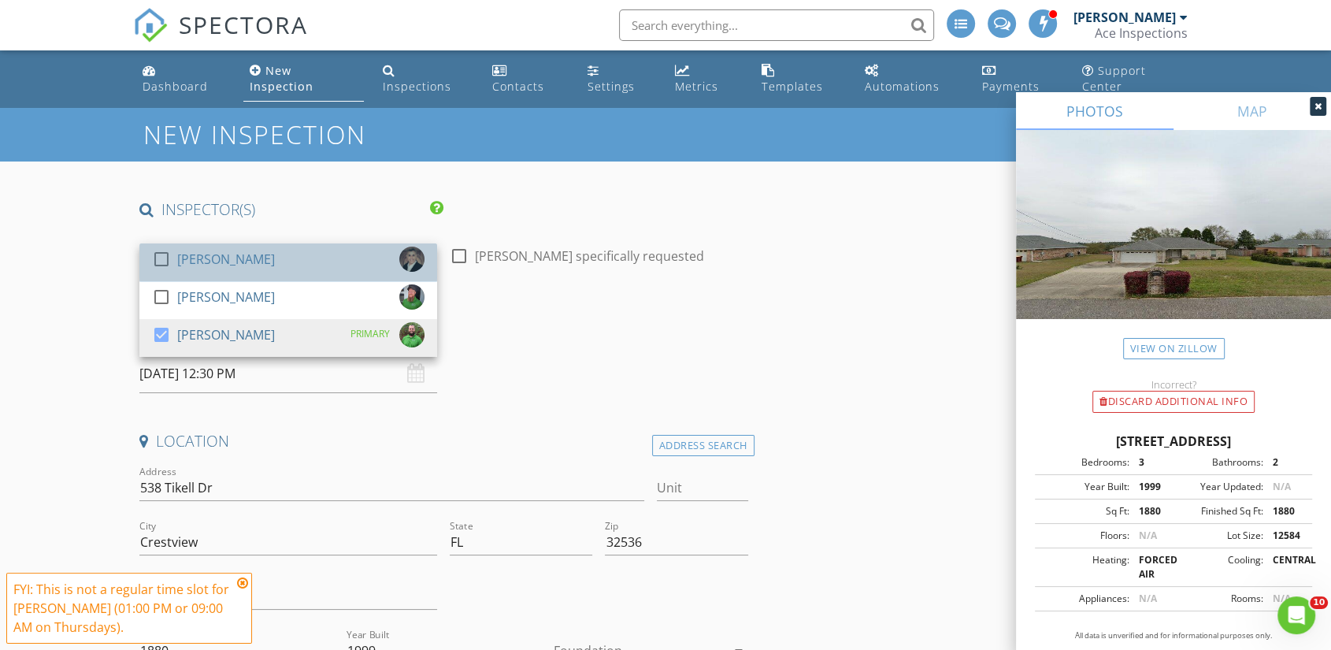
click at [220, 246] on div "[PERSON_NAME]" at bounding box center [226, 258] width 98 height 25
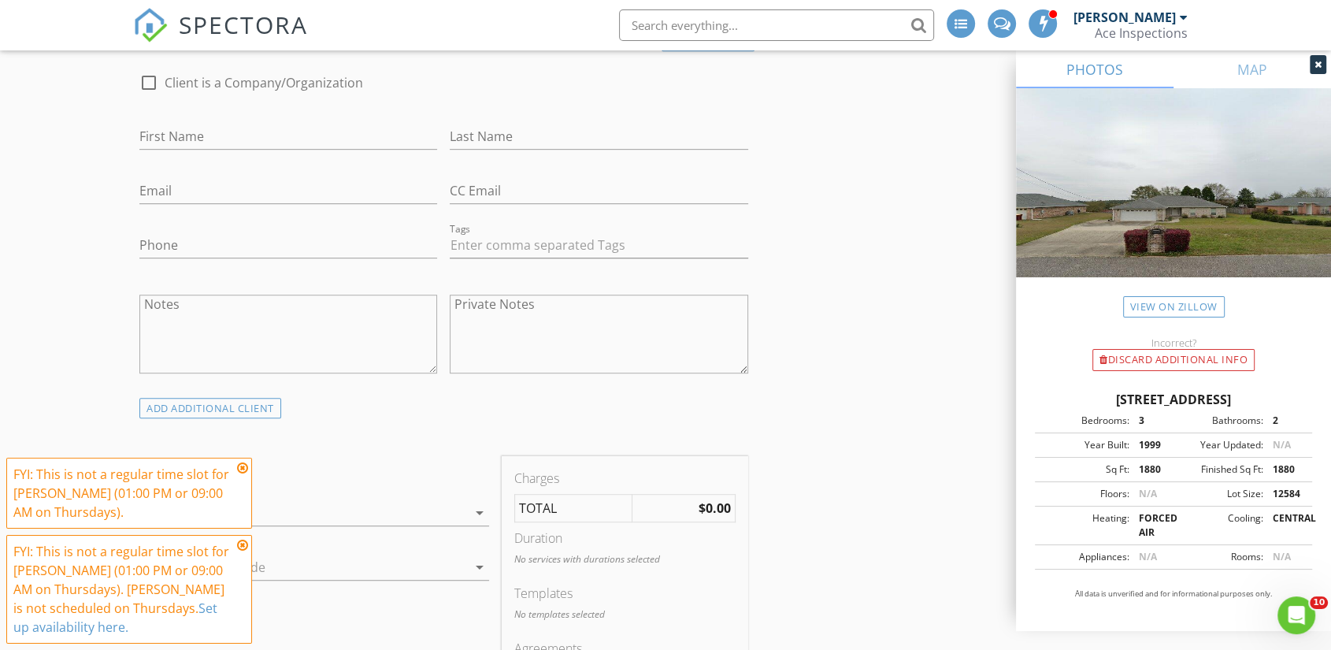
scroll to position [875, 0]
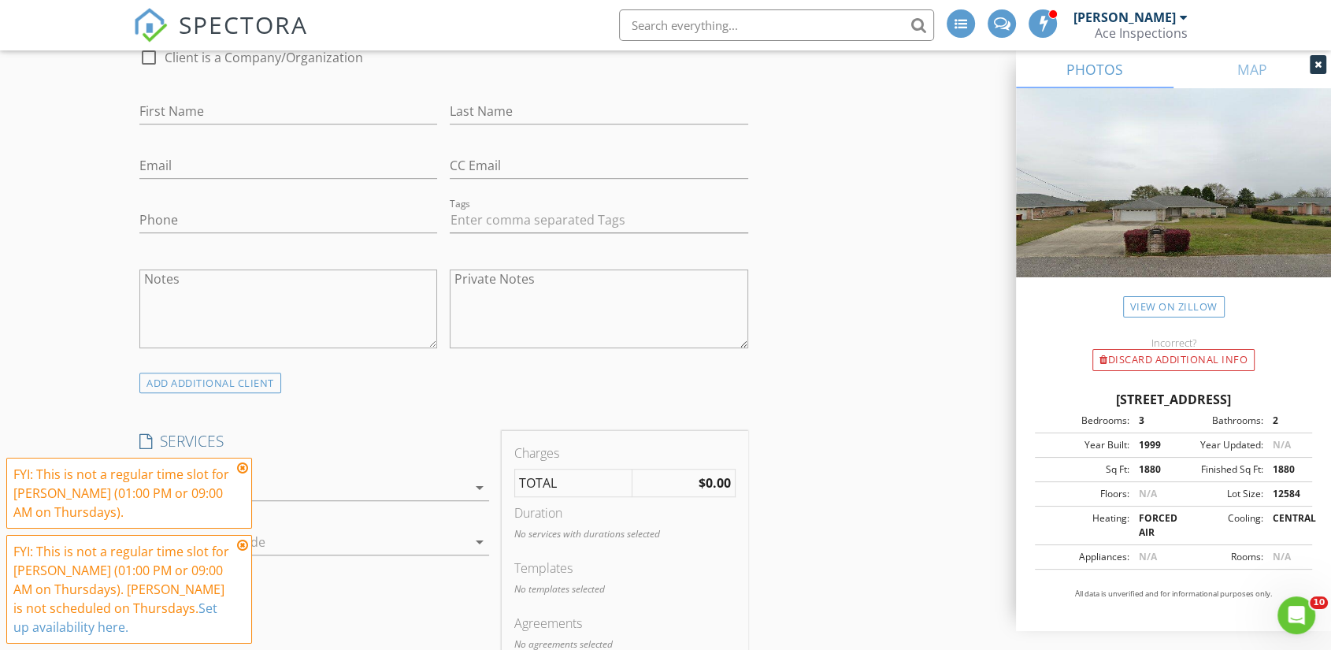
click at [243, 469] on icon at bounding box center [242, 467] width 11 height 13
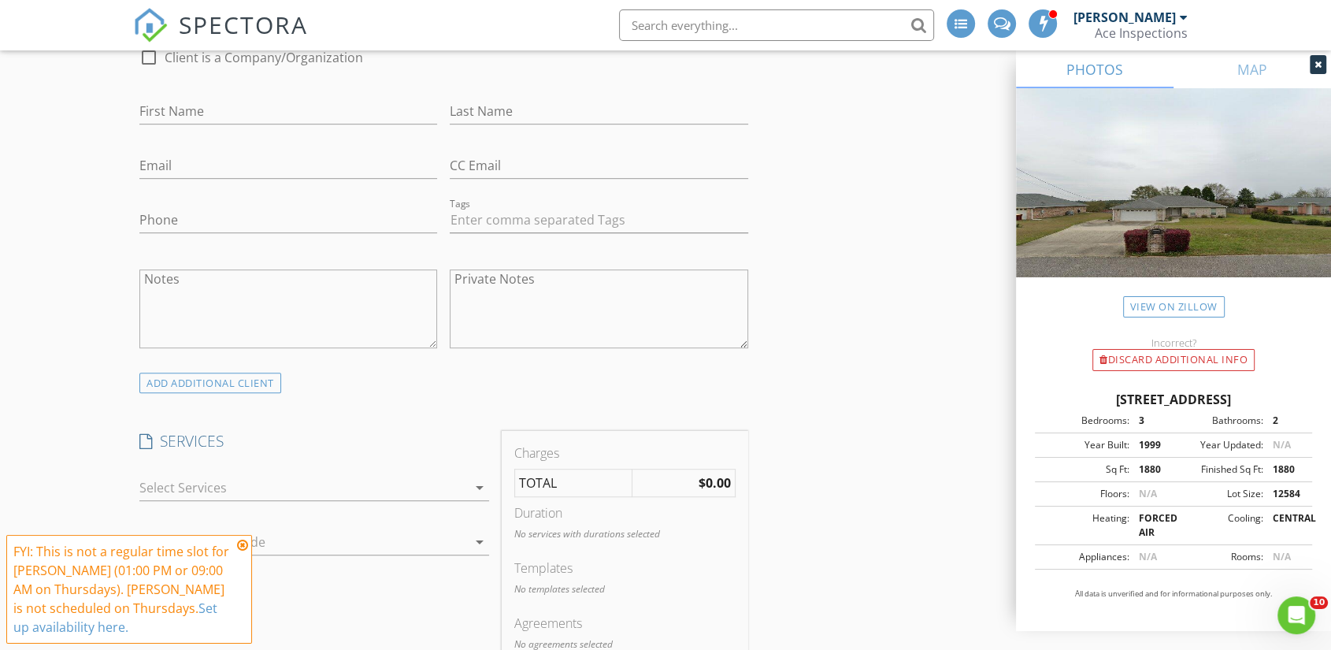
click at [243, 547] on icon at bounding box center [242, 545] width 11 height 13
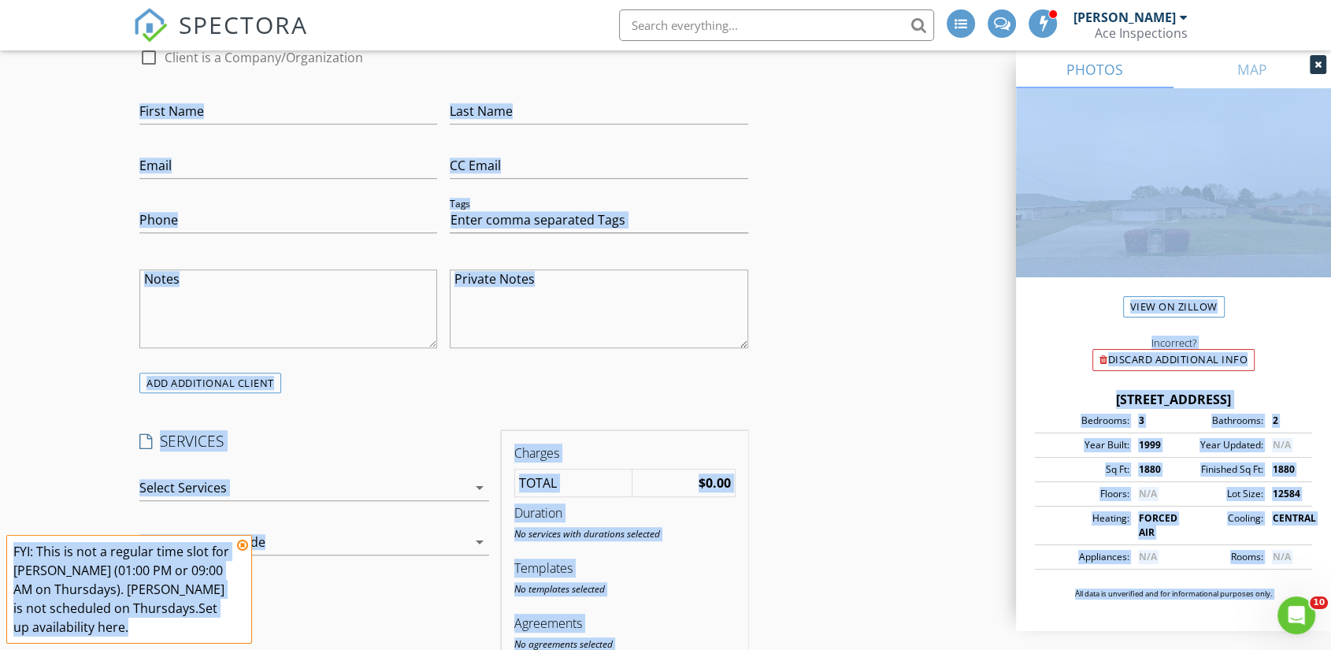
click at [243, 547] on span "FYI: This is not a regular time slot for Matthew Roller (01:00 PM or 09:00 AM o…" at bounding box center [129, 589] width 246 height 109
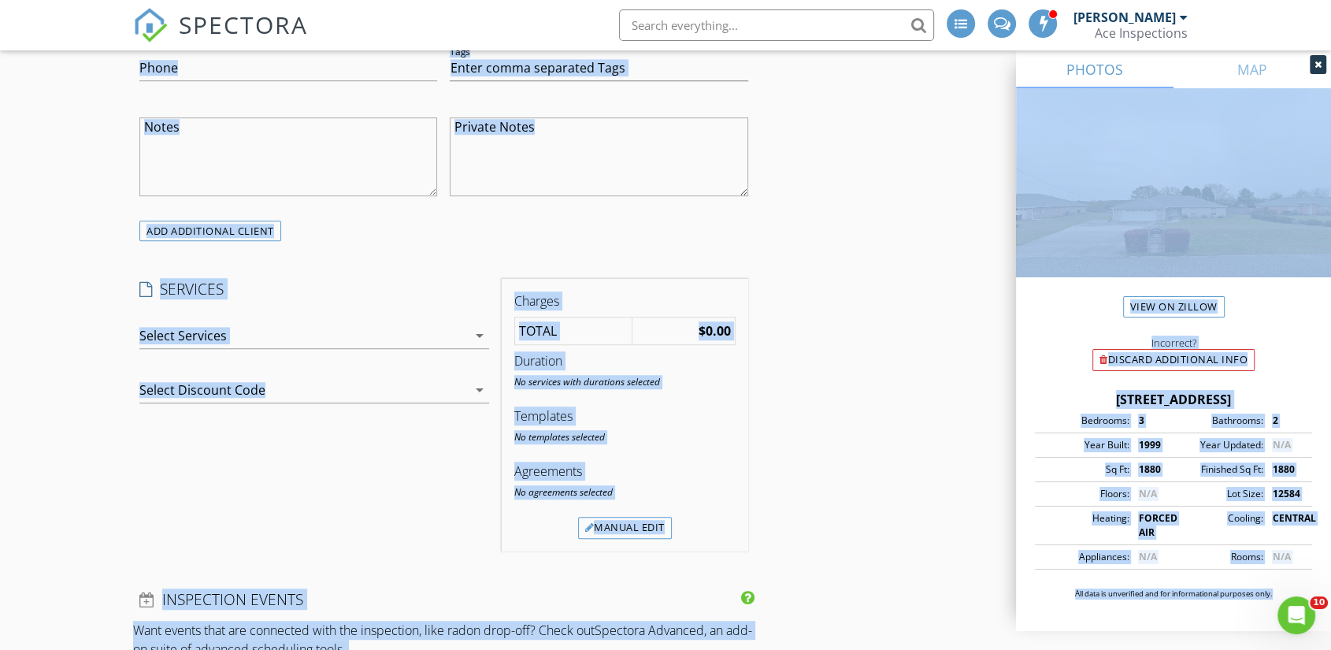
scroll to position [1050, 0]
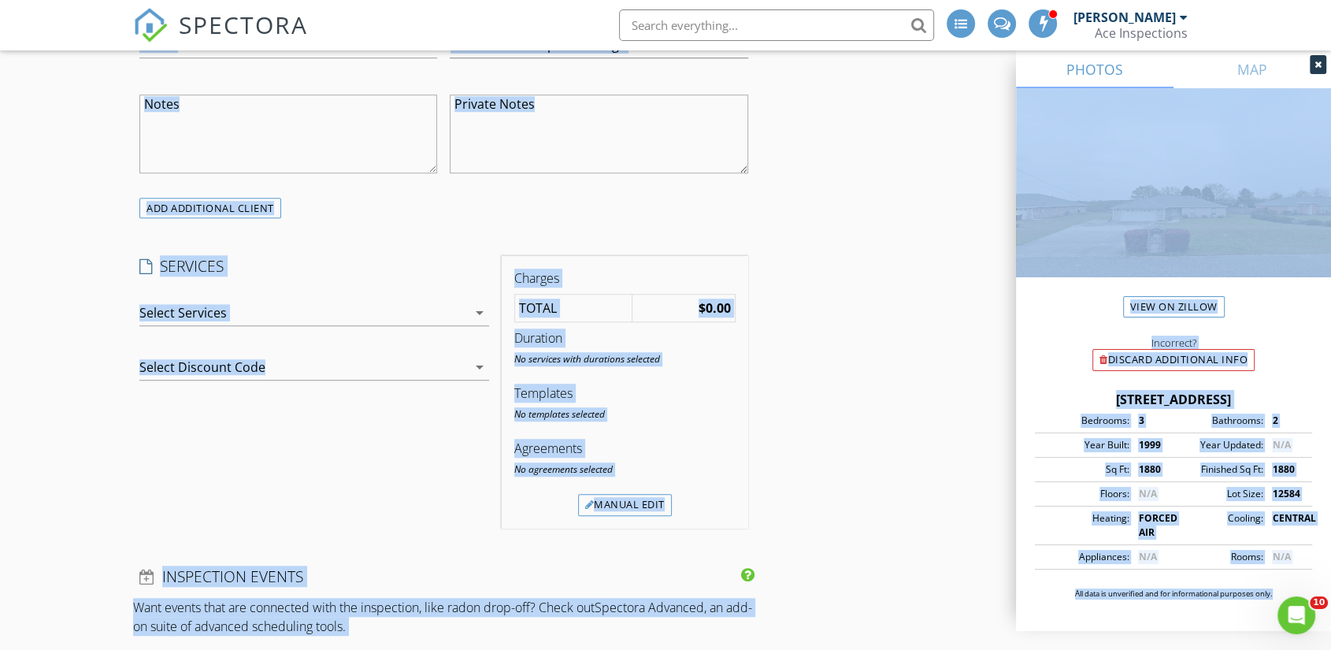
click at [227, 301] on div at bounding box center [303, 312] width 328 height 25
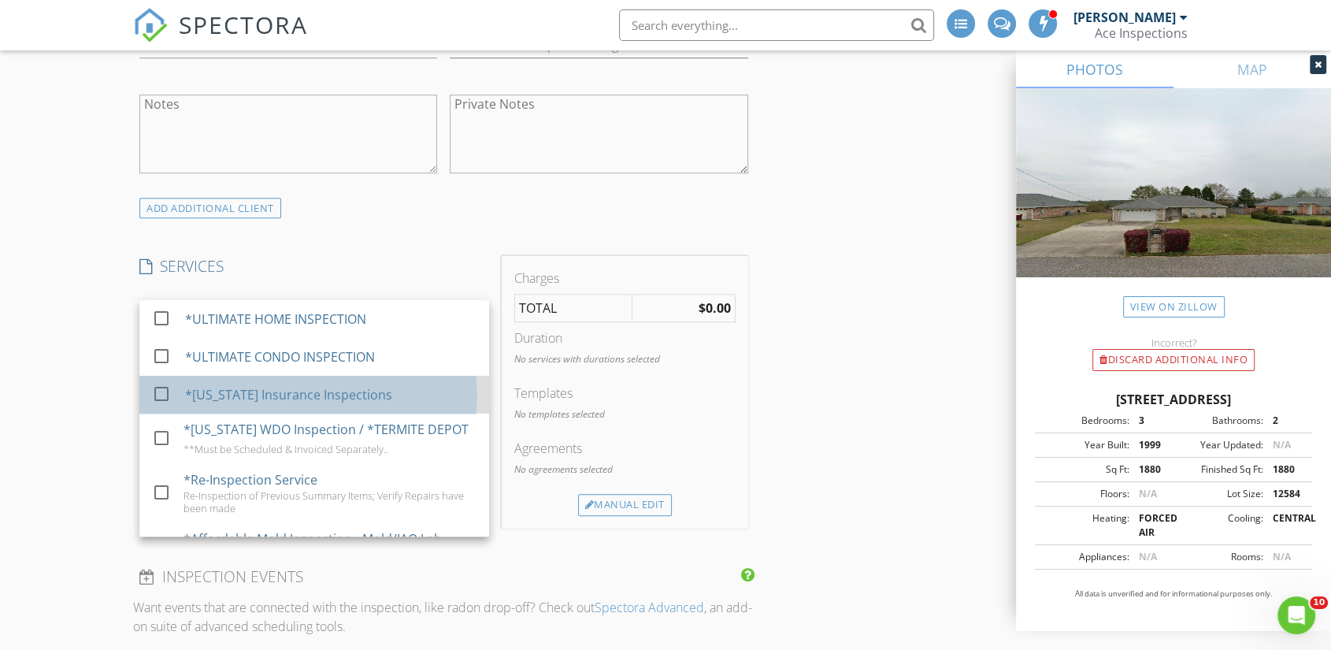
click at [250, 385] on div "*Florida Insurance Inspections" at bounding box center [288, 394] width 207 height 19
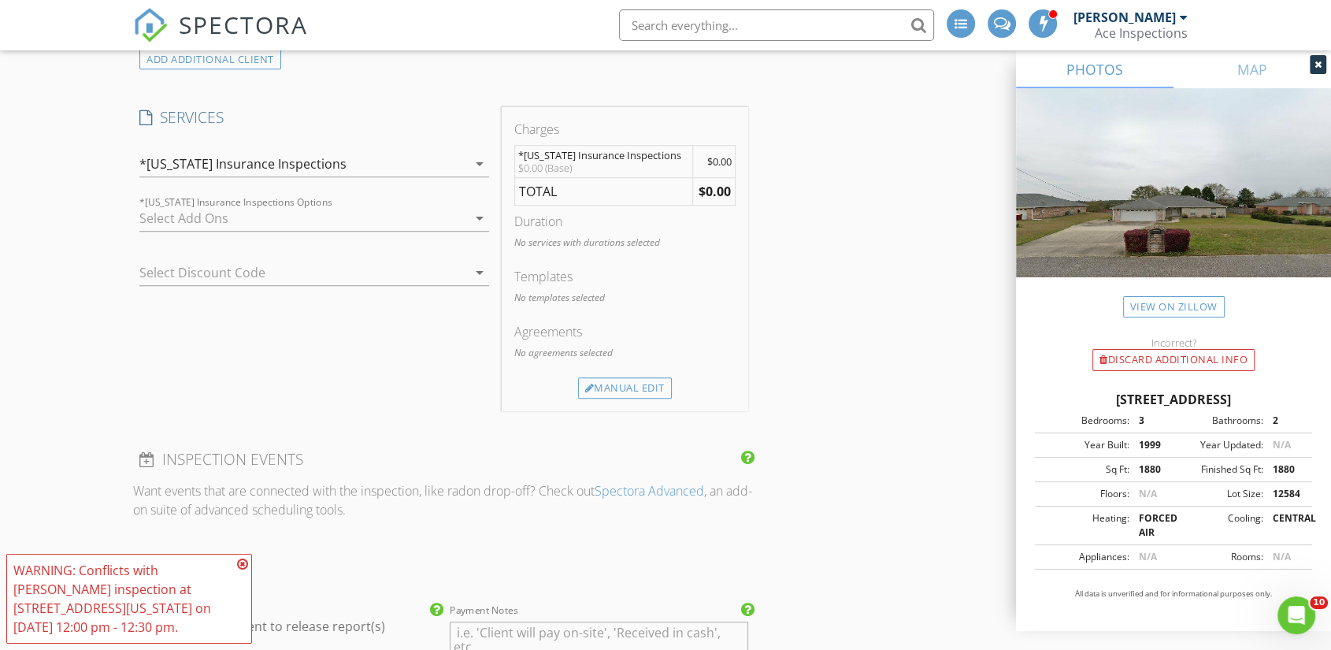
scroll to position [1224, 0]
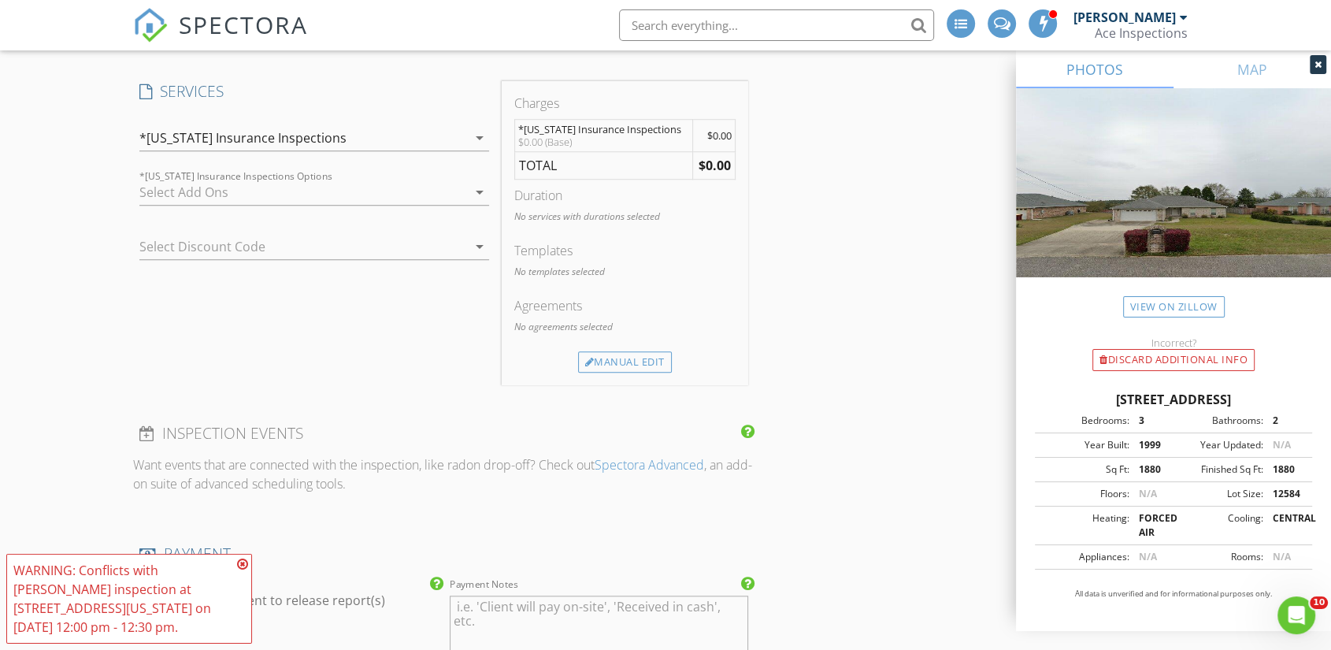
click at [195, 180] on div at bounding box center [303, 192] width 328 height 25
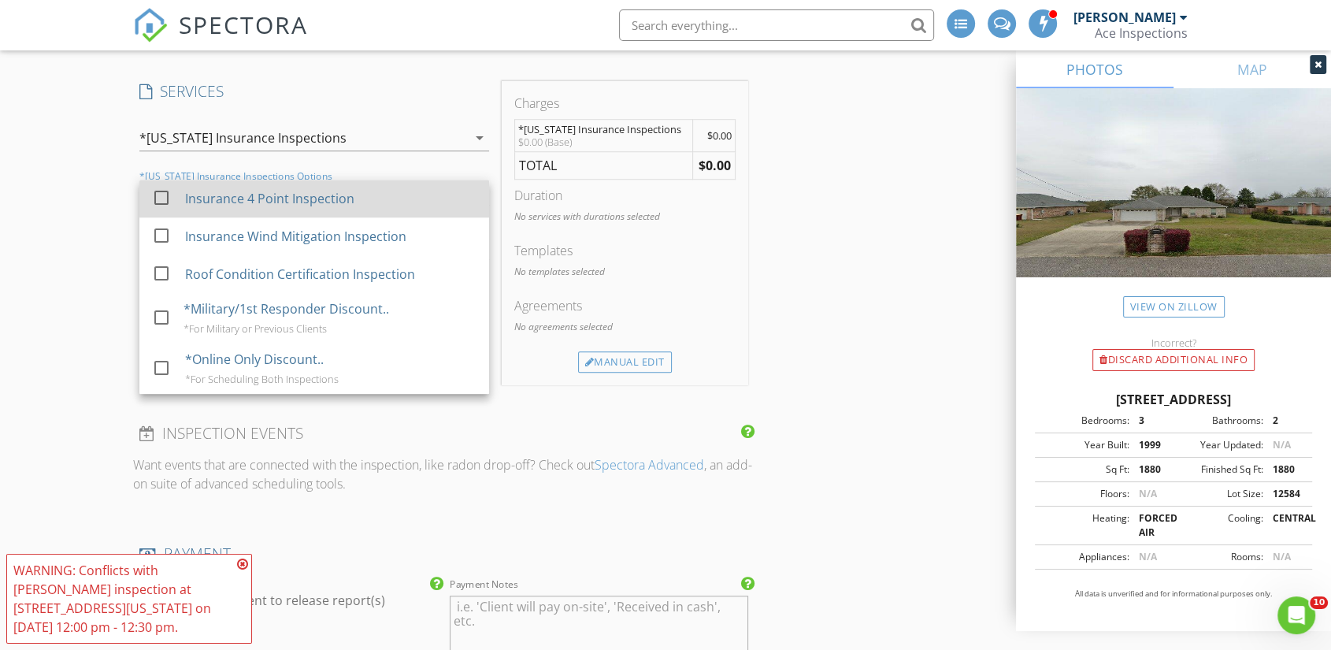
click at [205, 189] on div "Insurance 4 Point Inspection" at bounding box center [269, 198] width 169 height 19
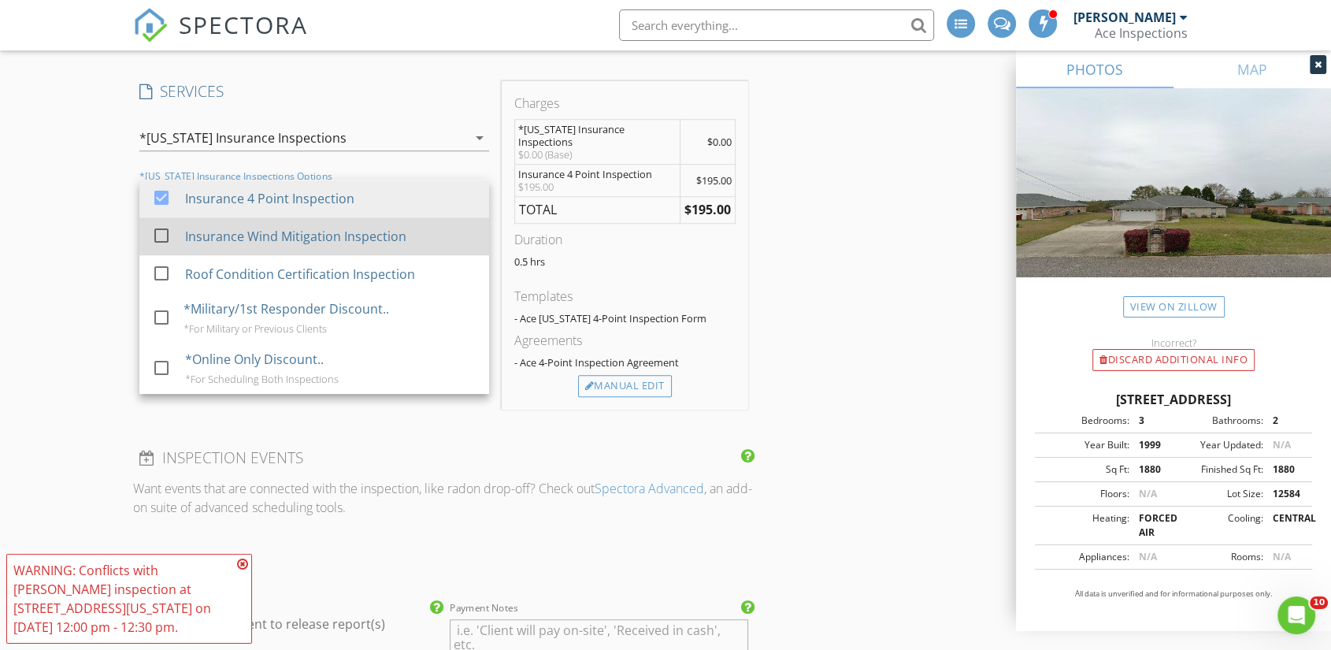
click at [214, 227] on div "Insurance Wind Mitigation Inspection" at bounding box center [295, 236] width 221 height 19
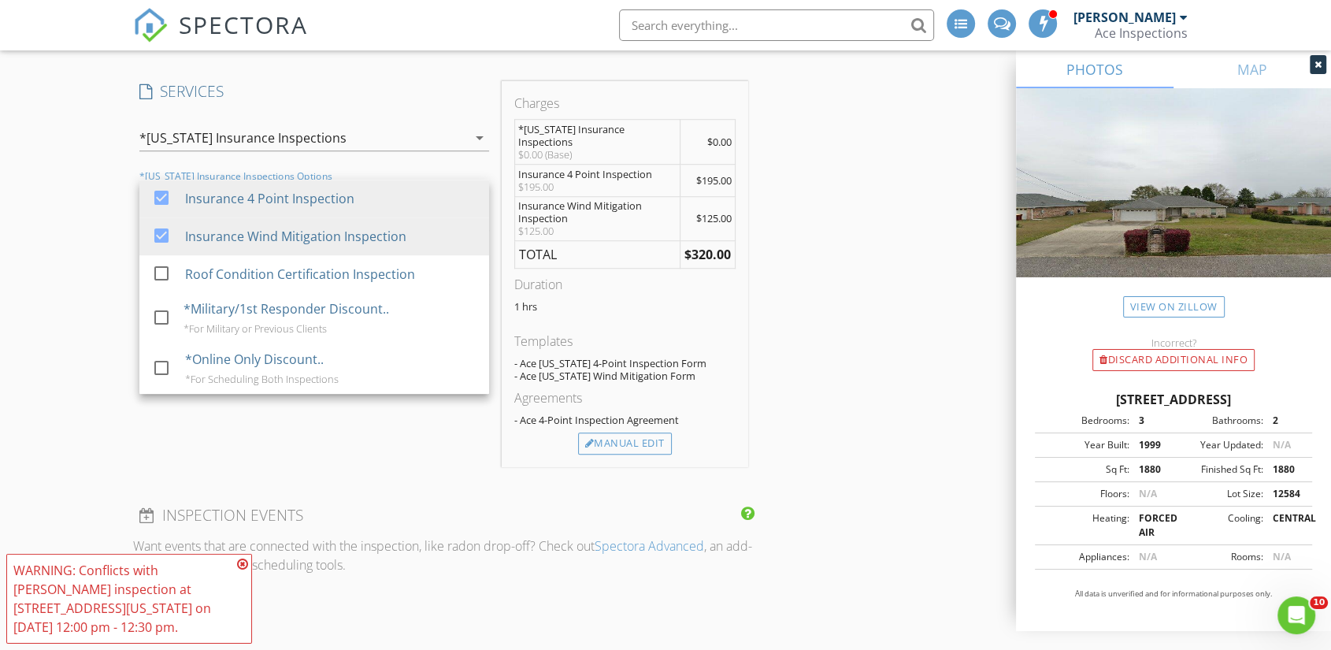
click at [815, 346] on div "INSPECTOR(S) check_box Walter Lindberg check_box_outline_blank Jeremy DeStafney…" at bounding box center [665, 594] width 1065 height 3238
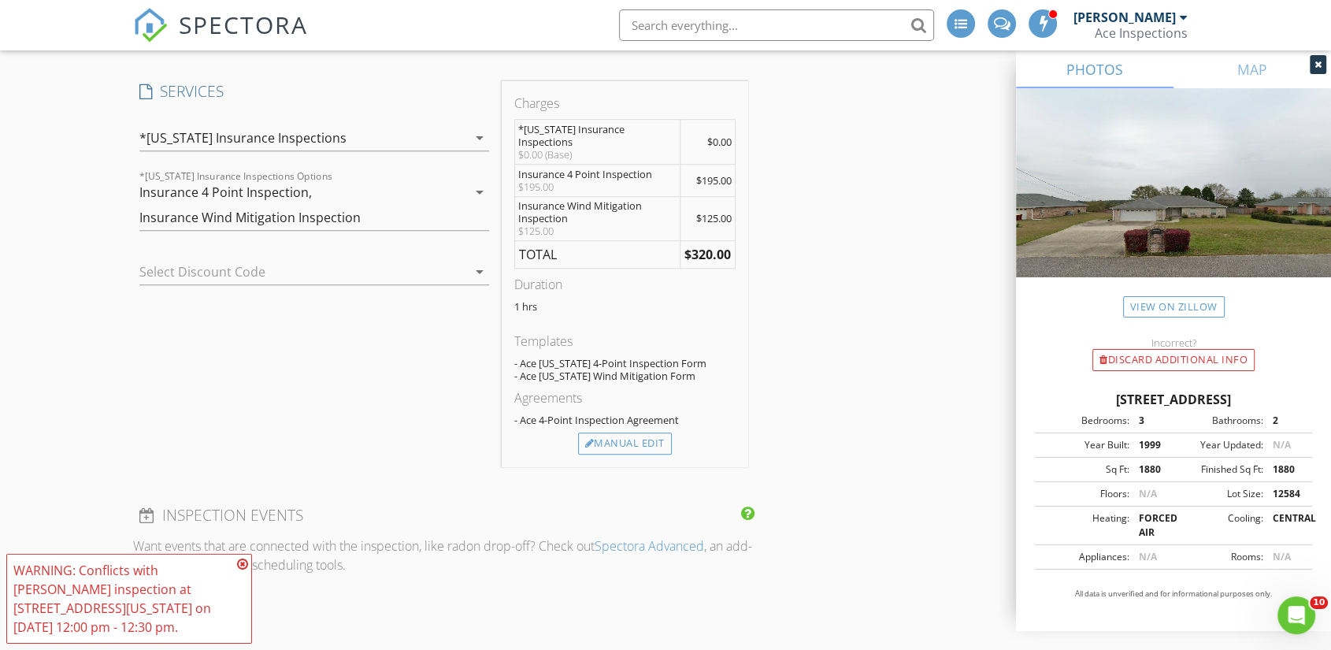
click at [307, 210] on div "Insurance Wind Mitigation Inspection" at bounding box center [249, 217] width 221 height 14
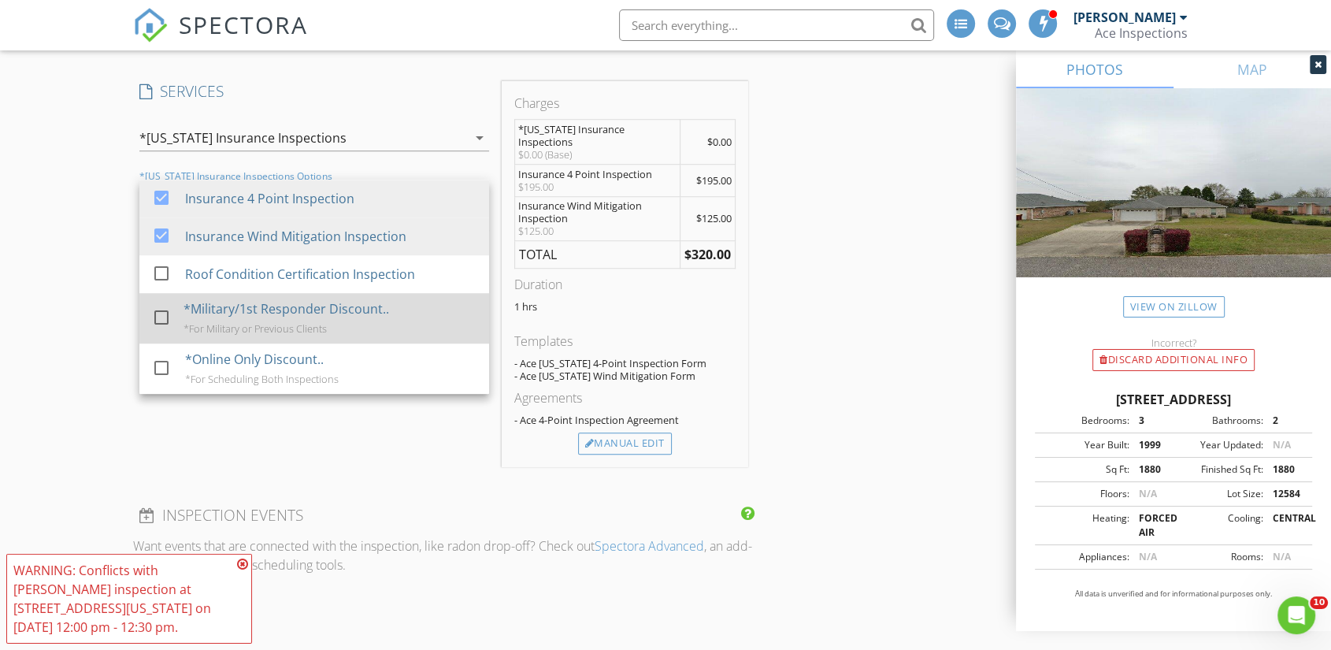
click at [276, 299] on div "*Military/1st Responder Discount.." at bounding box center [286, 308] width 206 height 19
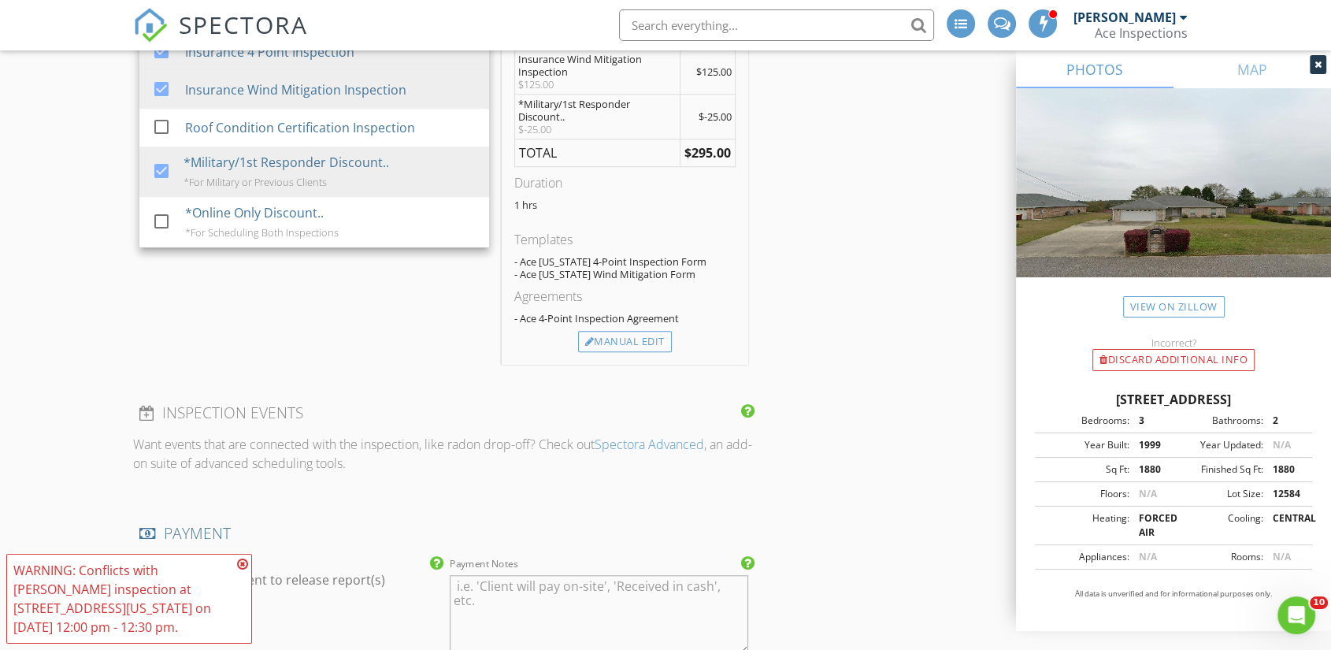
scroll to position [1399, 0]
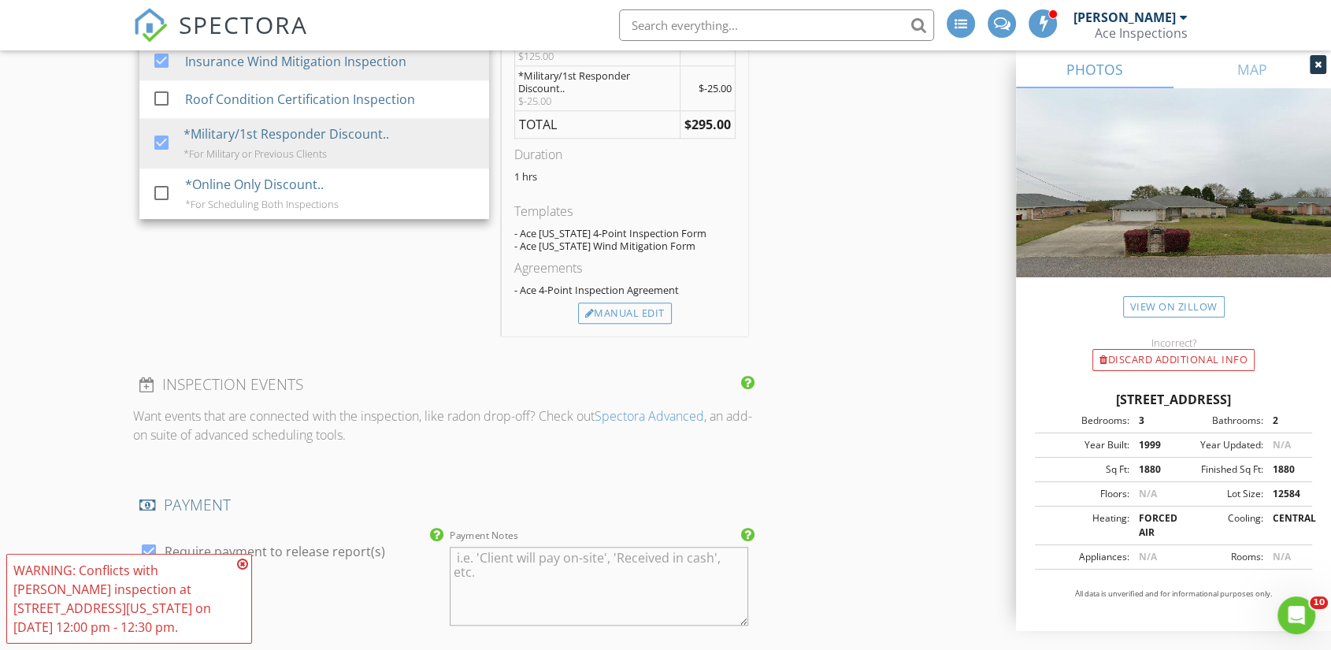
click at [844, 365] on div "INSPECTOR(S) check_box Walter Lindberg check_box_outline_blank Jeremy DeStafney…" at bounding box center [665, 441] width 1065 height 3282
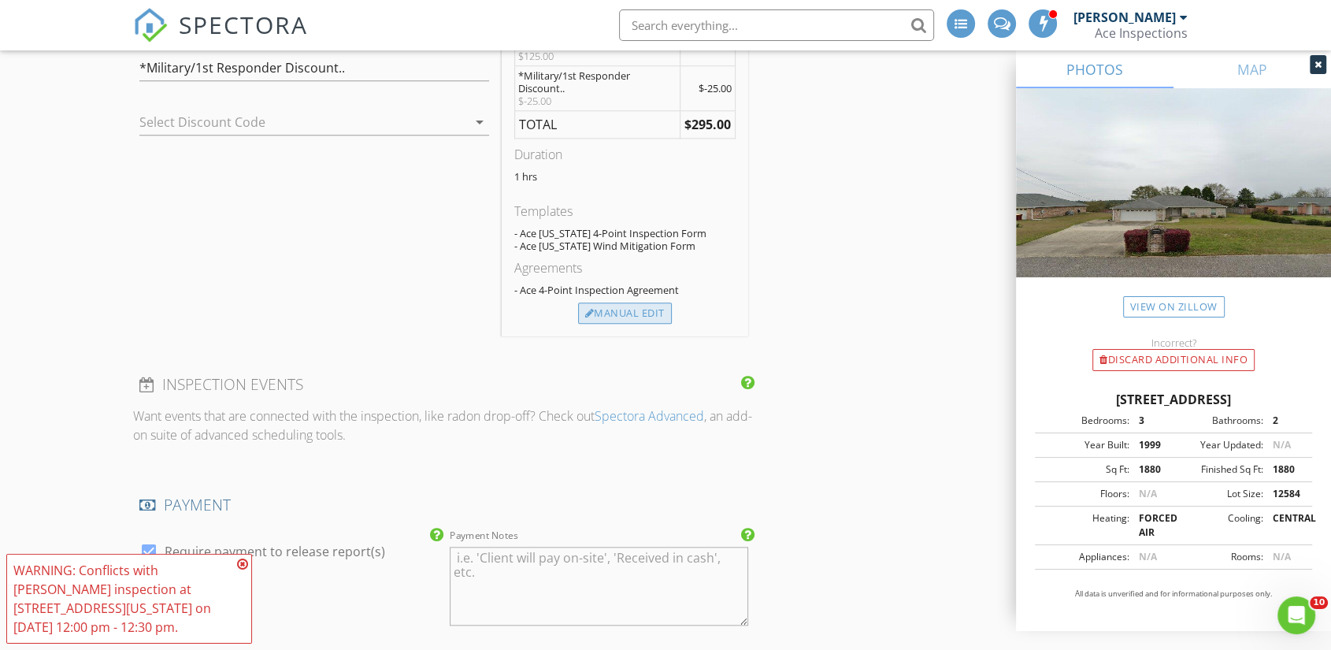
click at [636, 302] on div "Manual Edit" at bounding box center [625, 313] width 94 height 22
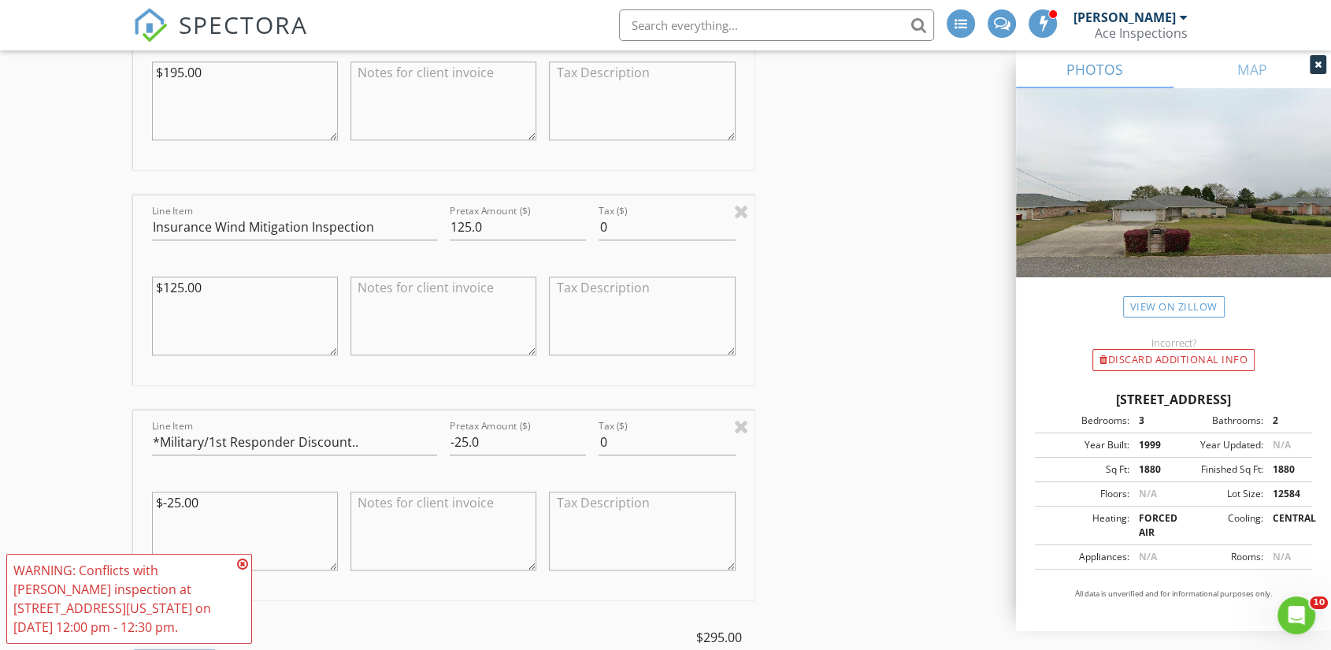
scroll to position [1924, 0]
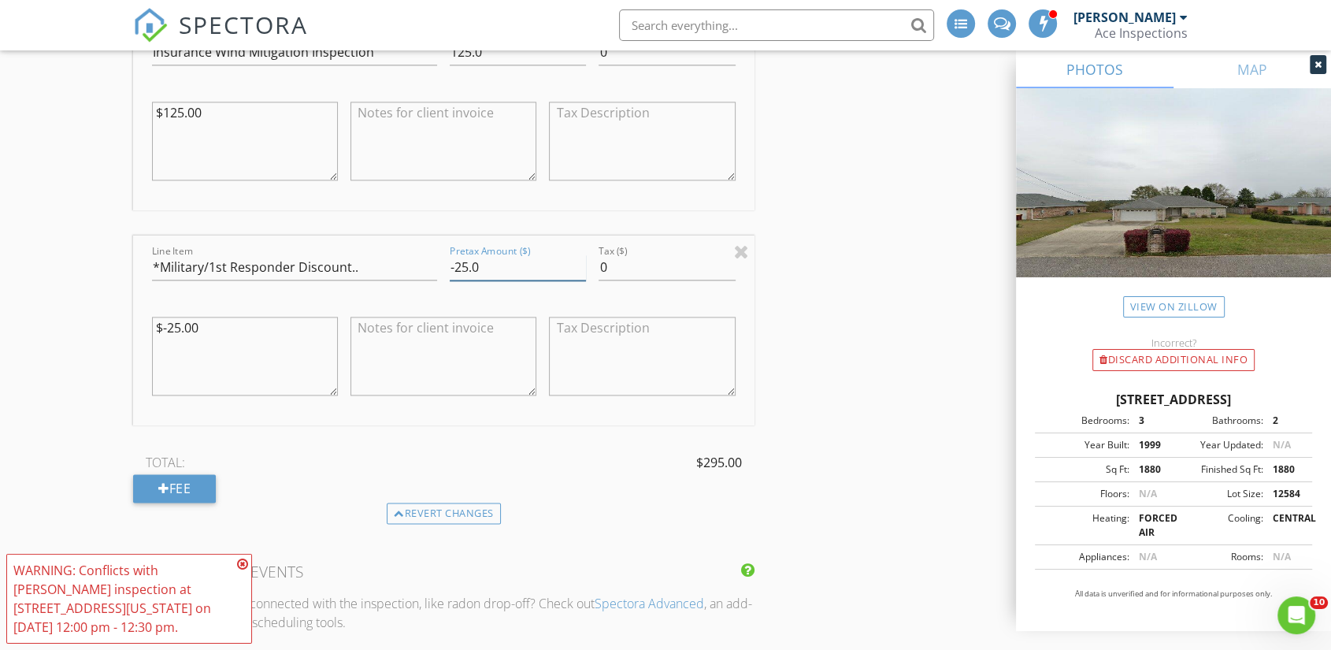
click at [460, 254] on input "-25.0" at bounding box center [518, 267] width 136 height 26
type input "-125.0"
click at [40, 244] on div "New Inspection INSPECTOR(S) check_box Walter Lindberg check_box_outline_blank J…" at bounding box center [665, 245] width 1331 height 4124
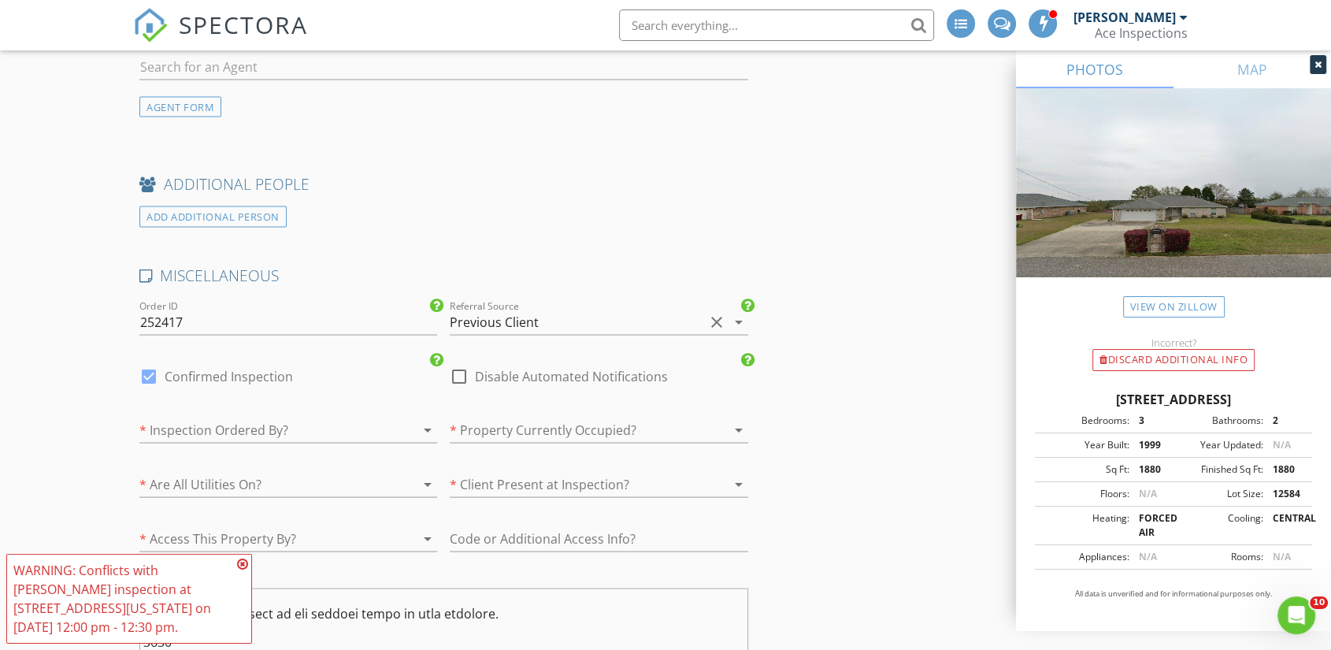
scroll to position [3150, 0]
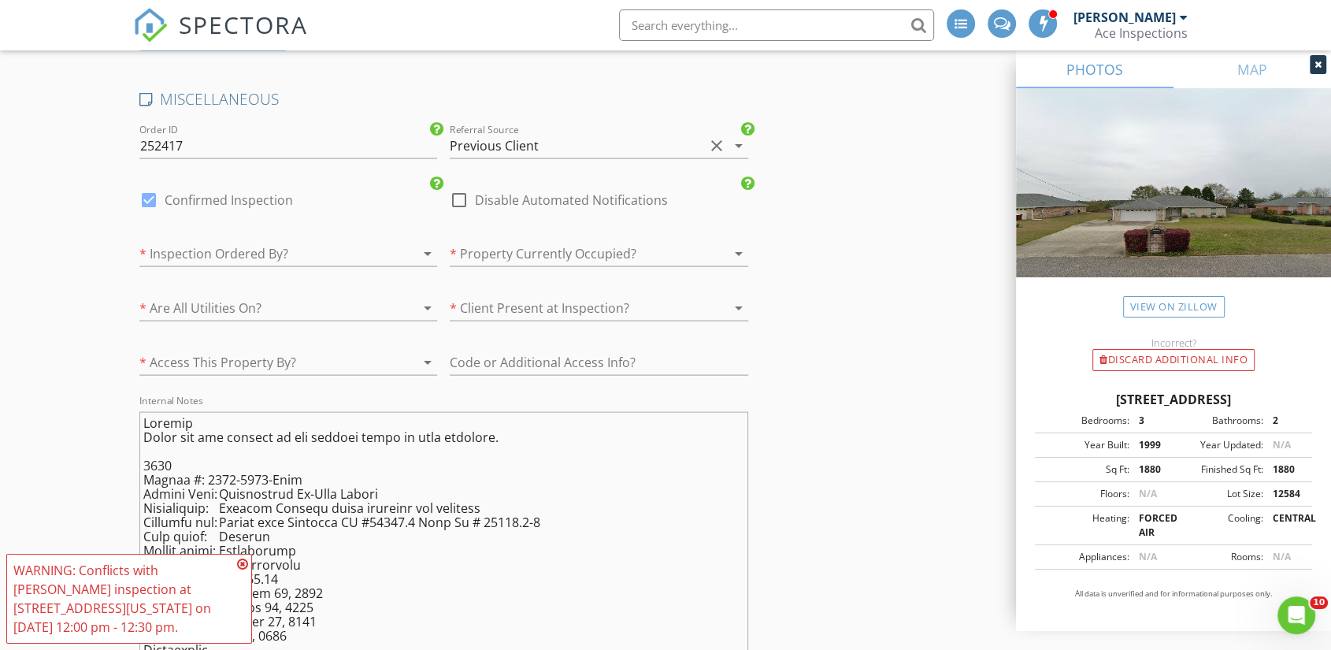
click at [321, 241] on div at bounding box center [266, 253] width 254 height 25
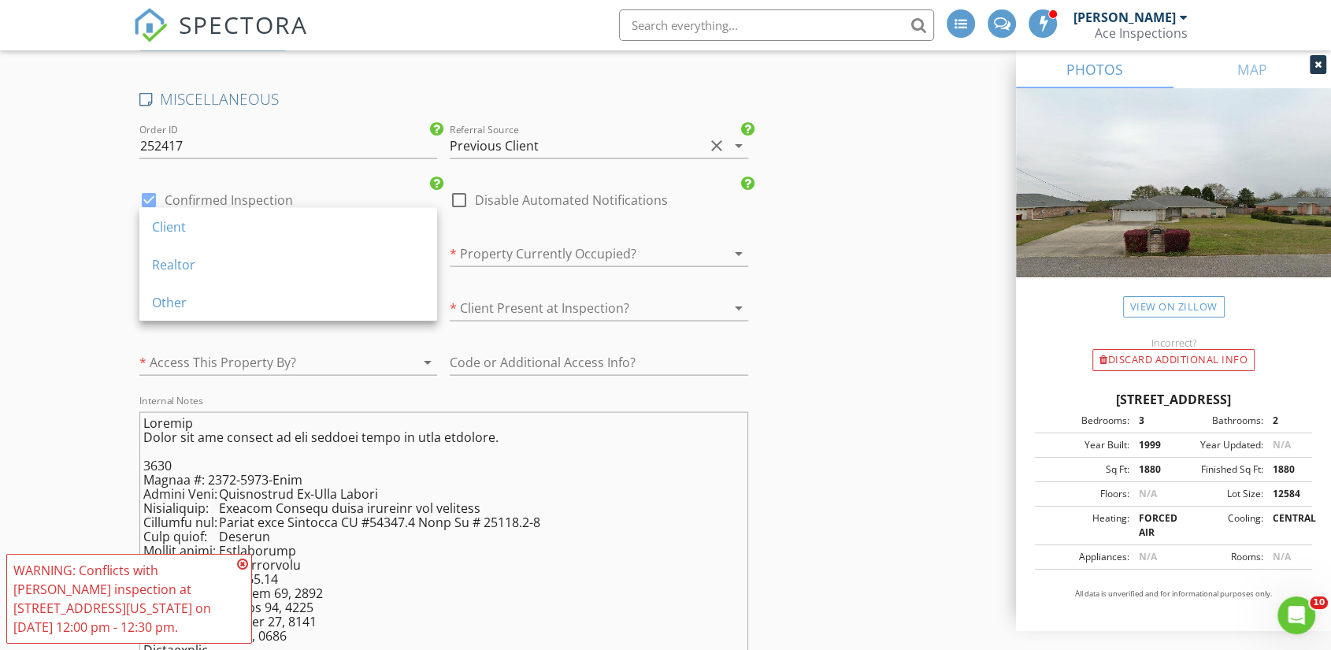
click at [321, 219] on div "Client" at bounding box center [288, 227] width 298 height 38
click at [321, 219] on div "Client" at bounding box center [288, 226] width 272 height 19
click at [321, 241] on div at bounding box center [266, 253] width 254 height 25
click at [278, 243] on div "Client" at bounding box center [288, 227] width 272 height 38
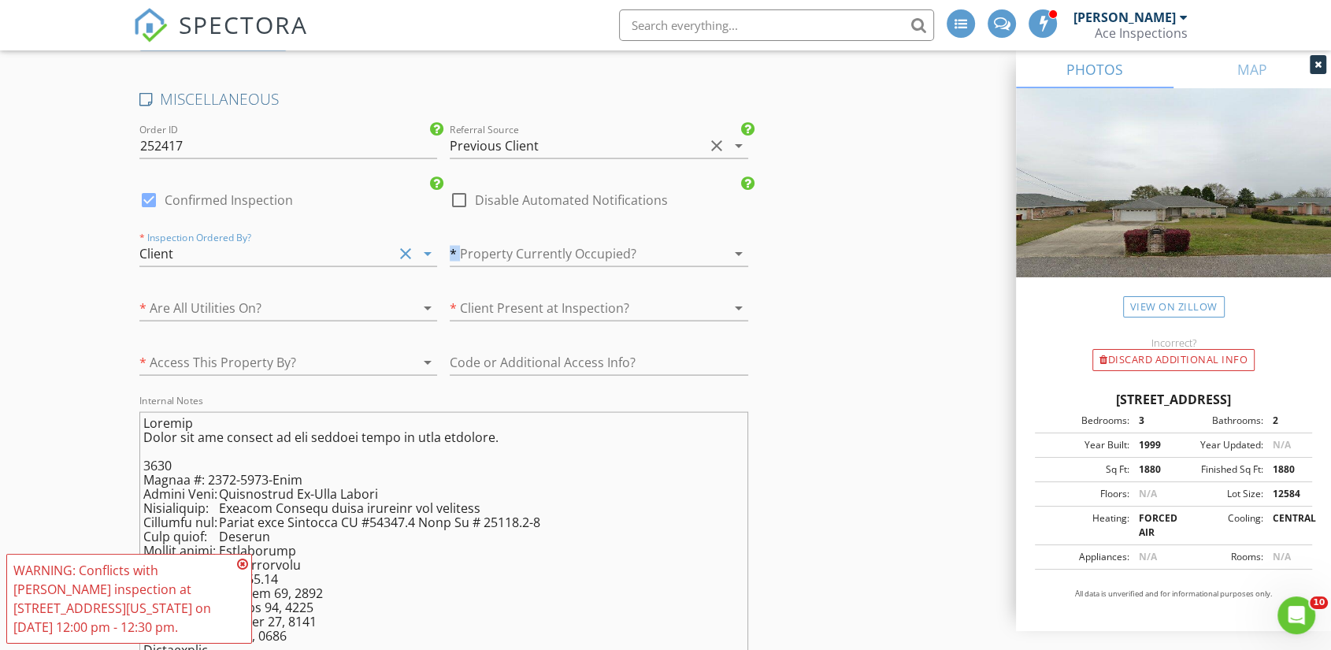
click at [278, 273] on div at bounding box center [288, 277] width 298 height 9
click at [297, 295] on div at bounding box center [266, 307] width 254 height 25
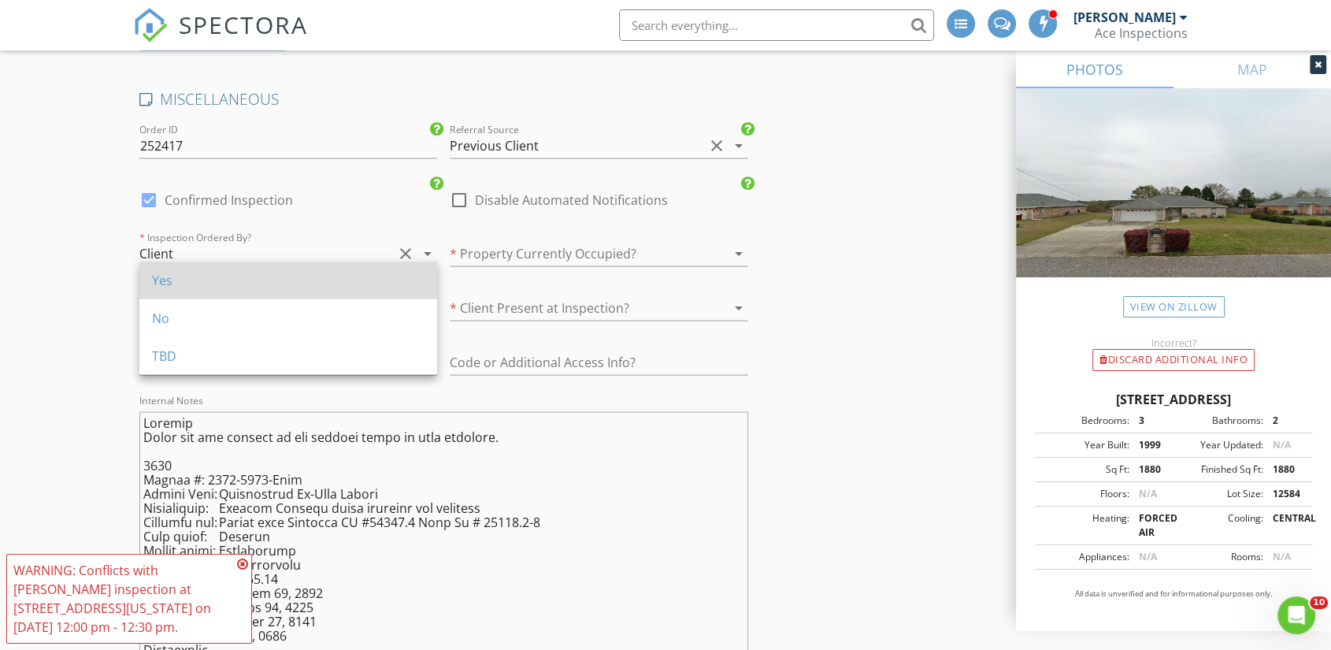
click at [298, 277] on div "Yes" at bounding box center [288, 280] width 272 height 19
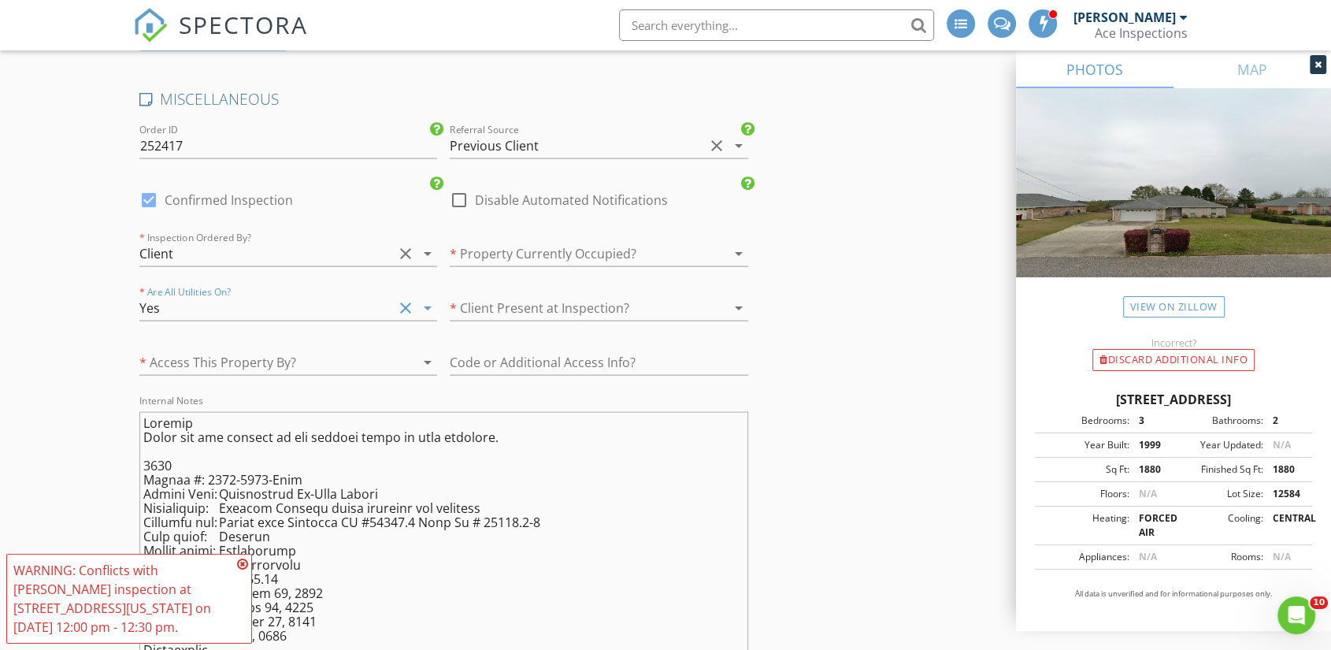
click at [155, 412] on textarea "Internal Notes" at bounding box center [443, 547] width 609 height 271
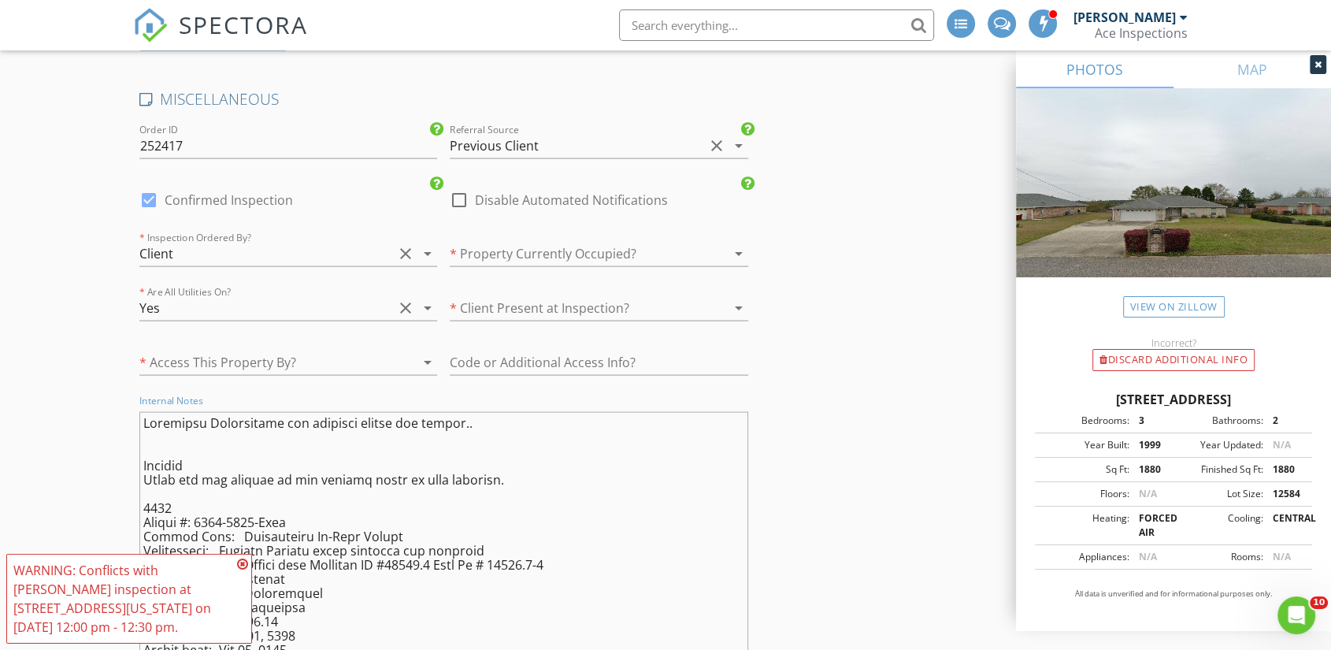
type textarea "Insurance Inspections for previous client and friend.. Permits Below are the de…"
click at [148, 187] on div at bounding box center [148, 200] width 27 height 27
checkbox input "false"
checkbox input "true"
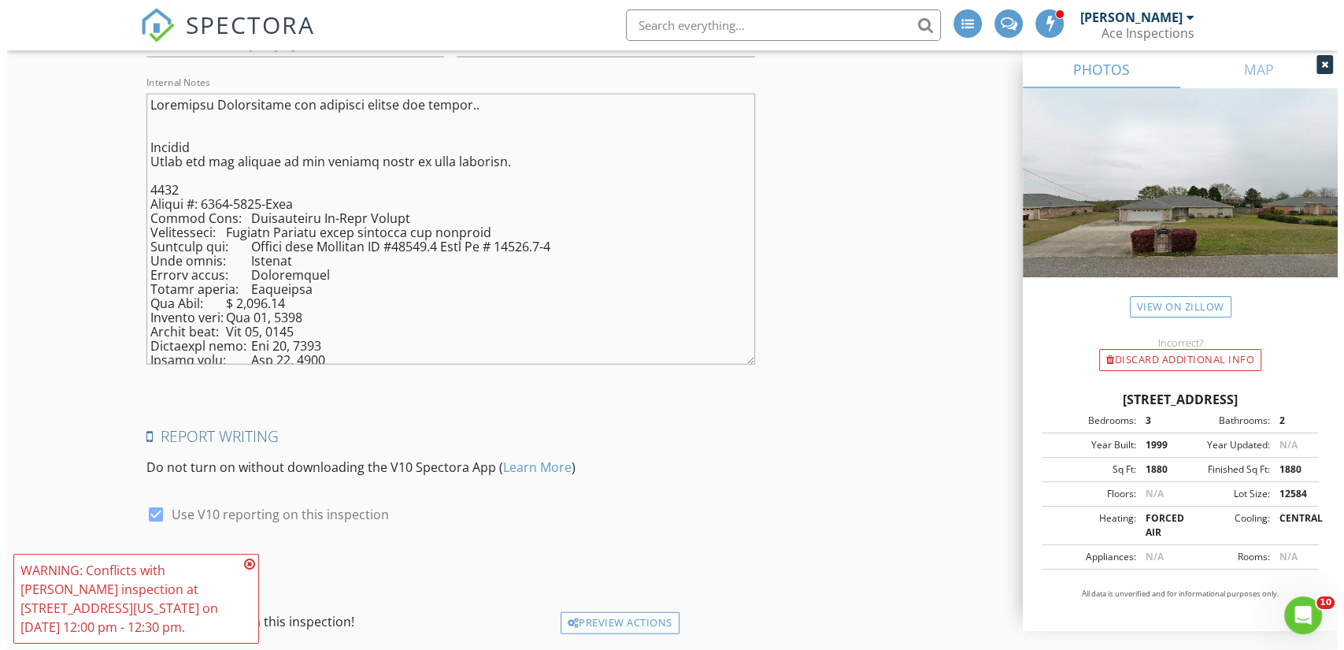
scroll to position [3547, 0]
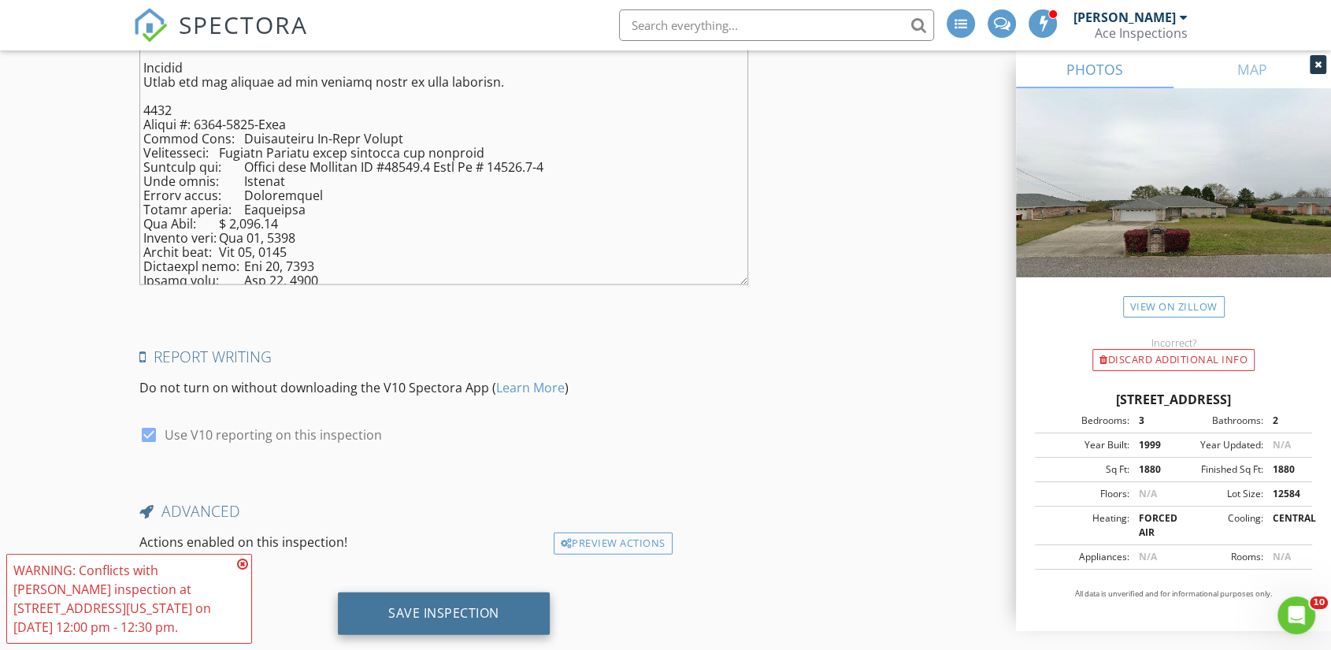
click at [443, 605] on div "Save Inspection" at bounding box center [443, 613] width 111 height 16
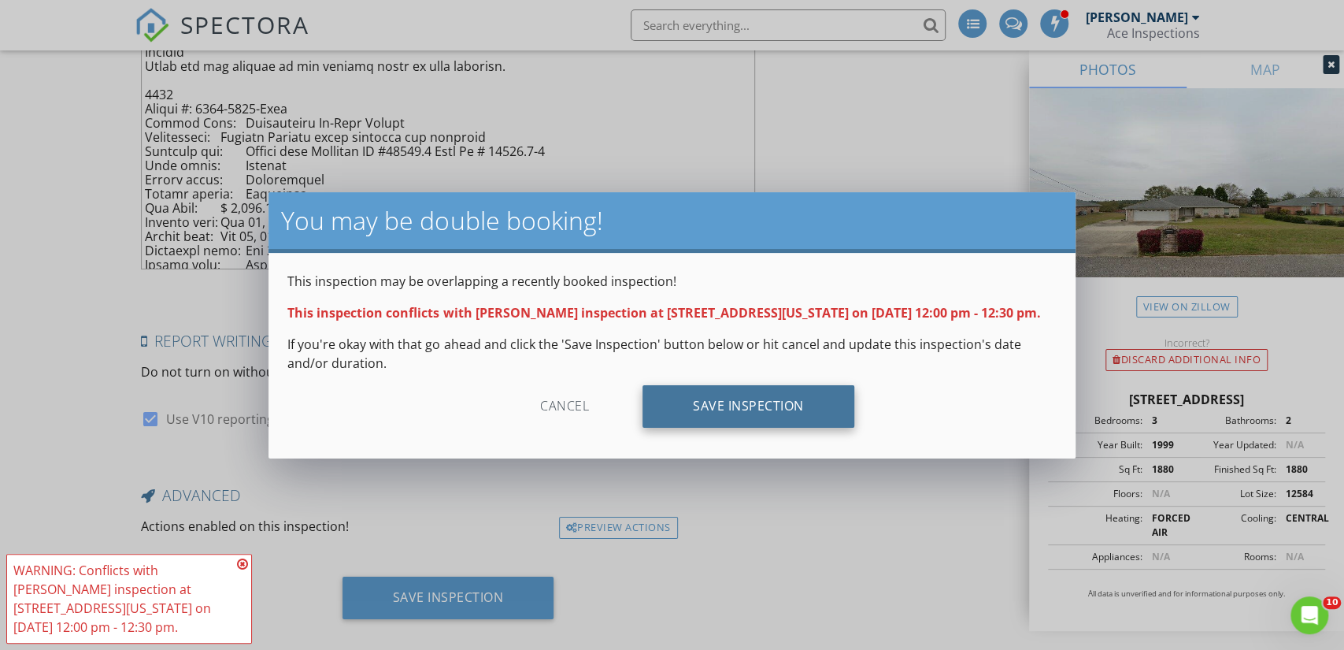
click at [744, 404] on div "Save Inspection" at bounding box center [749, 406] width 212 height 43
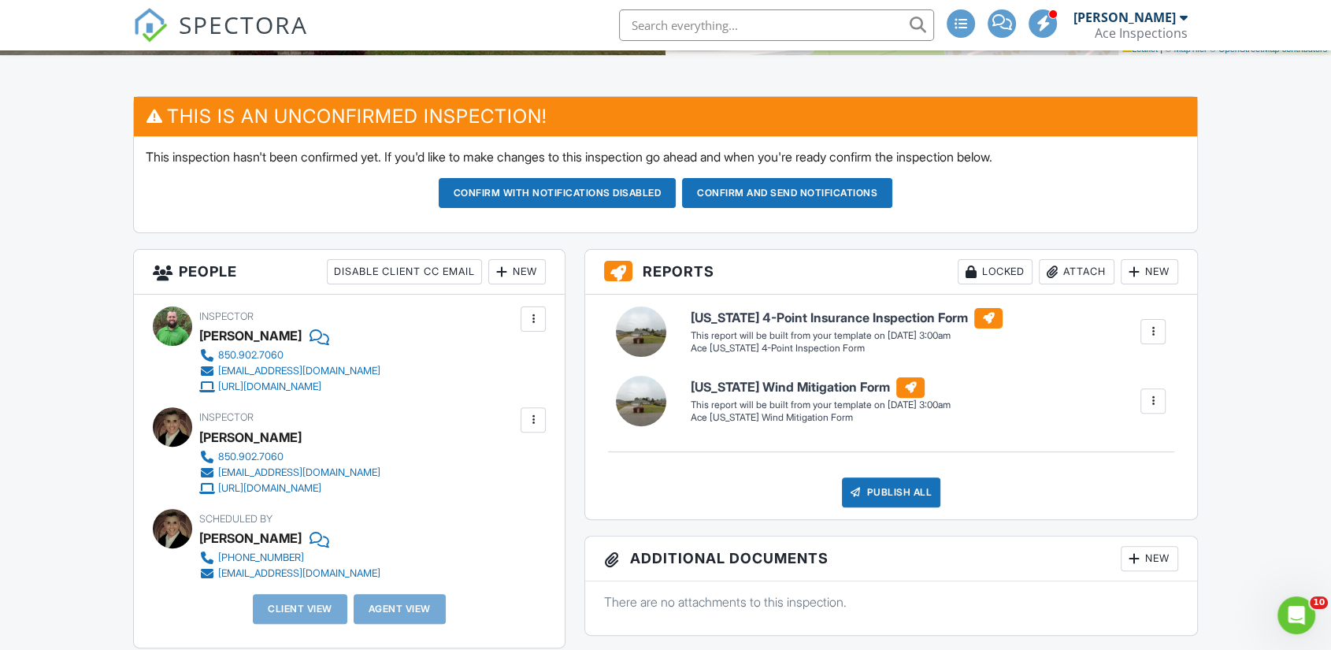
click at [524, 284] on div "New" at bounding box center [516, 271] width 57 height 25
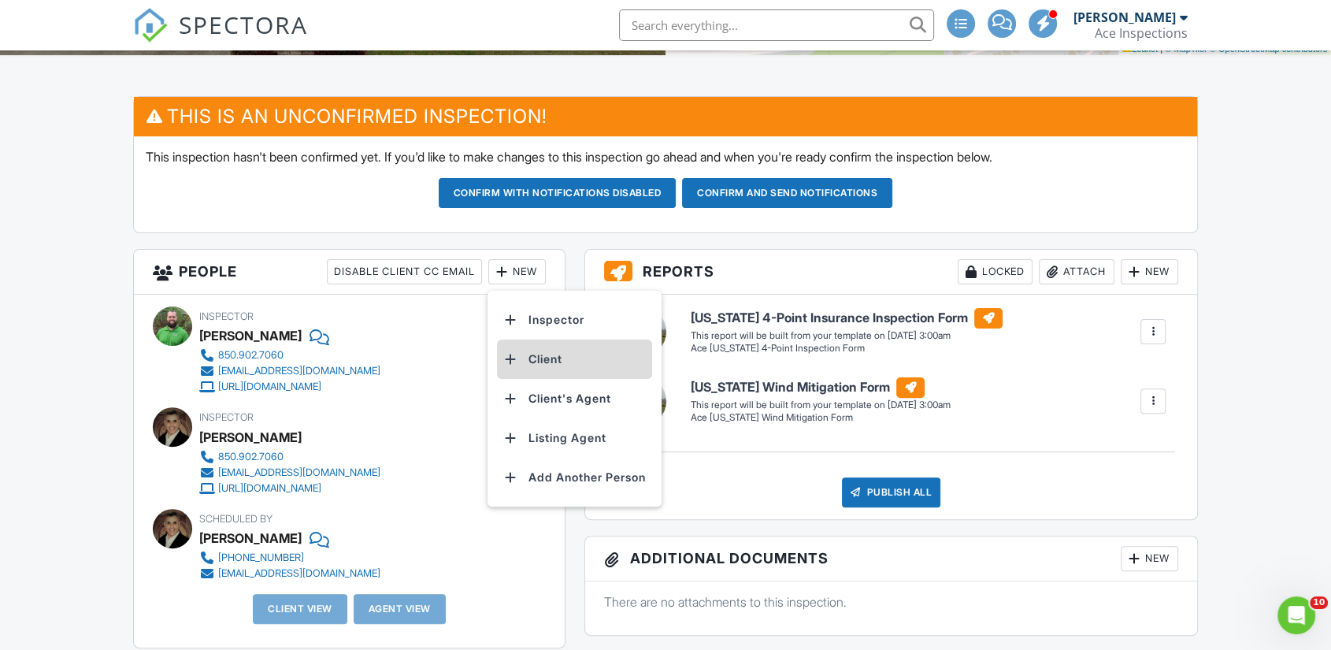
click at [551, 376] on li "Client" at bounding box center [574, 358] width 155 height 39
click at [0, 0] on div "This will add a client to this inspection. They will receive a confirmation of …" at bounding box center [0, 0] width 0 height 0
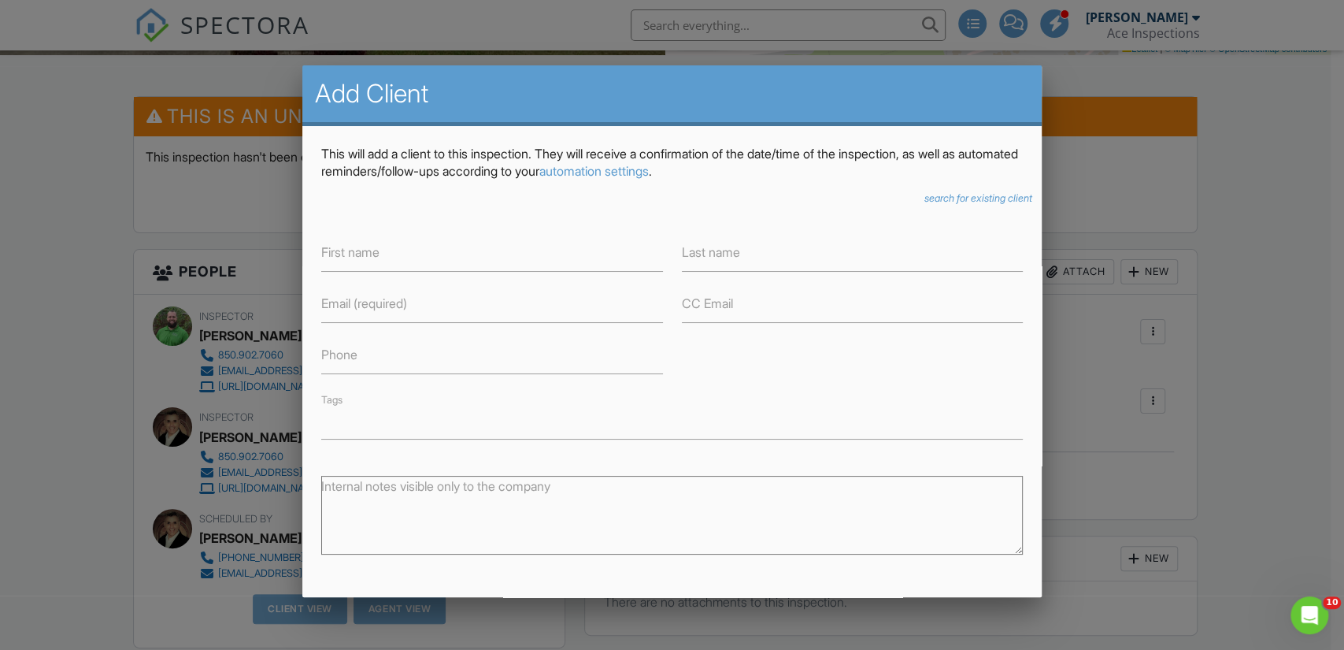
click at [948, 194] on icon "search for existing client" at bounding box center [978, 198] width 108 height 12
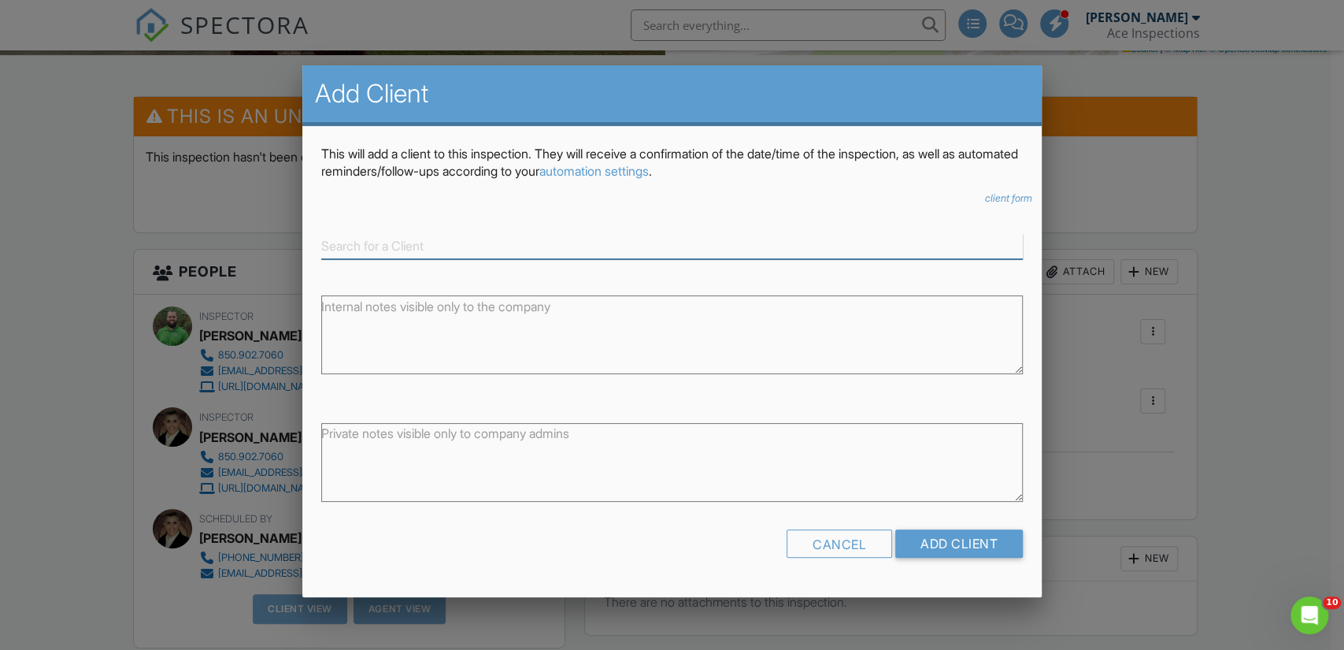
click at [499, 244] on input at bounding box center [672, 246] width 702 height 26
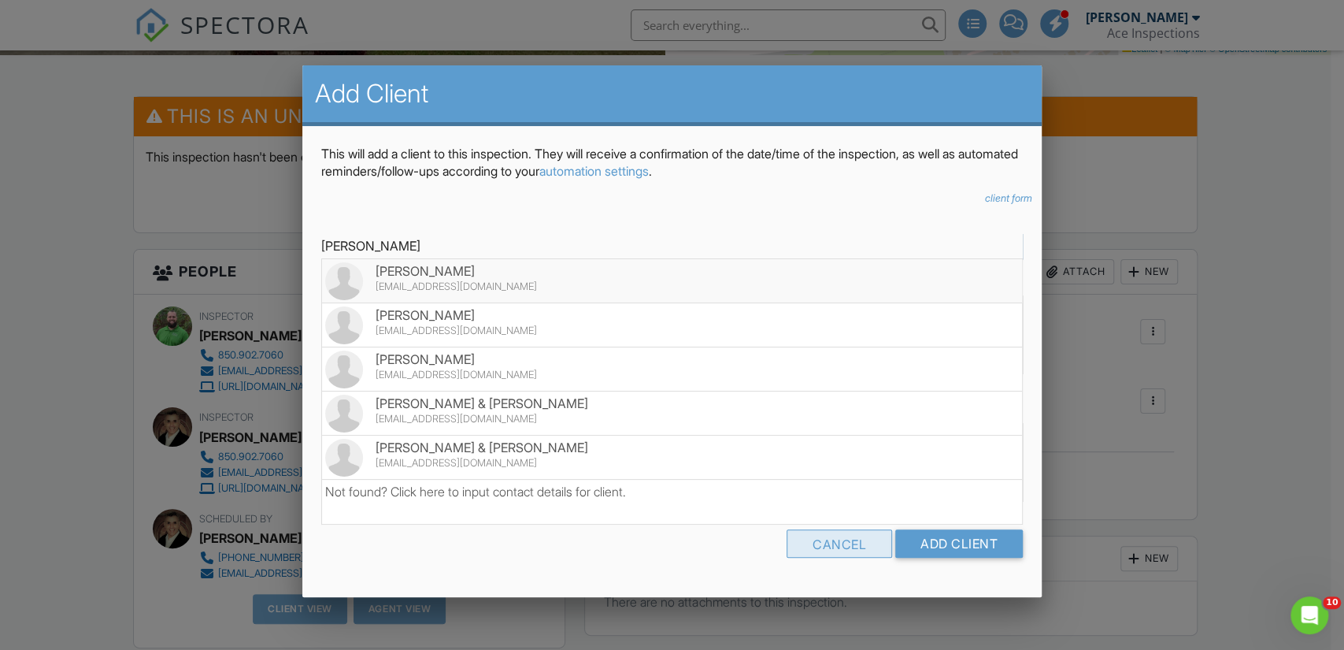
type input "[PERSON_NAME]"
click at [838, 551] on div "Cancel" at bounding box center [840, 543] width 106 height 28
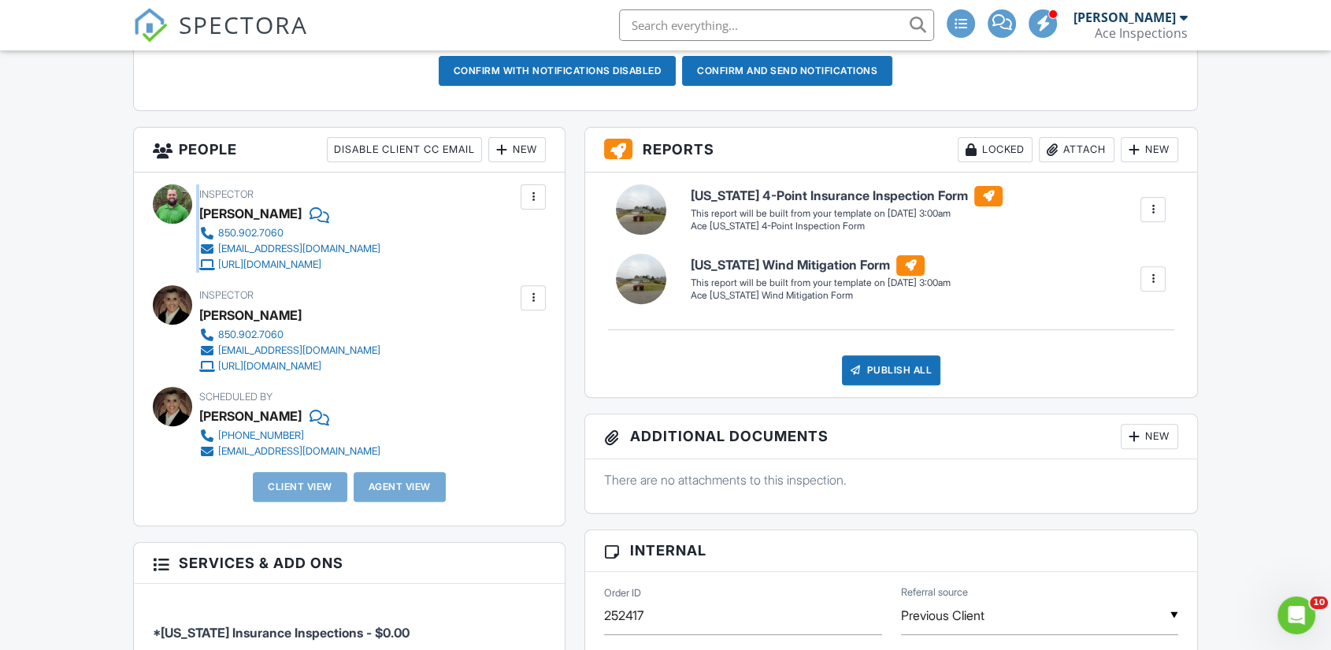
scroll to position [541, 0]
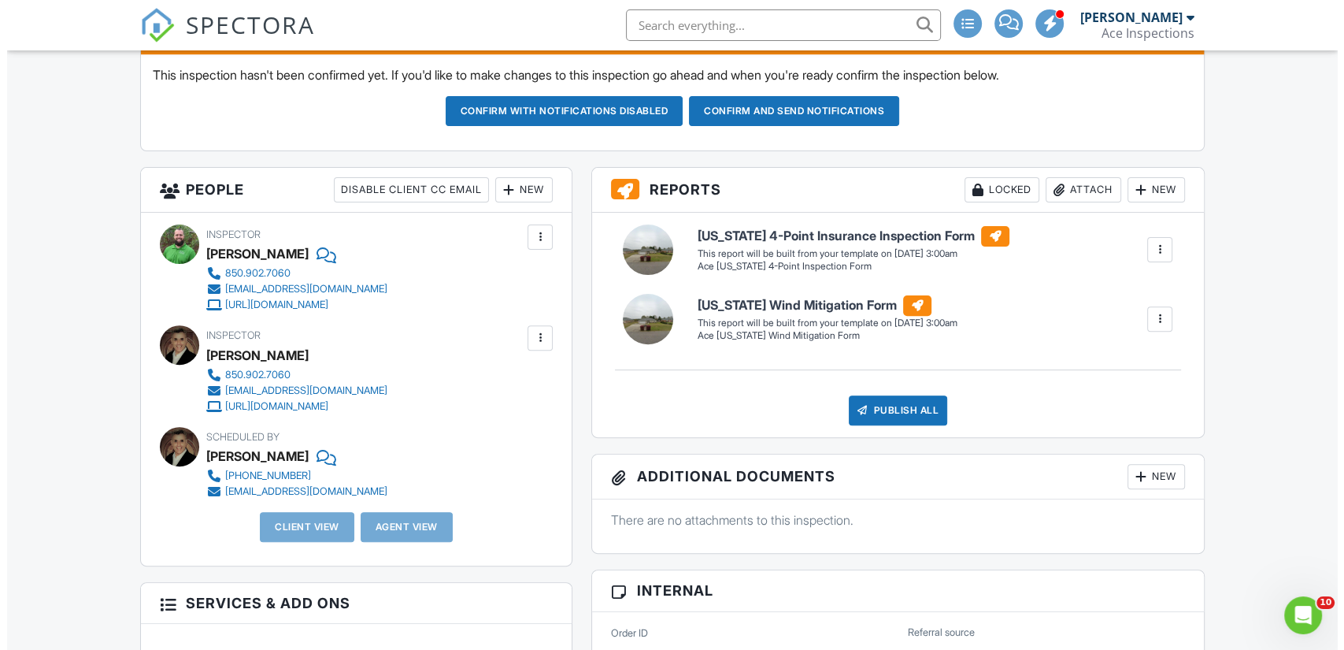
scroll to position [420, 0]
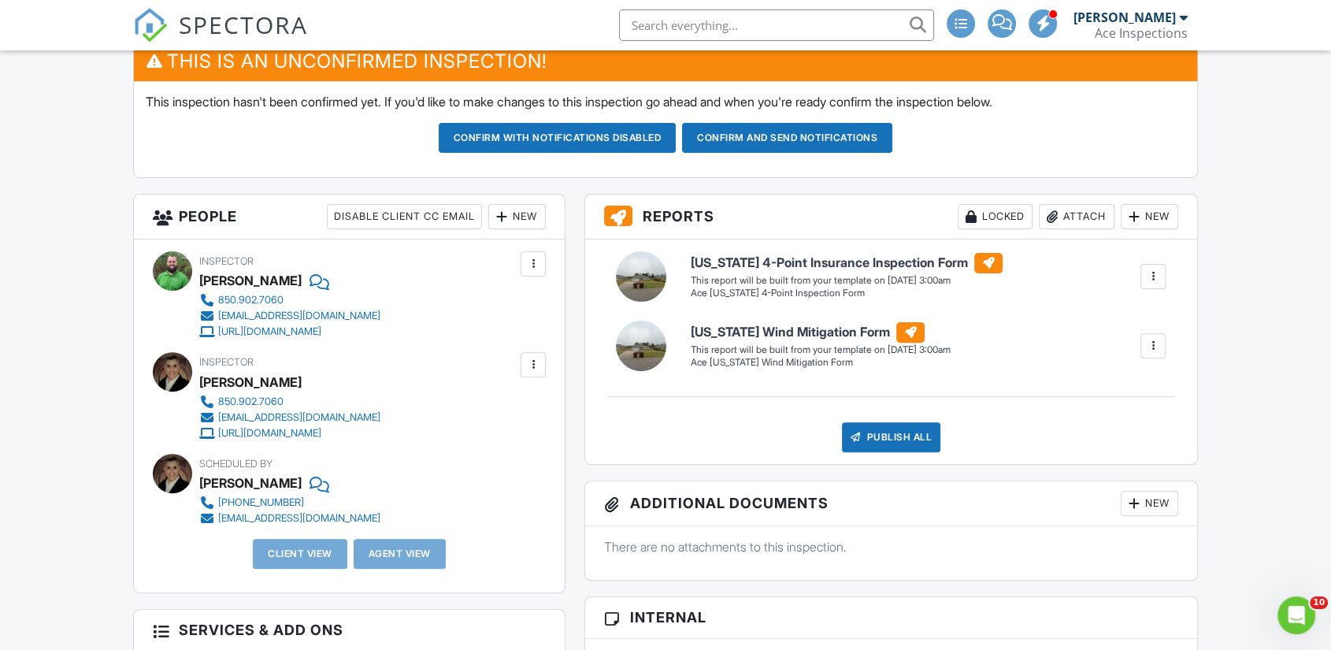
click at [512, 229] on div "New" at bounding box center [516, 216] width 57 height 25
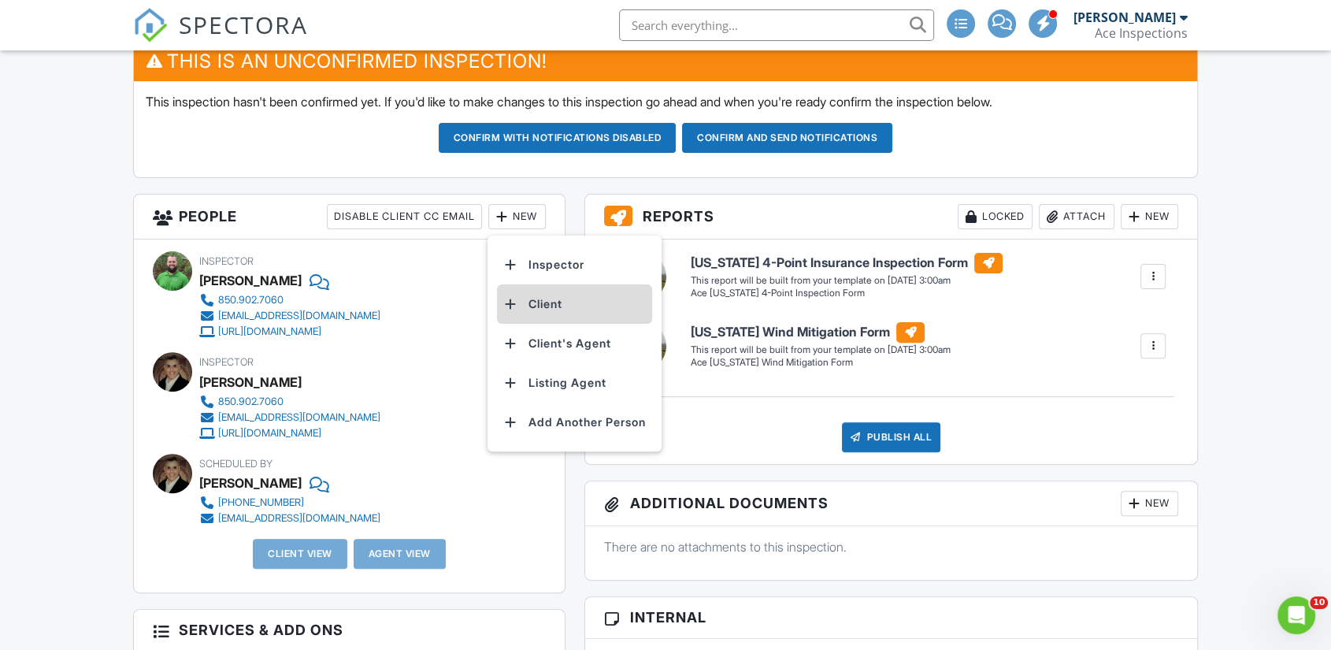
click at [577, 318] on li "Client" at bounding box center [574, 303] width 155 height 39
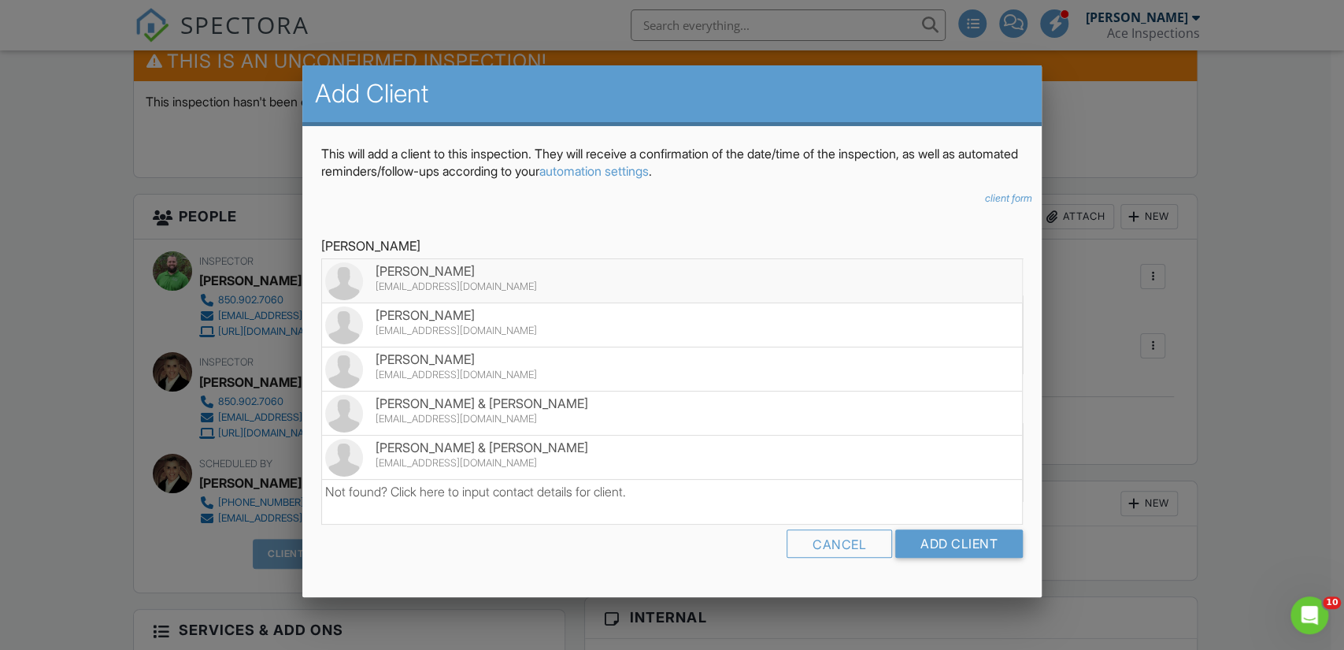
click at [1002, 202] on icon "client form" at bounding box center [1008, 198] width 47 height 12
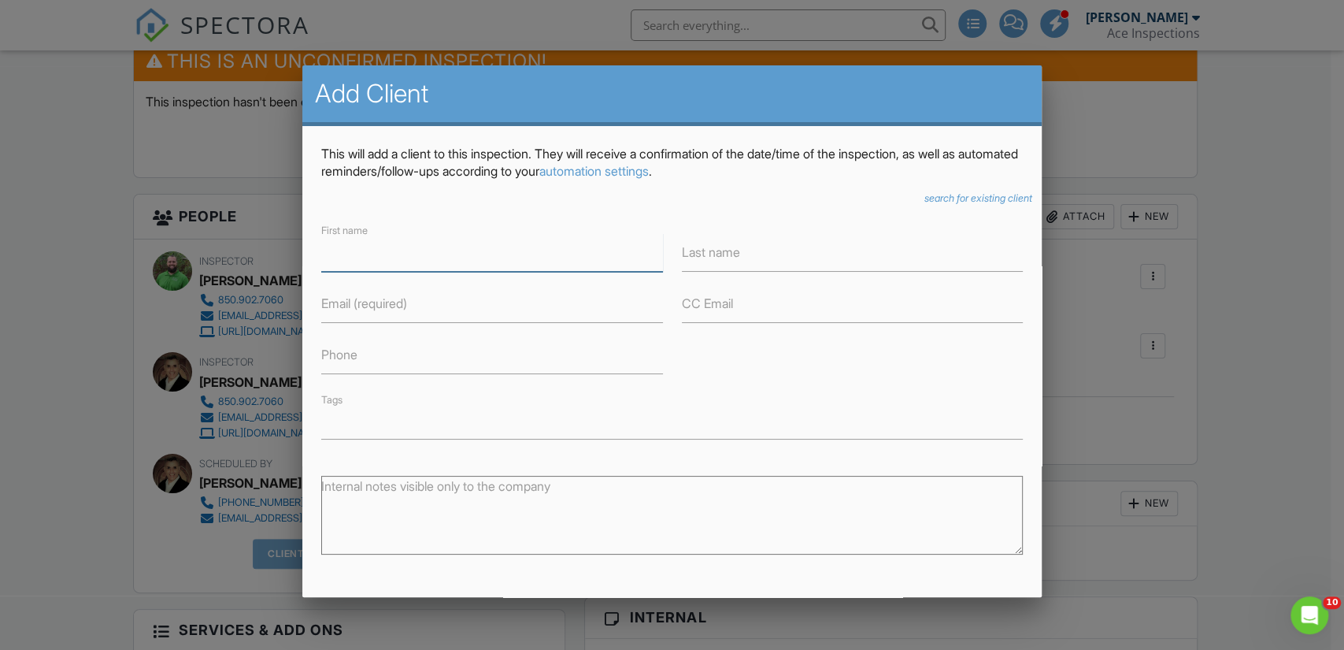
click at [384, 257] on input "First name" at bounding box center [491, 252] width 341 height 39
type input "Ken"
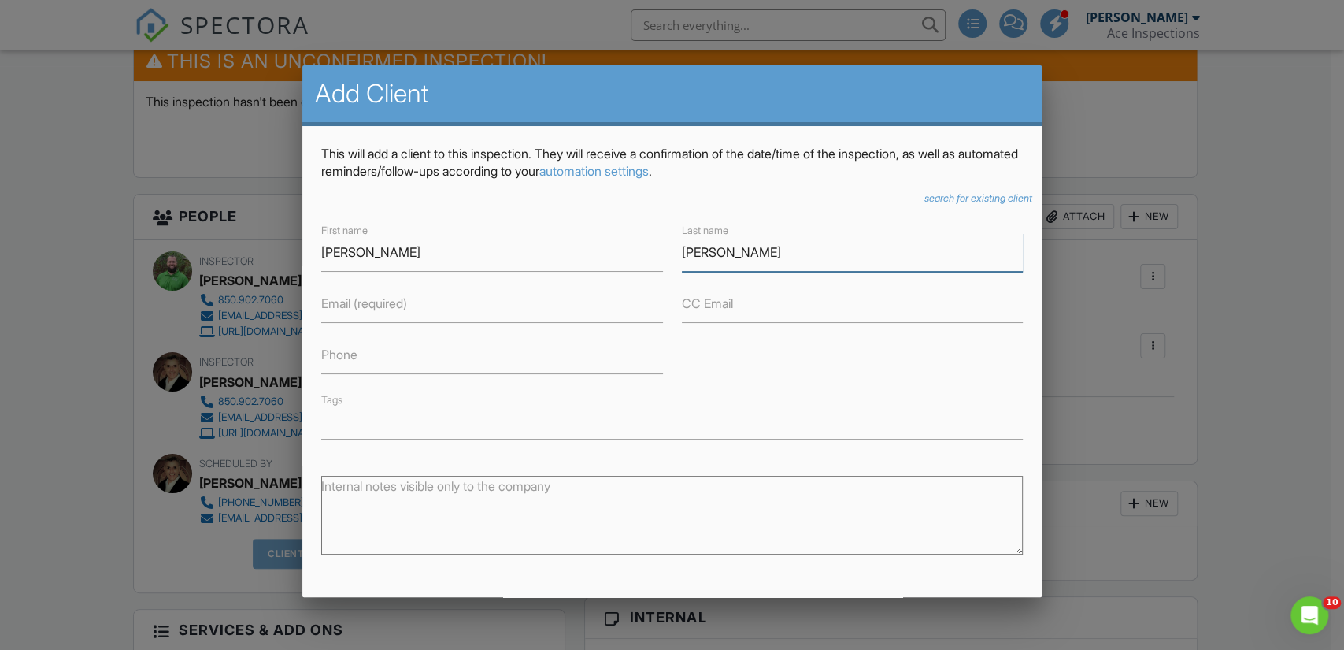
type input "Lewis"
type input "850-758-6692"
click at [790, 376] on div "First name Ken Last name Lewis Email (required) CC Email Phone 850-758-6692 Tags" at bounding box center [672, 329] width 720 height 218
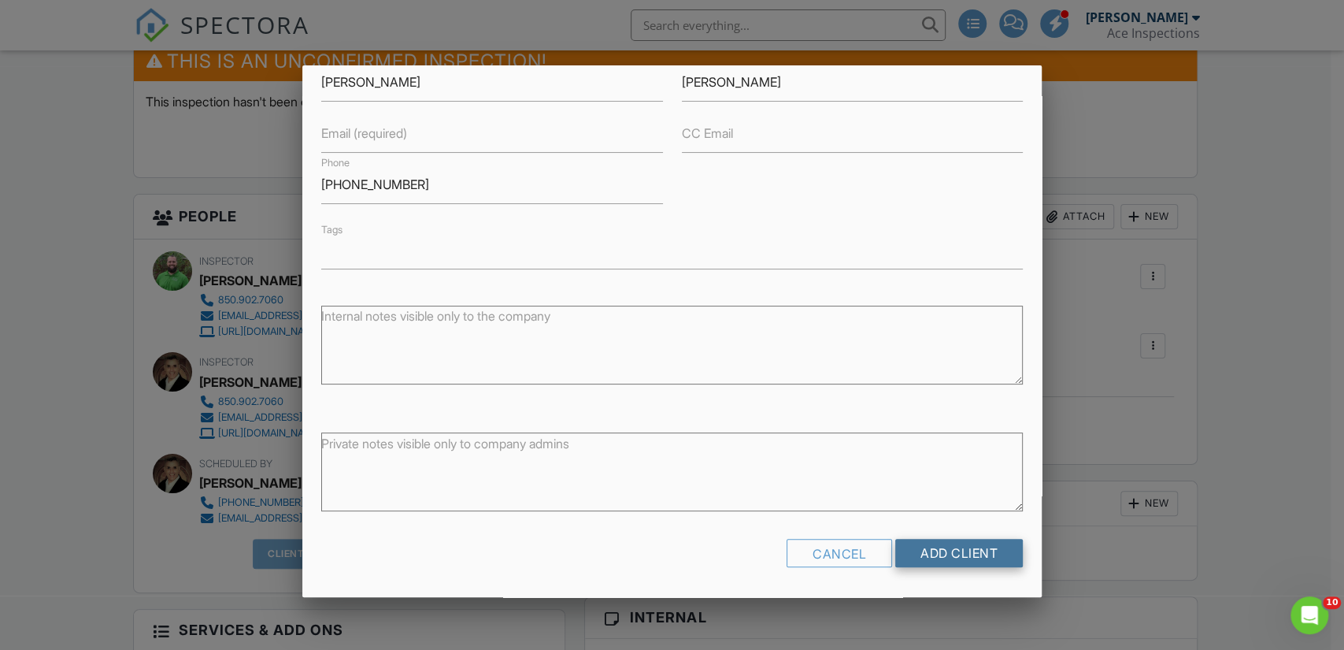
click at [940, 550] on input "Add Client" at bounding box center [959, 553] width 128 height 28
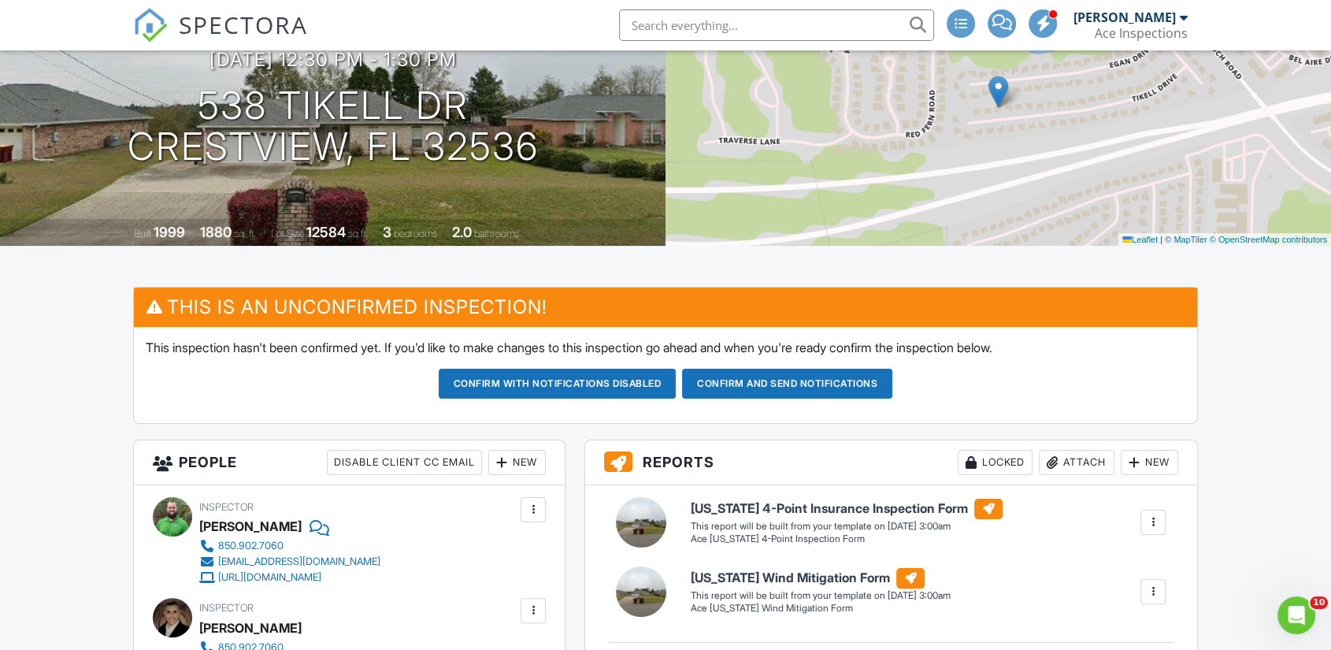
scroll to position [350, 0]
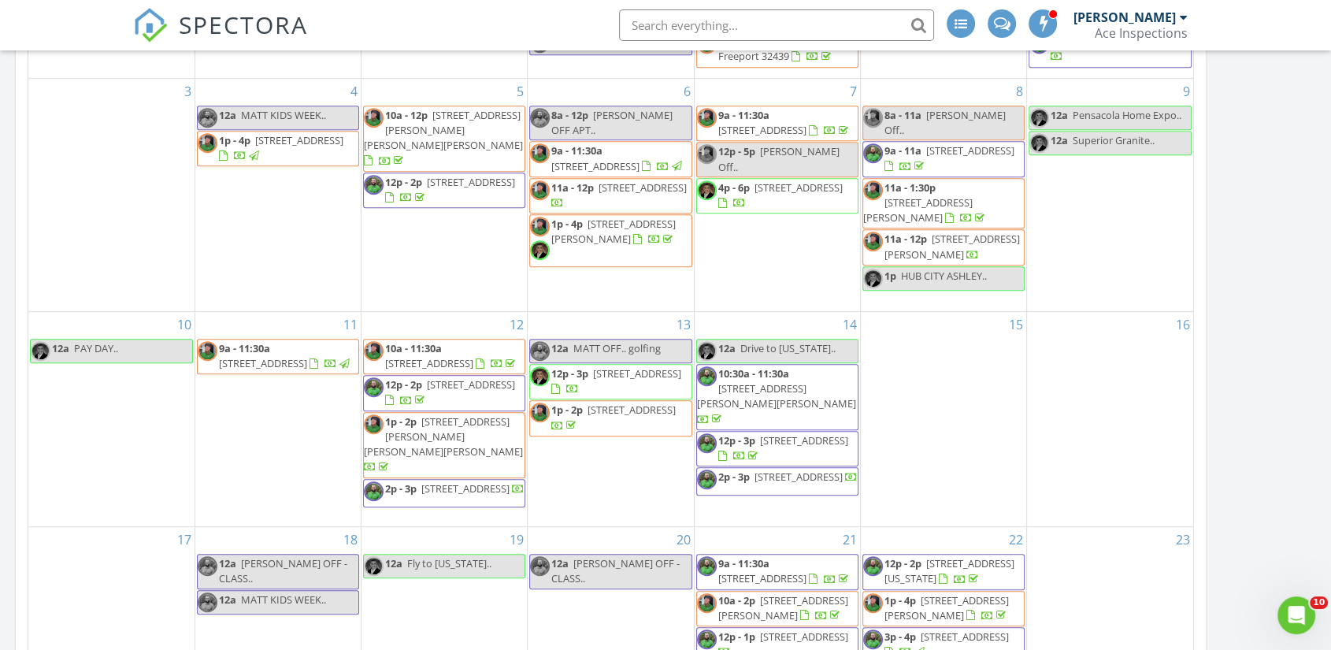
scroll to position [1050, 0]
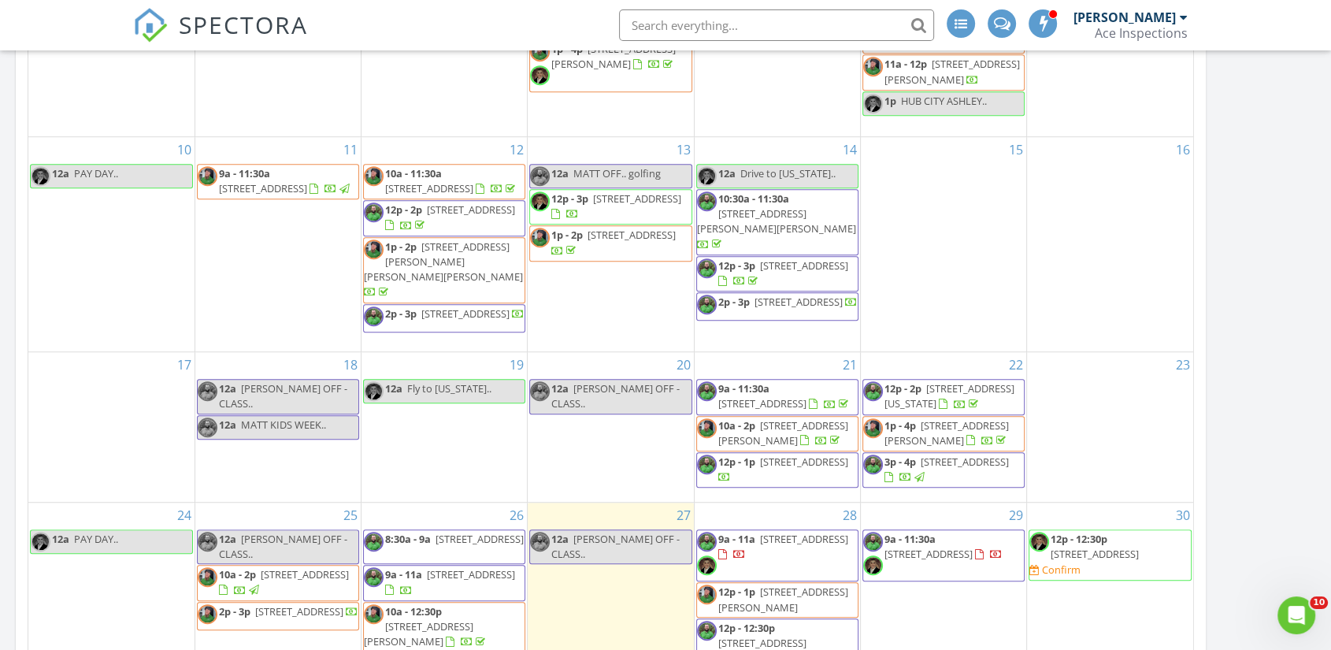
click at [1089, 231] on div "16" at bounding box center [1110, 244] width 166 height 214
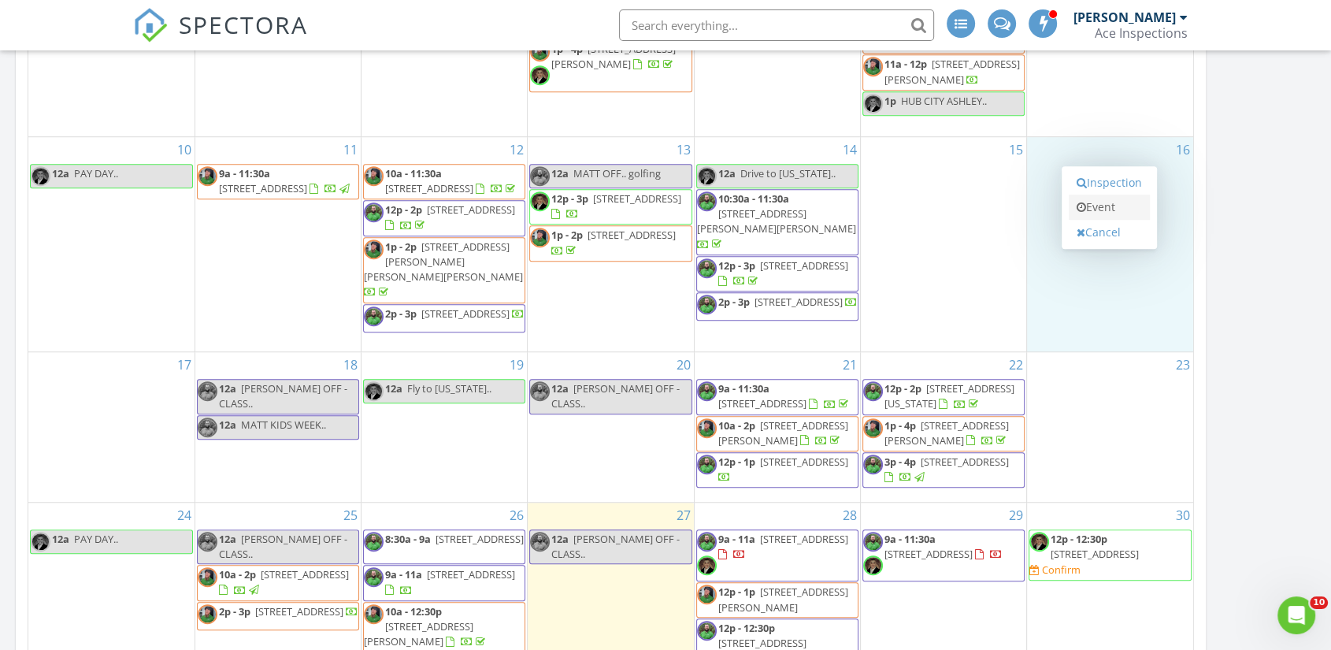
click at [1095, 194] on link "Event" at bounding box center [1109, 206] width 81 height 25
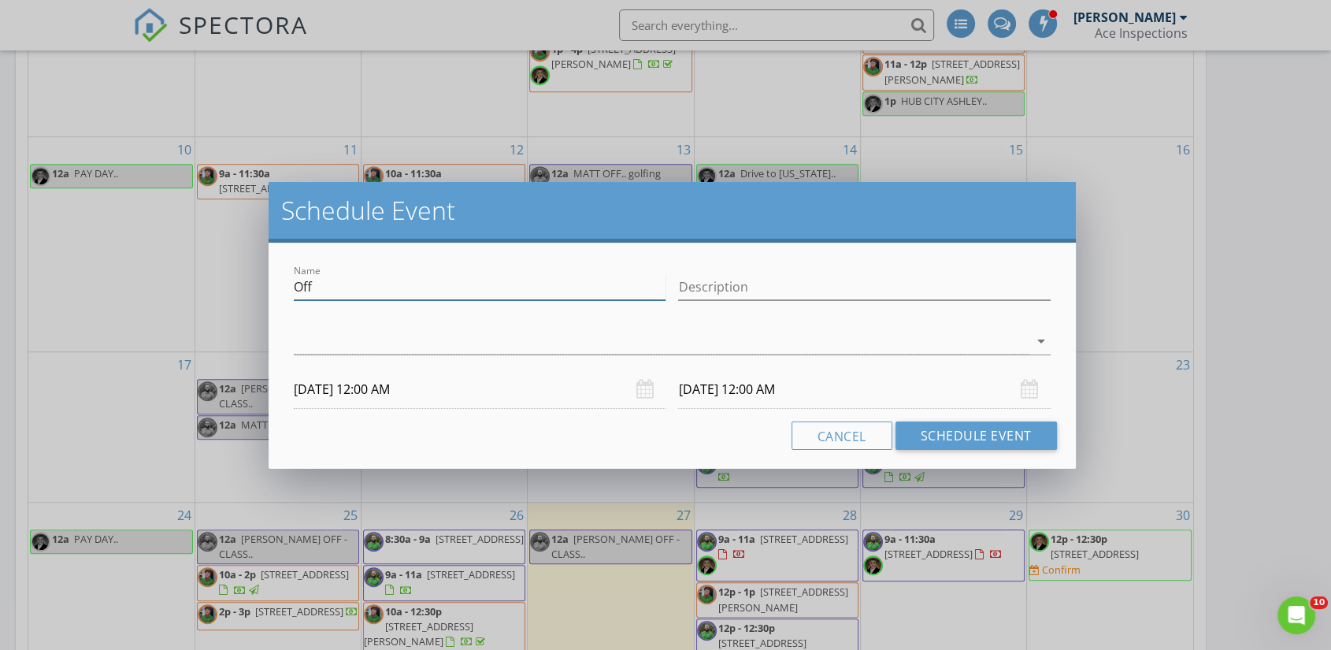
click at [565, 288] on input "Off" at bounding box center [480, 287] width 372 height 26
type input "RAISED GRAIN BREWERY.."
click at [439, 349] on div at bounding box center [661, 341] width 734 height 26
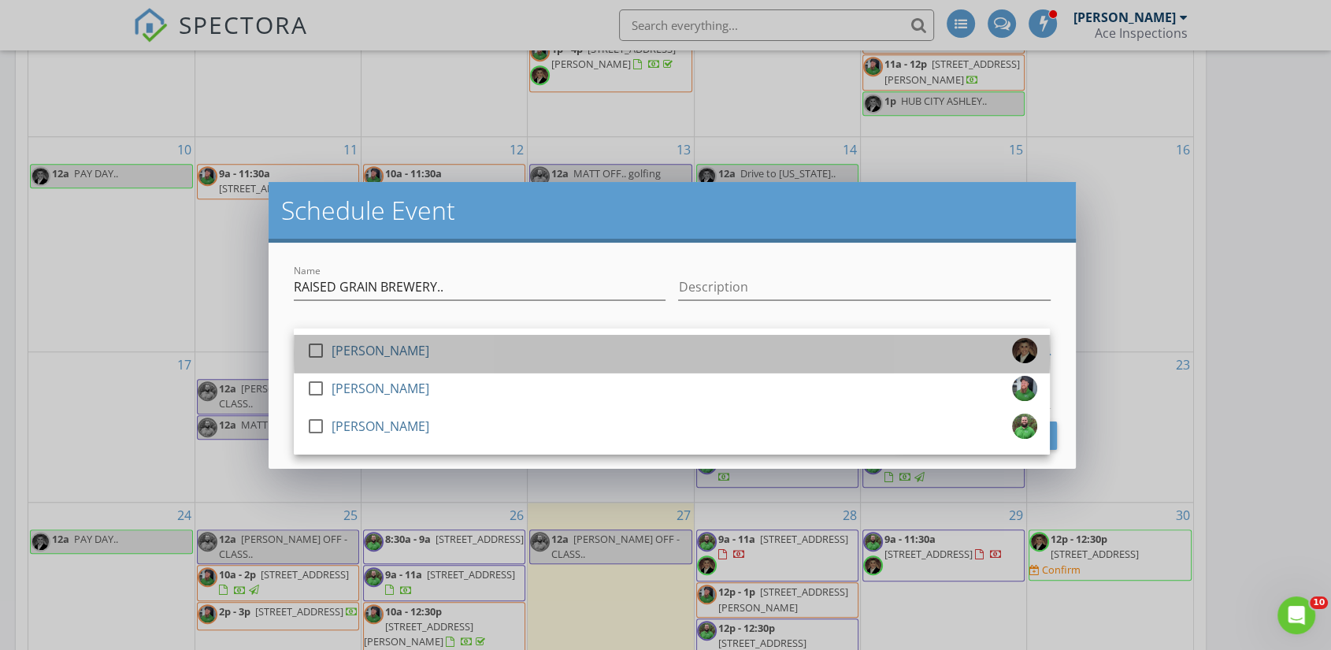
click at [439, 351] on div "check_box_outline_blank [PERSON_NAME]" at bounding box center [671, 353] width 731 height 31
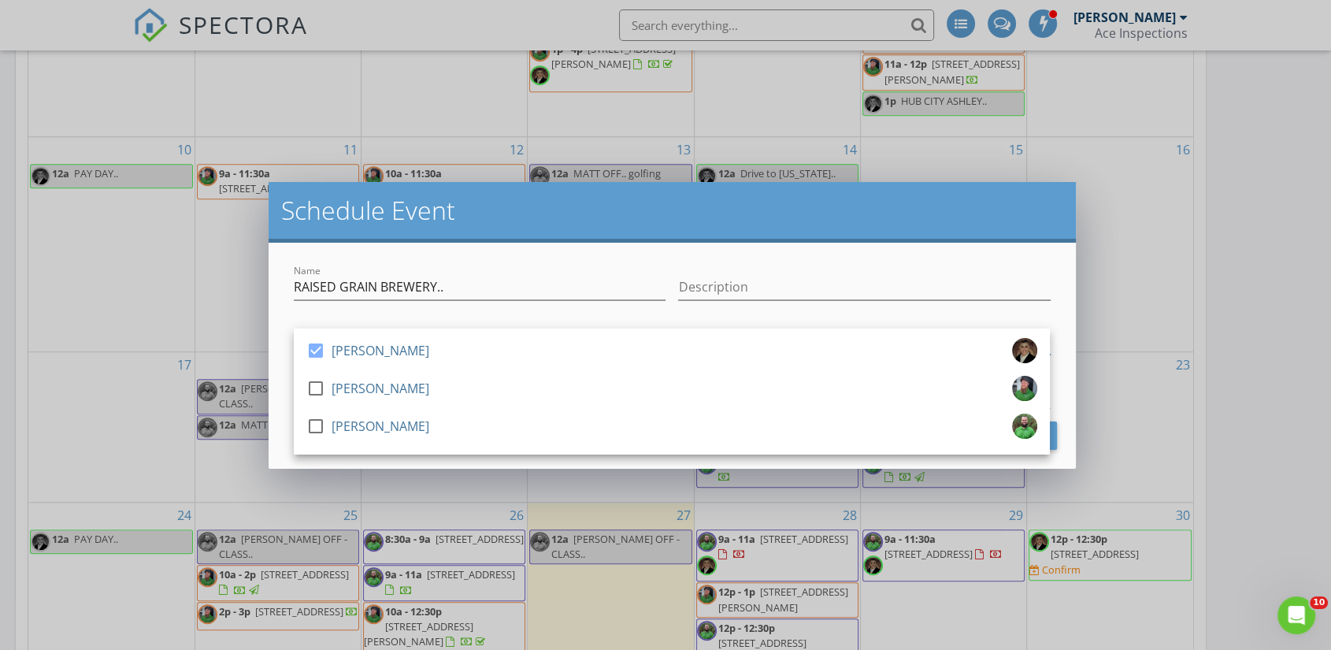
click at [525, 230] on div "Schedule Event" at bounding box center [672, 212] width 806 height 61
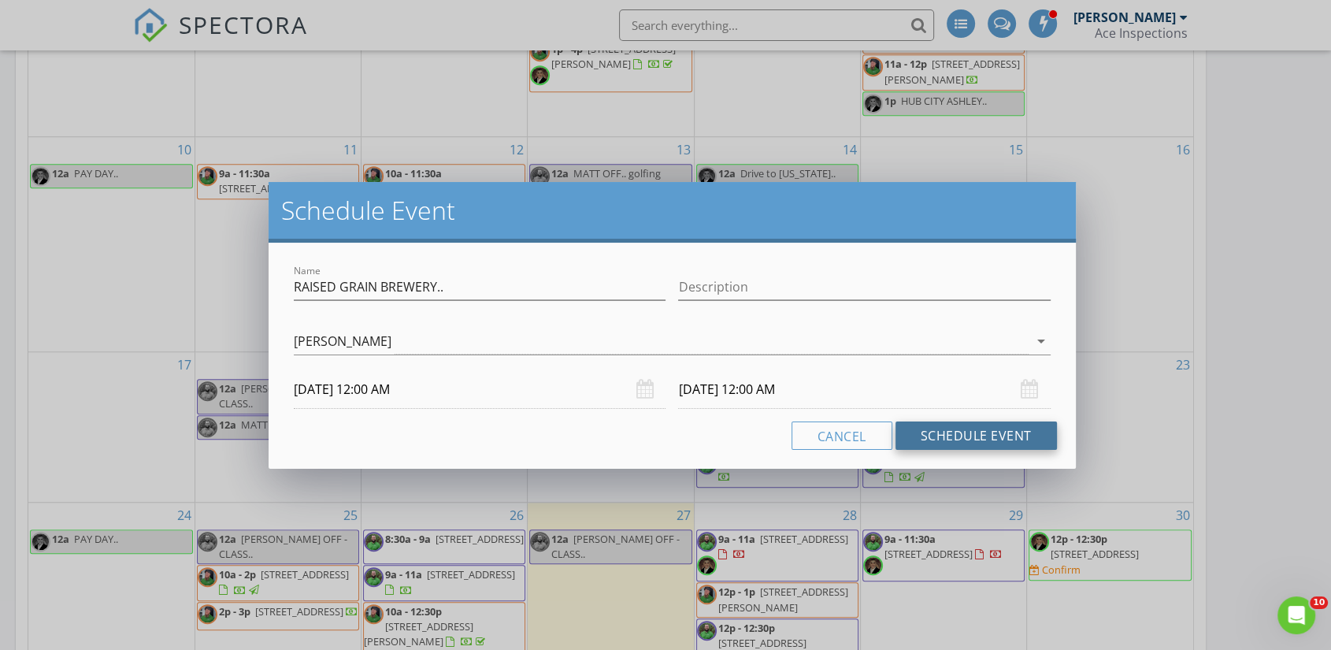
click at [937, 439] on button "Schedule Event" at bounding box center [975, 435] width 161 height 28
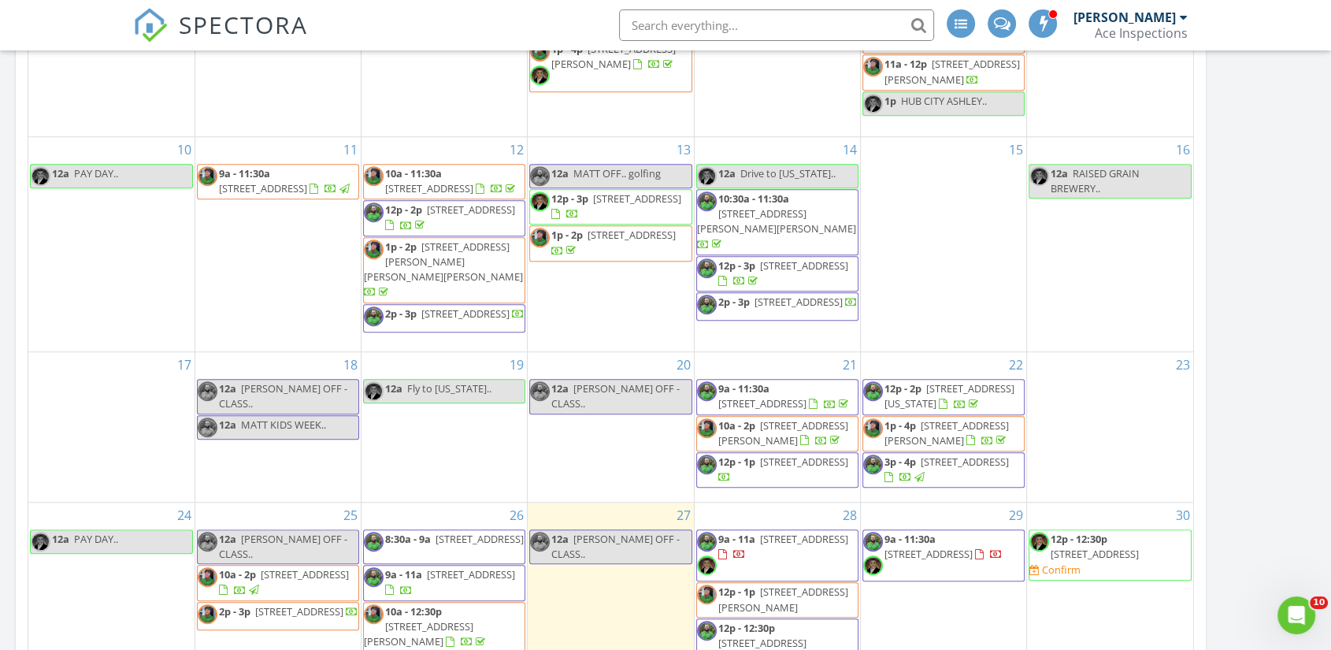
click at [1323, 425] on div "[DATE] All Inspectors 12:00 am [PERSON_NAME] OFF - CLASS.. [PERSON_NAME] New In…" at bounding box center [665, 202] width 1331 height 2063
